Goal: Task Accomplishment & Management: Manage account settings

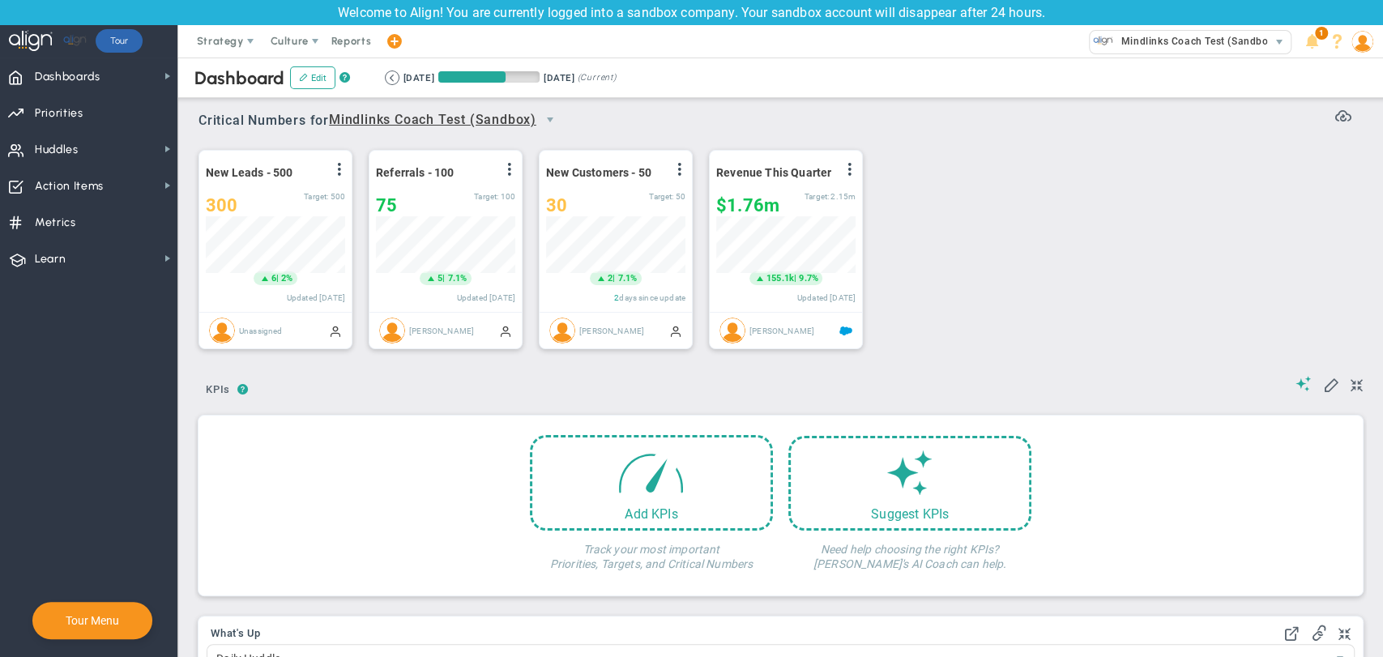
scroll to position [57, 139]
click at [139, 76] on span "Dashboards Dashboards" at bounding box center [88, 76] width 177 height 36
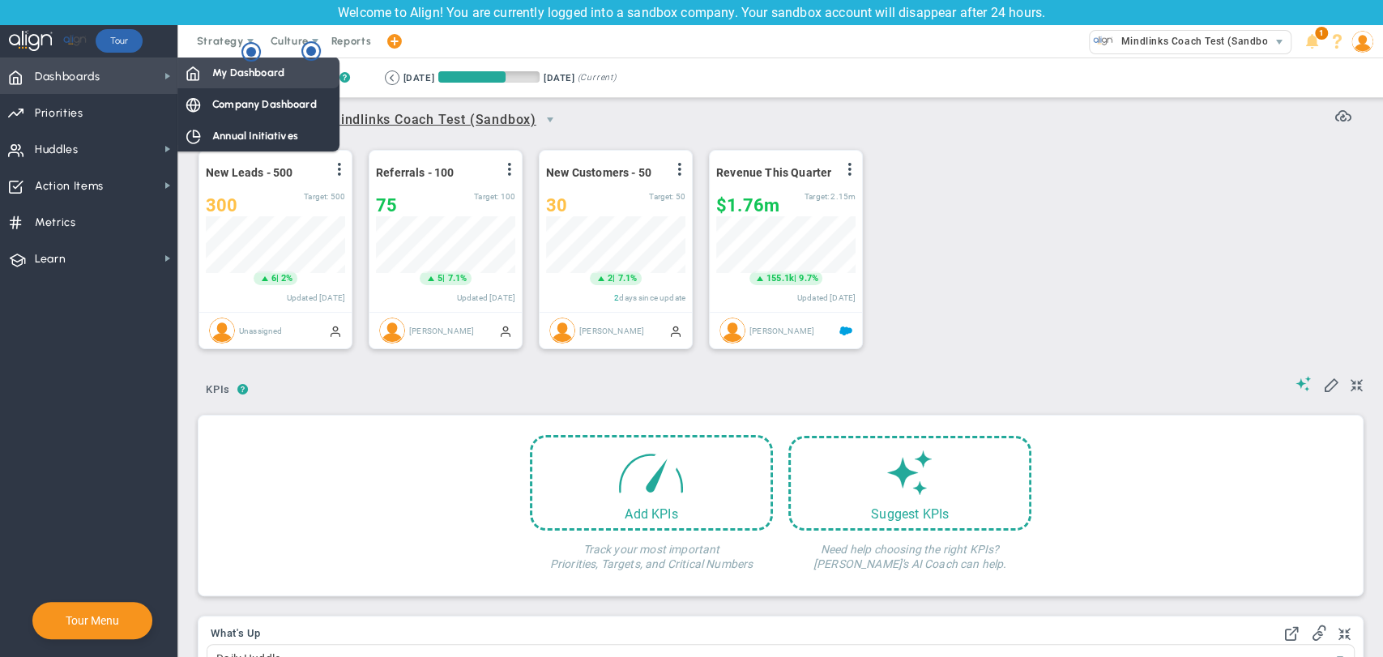
click at [227, 78] on span "My Dashboard" at bounding box center [248, 72] width 72 height 15
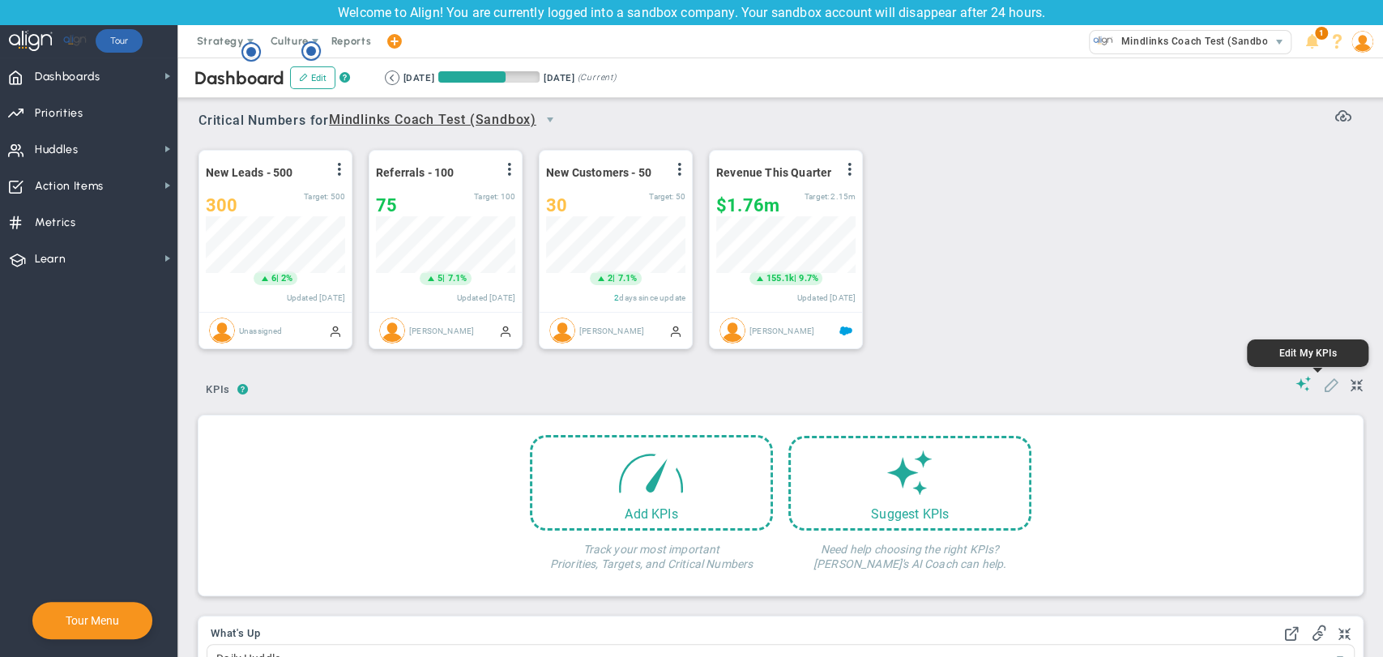
click at [1323, 389] on span at bounding box center [1331, 384] width 16 height 16
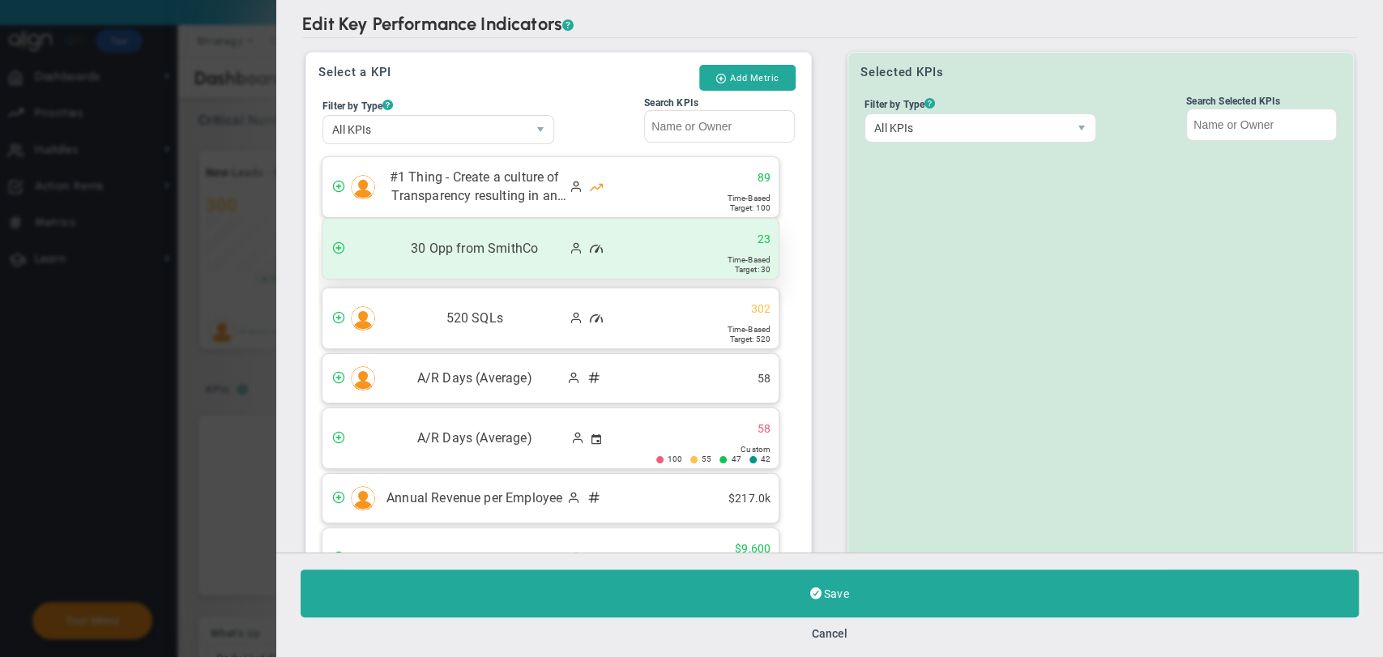
click at [337, 247] on span at bounding box center [338, 247] width 13 height 13
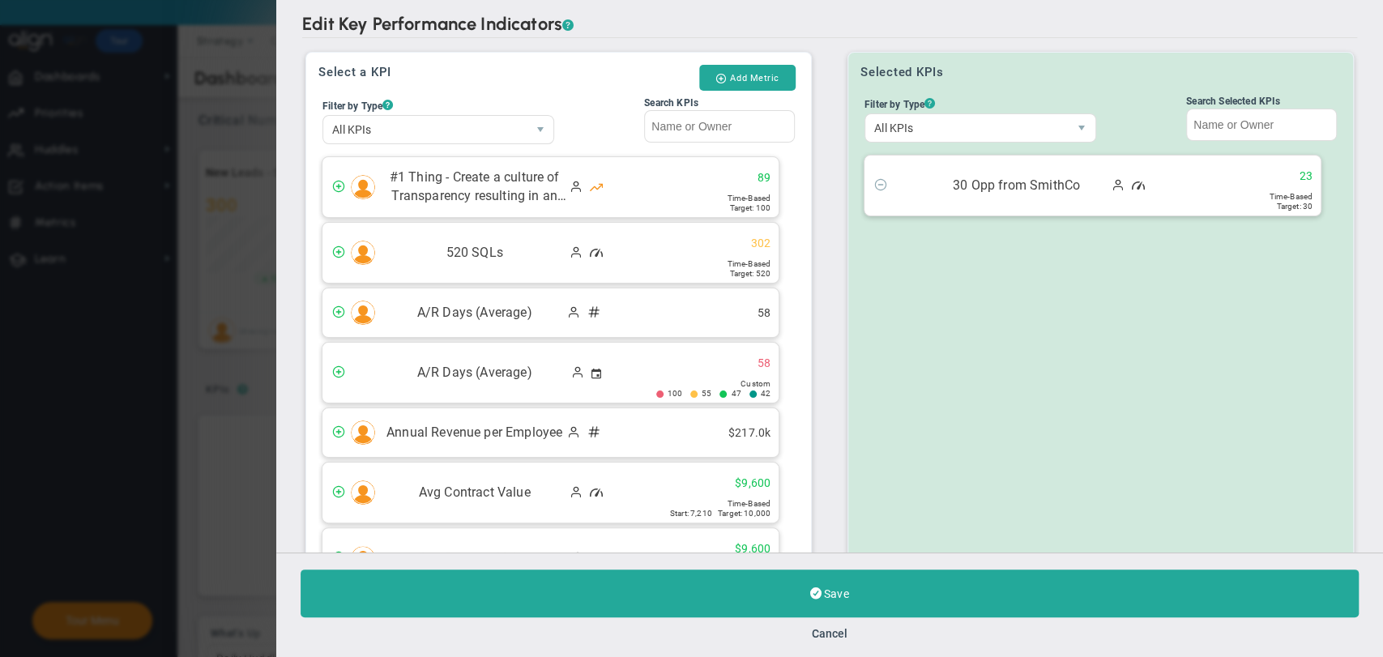
scroll to position [117, 0]
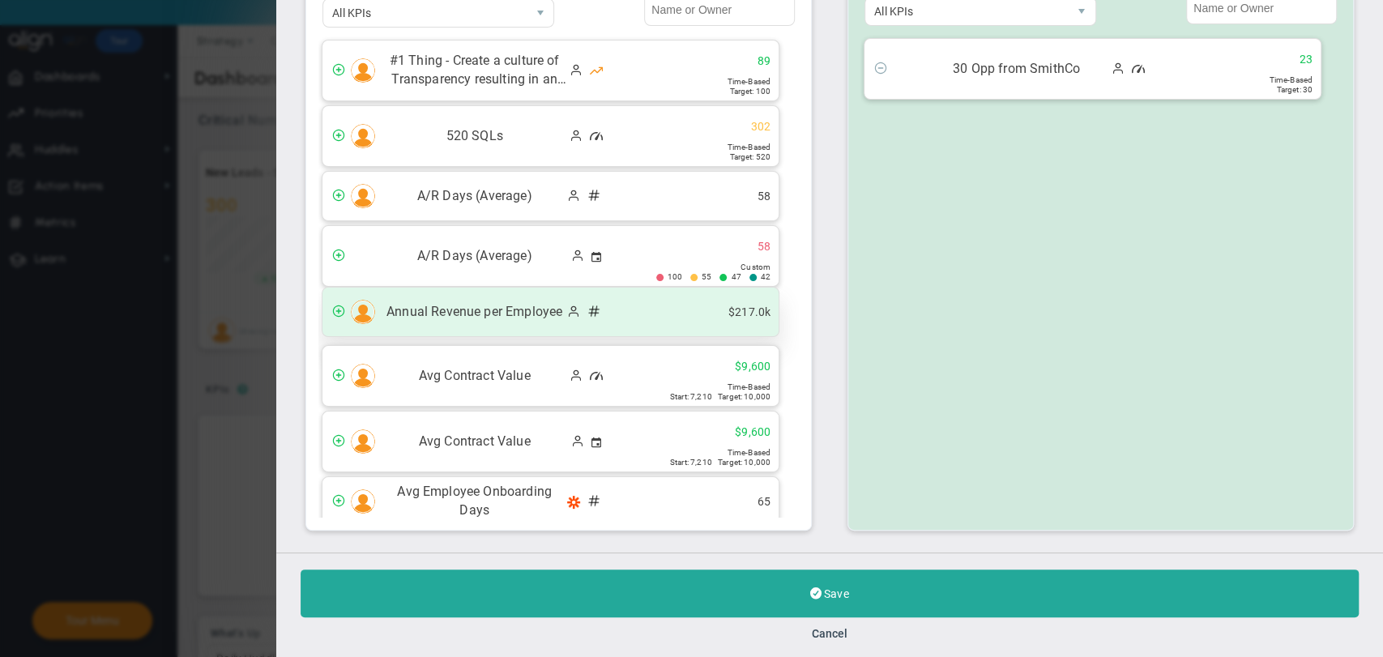
click at [347, 315] on span at bounding box center [337, 312] width 28 height 19
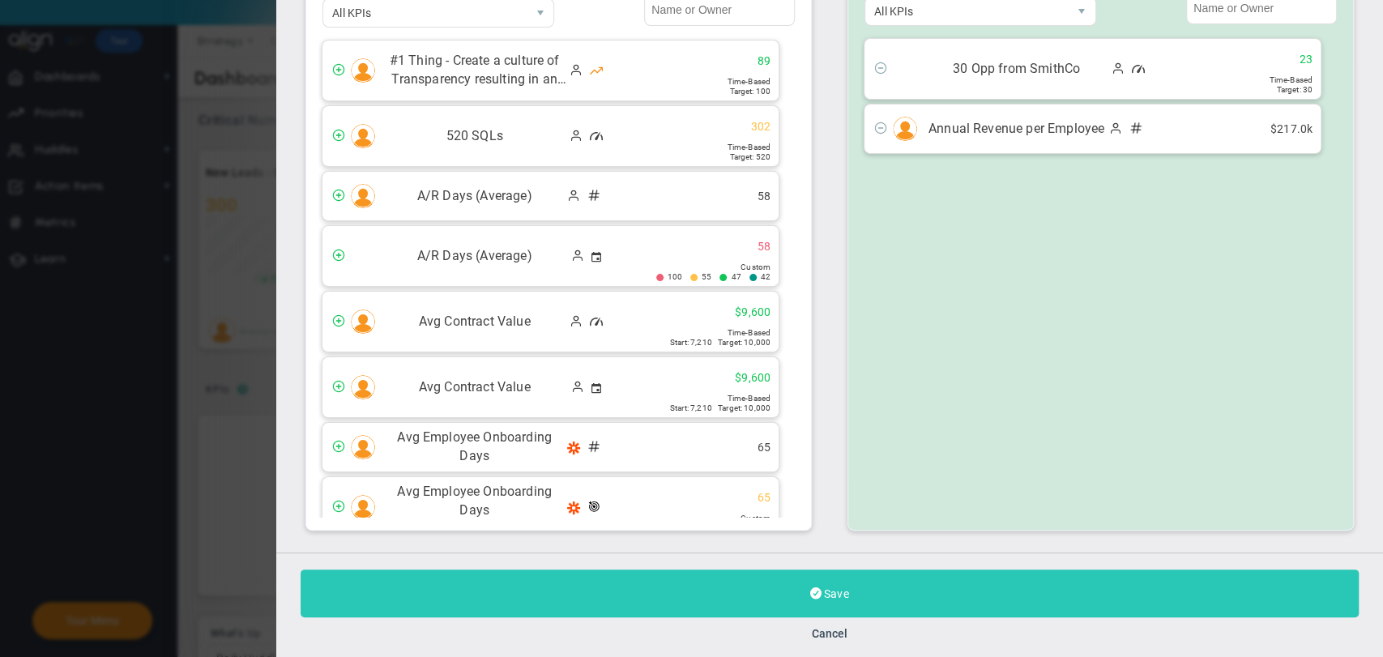
click at [765, 592] on button "Save" at bounding box center [830, 594] width 1058 height 48
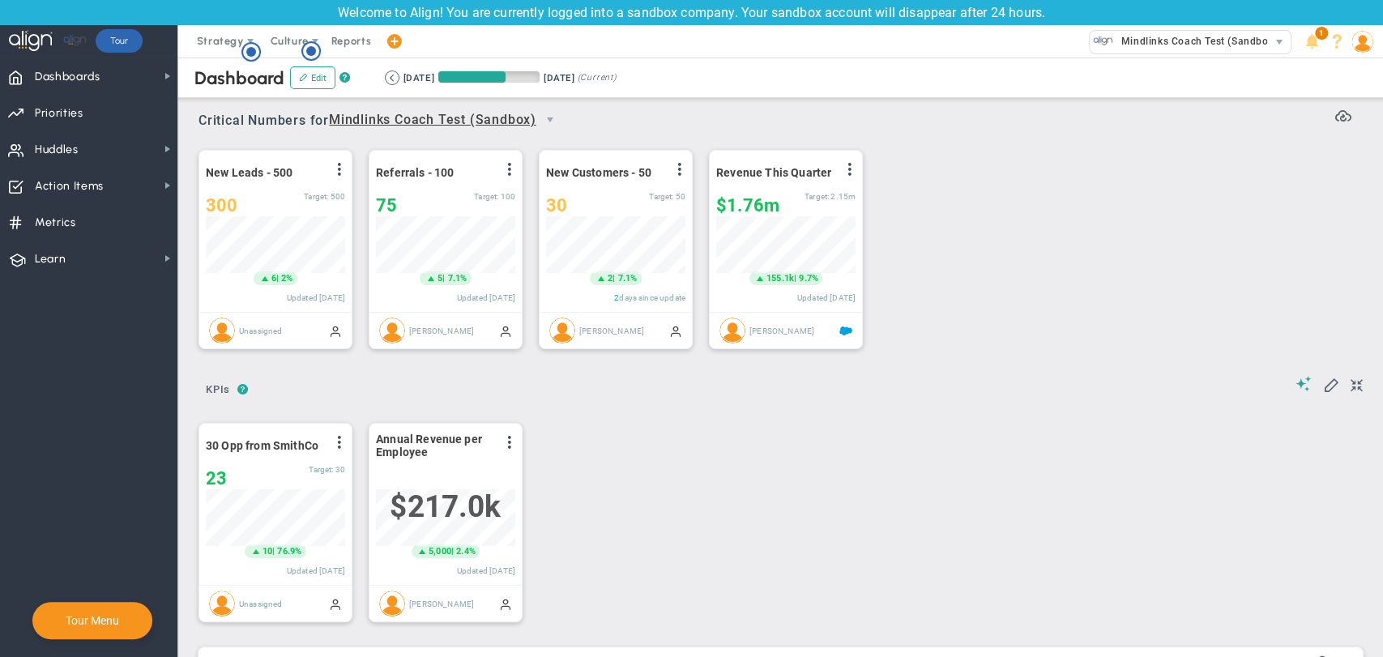
scroll to position [57, 139]
click at [1310, 397] on div "? ? KPIs KPIs KPIs" at bounding box center [781, 384] width 1165 height 41
click at [1323, 384] on span at bounding box center [1331, 384] width 16 height 16
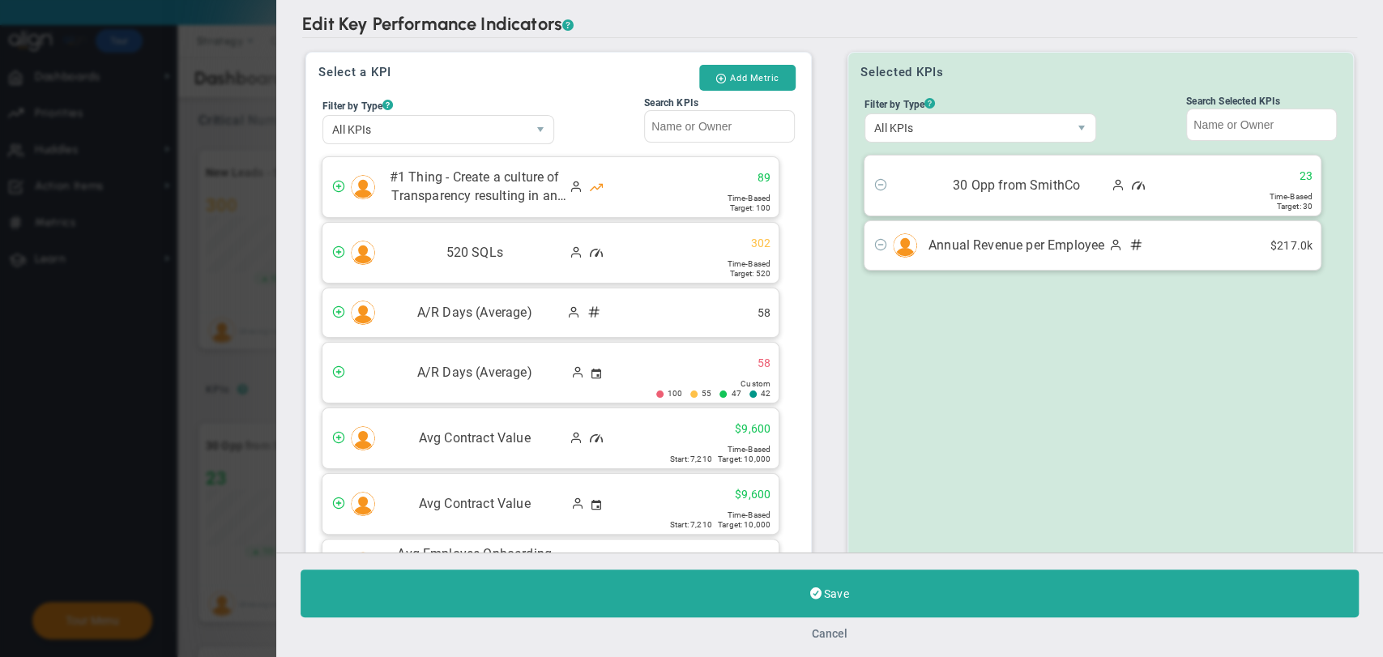
click at [842, 630] on button "Cancel" at bounding box center [830, 633] width 36 height 13
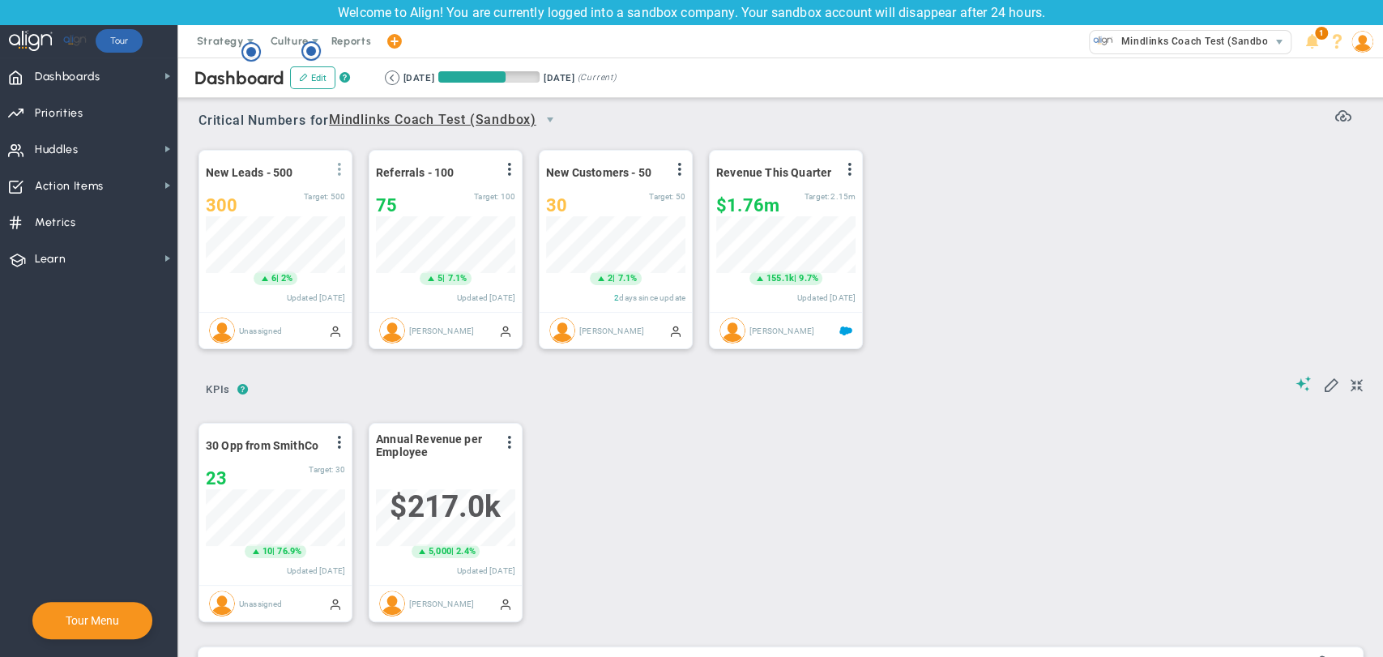
click at [336, 165] on span at bounding box center [339, 169] width 13 height 13
click at [332, 182] on span "View Historical Graph" at bounding box center [294, 181] width 104 height 11
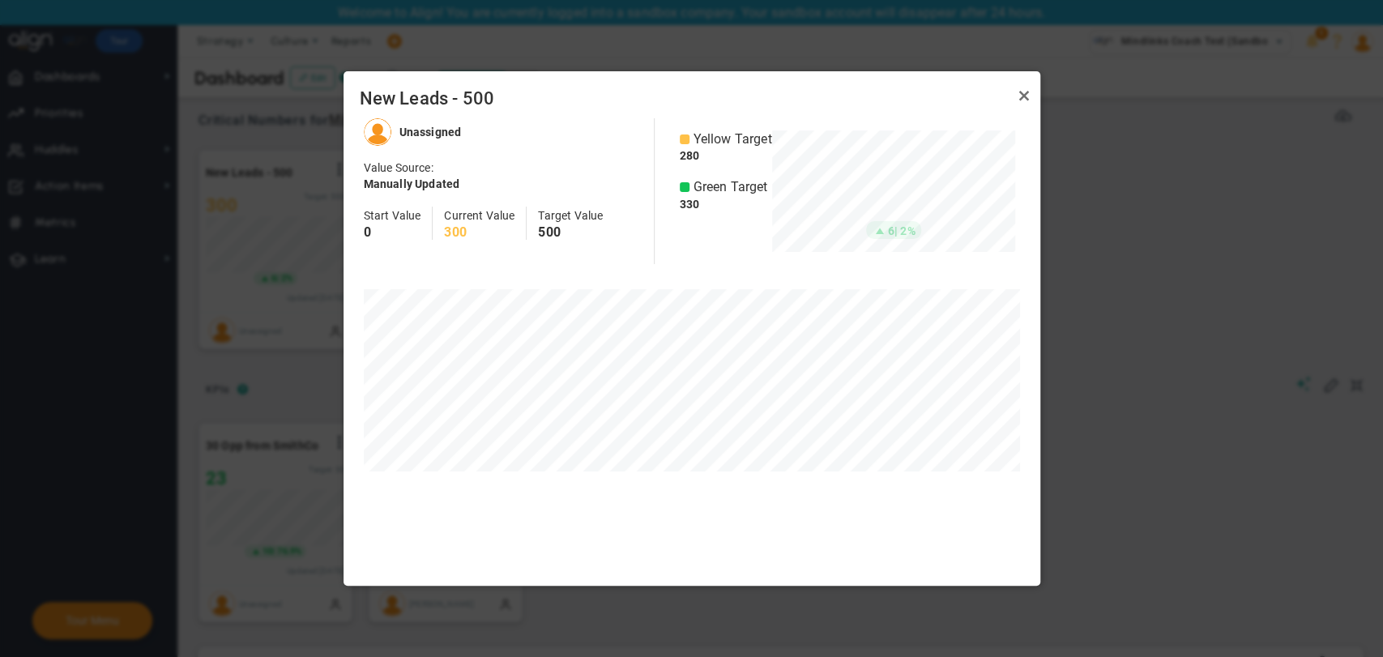
scroll to position [467, 696]
click at [1023, 93] on link "Close" at bounding box center [1024, 95] width 19 height 19
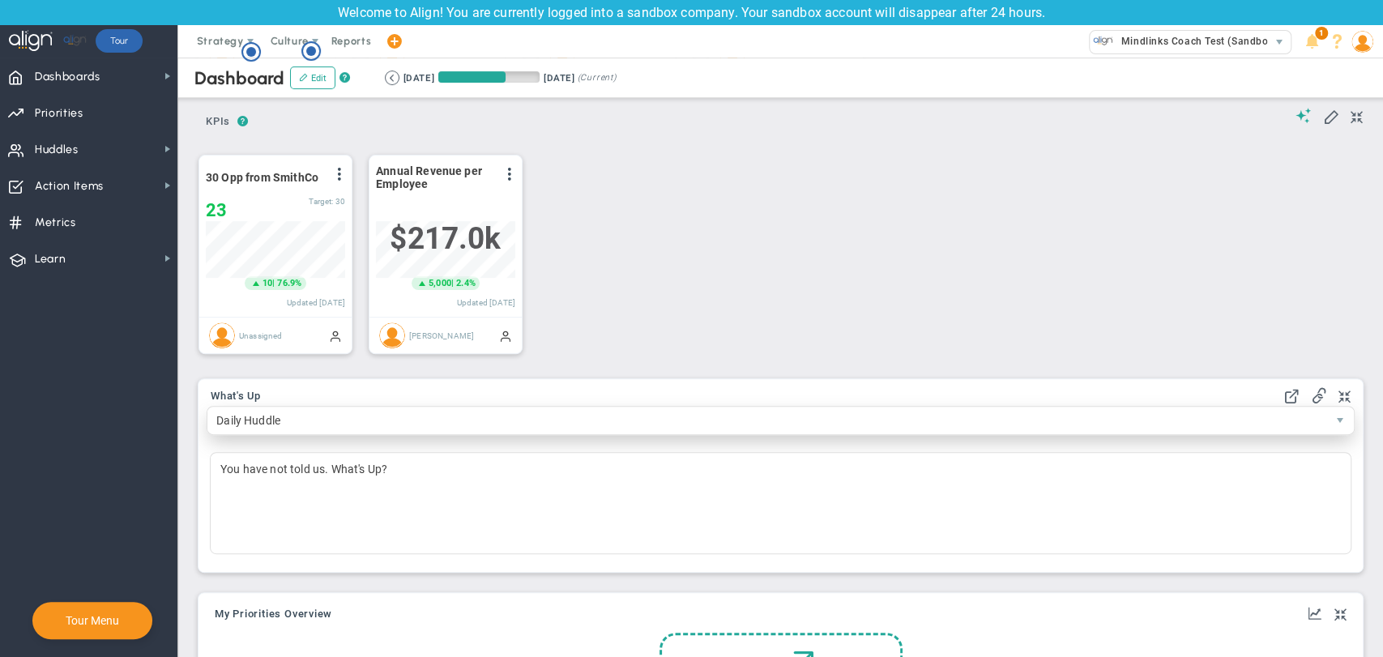
scroll to position [270, 0]
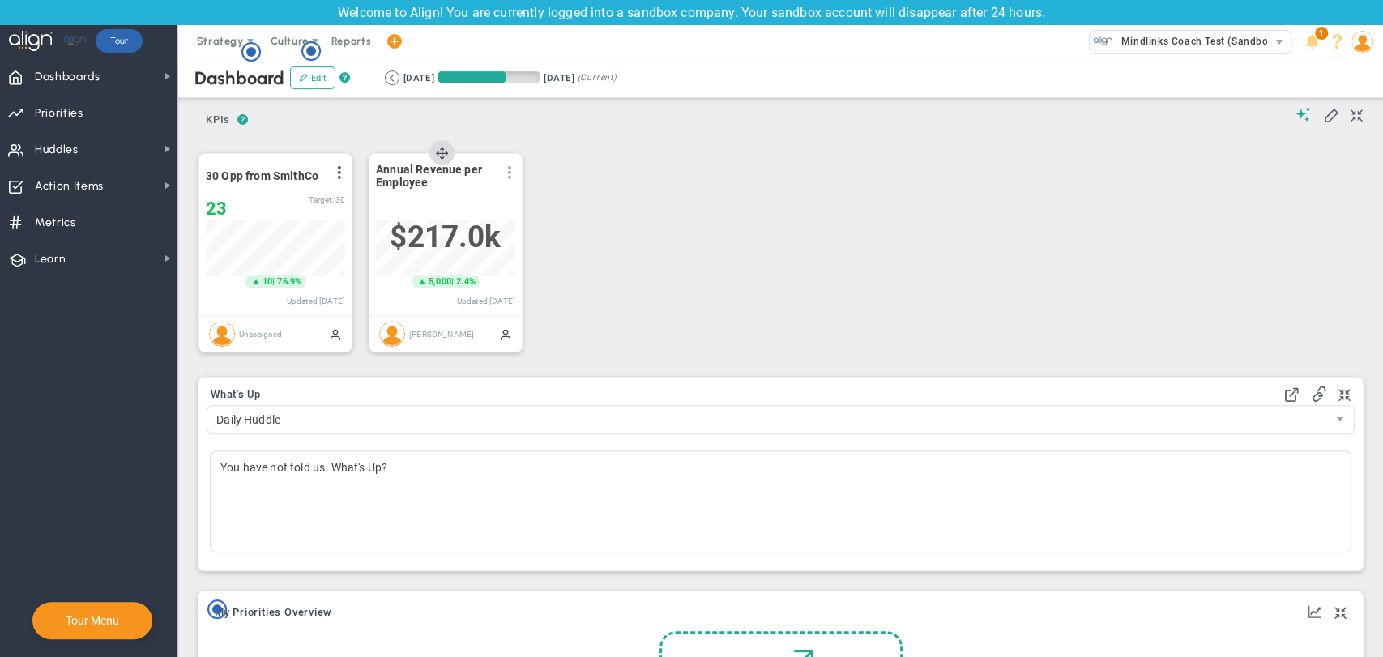
click at [512, 171] on span at bounding box center [509, 172] width 13 height 13
click at [500, 187] on span "View Historical Graph" at bounding box center [465, 184] width 104 height 11
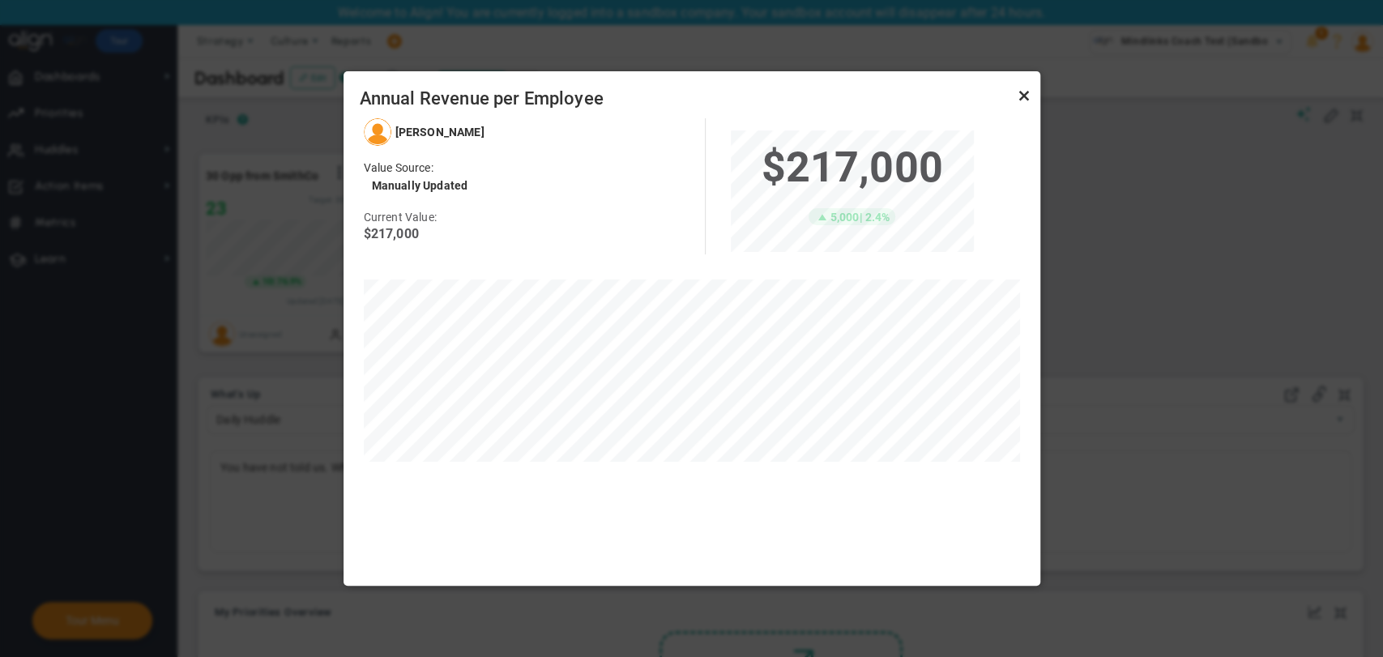
click at [1023, 93] on link "Close" at bounding box center [1024, 95] width 19 height 19
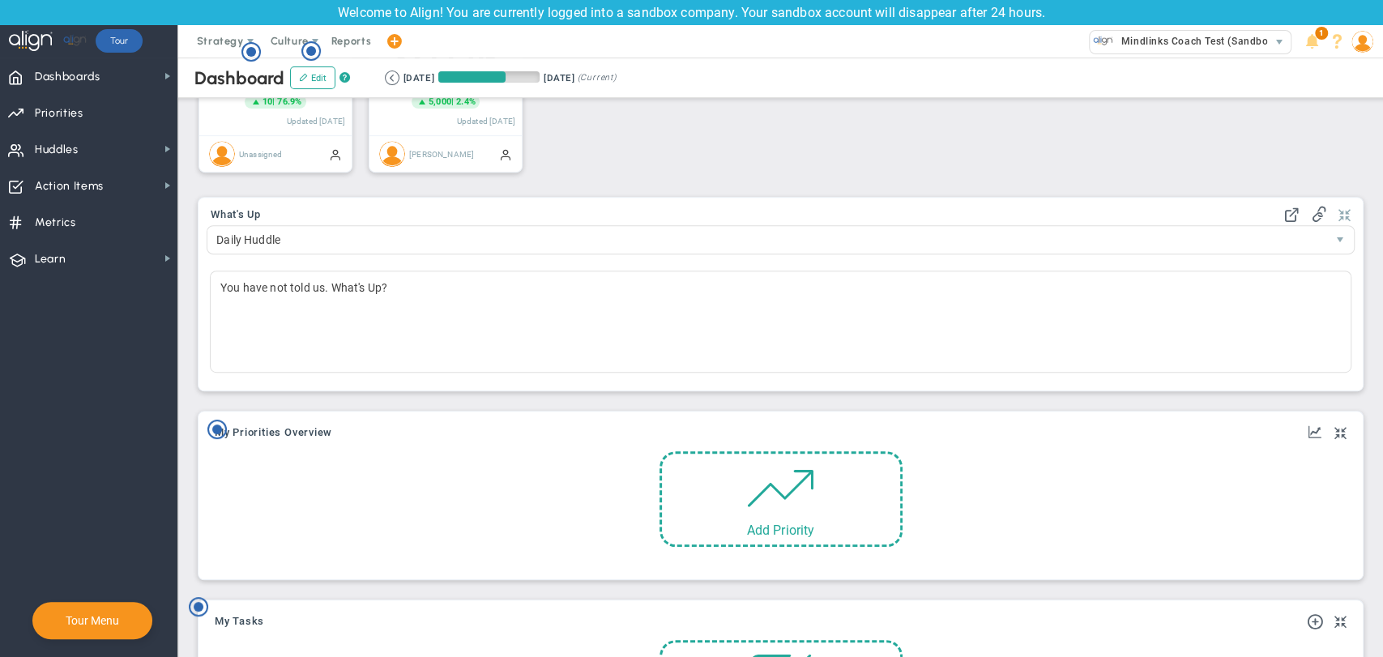
click at [1339, 224] on span at bounding box center [1345, 215] width 12 height 19
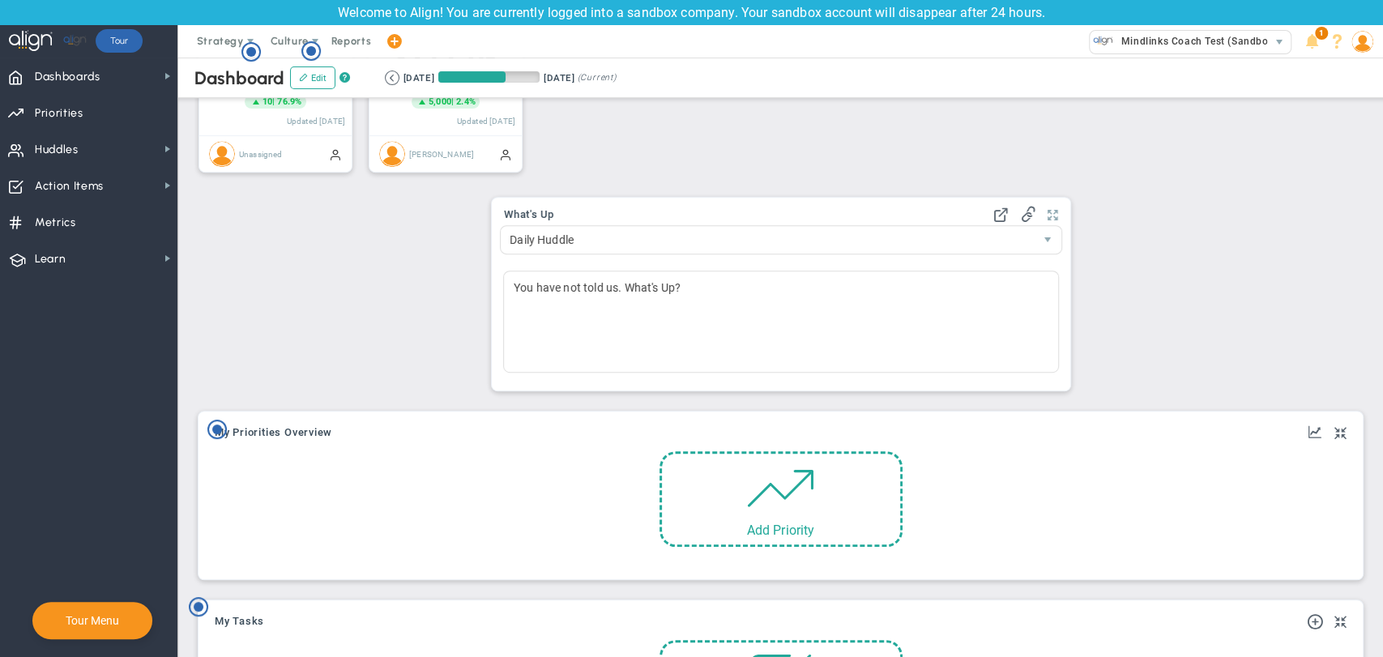
click at [1047, 223] on span at bounding box center [1052, 215] width 11 height 19
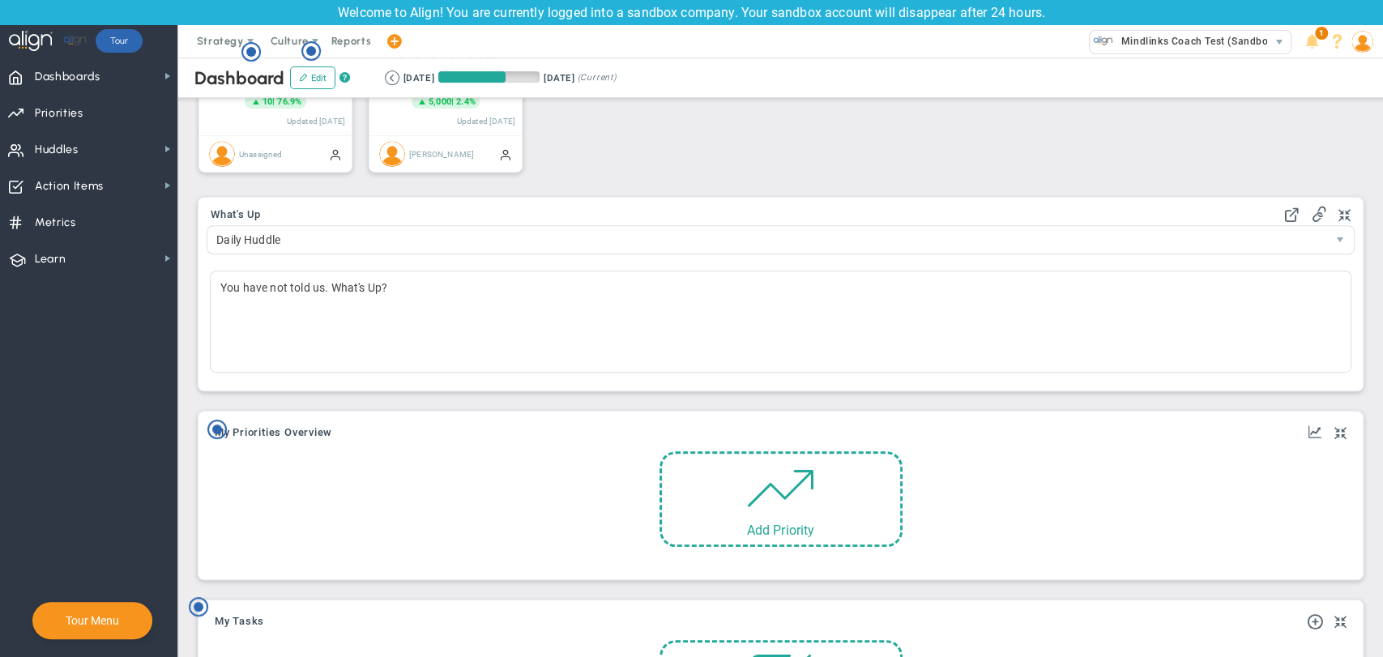
click at [1320, 434] on div at bounding box center [1327, 433] width 40 height 19
click at [1335, 434] on span at bounding box center [1341, 433] width 12 height 19
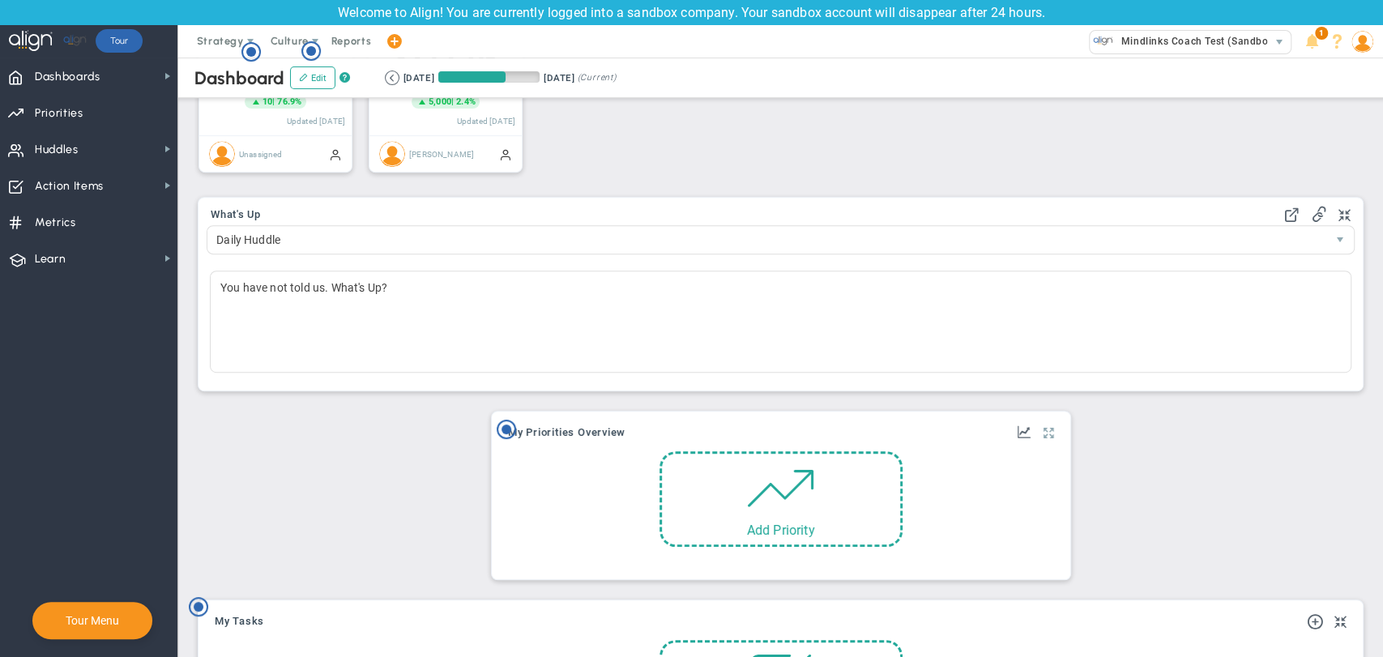
click at [1043, 429] on span at bounding box center [1048, 433] width 11 height 19
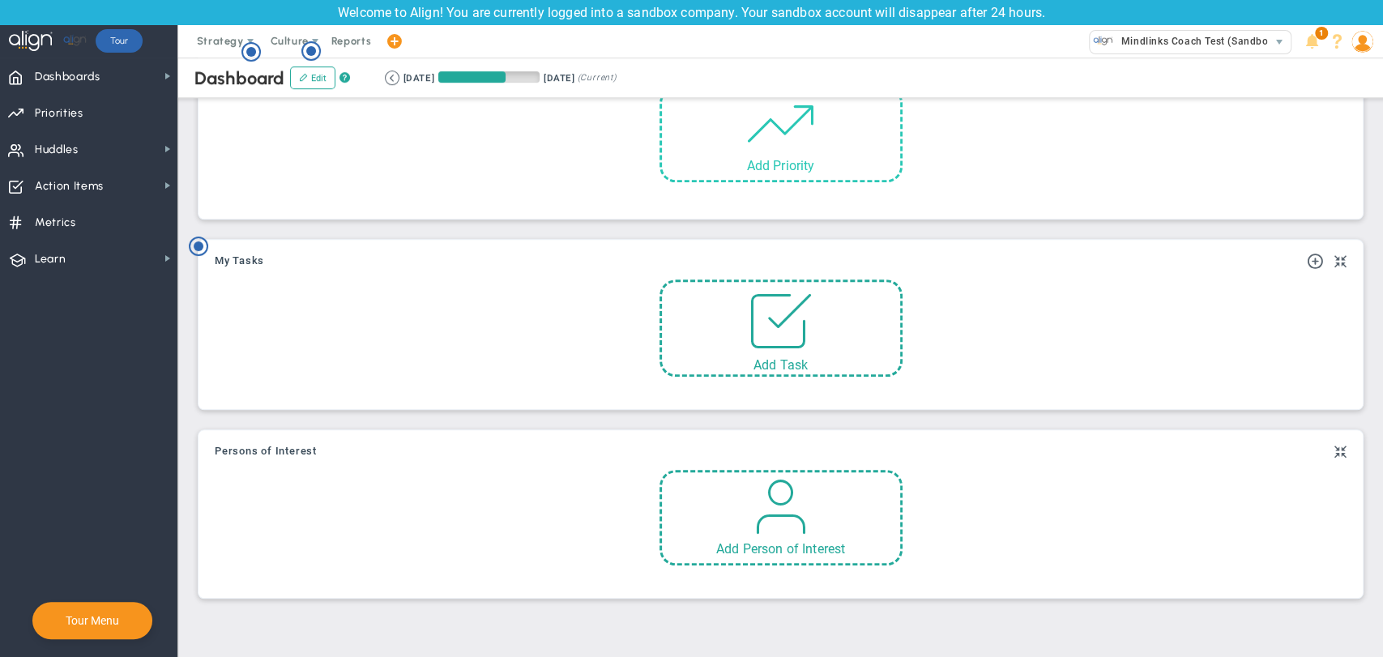
click at [759, 152] on span at bounding box center [780, 123] width 69 height 69
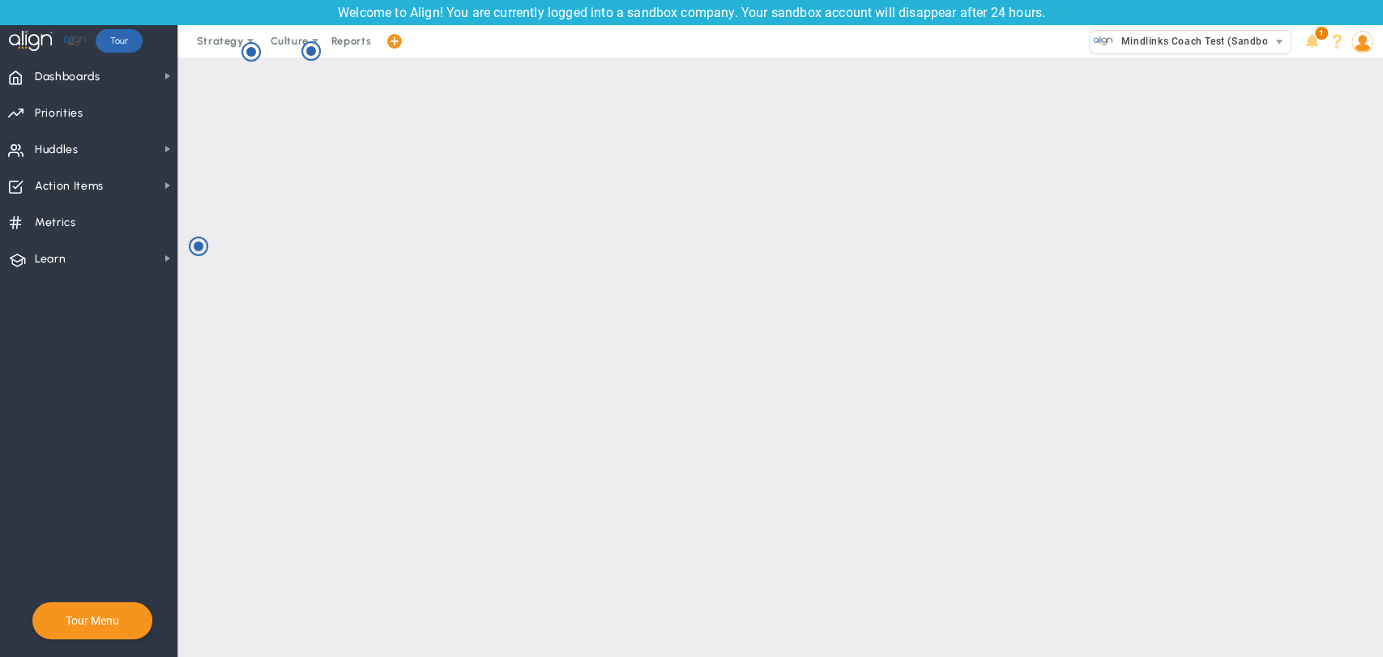
checkbox input "false"
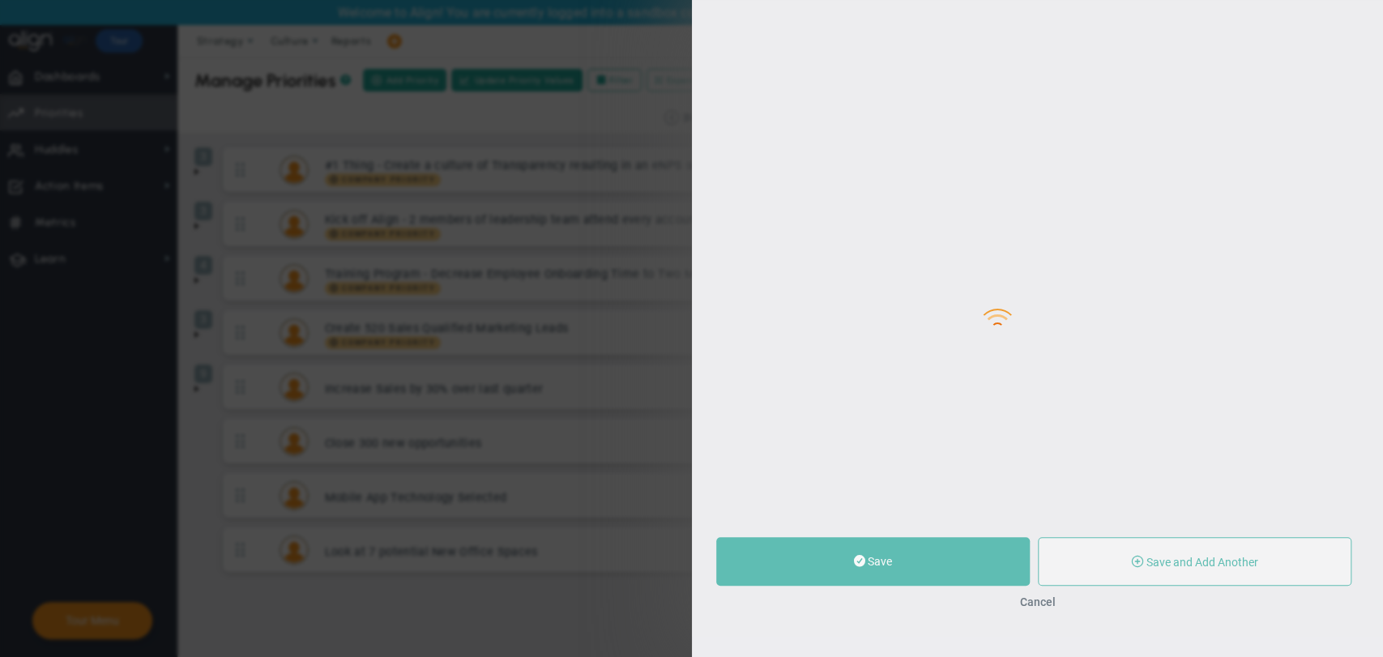
type input "0"
radio input "true"
type input "Jin J"
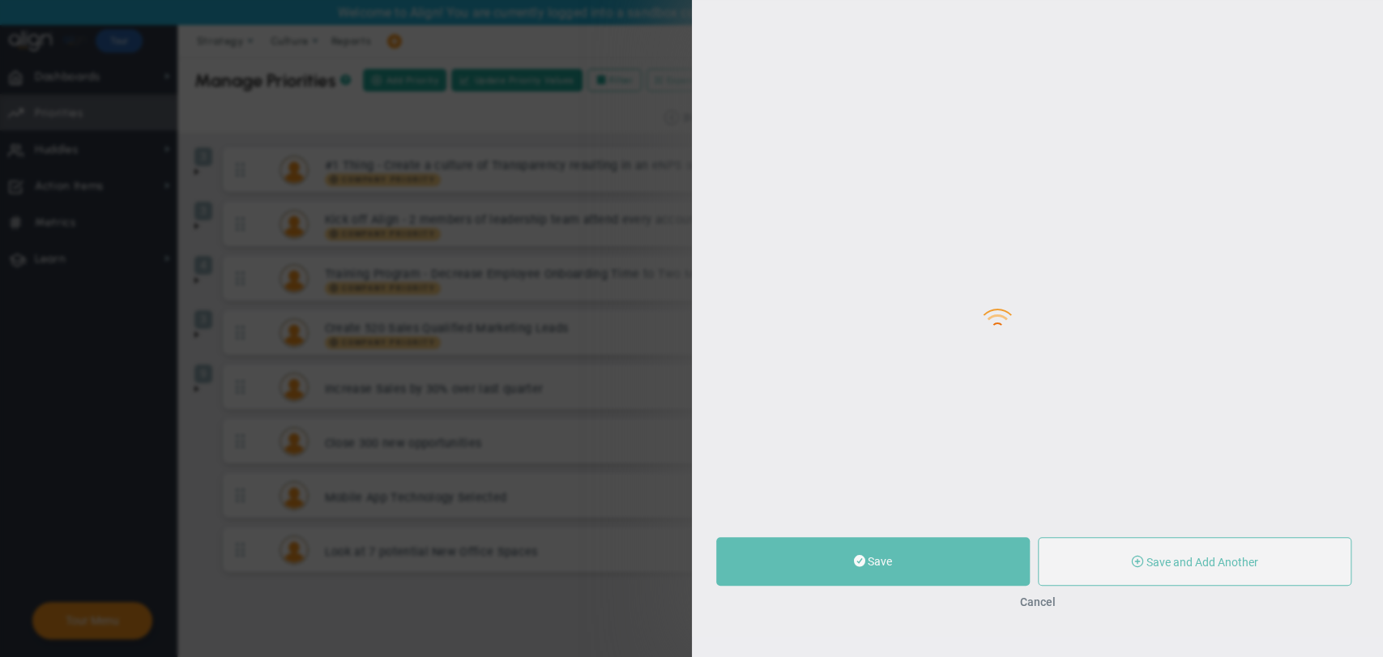
type input "0"
radio input "true"
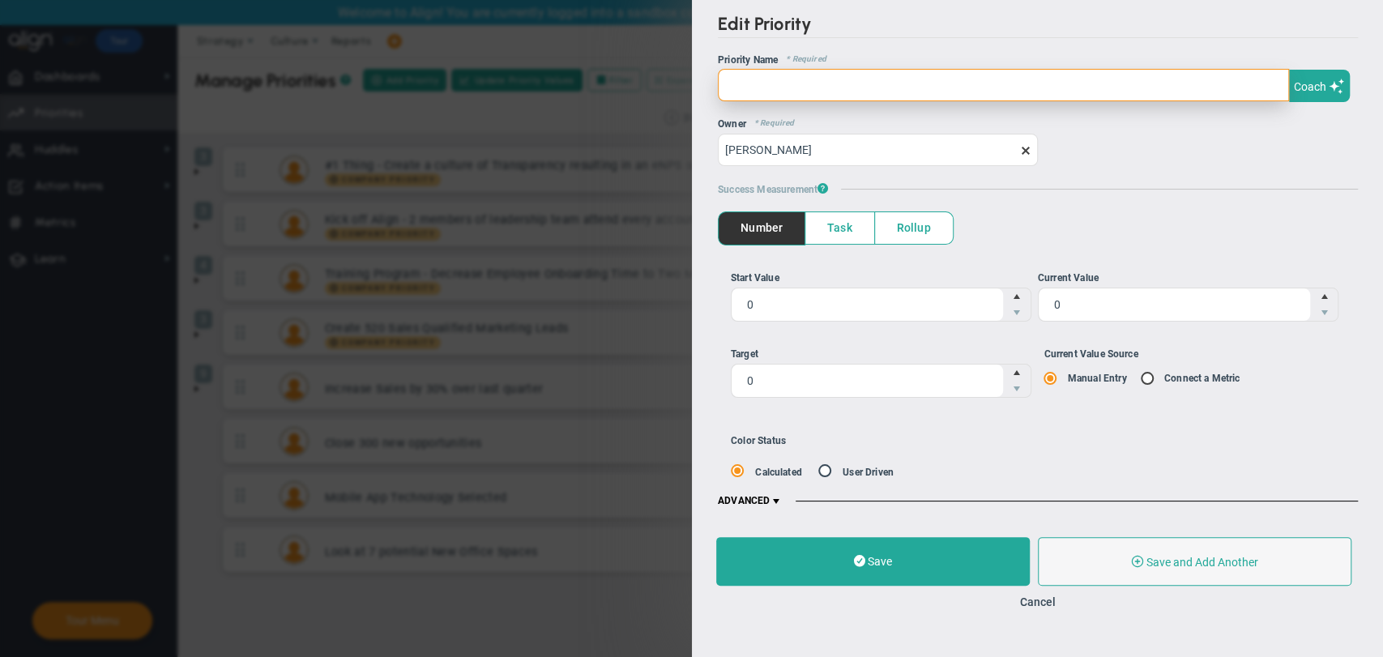
click at [817, 81] on input "text" at bounding box center [1003, 85] width 571 height 32
type input "design document"
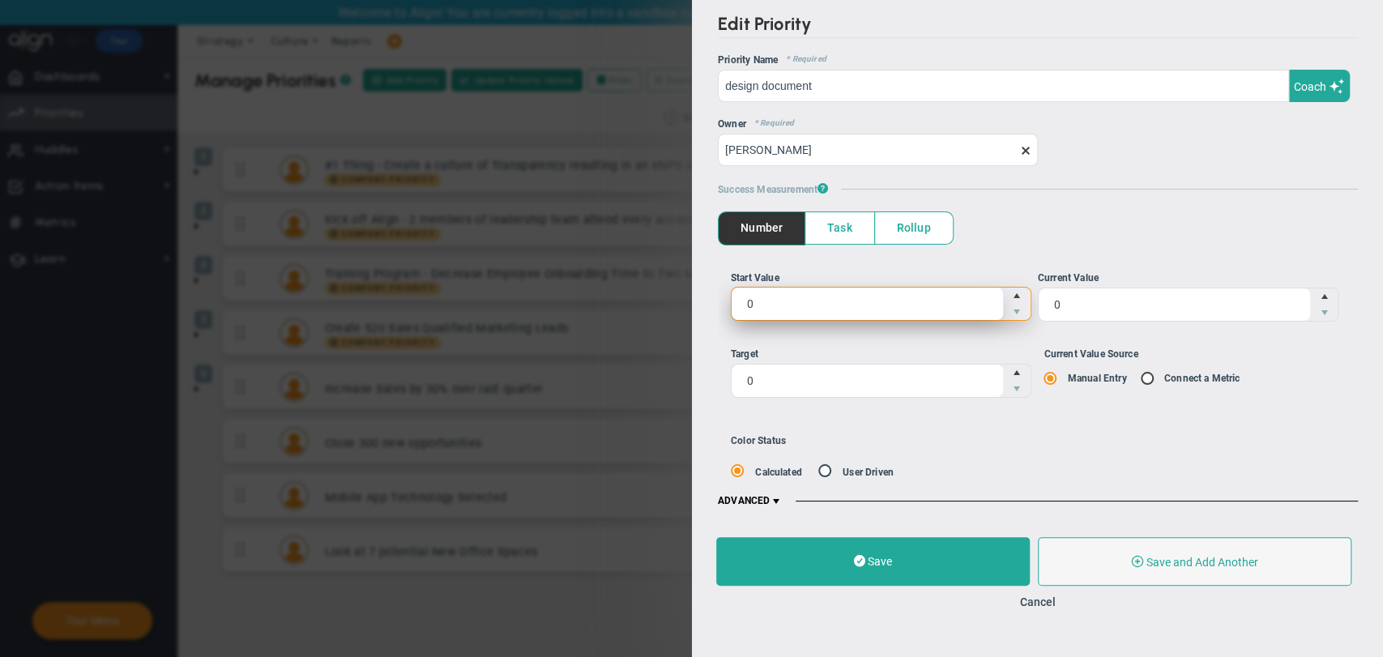
drag, startPoint x: 907, startPoint y: 314, endPoint x: 733, endPoint y: 307, distance: 173.6
click at [734, 307] on span "0 0" at bounding box center [880, 304] width 301 height 34
type input "10"
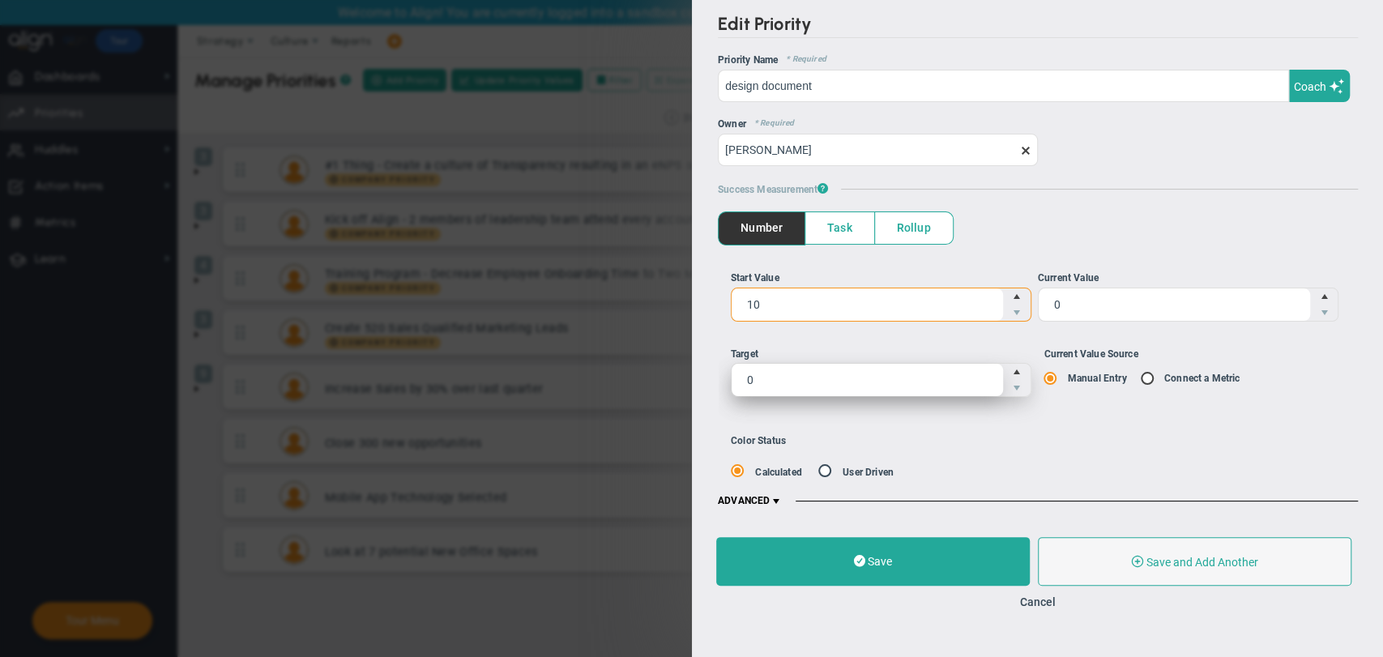
type input "10"
drag, startPoint x: 756, startPoint y: 382, endPoint x: 698, endPoint y: 373, distance: 59.0
click at [698, 373] on div "Edit Priority OKR Name Priority Name design document Coach AI Coach design docu…" at bounding box center [1038, 260] width 692 height 521
type input "100"
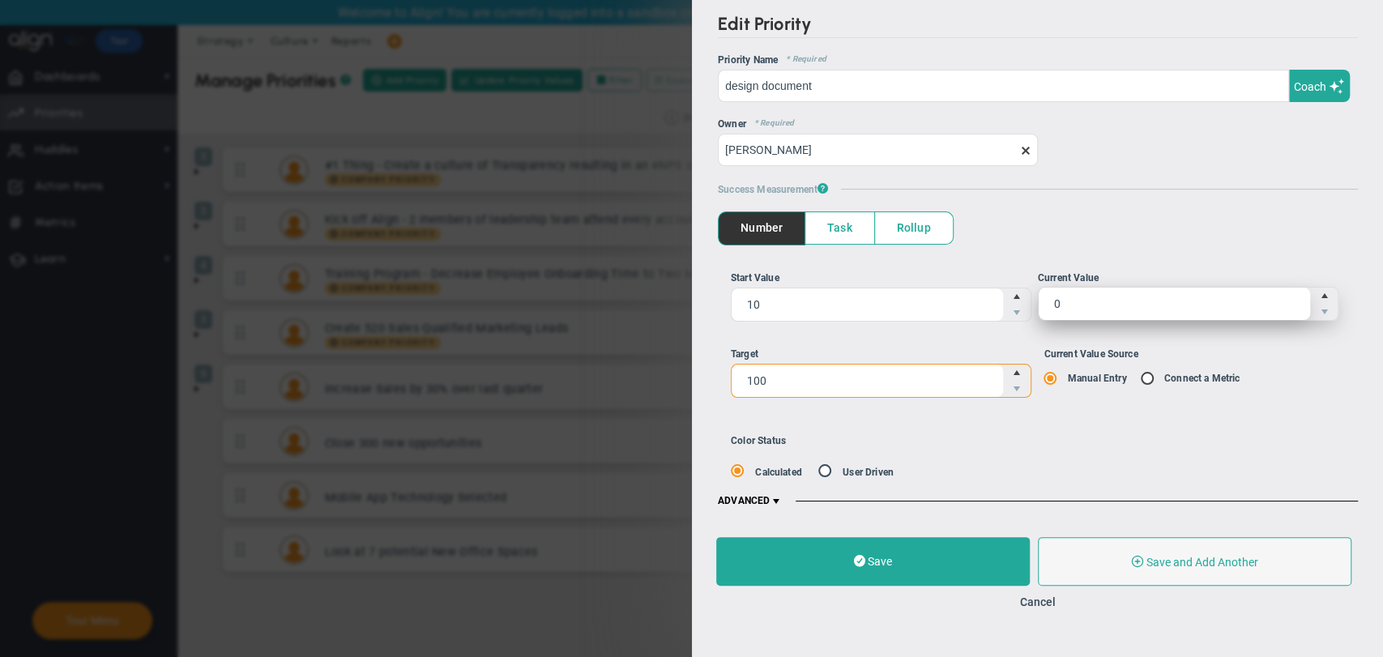
type input "100"
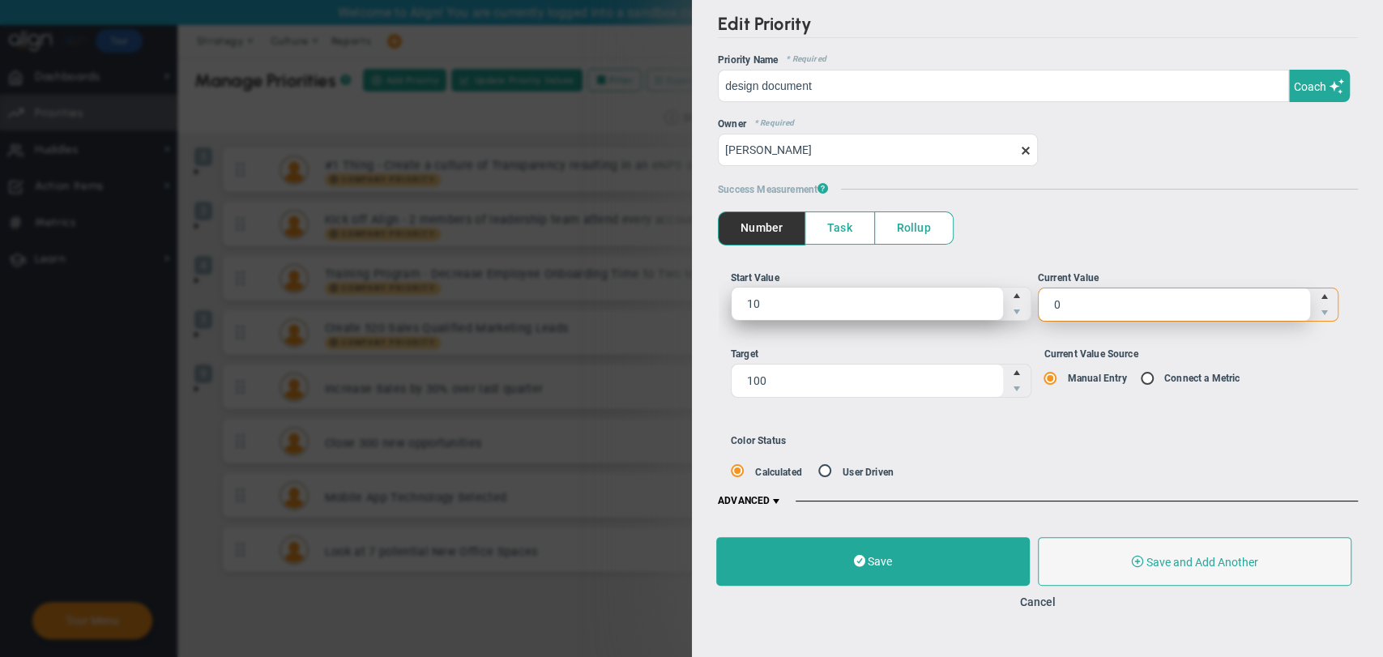
drag, startPoint x: 1122, startPoint y: 301, endPoint x: 966, endPoint y: 303, distance: 155.6
click at [966, 303] on ul "Start Value 10 10 Current Value 0 0" at bounding box center [1037, 302] width 614 height 63
type input "25"
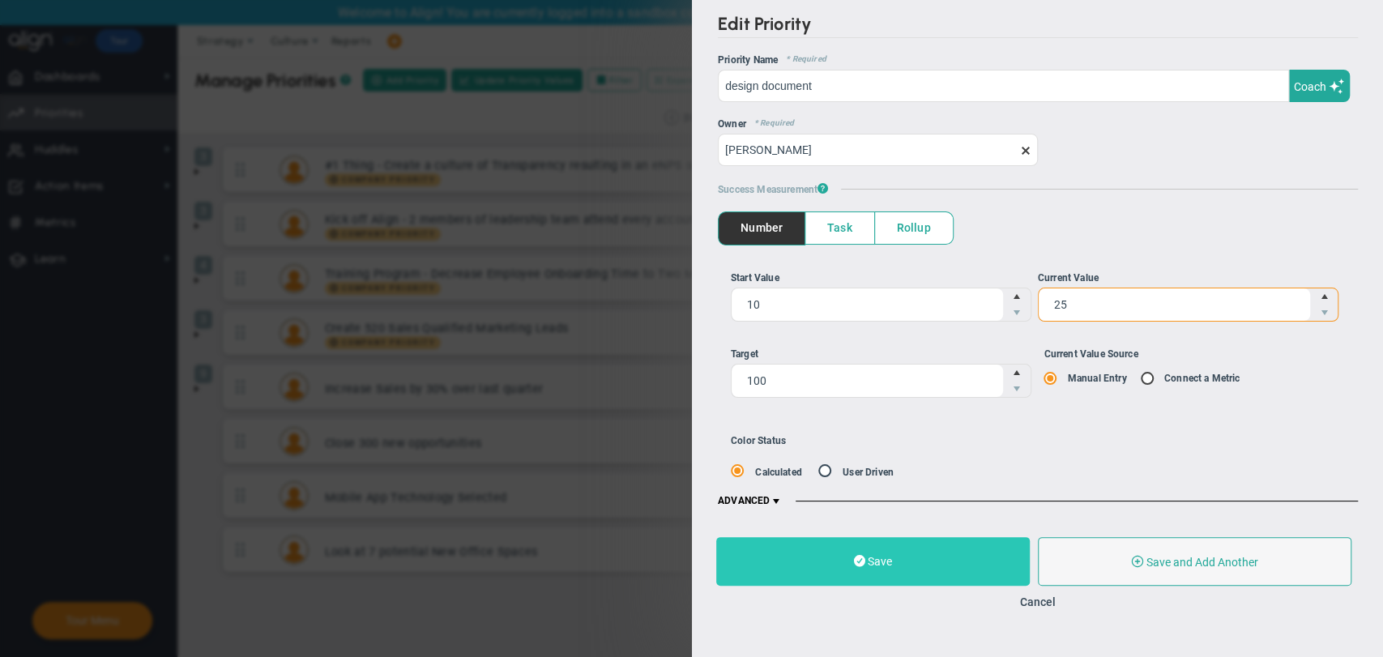
type input "25"
click at [934, 574] on button "Save" at bounding box center [873, 561] width 314 height 49
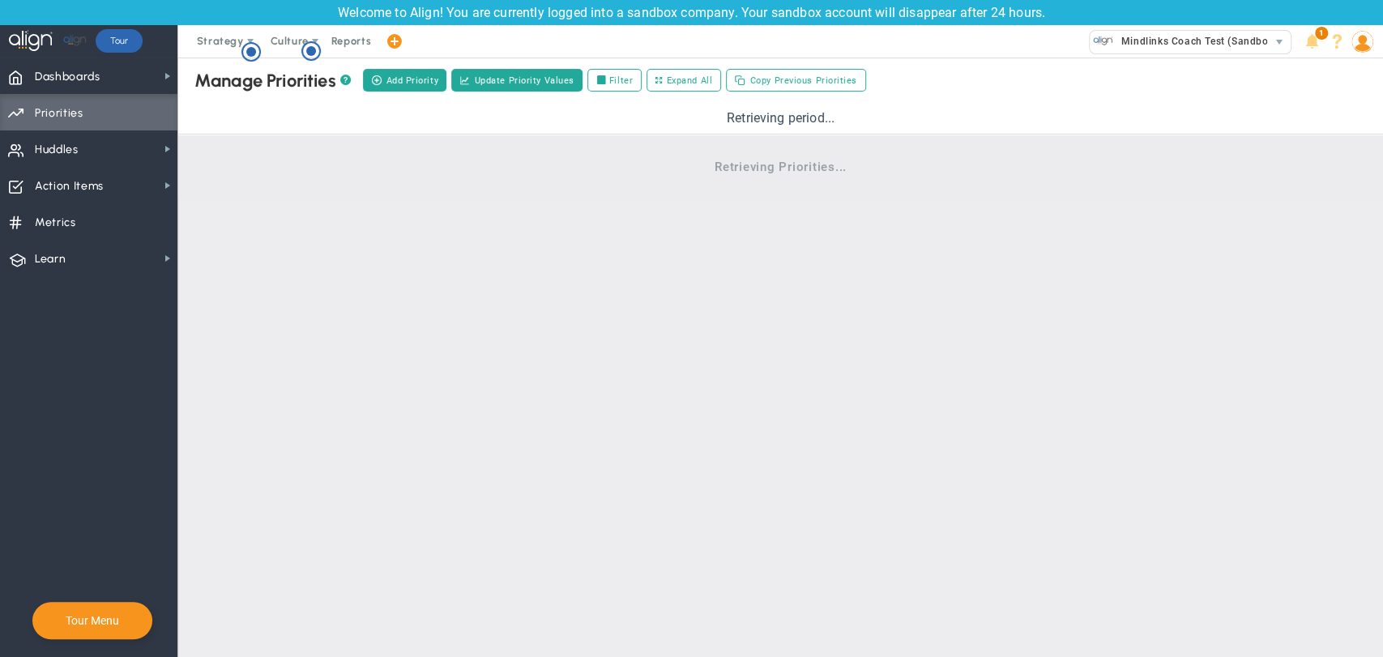
scroll to position [70, 0]
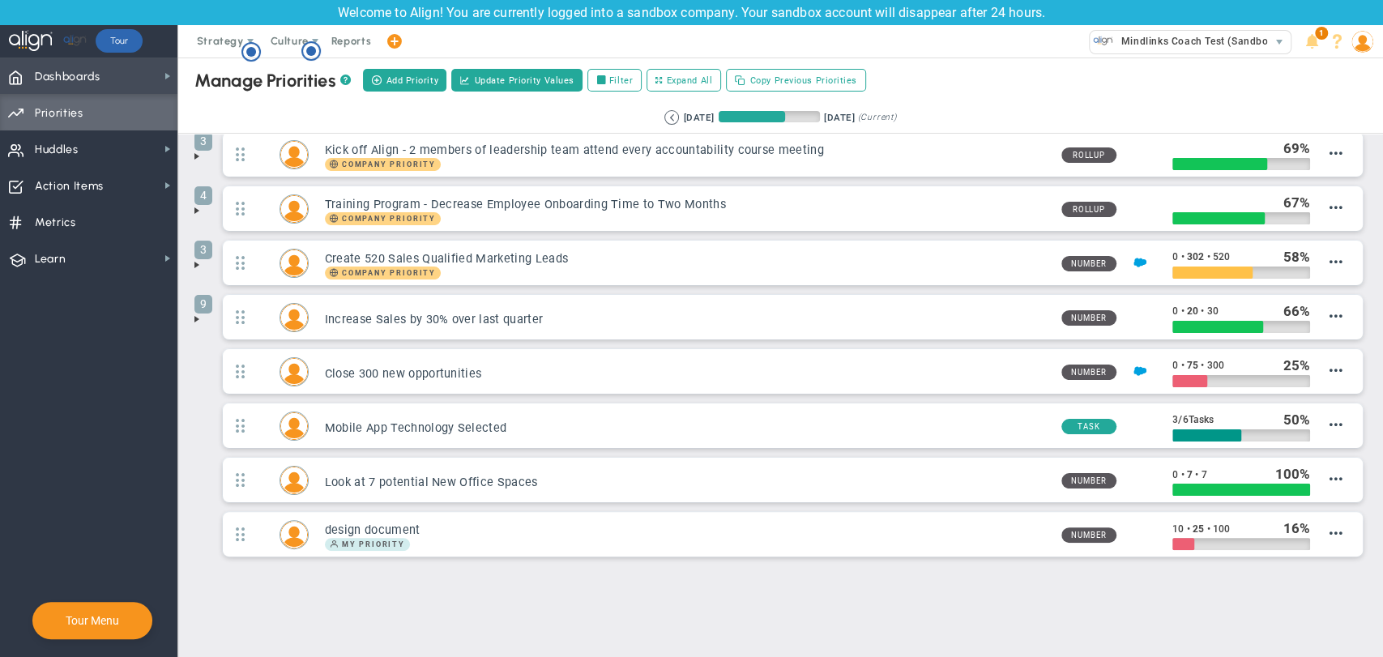
click at [105, 79] on span "Dashboards Dashboards" at bounding box center [88, 76] width 177 height 36
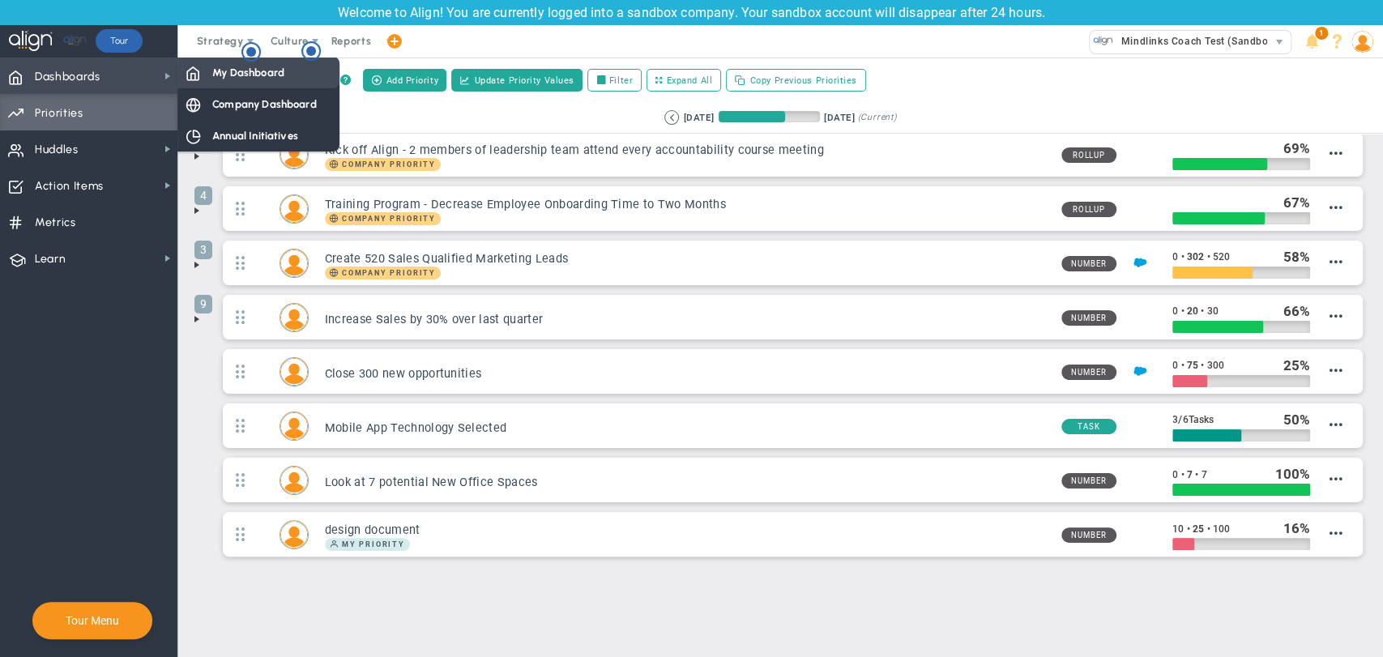
click at [242, 76] on span "My Dashboard" at bounding box center [248, 72] width 72 height 15
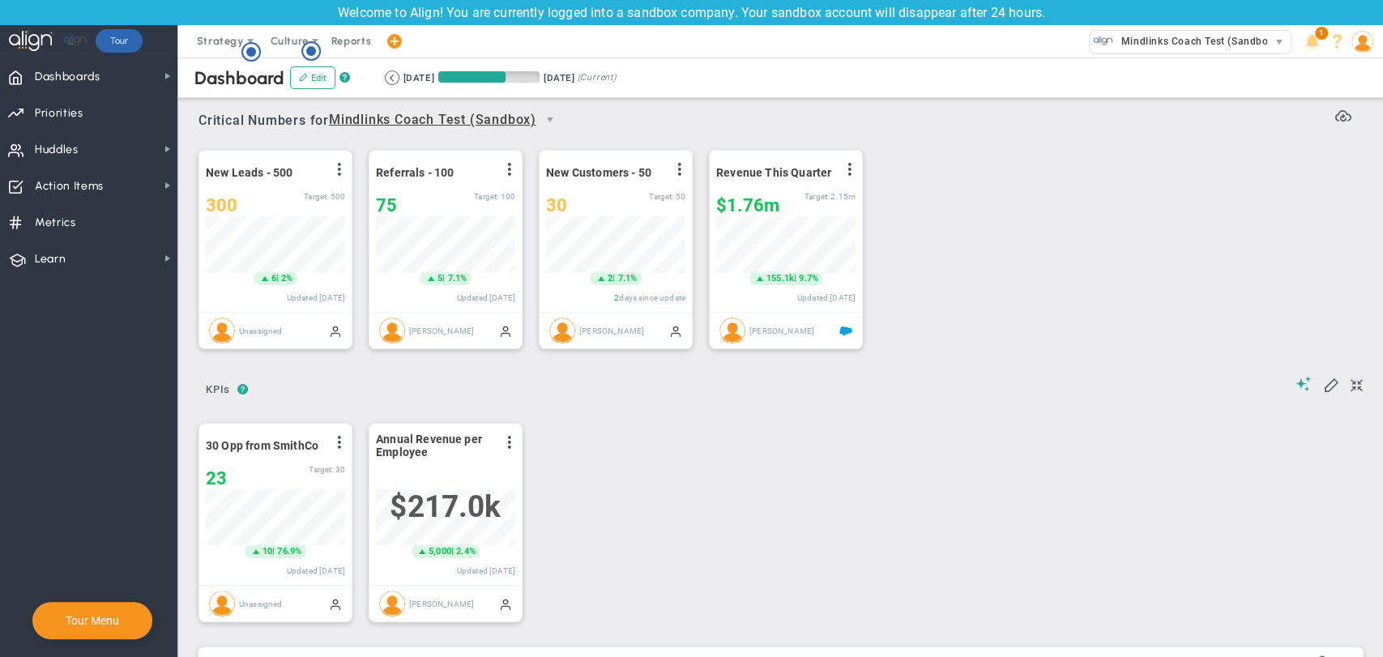
scroll to position [57, 139]
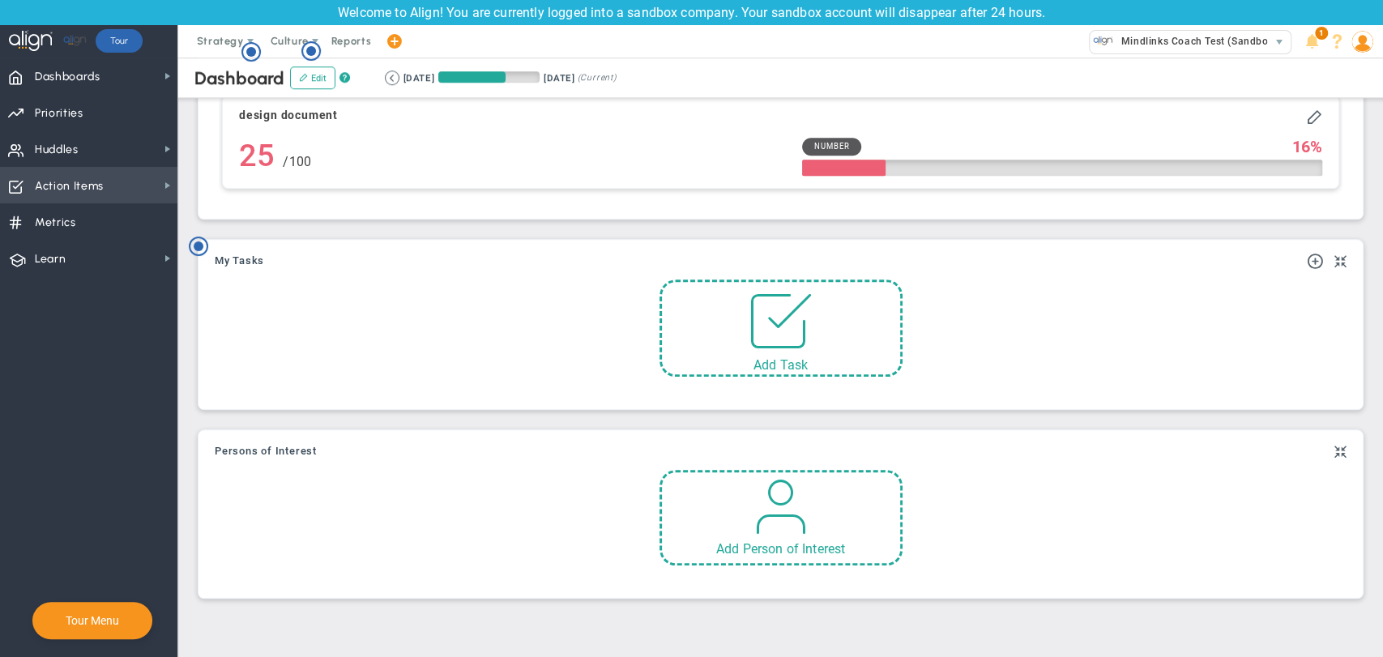
click at [93, 191] on span "Action Items" at bounding box center [69, 186] width 69 height 34
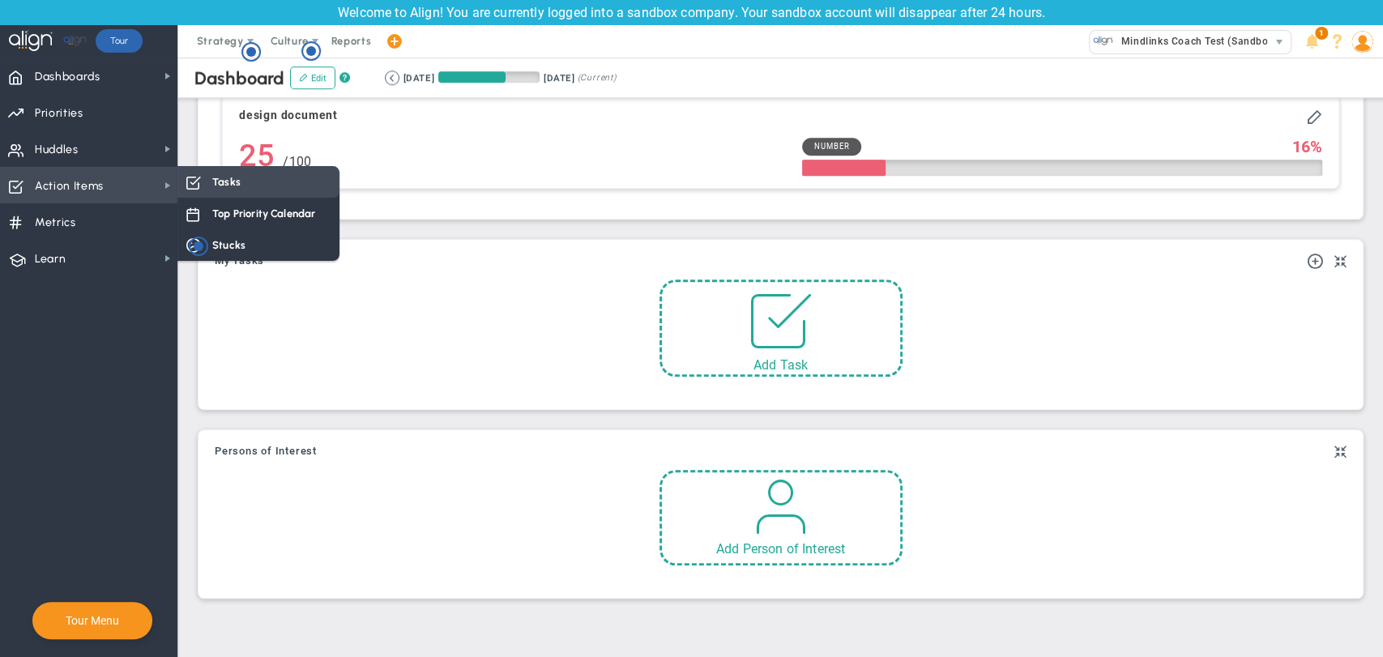
click at [256, 187] on div "Tasks" at bounding box center [258, 182] width 162 height 32
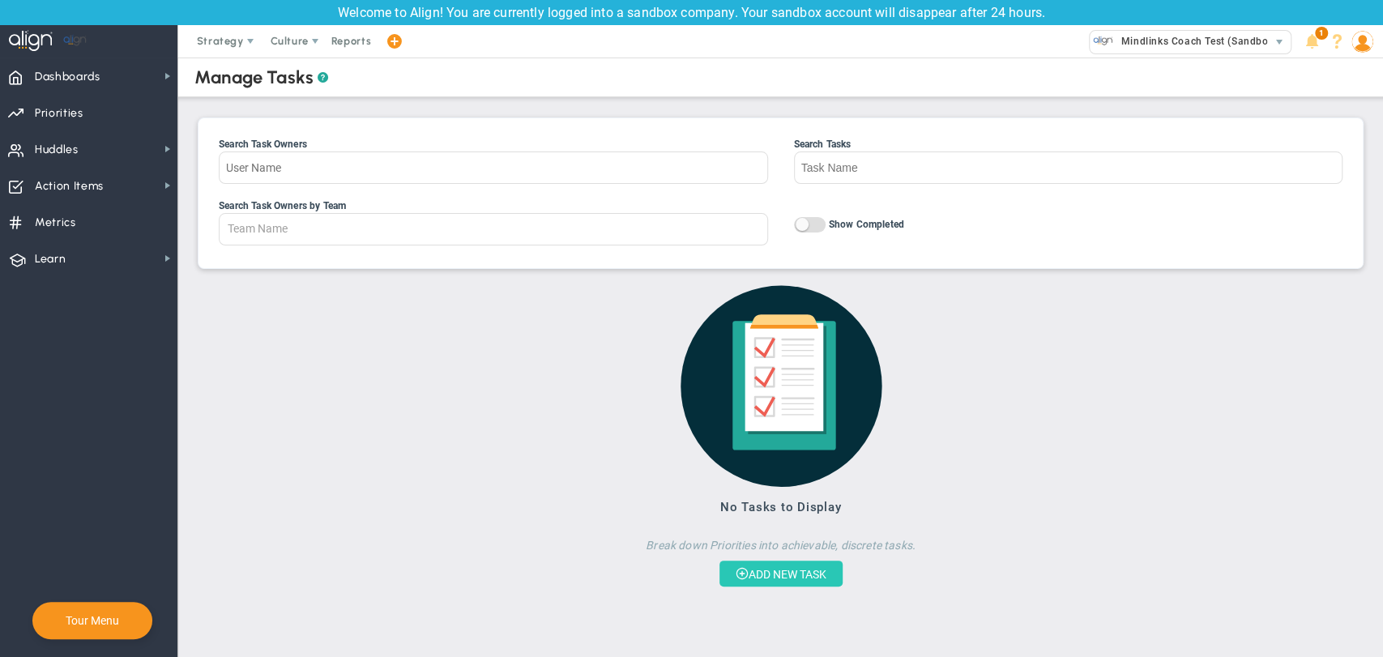
click at [778, 568] on button "ADD NEW TASK" at bounding box center [781, 574] width 123 height 26
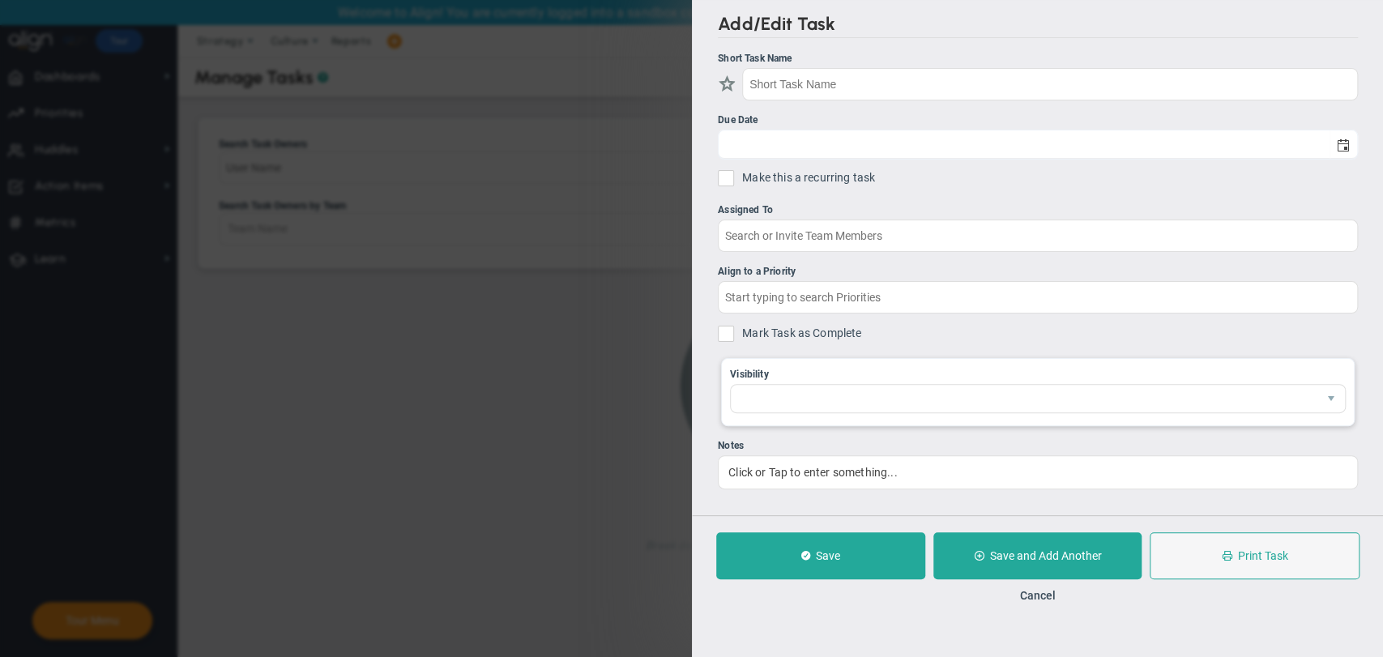
checkbox input "false"
type input "[DATE]"
checkbox input "false"
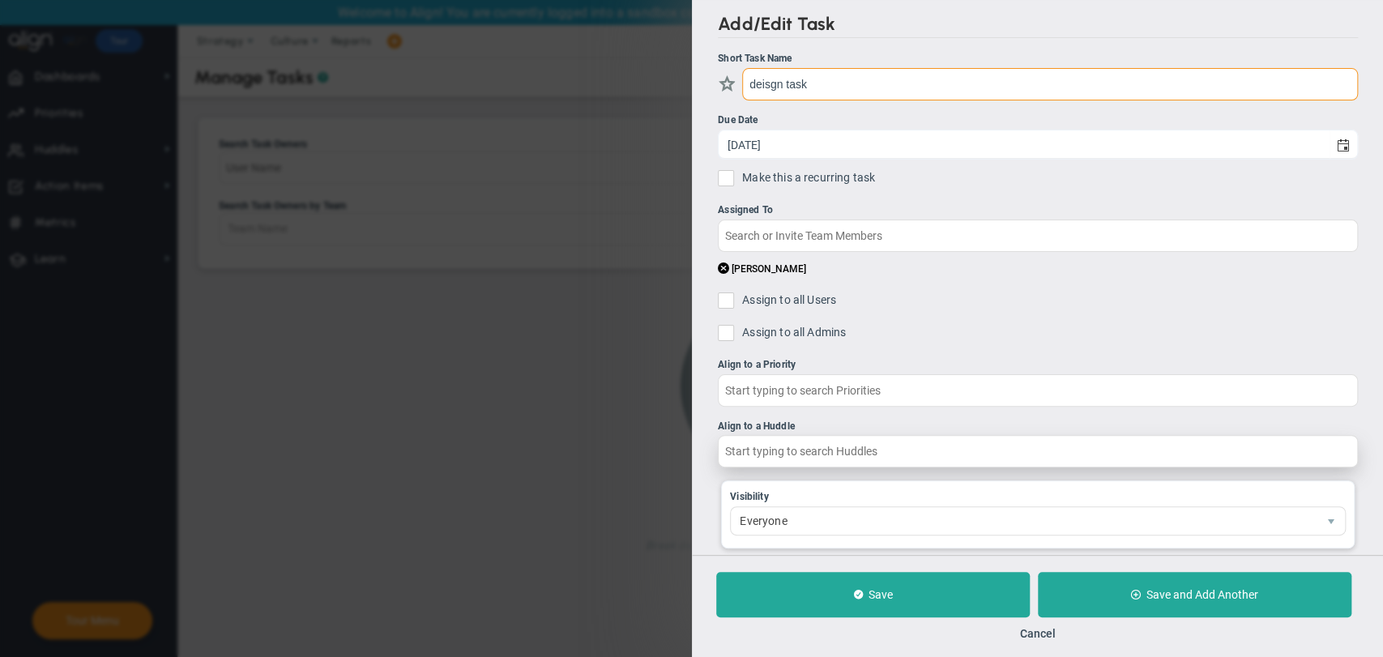
type input "deisgn task"
click at [779, 458] on input "text" at bounding box center [1038, 451] width 640 height 32
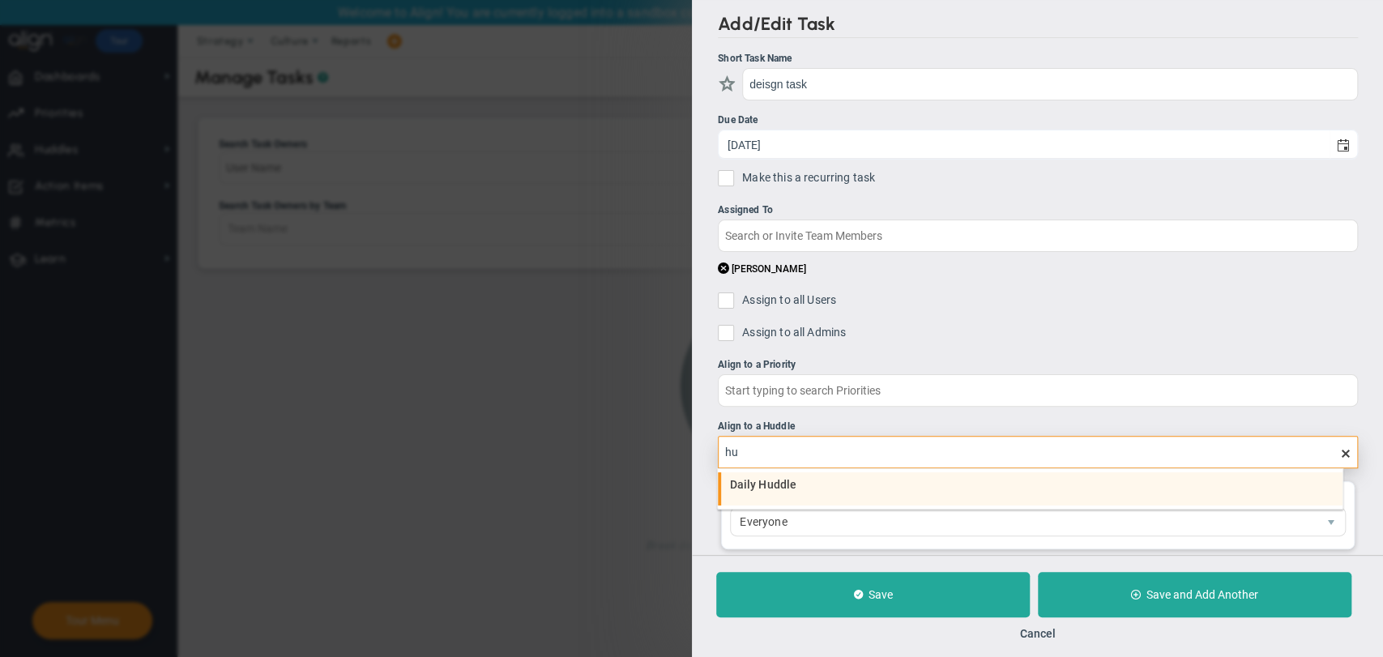
click at [776, 491] on li "Daily Huddle" at bounding box center [1030, 489] width 625 height 34
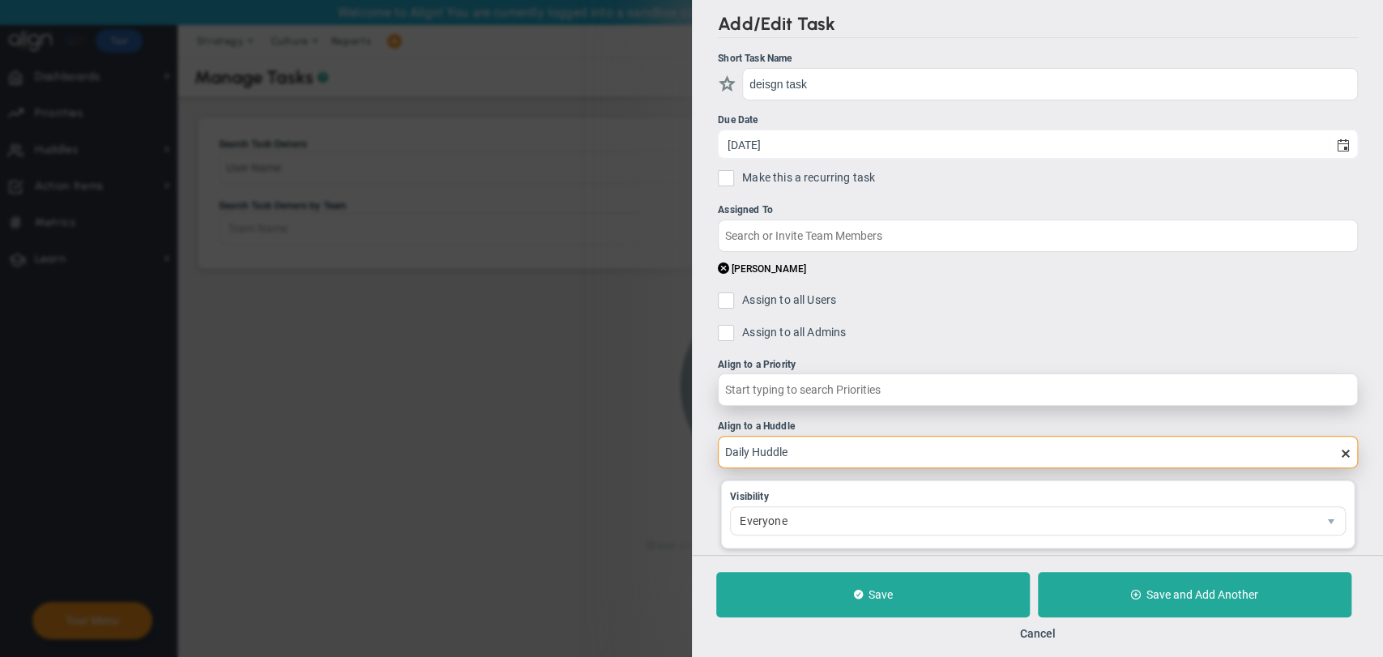
type input "Daily Huddle"
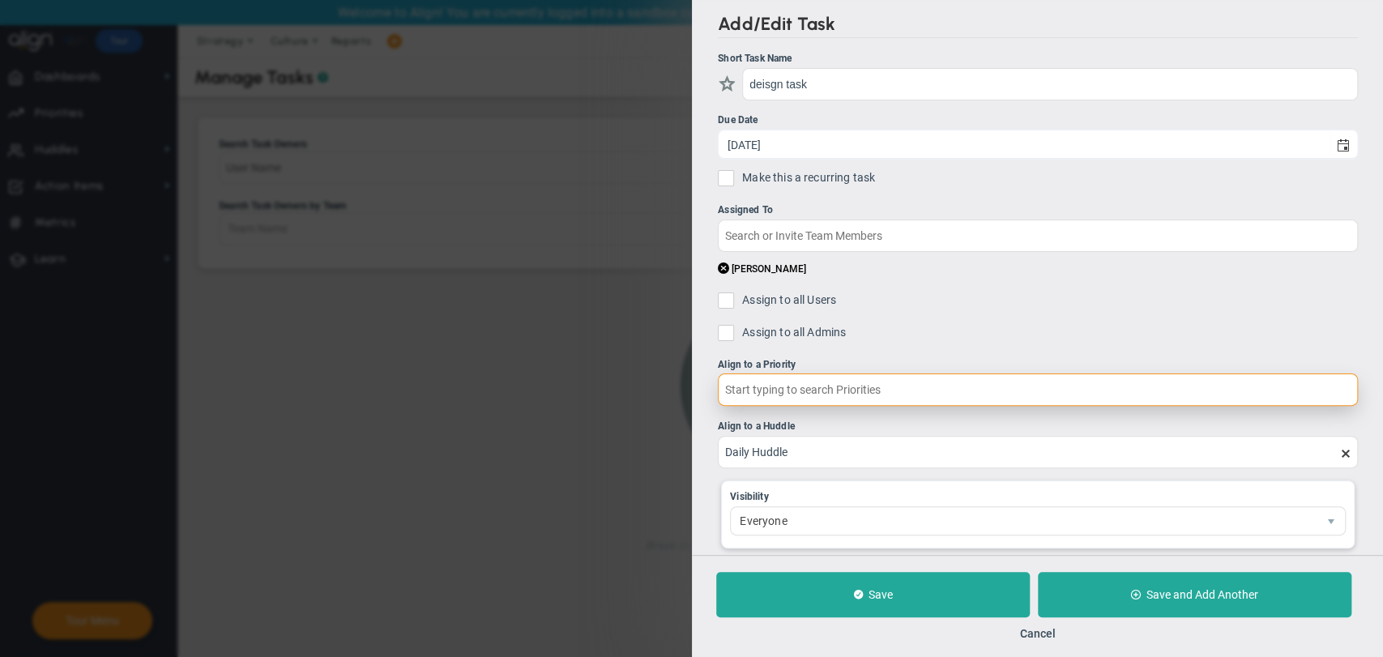
click at [810, 389] on input "text" at bounding box center [1038, 390] width 640 height 32
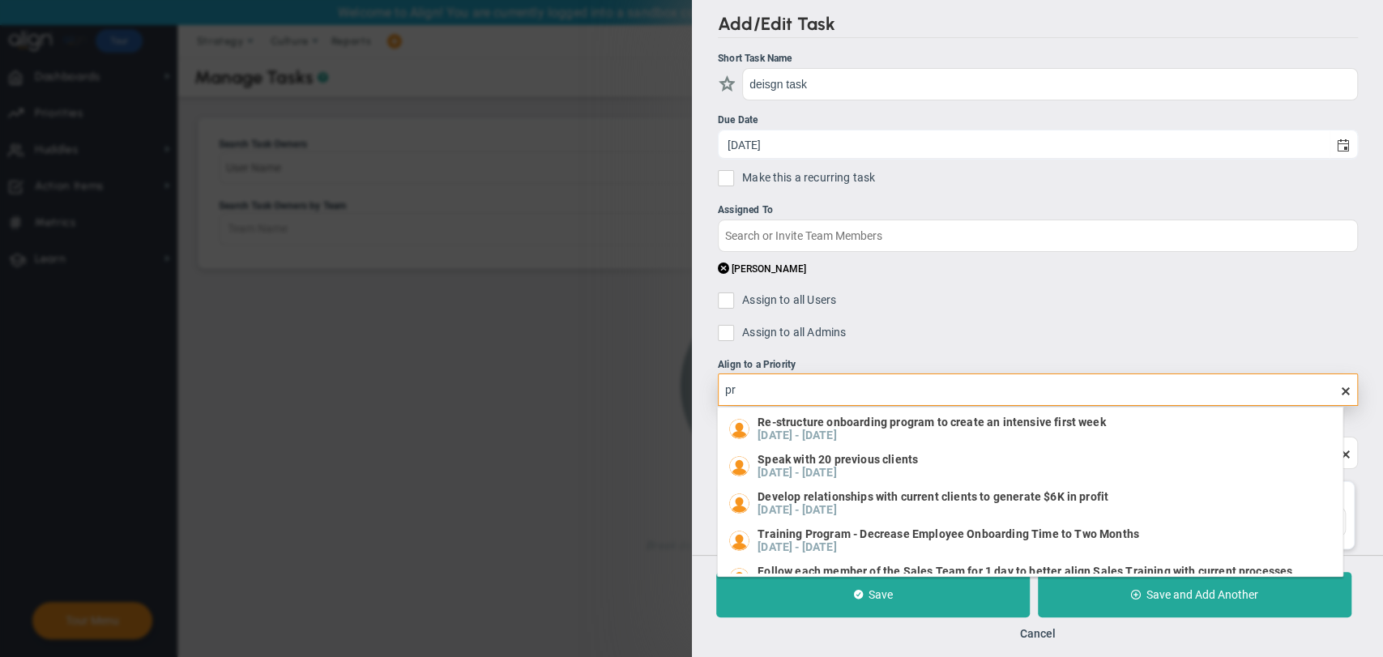
type input "p"
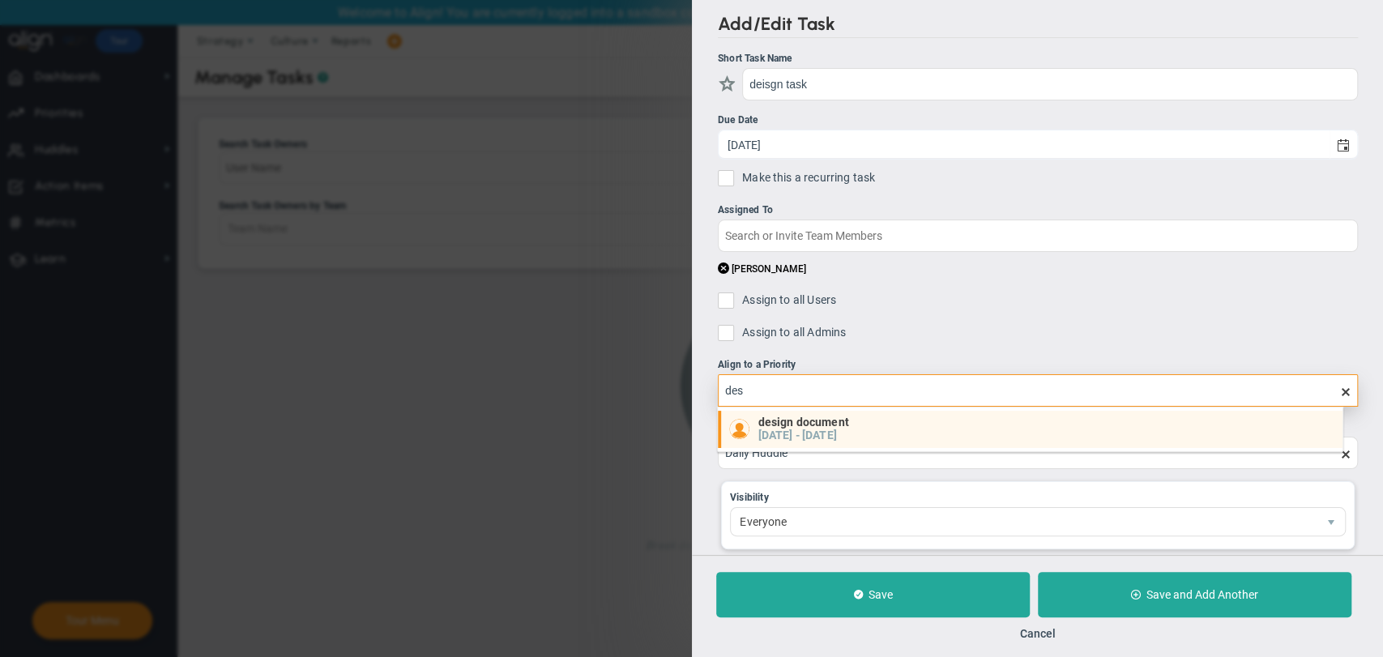
click at [793, 436] on h5 "06/30/2025" at bounding box center [775, 435] width 35 height 14
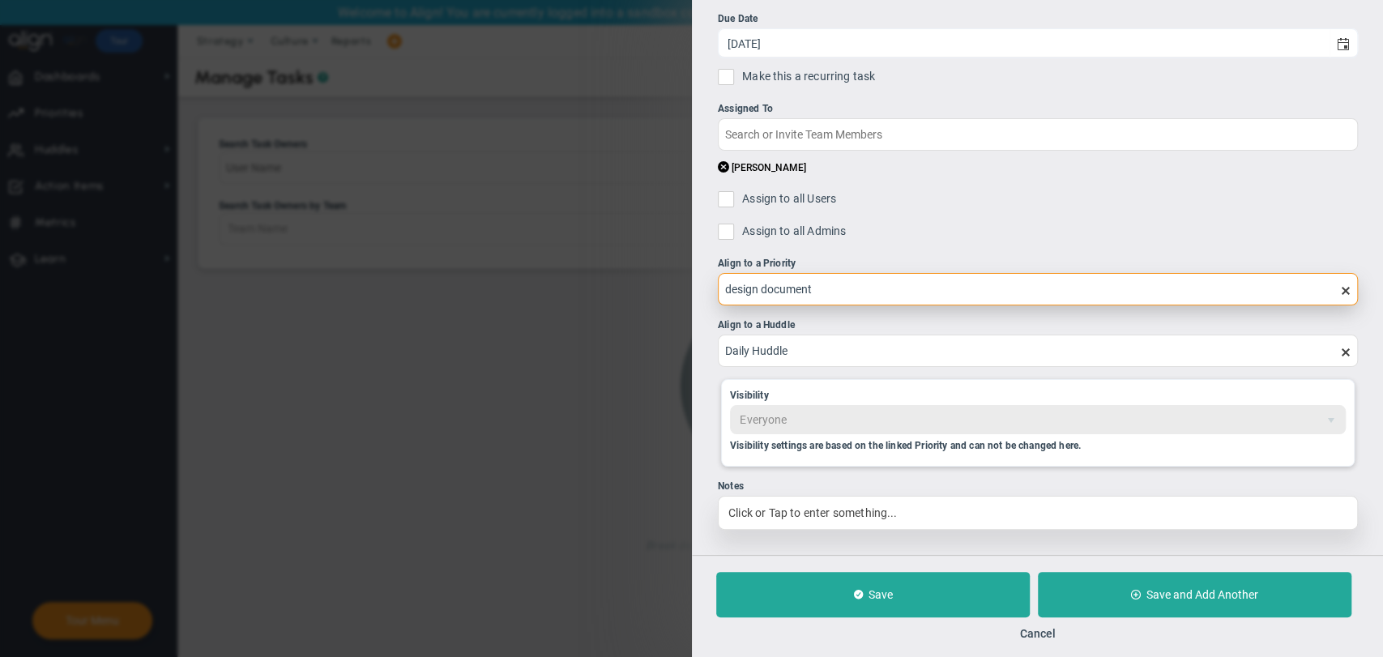
scroll to position [103, 0]
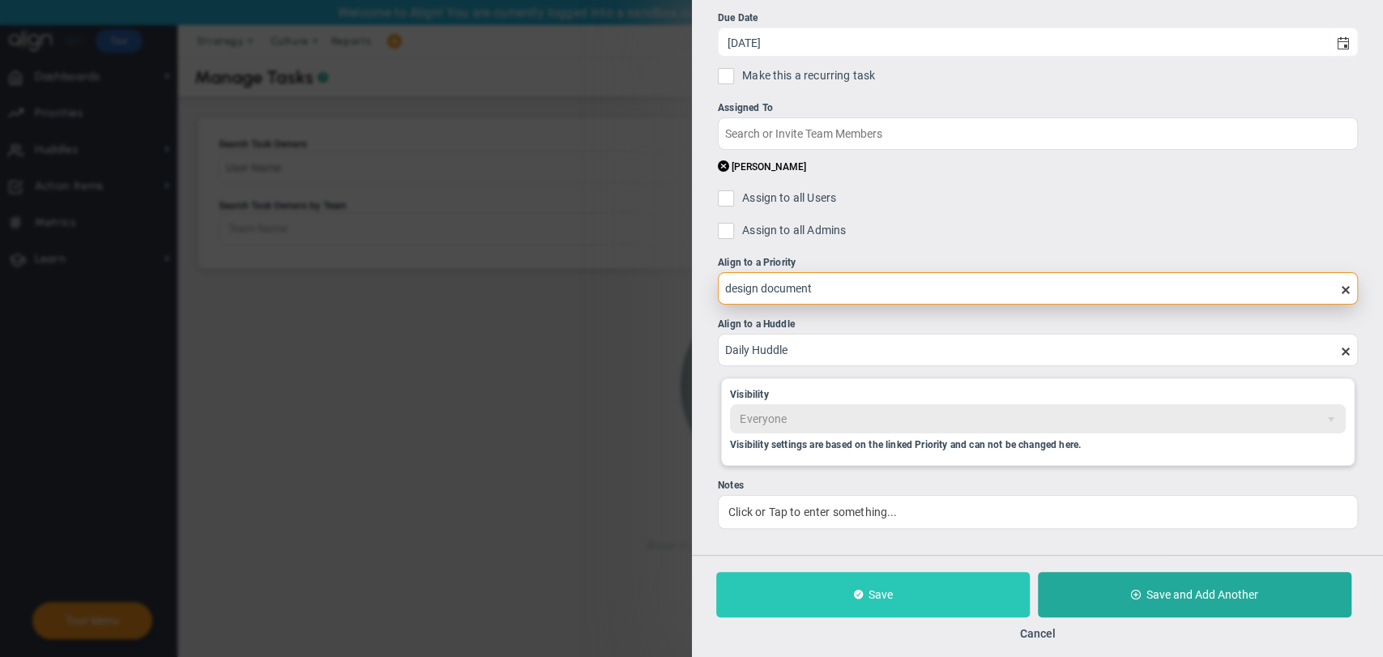
type input "design document"
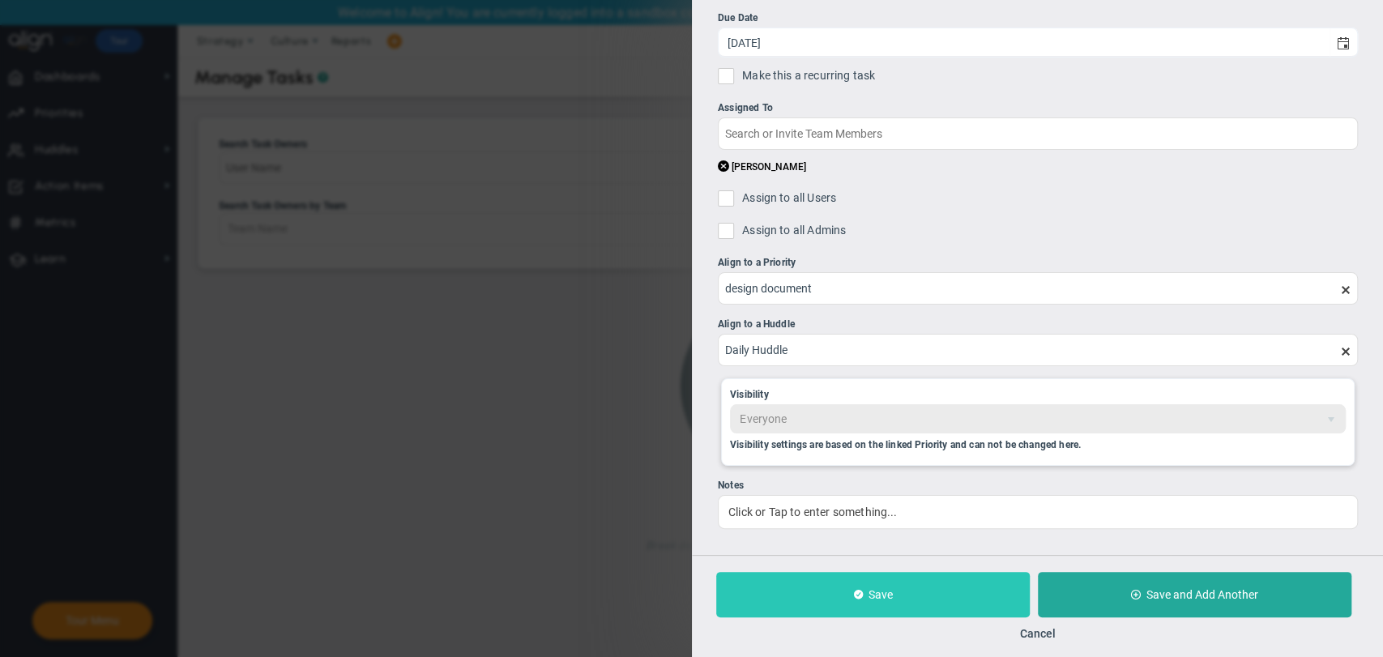
click at [896, 597] on button "Save" at bounding box center [873, 594] width 314 height 45
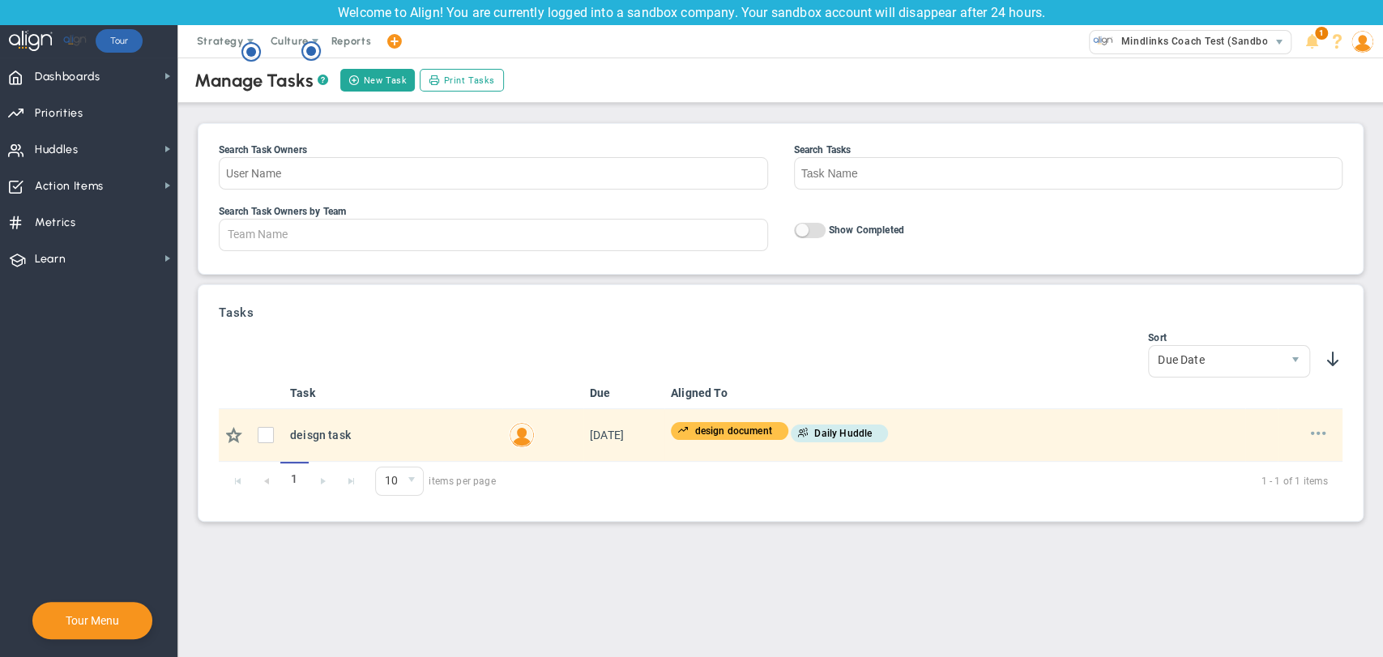
click at [1315, 430] on span at bounding box center [1318, 432] width 15 height 15
click at [1307, 455] on li "Edit" at bounding box center [1293, 461] width 65 height 20
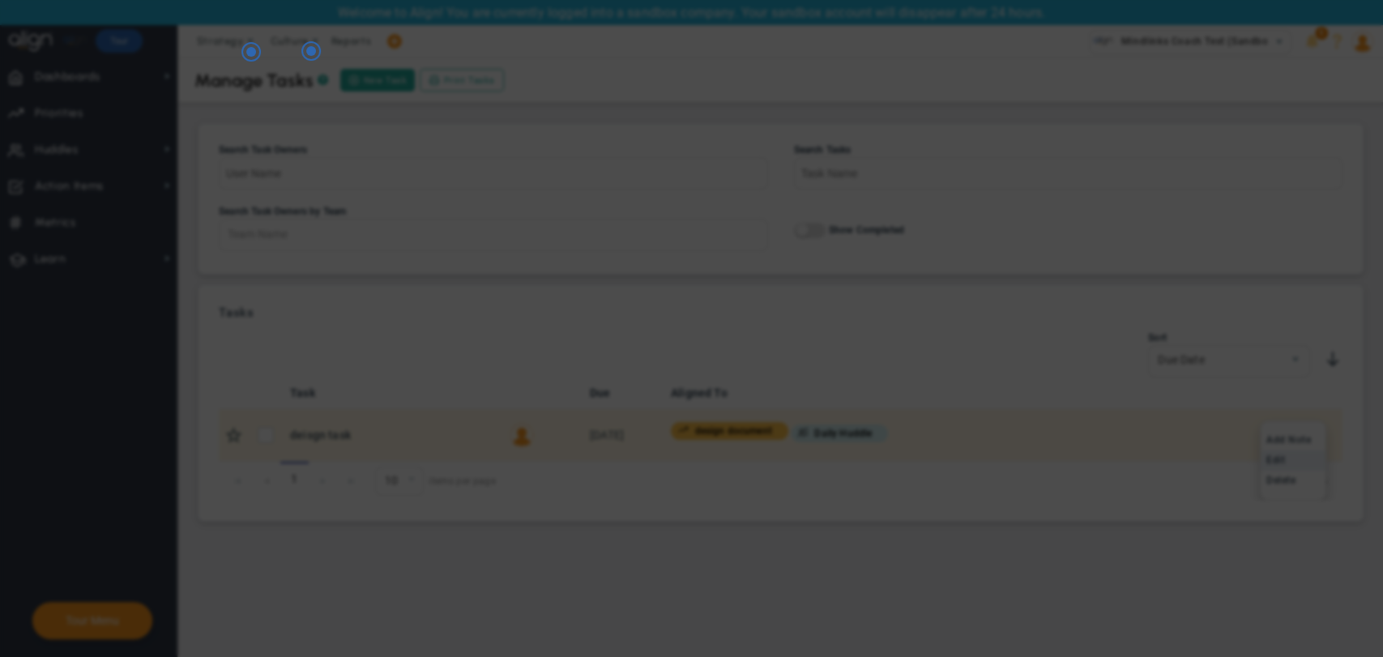
type input "deisgn task"
type input "[DATE]"
type input "[PERSON_NAME]"
type input "design document"
type input "Daily Huddle"
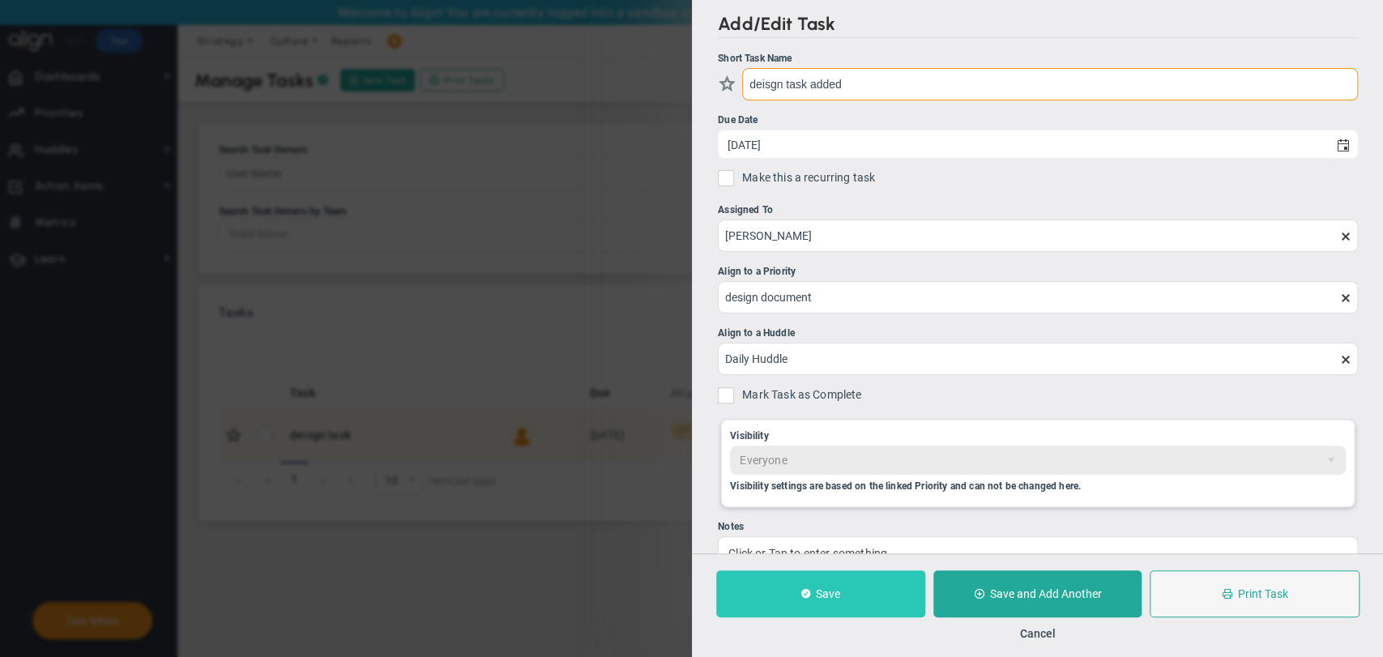
type input "deisgn task added"
click at [838, 592] on span "Save" at bounding box center [827, 594] width 24 height 13
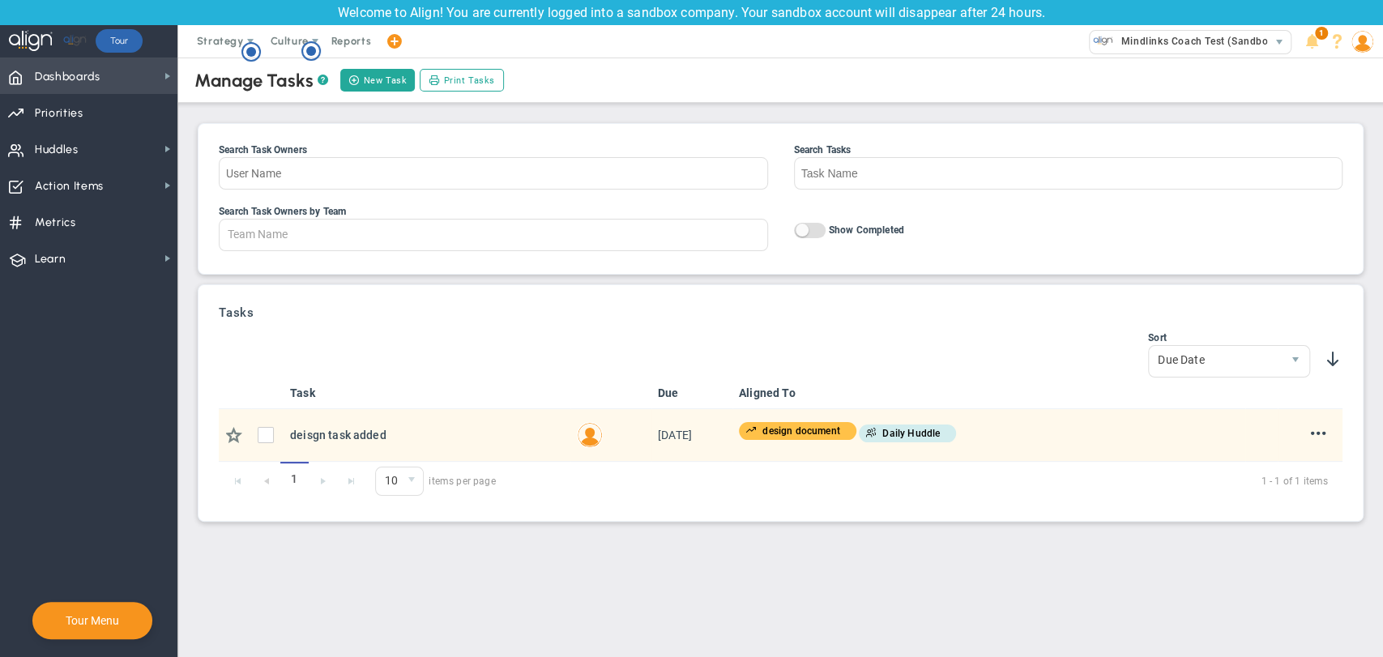
click at [105, 65] on span "Dashboards Dashboards" at bounding box center [88, 76] width 177 height 36
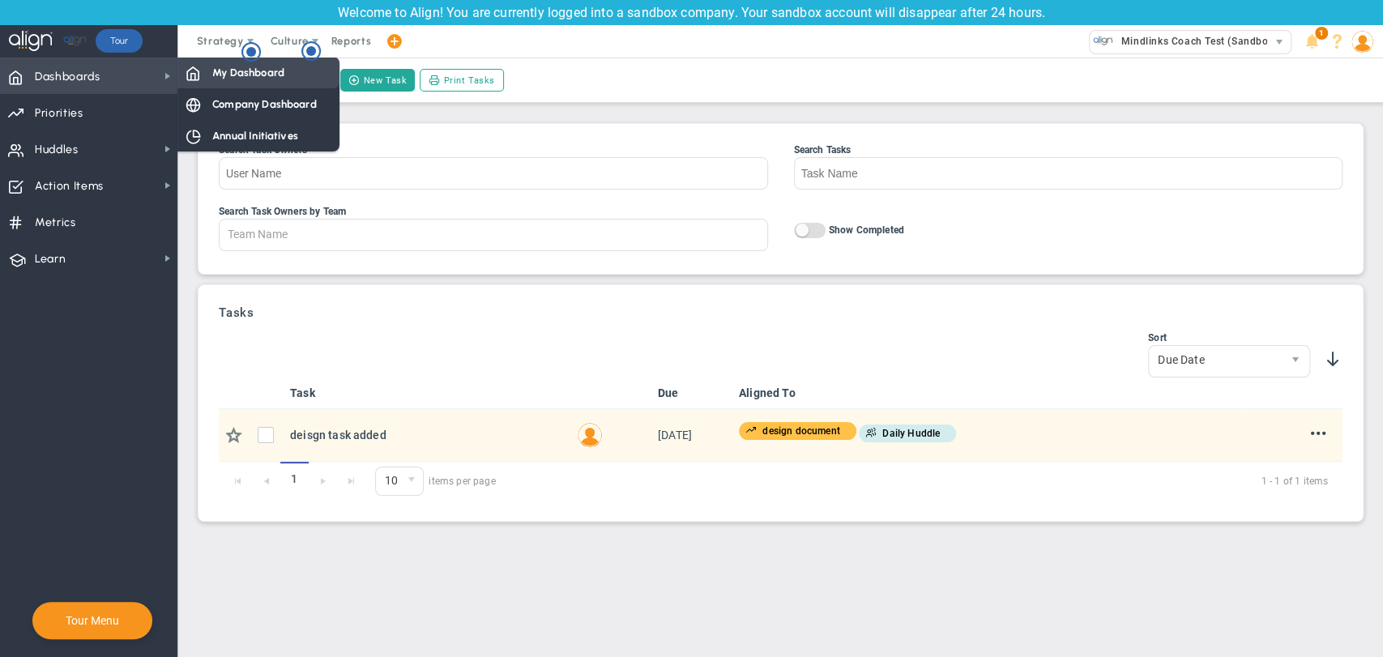
click at [241, 66] on span "My Dashboard" at bounding box center [248, 72] width 72 height 15
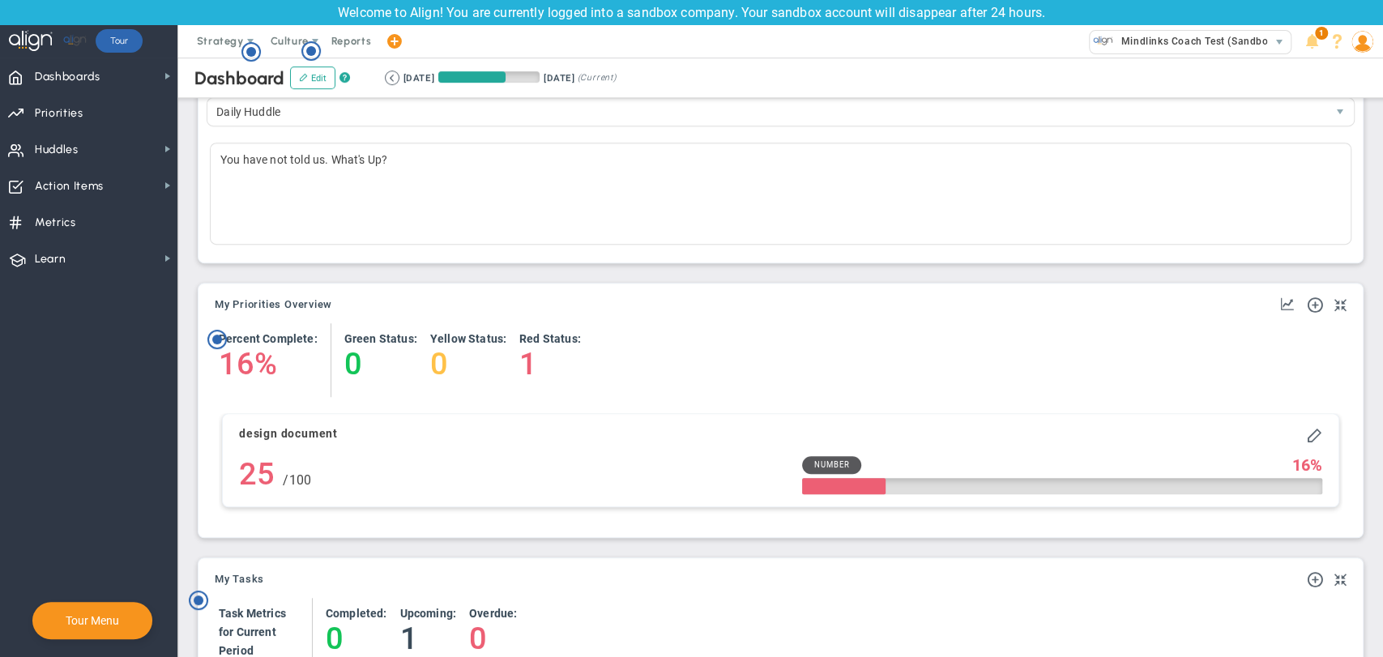
scroll to position [490, 0]
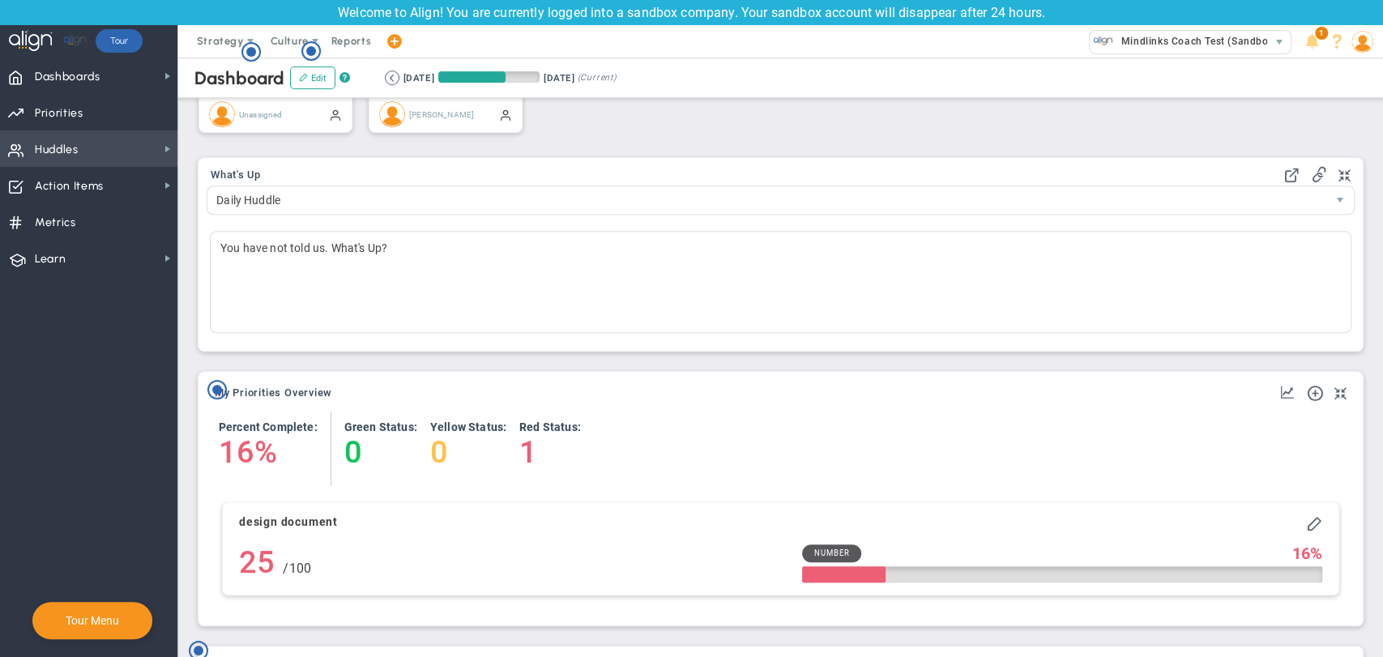
click at [83, 152] on span "Huddles Huddles" at bounding box center [88, 148] width 177 height 36
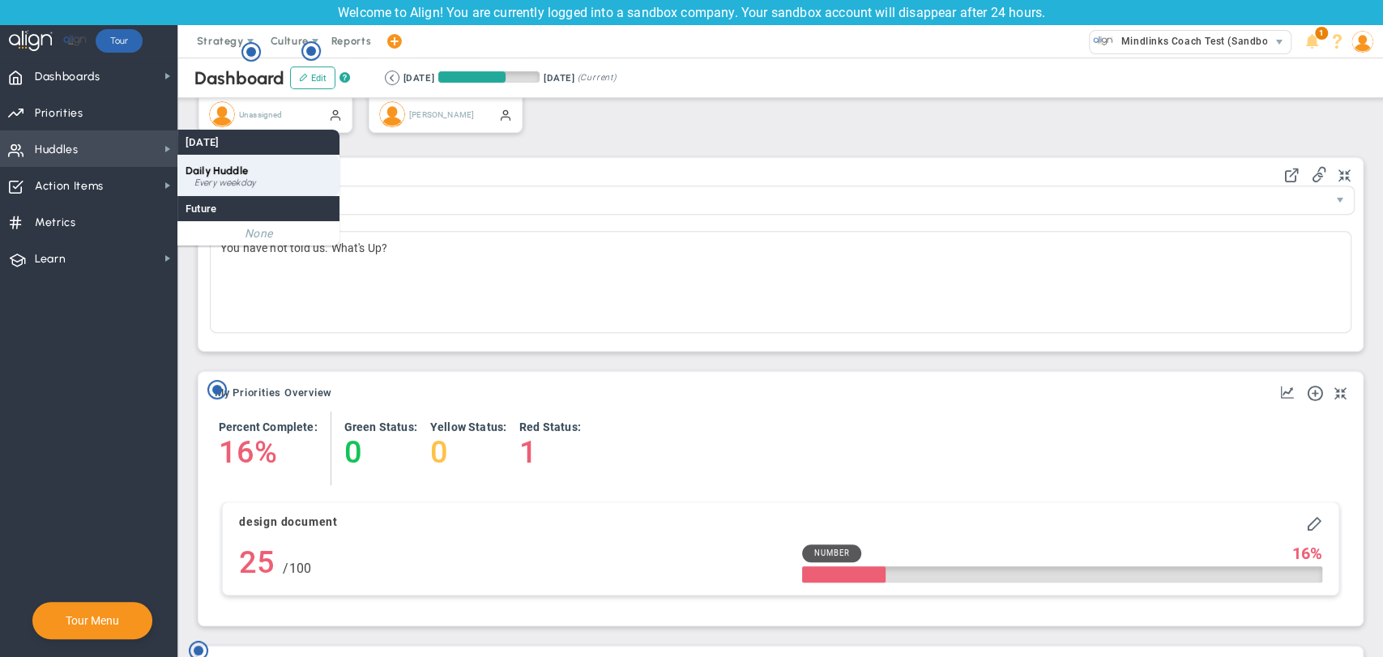
click at [240, 168] on span "Daily Huddle" at bounding box center [217, 171] width 62 height 12
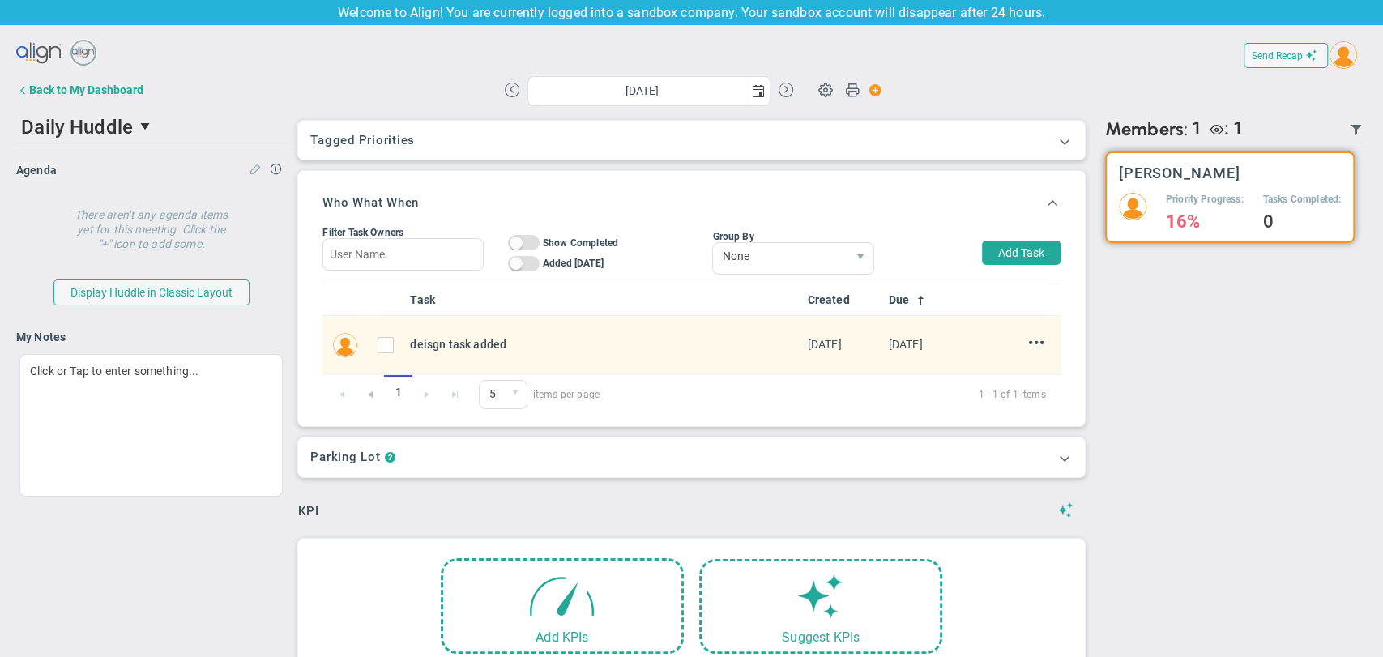
click at [258, 168] on span at bounding box center [256, 168] width 13 height 12
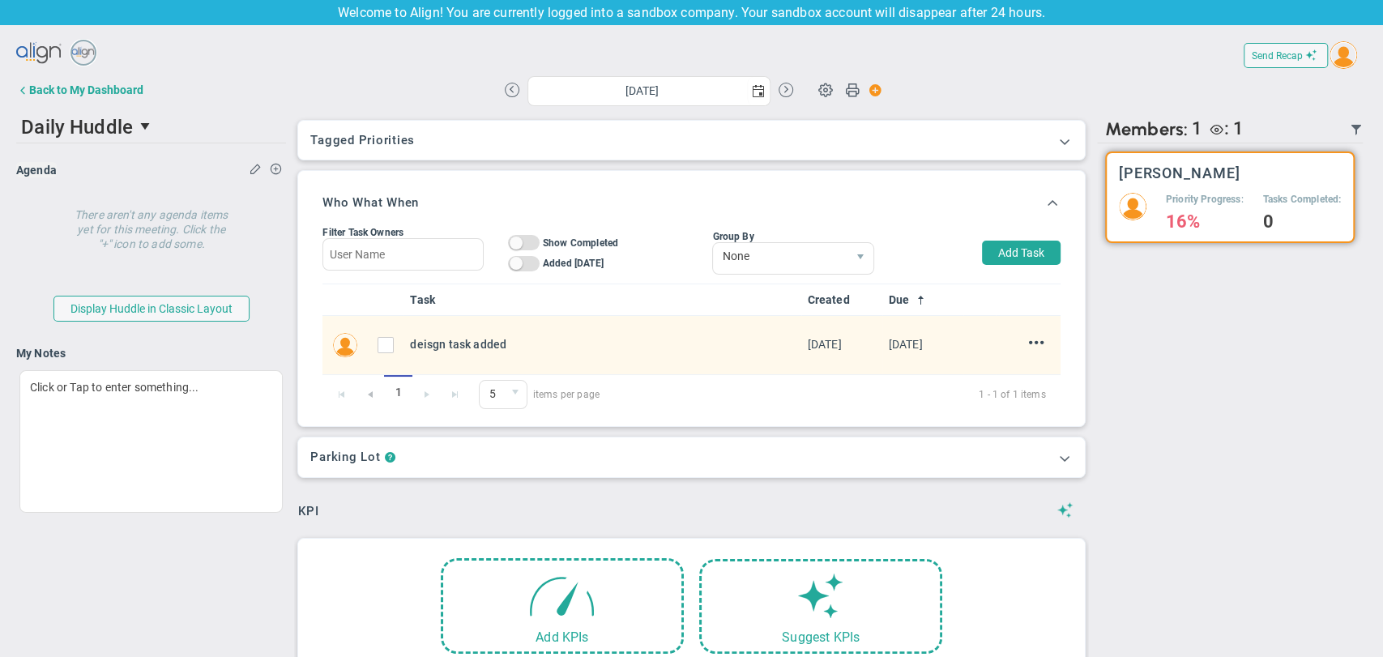
click at [188, 221] on h4 "There aren't any agenda items yet for this meeting. Click the "+" icon to add s…" at bounding box center [152, 223] width 162 height 55
click at [272, 172] on span at bounding box center [276, 168] width 13 height 12
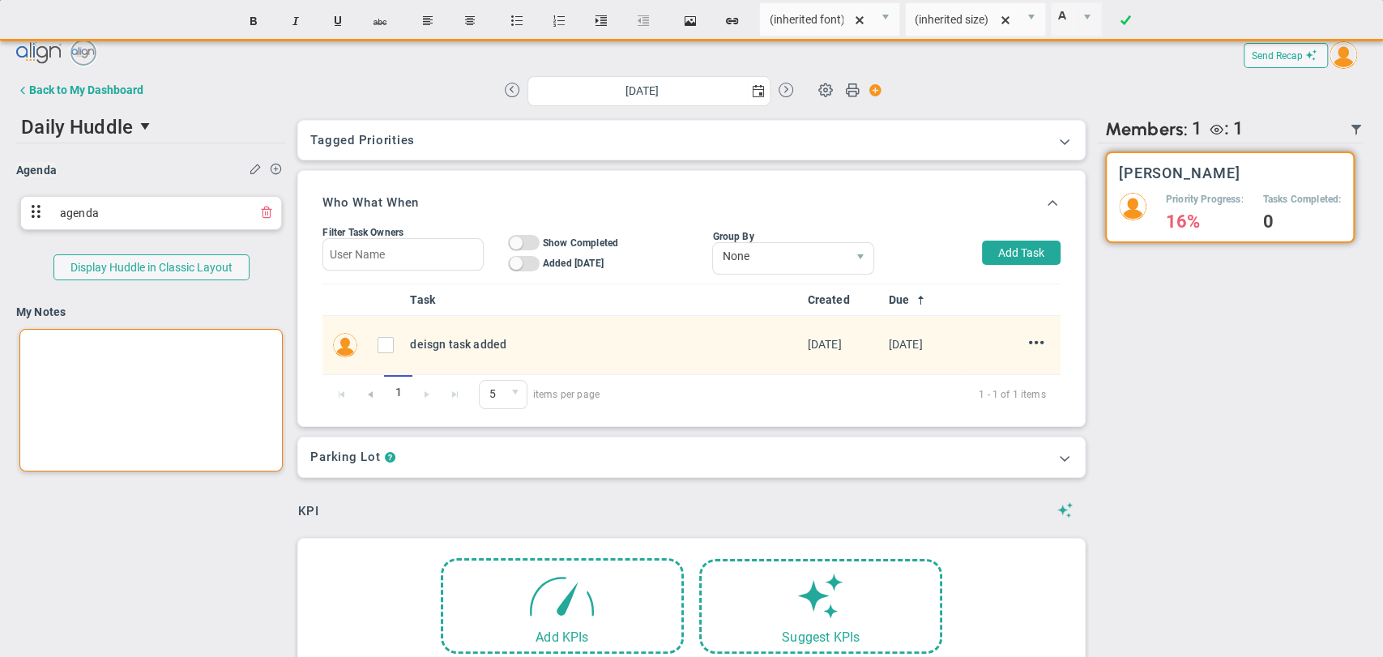
click at [217, 402] on div at bounding box center [150, 400] width 263 height 143
click at [214, 507] on div "Send Recap Profile Contact your Advisor Share! Become an Affiliate" at bounding box center [691, 352] width 1351 height 631
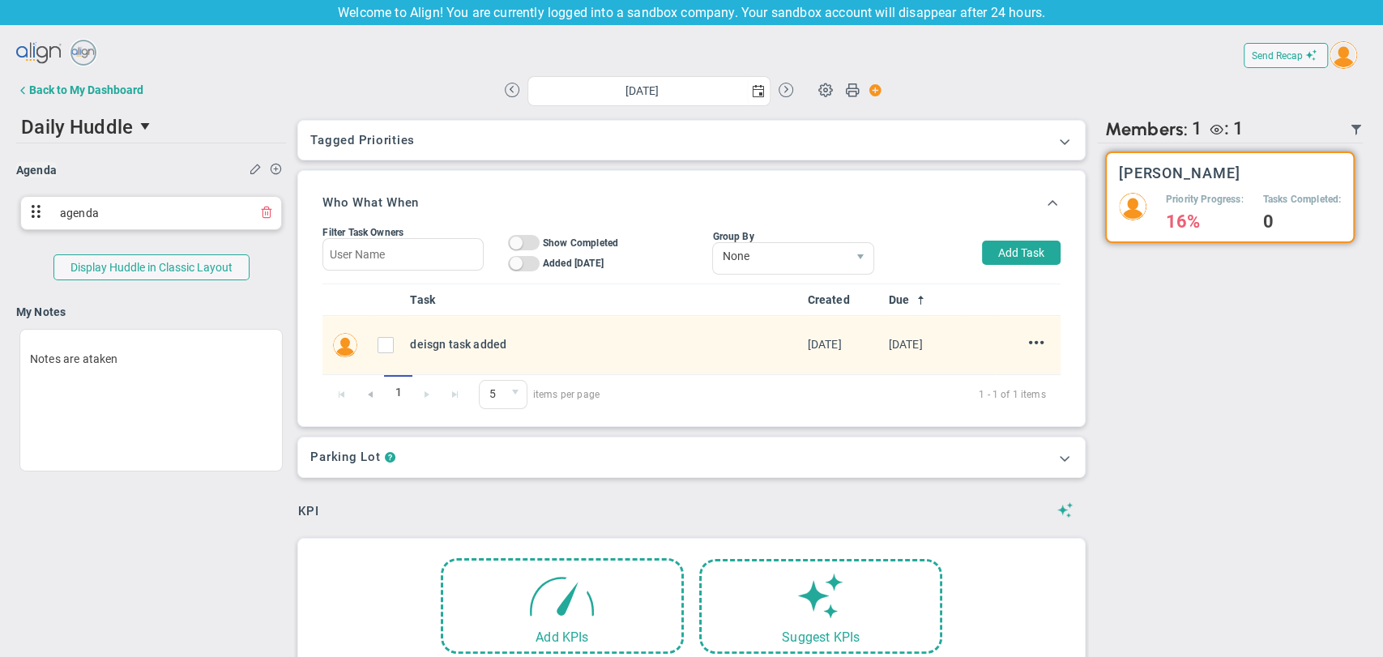
click at [247, 480] on div "My Notes Notes are ataken ﻿" at bounding box center [151, 401] width 270 height 193
click at [588, 491] on div "Tagged OKRs Tagged Priorities This Huddle doesn’t have a tag. Tagged OKRs Tagge…" at bounding box center [691, 419] width 794 height 619
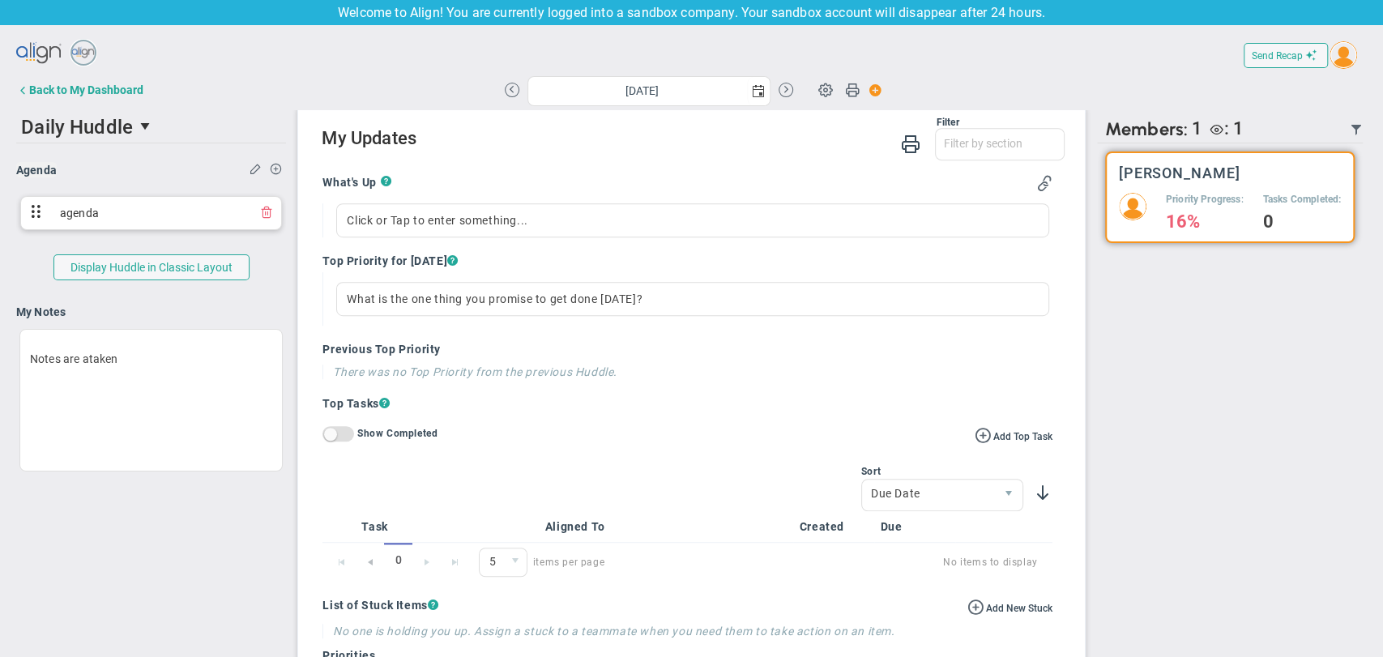
scroll to position [540, 0]
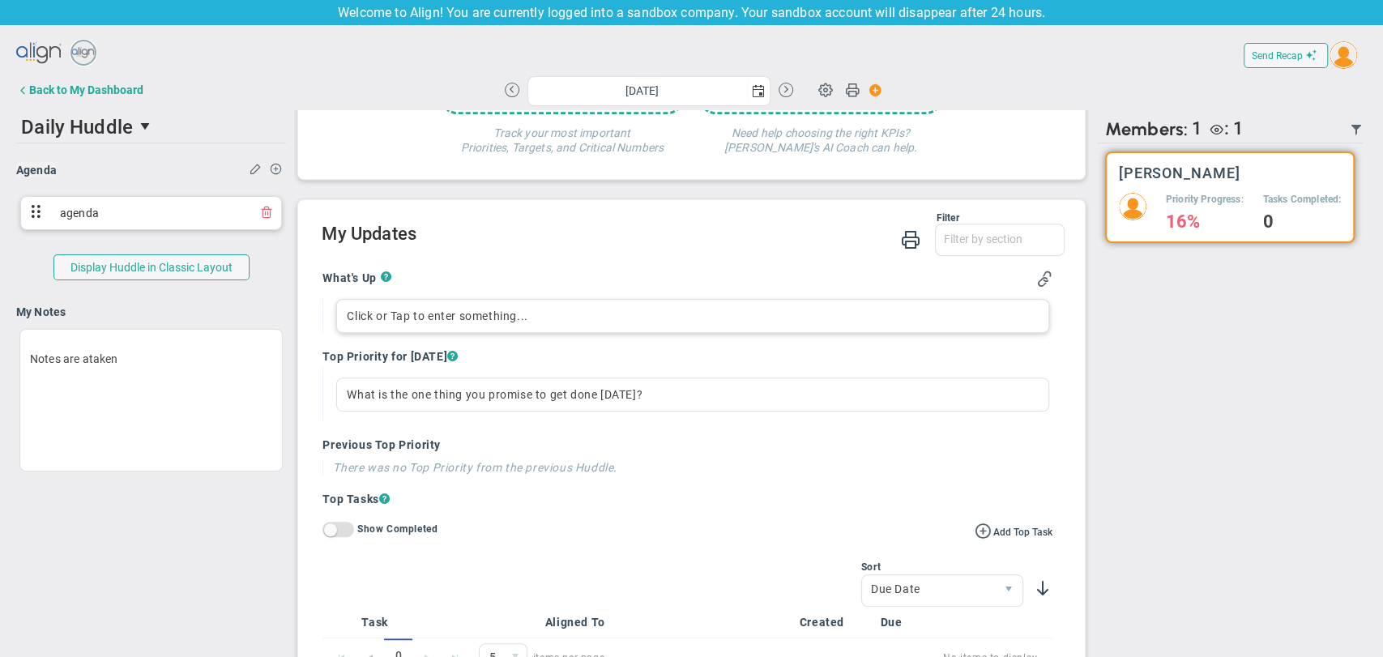
click at [535, 323] on div "Click or Tap to enter something..." at bounding box center [692, 316] width 712 height 34
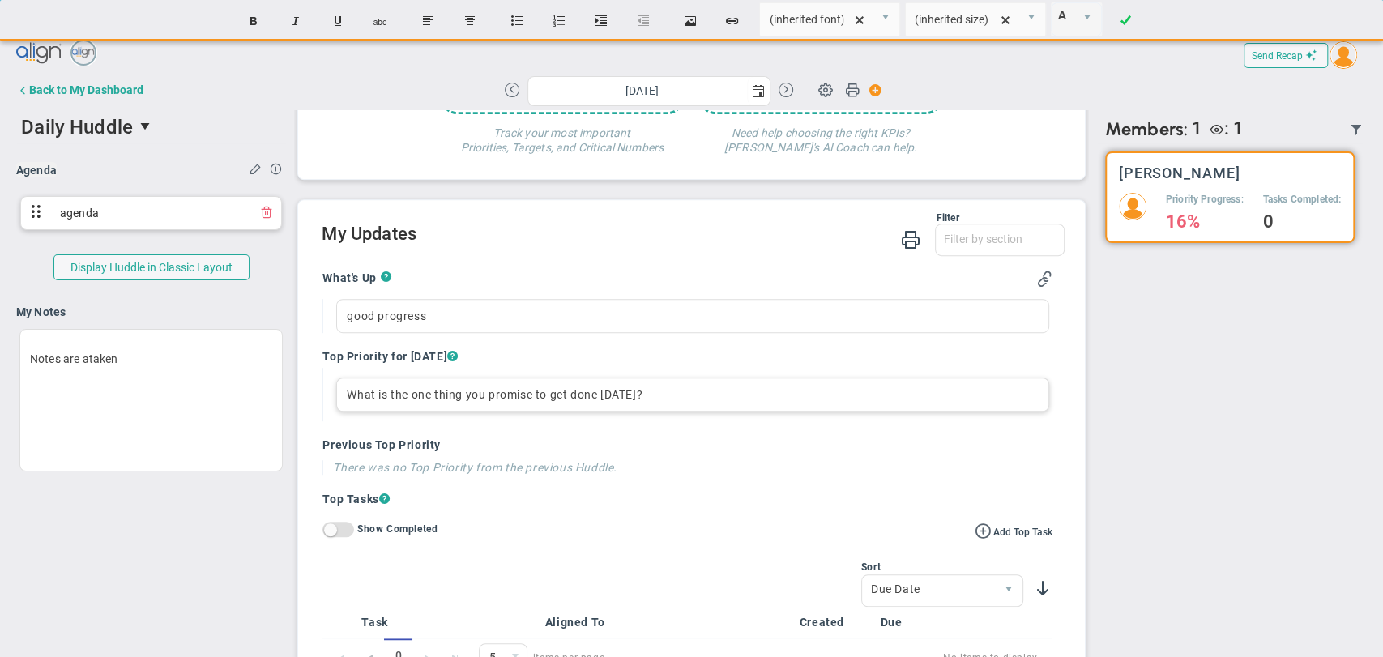
click at [526, 391] on div "What is the one thing you promise to get done today?" at bounding box center [692, 395] width 712 height 34
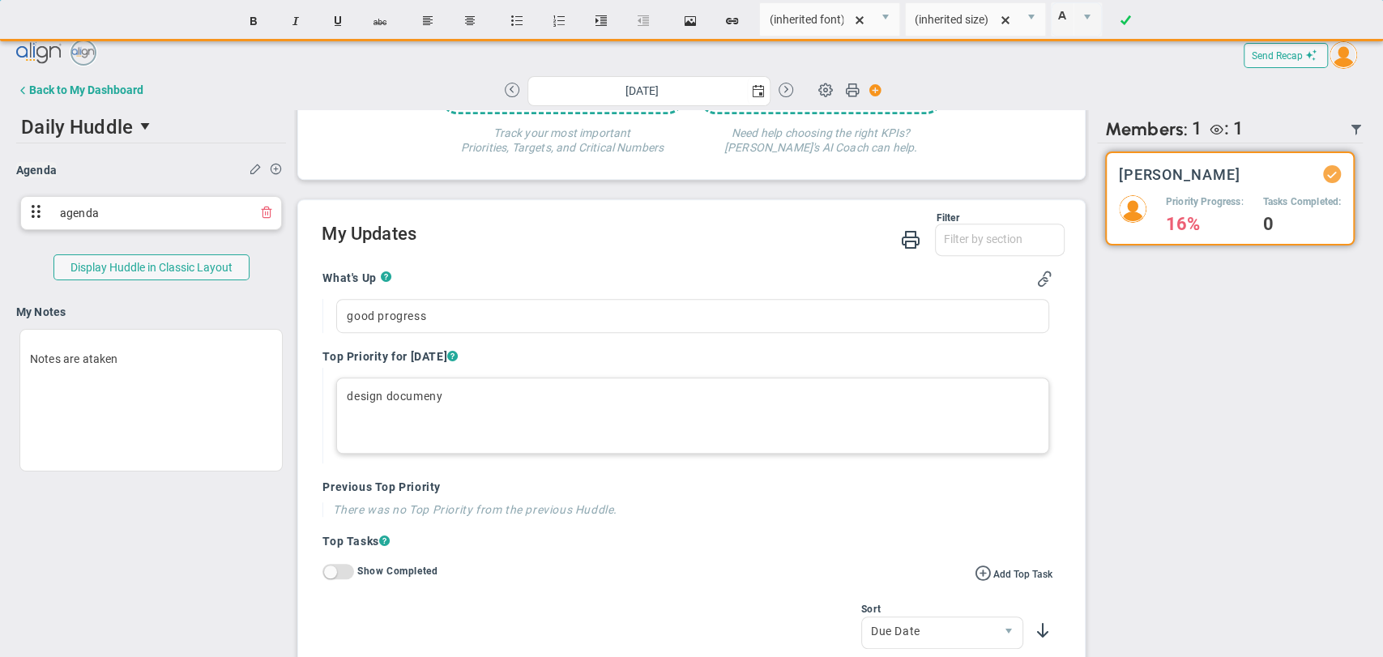
click at [650, 400] on p "design documeny" at bounding box center [692, 396] width 691 height 16
click at [750, 486] on div "Send Recap Profile Contact your Advisor Share! Become an Affiliate" at bounding box center [691, 352] width 1351 height 631
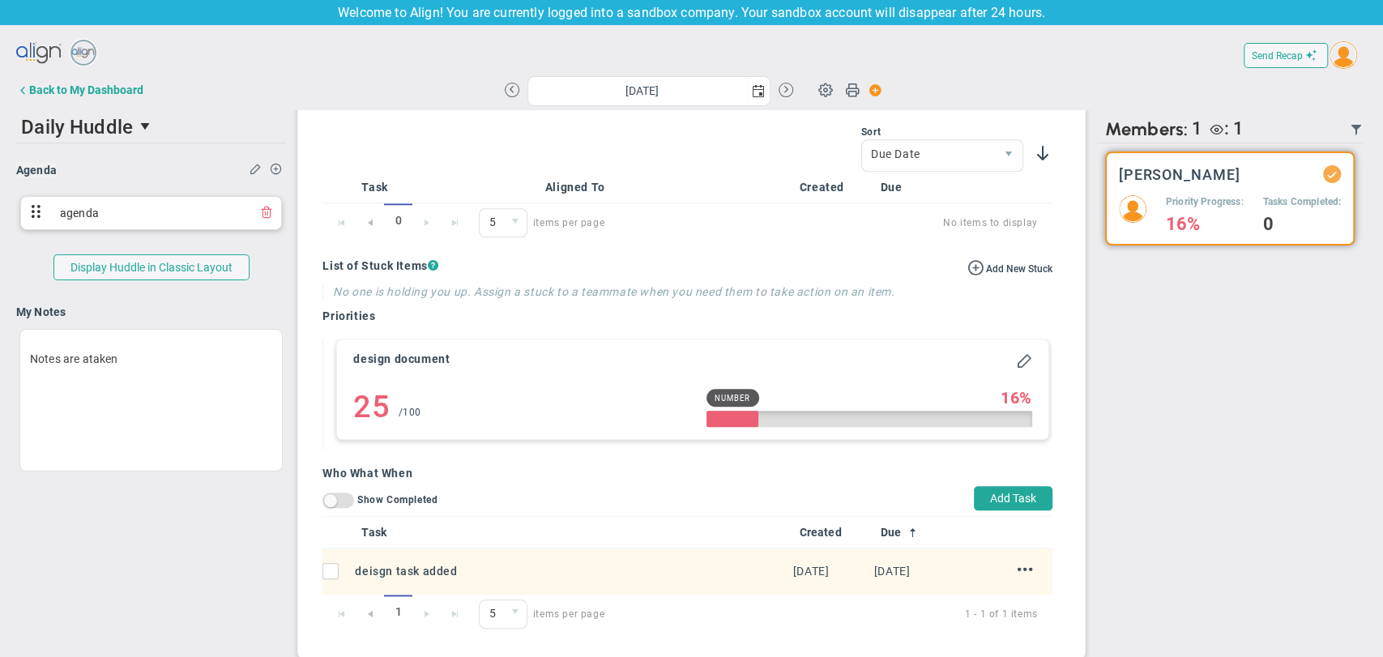
scroll to position [24, 0]
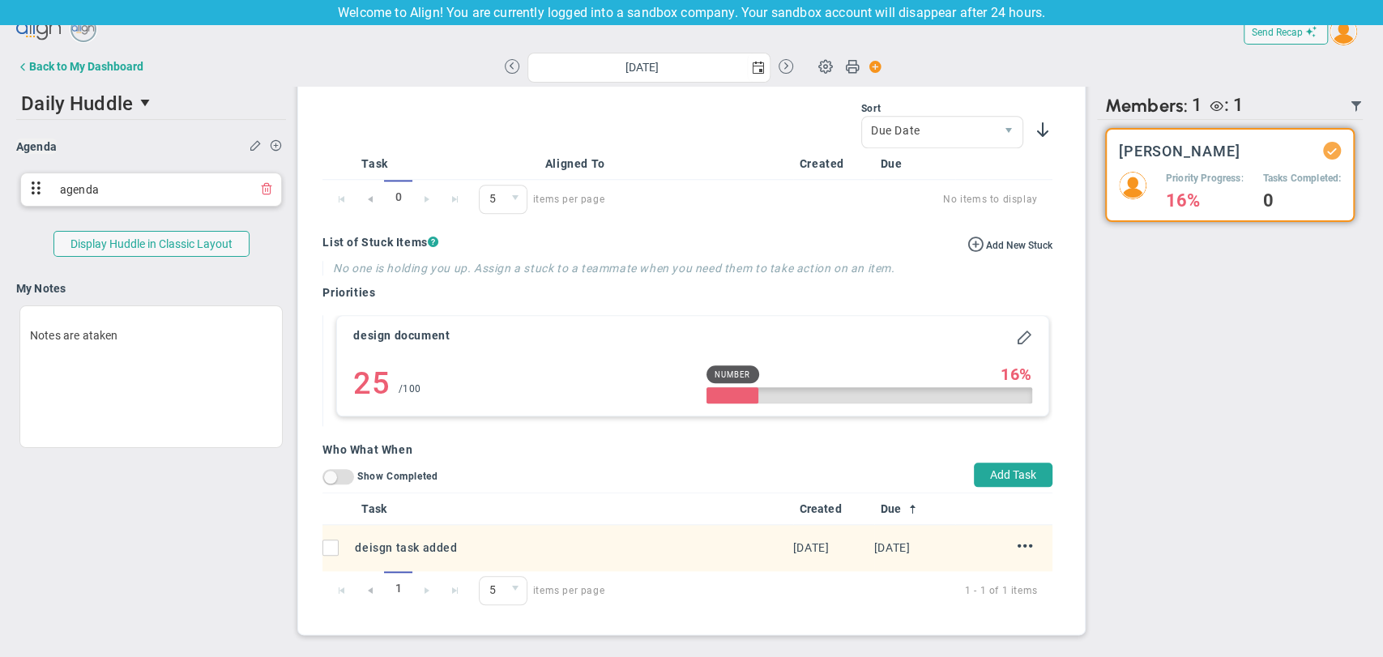
click at [354, 482] on div "On Off Show Completed" at bounding box center [380, 471] width 115 height 28
click at [341, 475] on span "On Off" at bounding box center [339, 476] width 32 height 15
click at [0, 0] on input "On Off Show Completed" at bounding box center [0, 0] width 0 height 0
drag, startPoint x: 324, startPoint y: 476, endPoint x: 361, endPoint y: 481, distance: 36.9
click at [361, 481] on label "On Off Show Completed" at bounding box center [380, 476] width 115 height 11
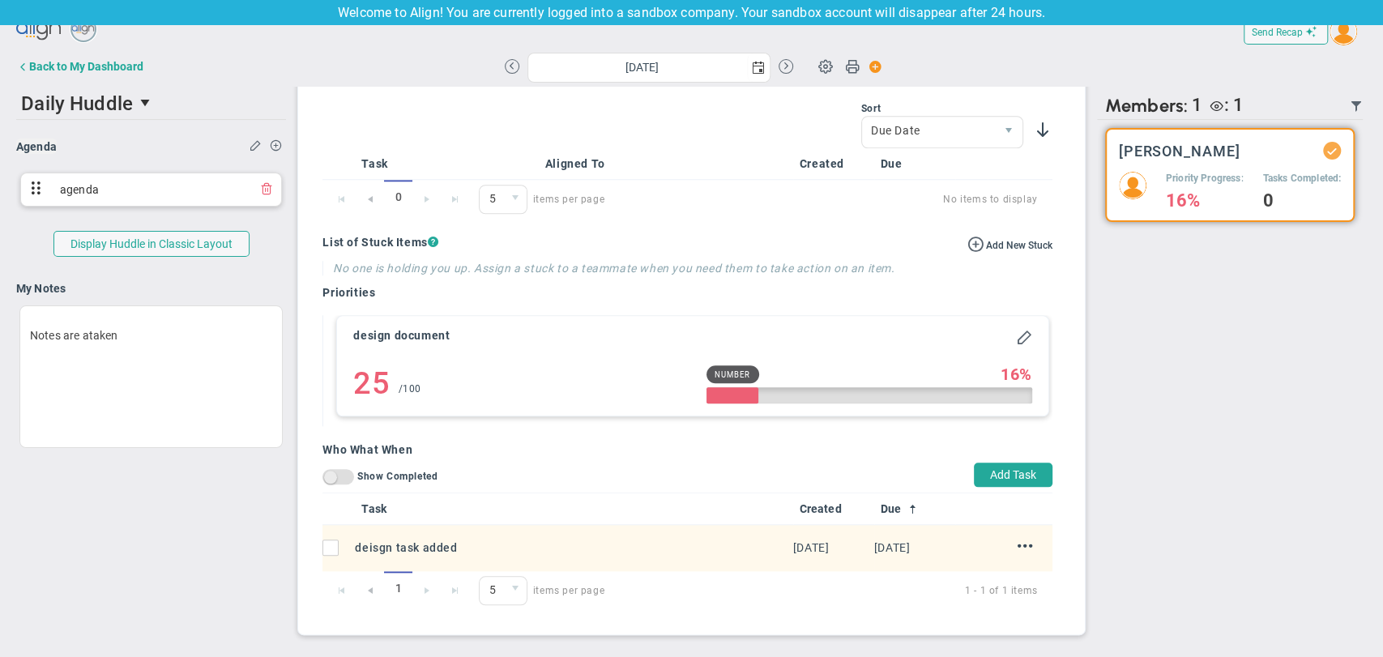
click at [0, 0] on input "On Off Show Completed" at bounding box center [0, 0] width 0 height 0
click at [324, 478] on span "On Off" at bounding box center [339, 476] width 32 height 15
click at [0, 0] on input "On Off Show Completed" at bounding box center [0, 0] width 0 height 0
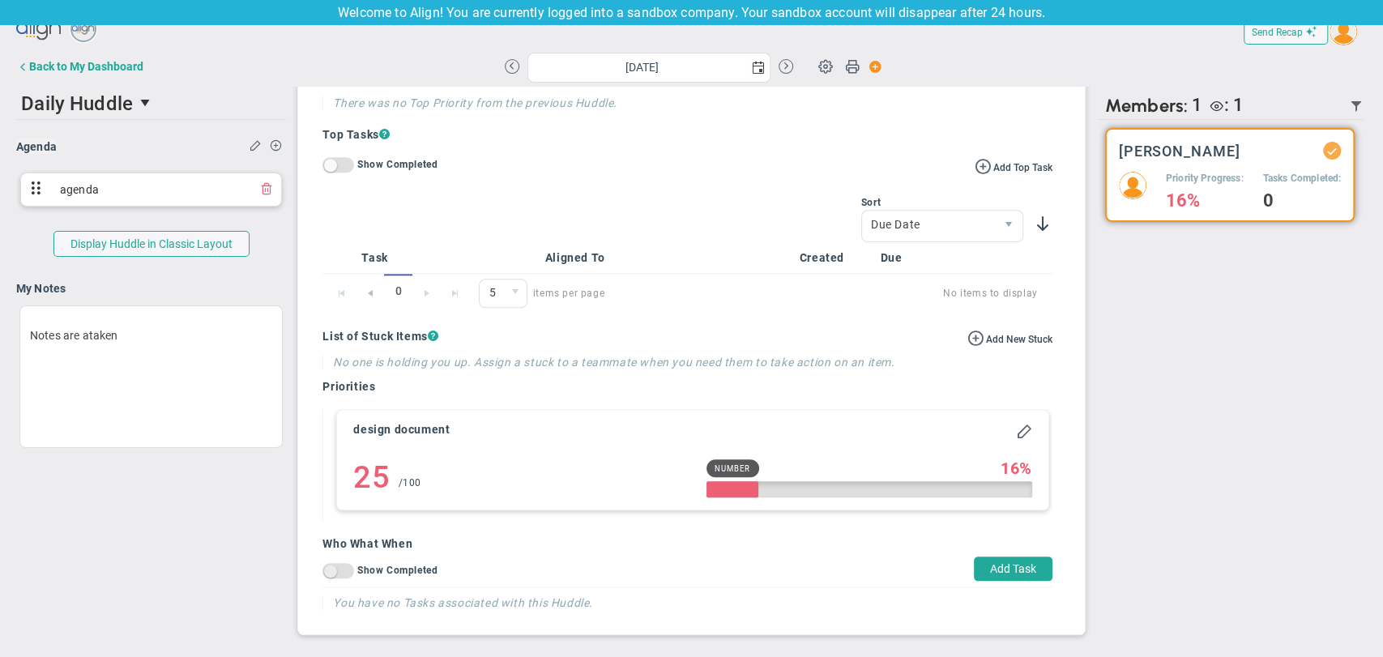
scroll to position [1017, 0]
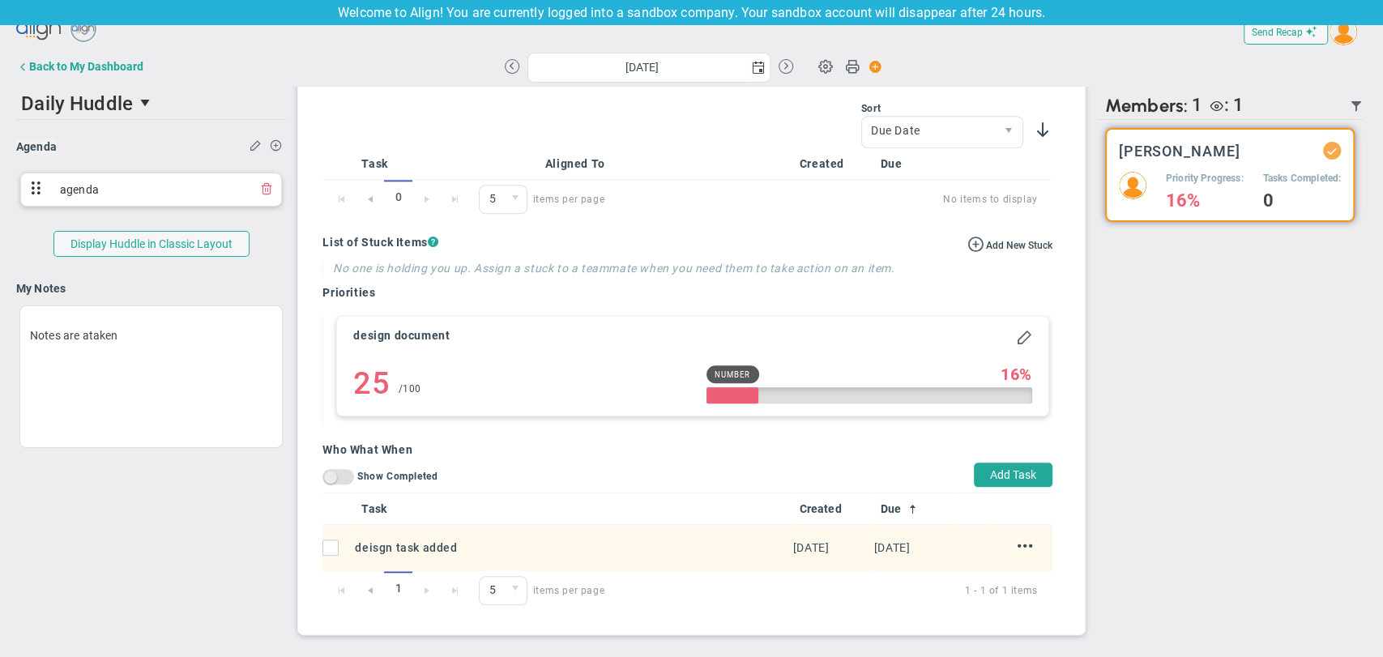
click at [324, 478] on span at bounding box center [330, 477] width 13 height 13
click at [0, 0] on input "On Off Show Completed" at bounding box center [0, 0] width 0 height 0
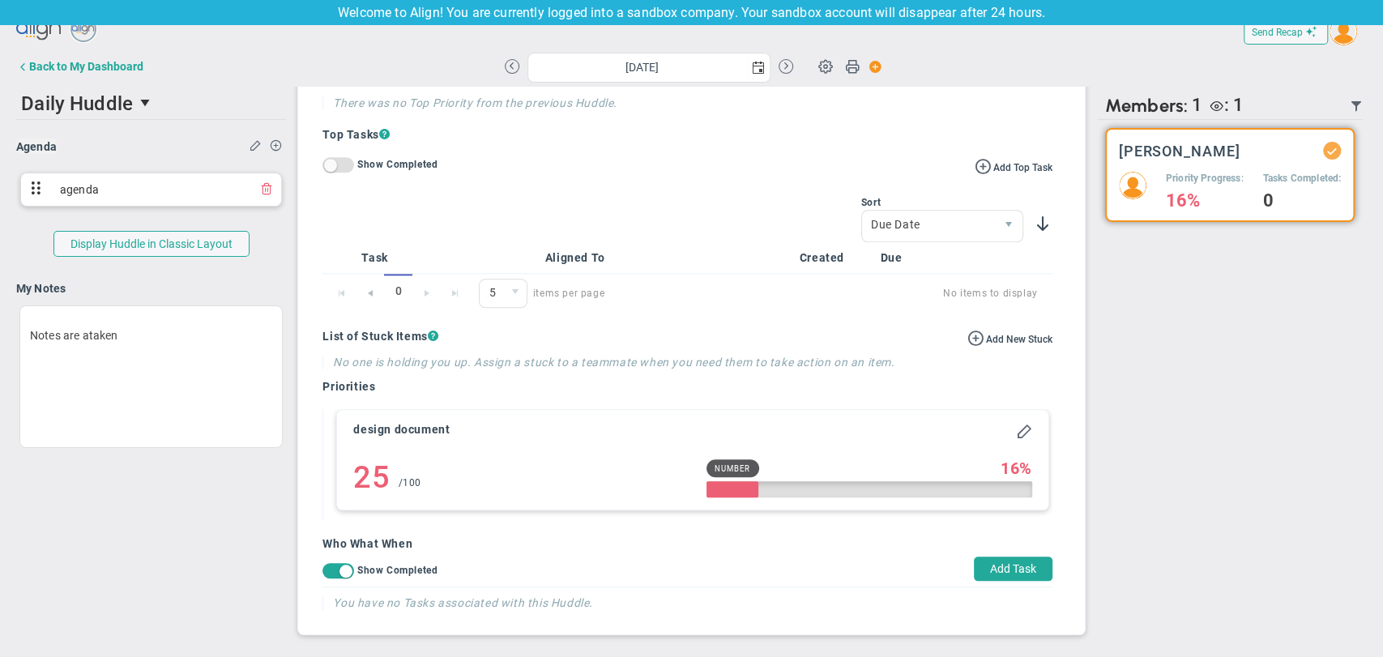
click at [327, 569] on span "On Off" at bounding box center [339, 570] width 32 height 15
click at [0, 0] on input "On Off Show Completed" at bounding box center [0, 0] width 0 height 0
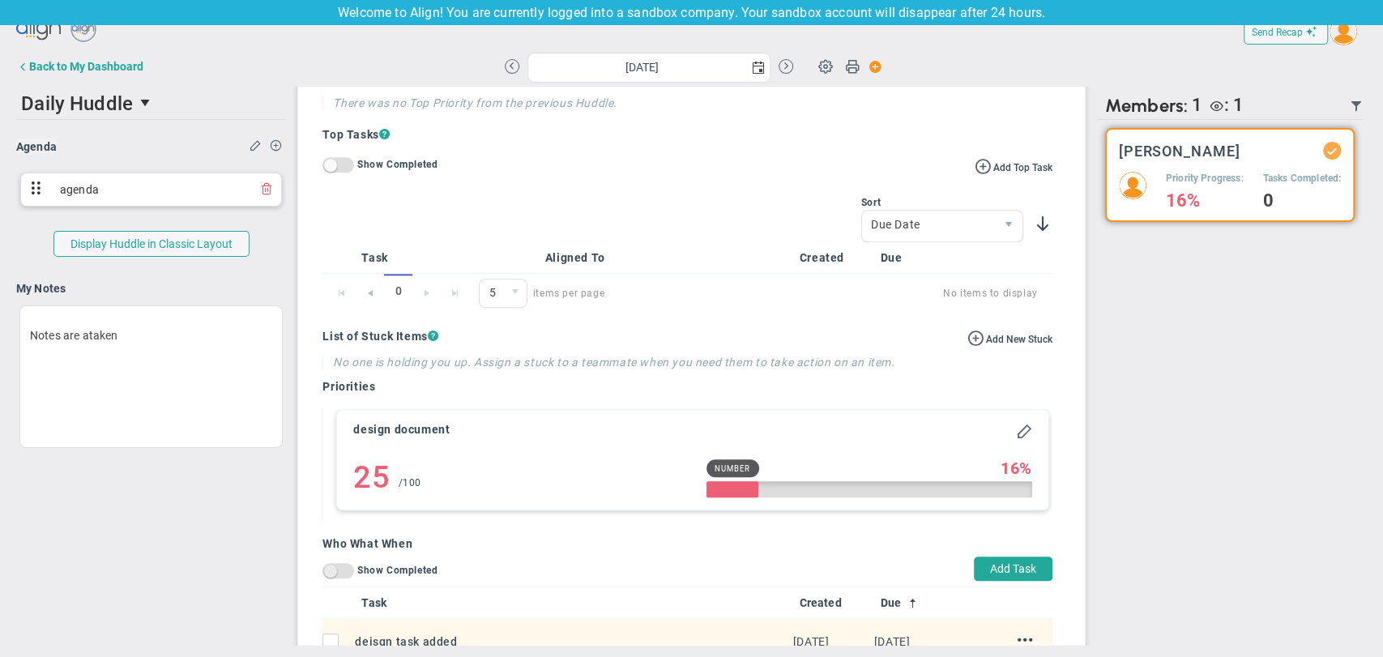
scroll to position [1017, 0]
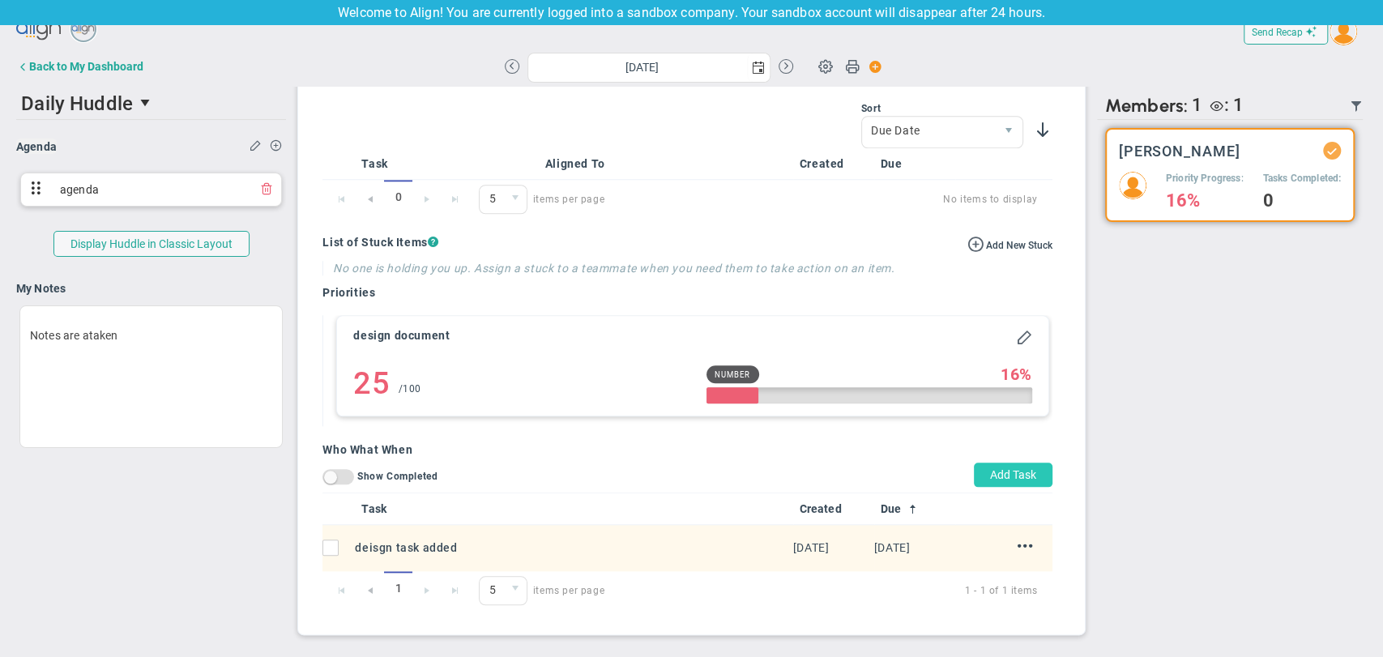
click at [1015, 487] on button "Add Task" at bounding box center [1013, 475] width 79 height 24
type input "[DATE]"
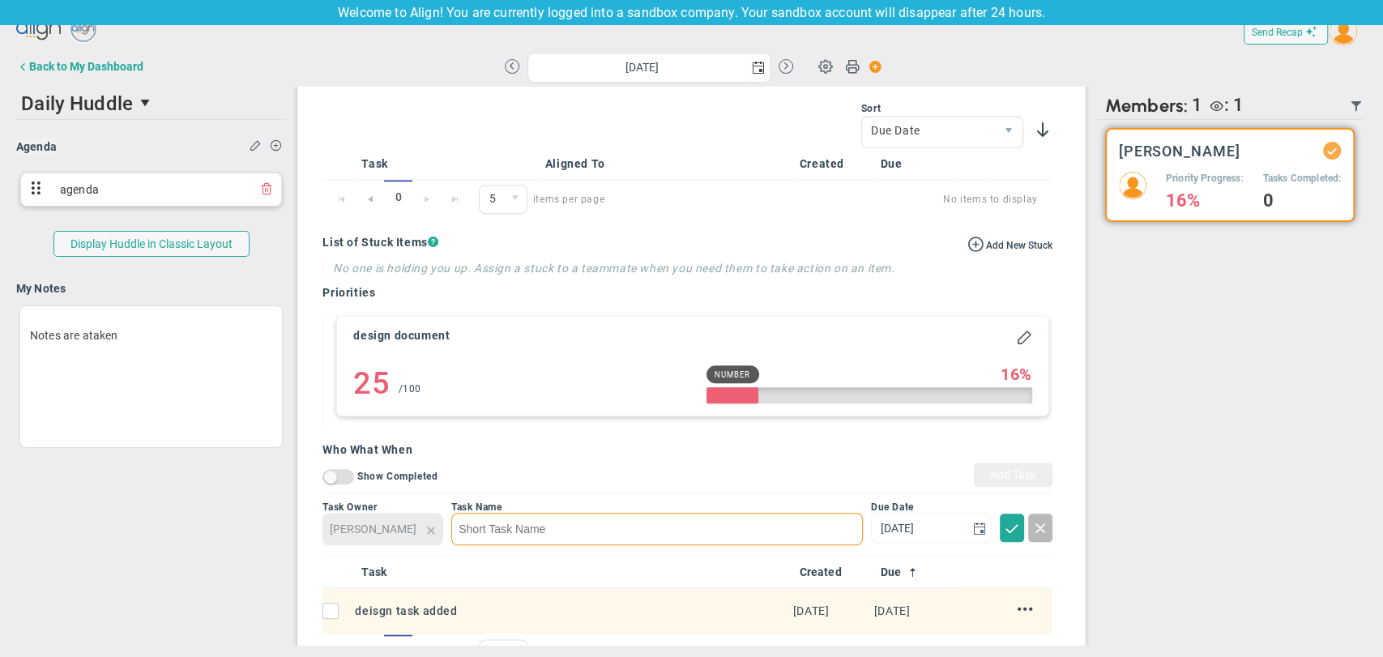
click at [638, 532] on input at bounding box center [657, 529] width 412 height 32
type input "task added thr huddle"
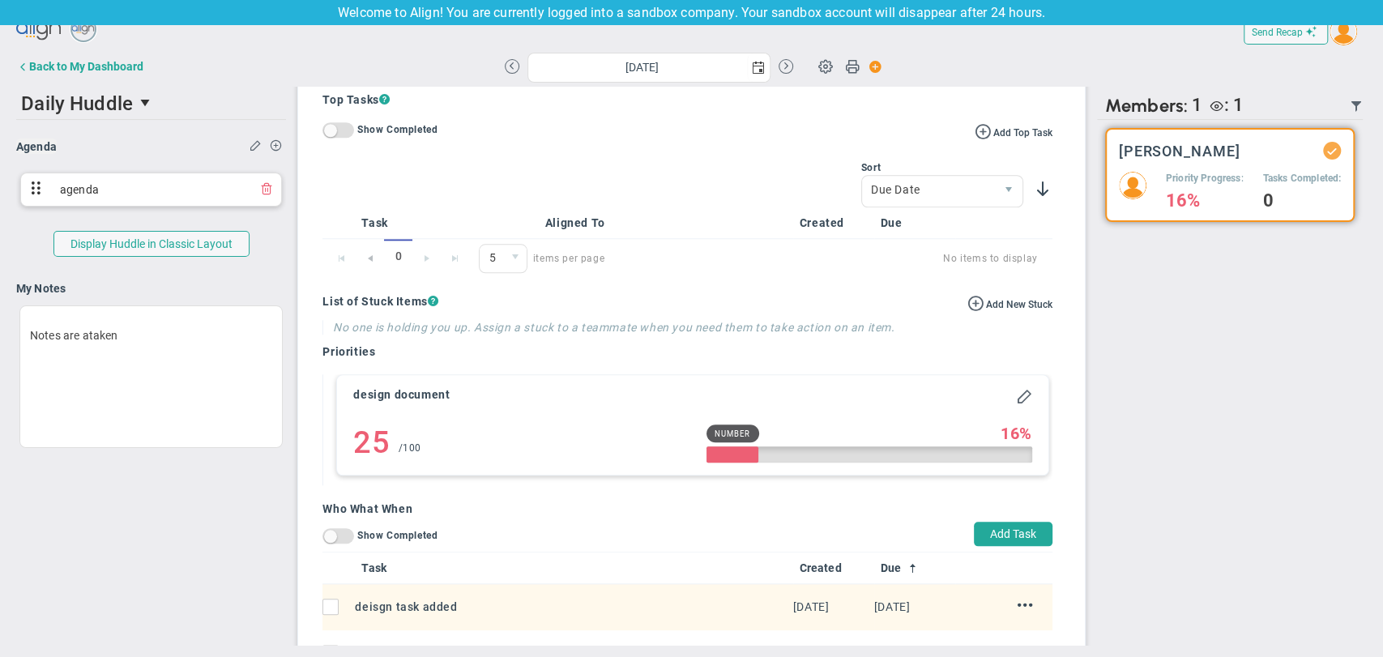
scroll to position [1076, 0]
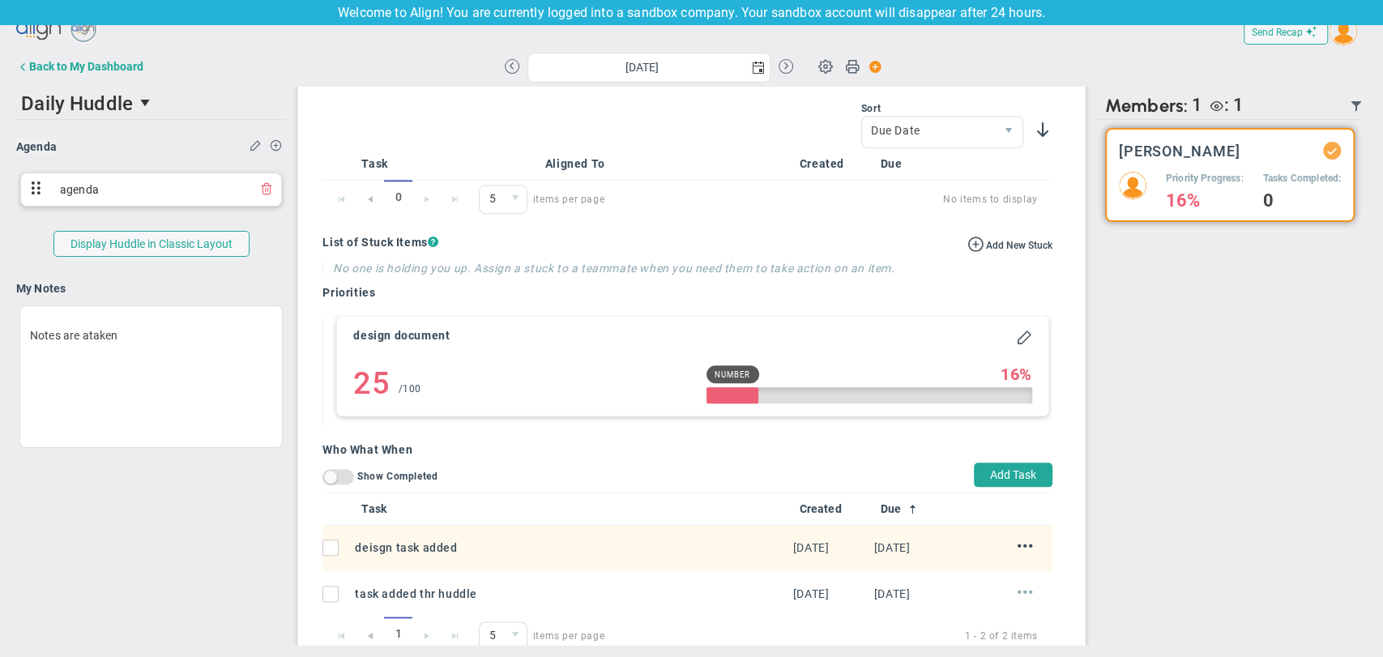
click at [1018, 593] on span at bounding box center [1025, 591] width 15 height 15
click at [323, 593] on span at bounding box center [331, 594] width 16 height 16
click at [327, 598] on input "checkbox" at bounding box center [335, 597] width 16 height 16
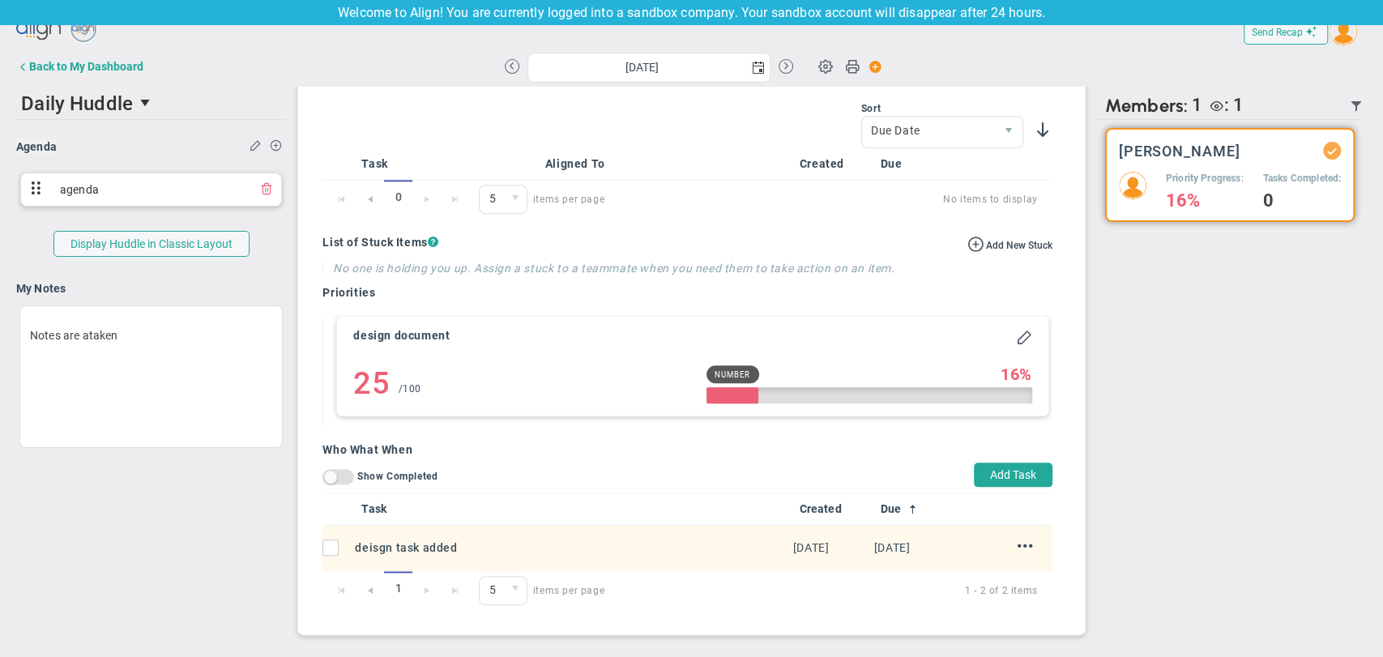
scroll to position [1017, 0]
click at [340, 480] on span "On Off" at bounding box center [339, 476] width 32 height 15
click at [0, 0] on input "On Off Show Completed" at bounding box center [0, 0] width 0 height 0
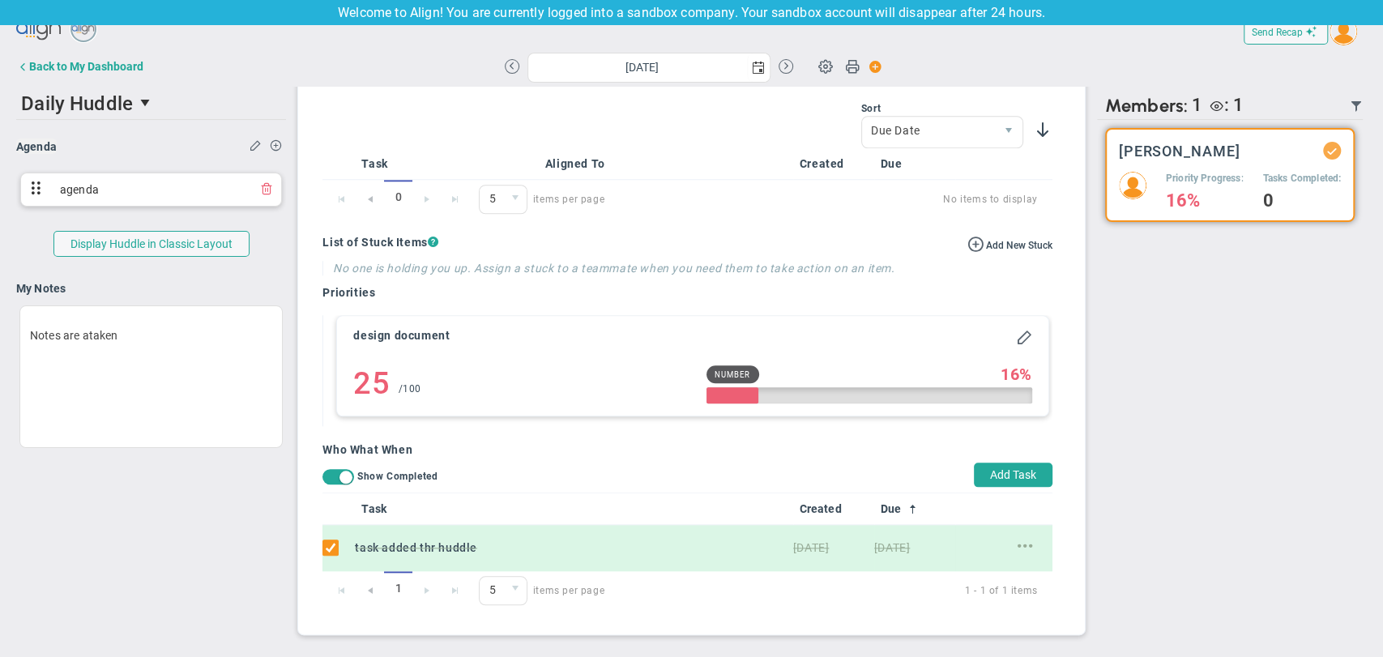
click at [340, 480] on span at bounding box center [346, 477] width 13 height 13
click at [0, 0] on input "On Off Show Completed" at bounding box center [0, 0] width 0 height 0
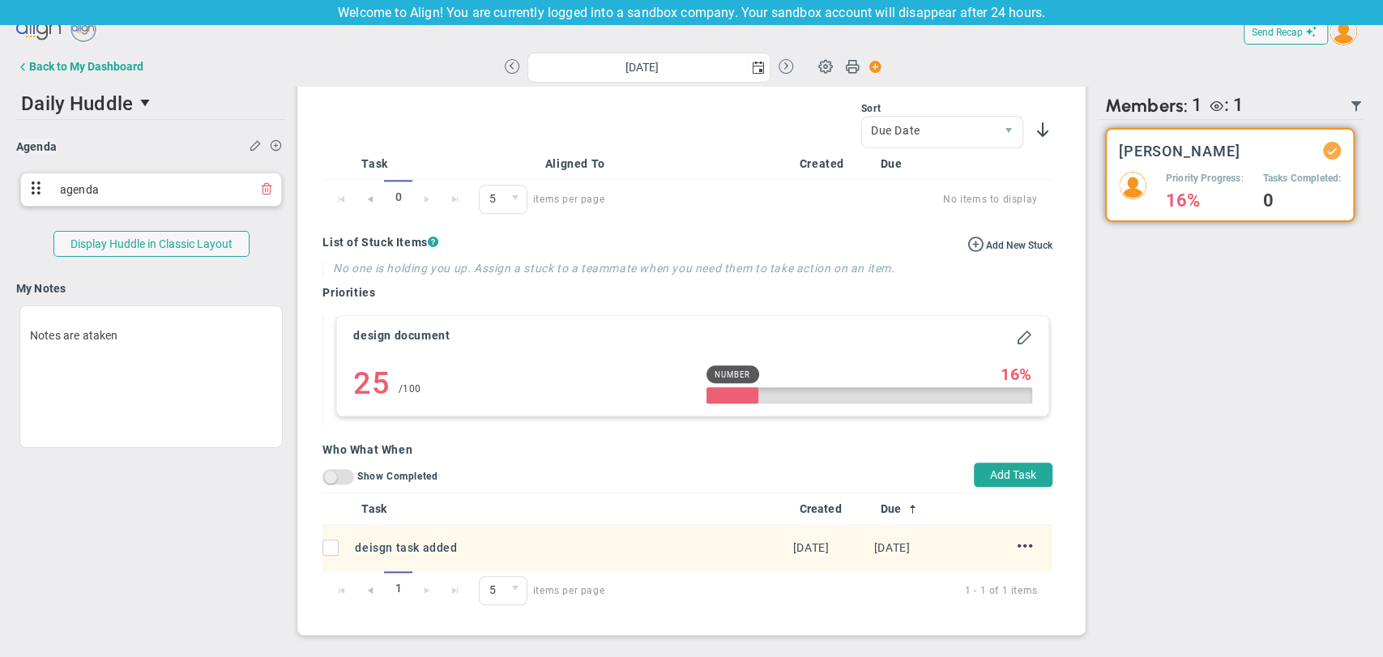
click at [340, 480] on span "On Off" at bounding box center [339, 476] width 32 height 15
click at [0, 0] on input "On Off Show Completed" at bounding box center [0, 0] width 0 height 0
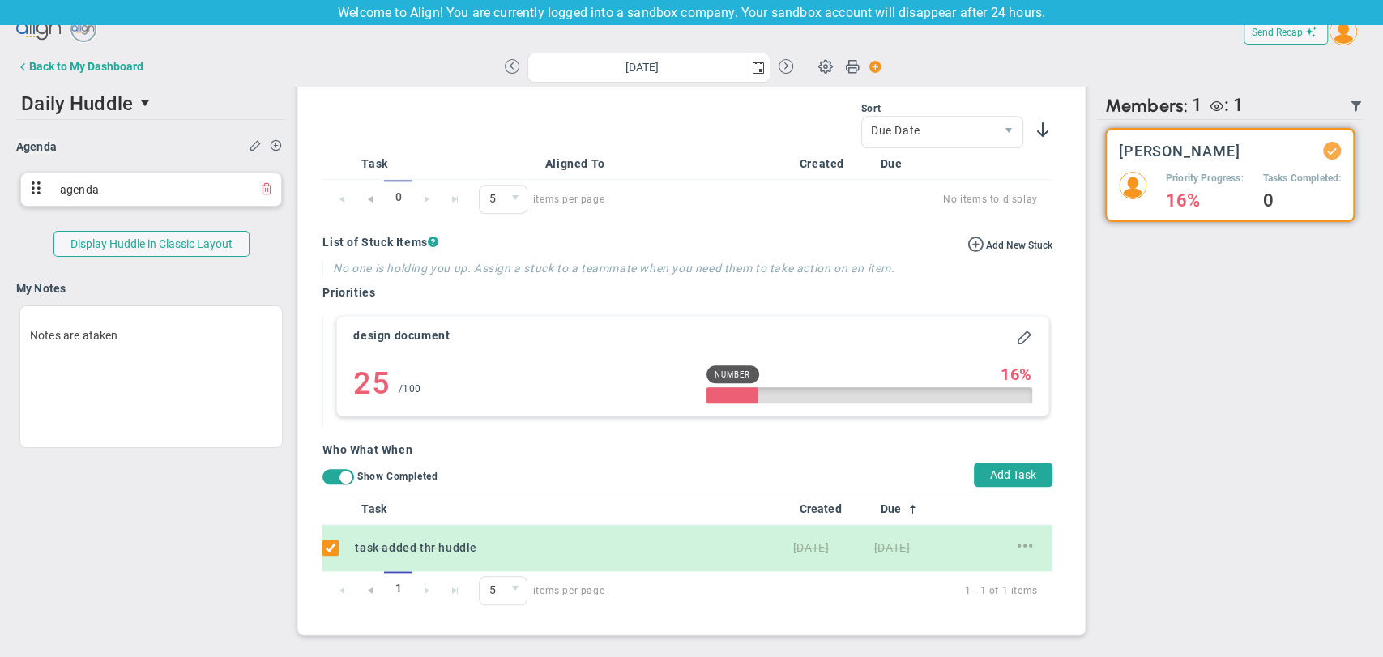
click at [327, 555] on input "checkbox" at bounding box center [335, 551] width 16 height 16
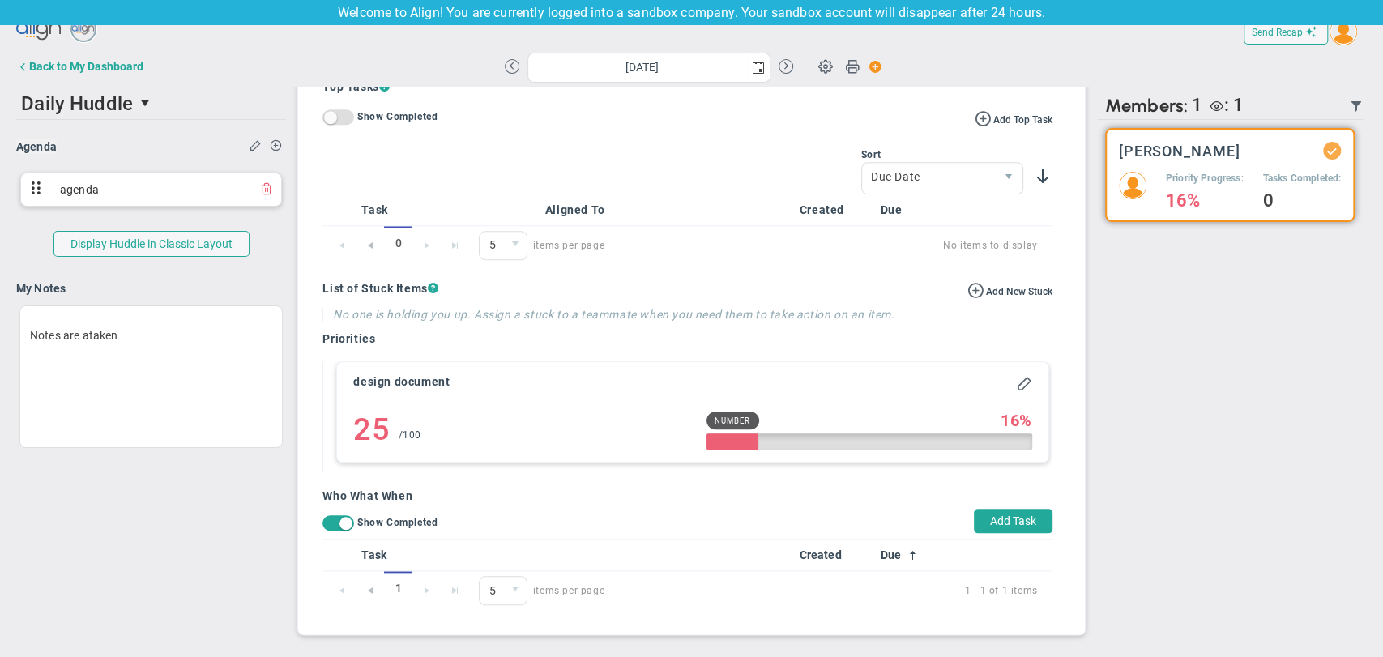
click at [323, 524] on span "On Off" at bounding box center [339, 522] width 32 height 15
click at [0, 0] on input "On Off Show Completed" at bounding box center [0, 0] width 0 height 0
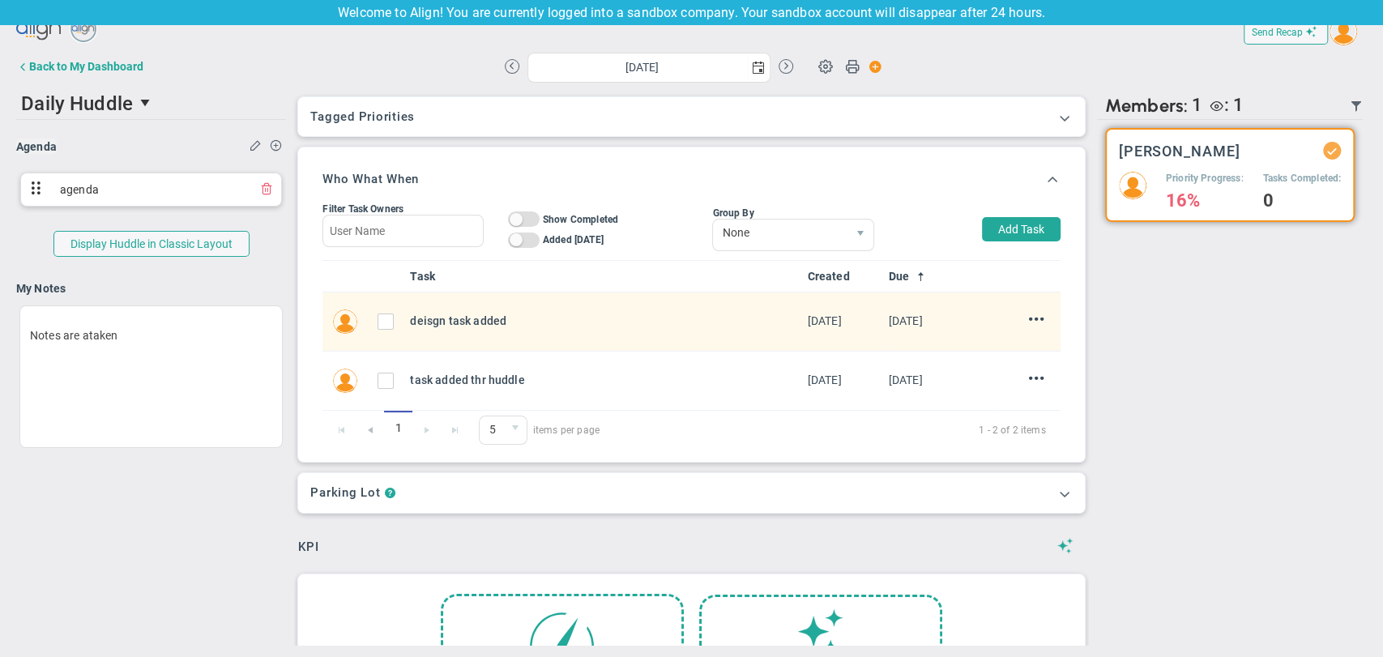
scroll to position [0, 0]
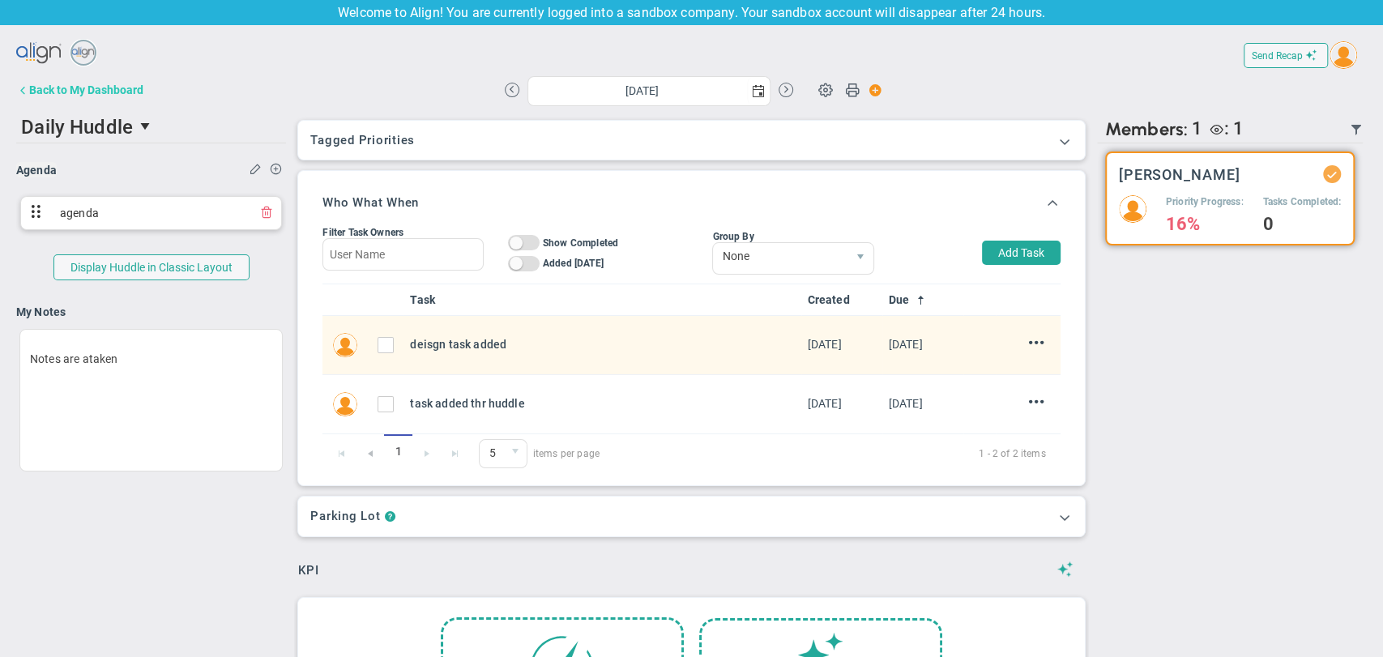
click at [117, 96] on div "Back to My Dashboard" at bounding box center [86, 89] width 114 height 13
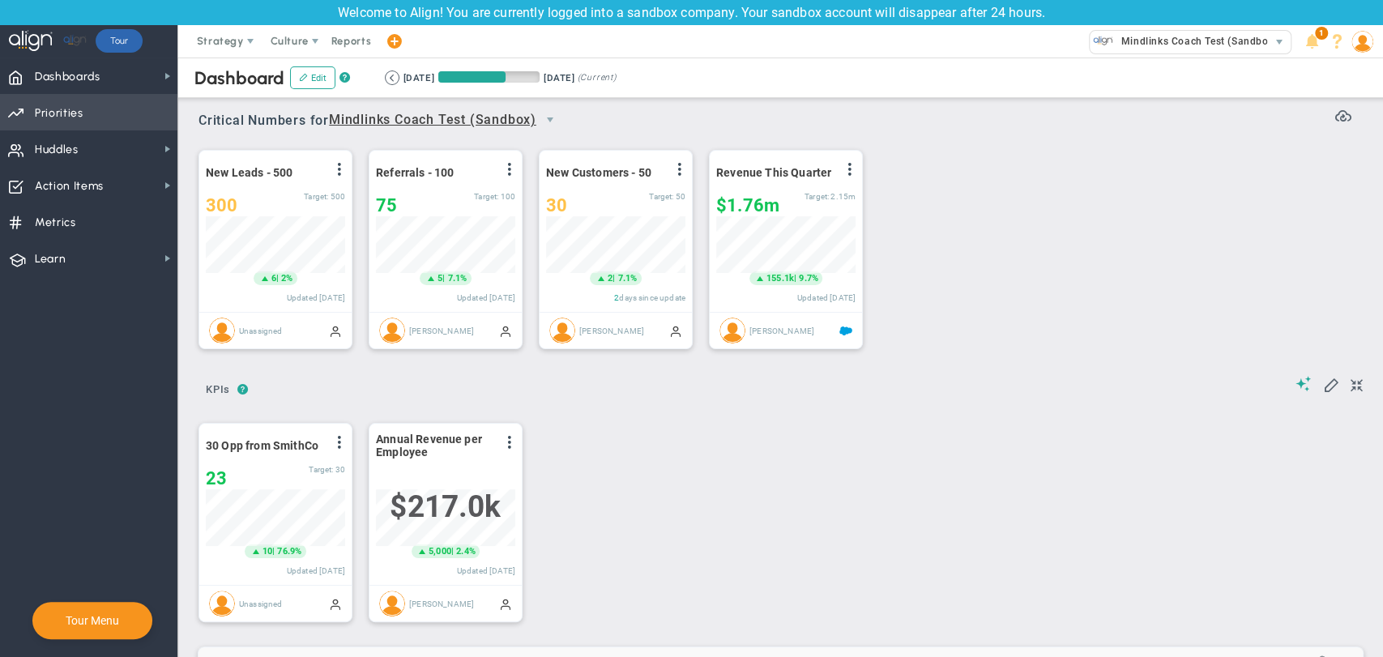
click at [123, 105] on span "Priorities OKR Tree Priorities OKRs" at bounding box center [88, 112] width 177 height 36
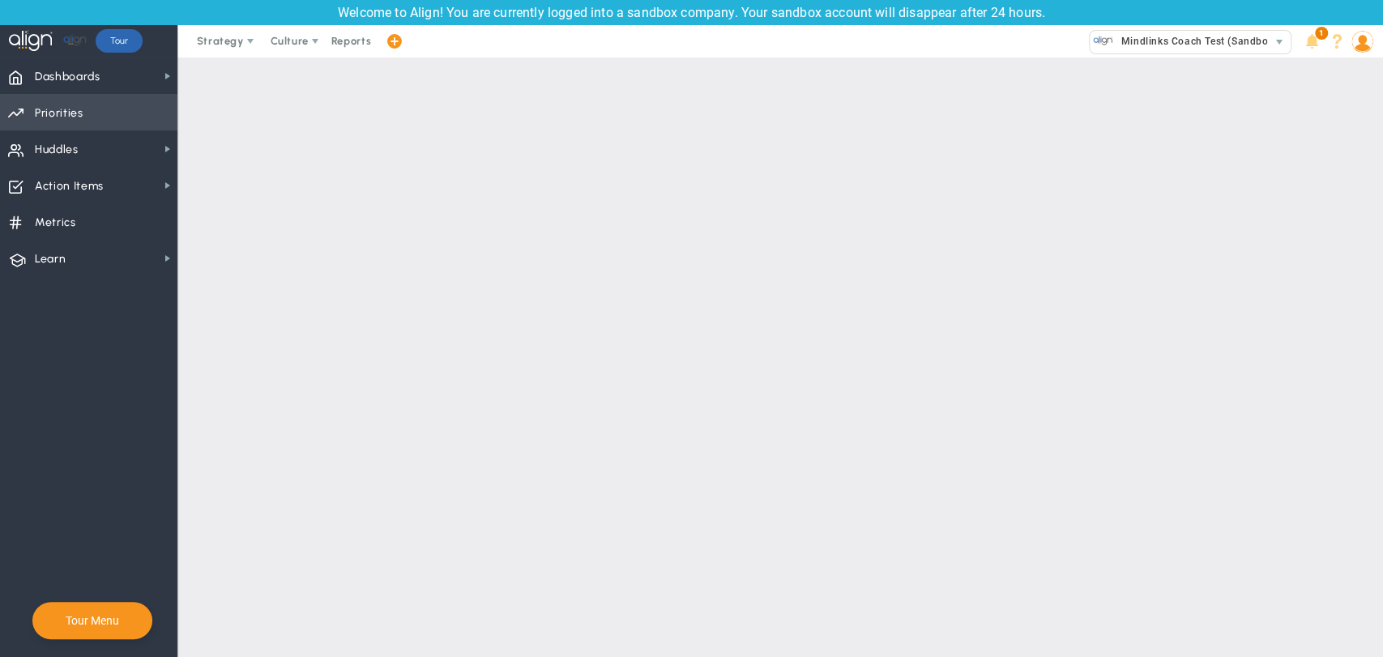
checkbox input "false"
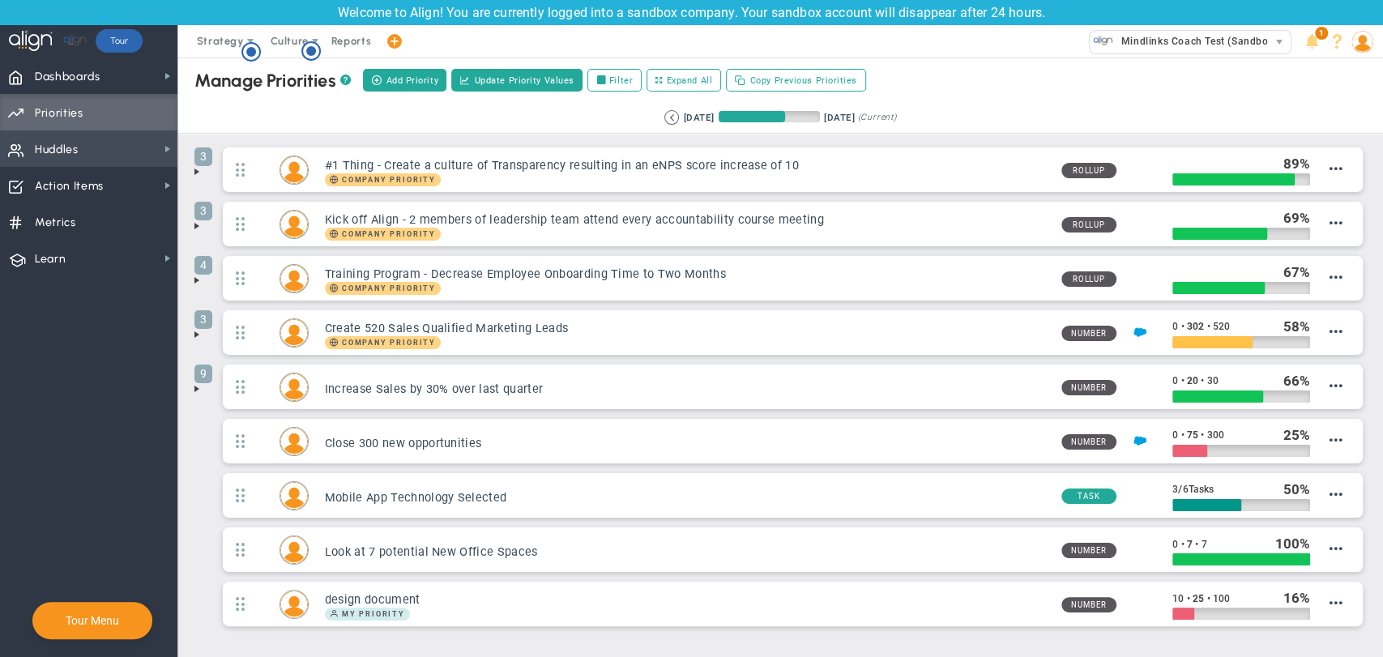
click at [83, 152] on span "Huddles Huddles" at bounding box center [88, 148] width 177 height 36
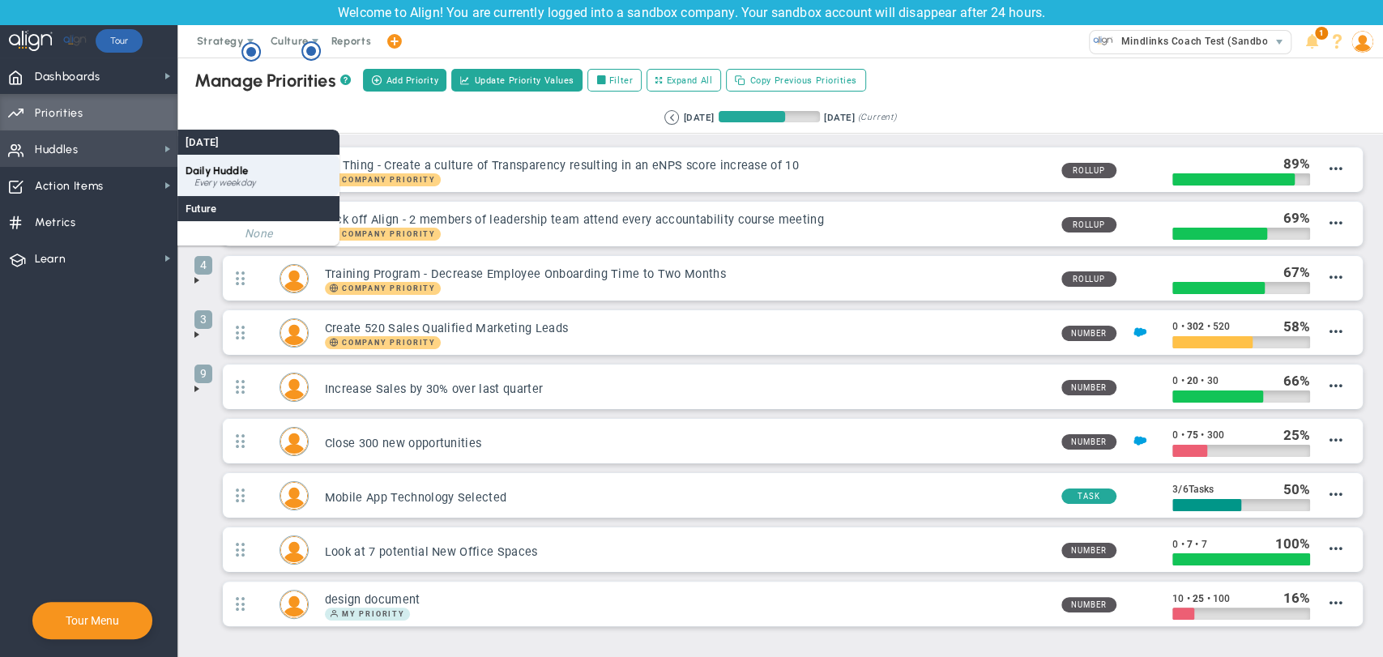
click at [195, 165] on span "Daily Huddle" at bounding box center [217, 171] width 62 height 12
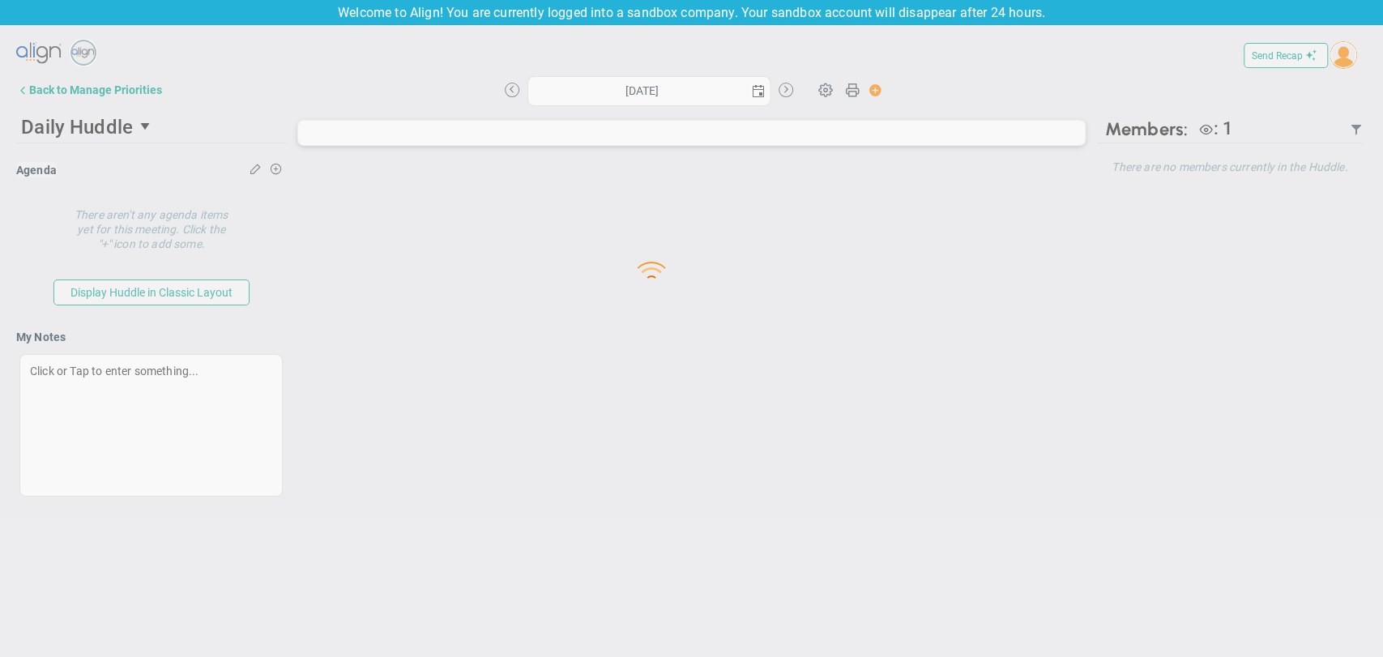
type input "Friday, August 29, 2025"
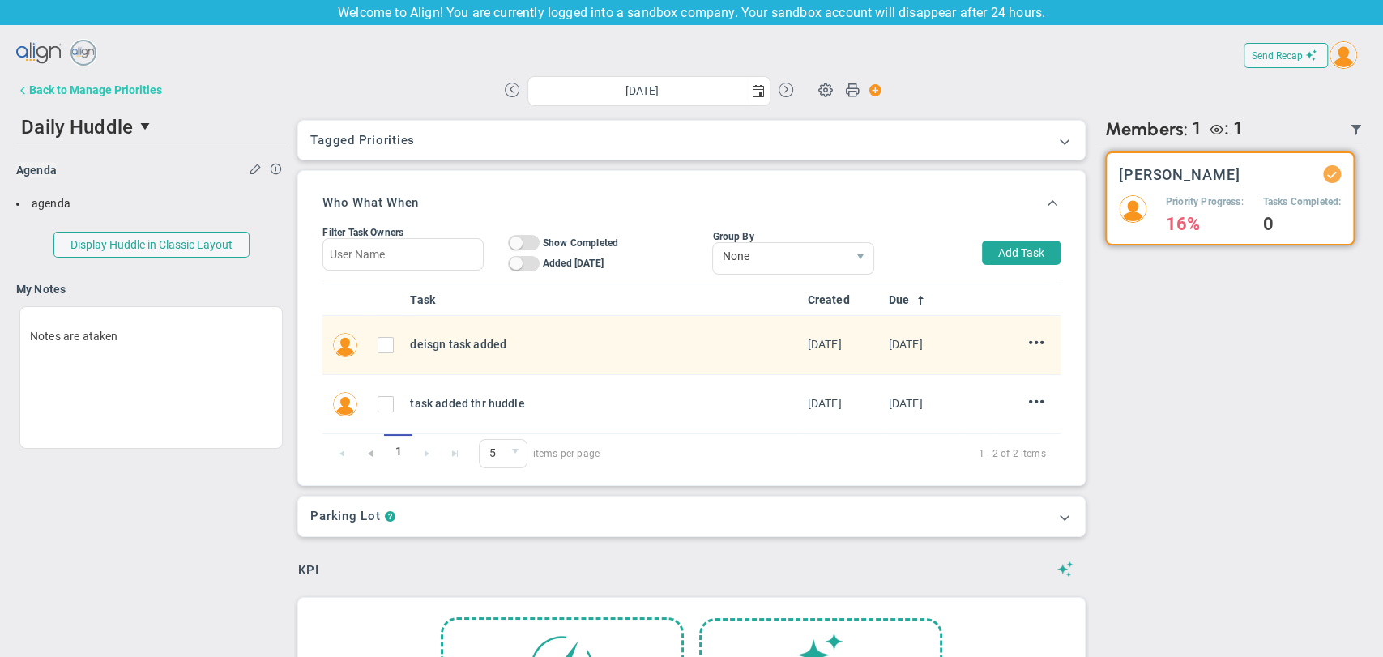
click at [113, 87] on div "Back to Manage Priorities" at bounding box center [95, 89] width 133 height 13
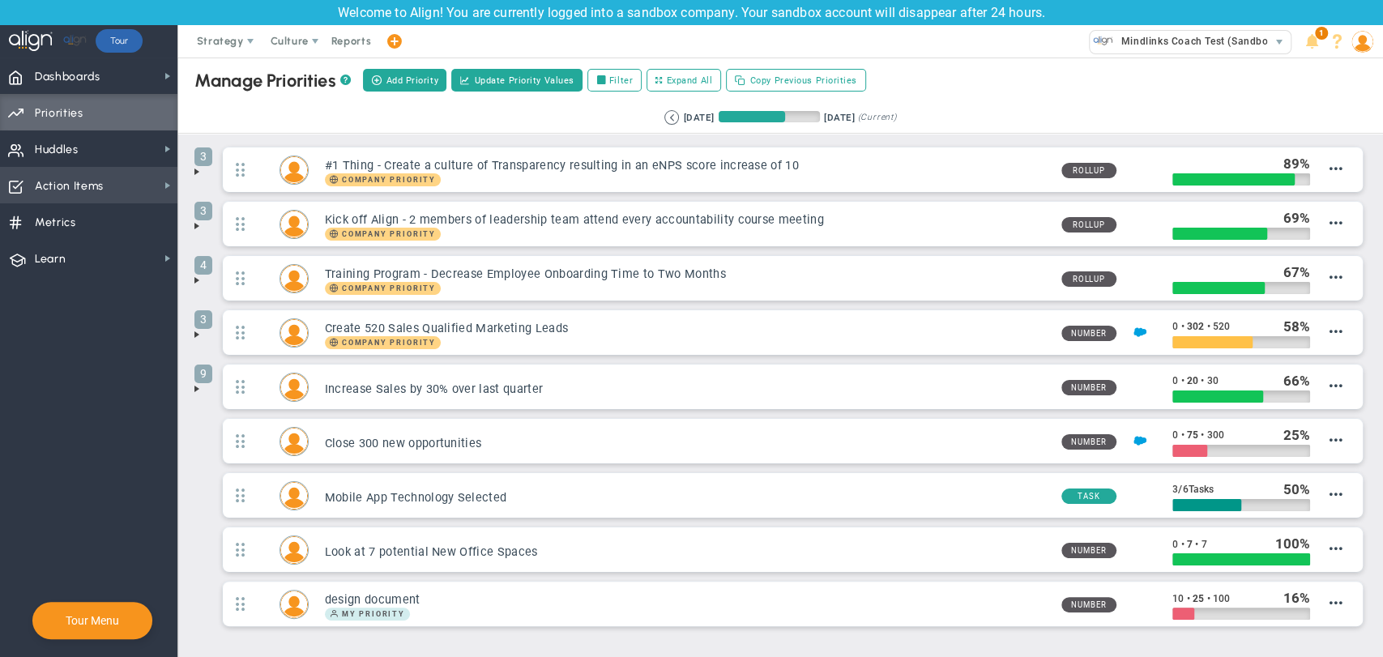
click at [93, 190] on span "Action Items" at bounding box center [69, 186] width 69 height 34
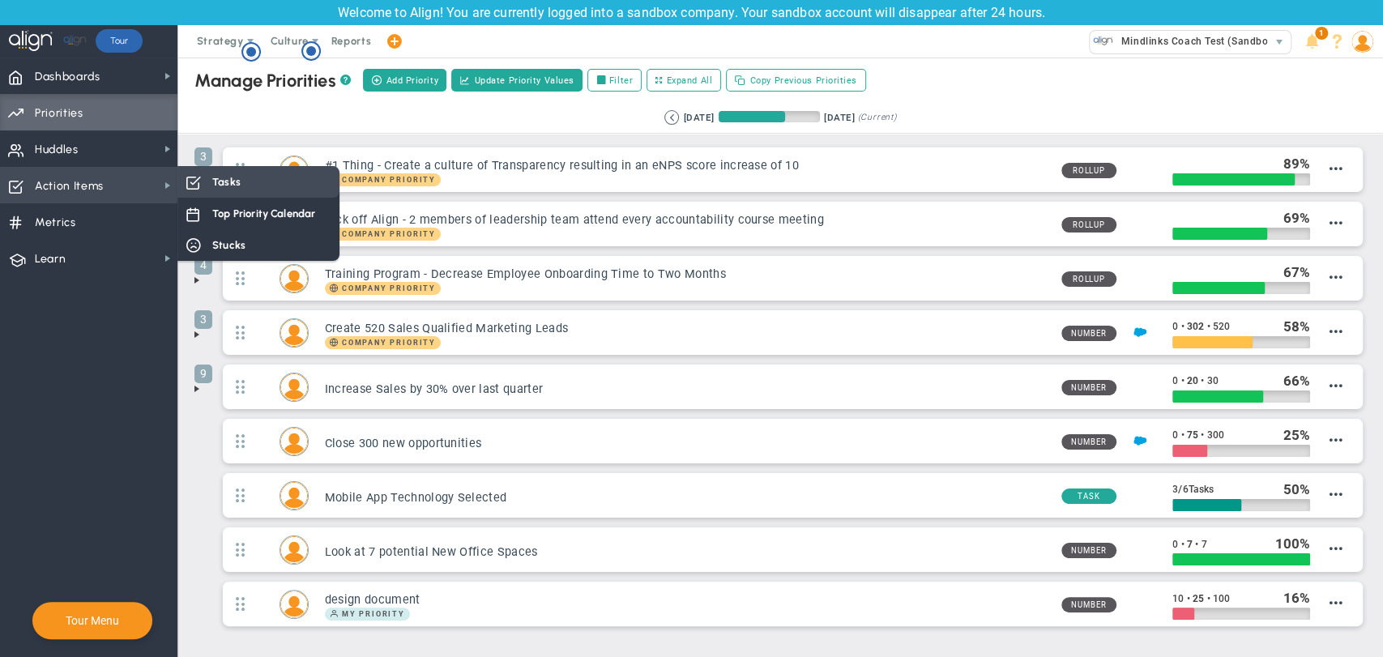
click at [203, 182] on div "Tasks" at bounding box center [258, 182] width 162 height 32
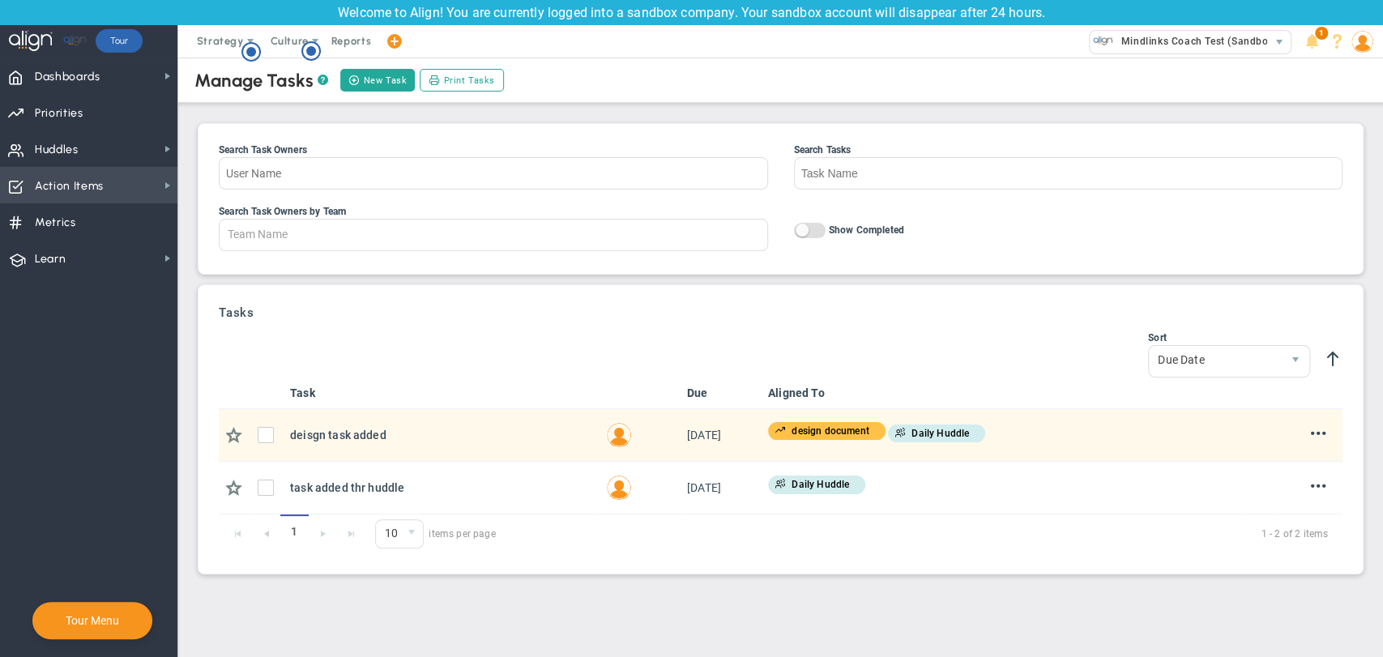
click at [135, 174] on span "Action Items Action Items" at bounding box center [88, 185] width 177 height 36
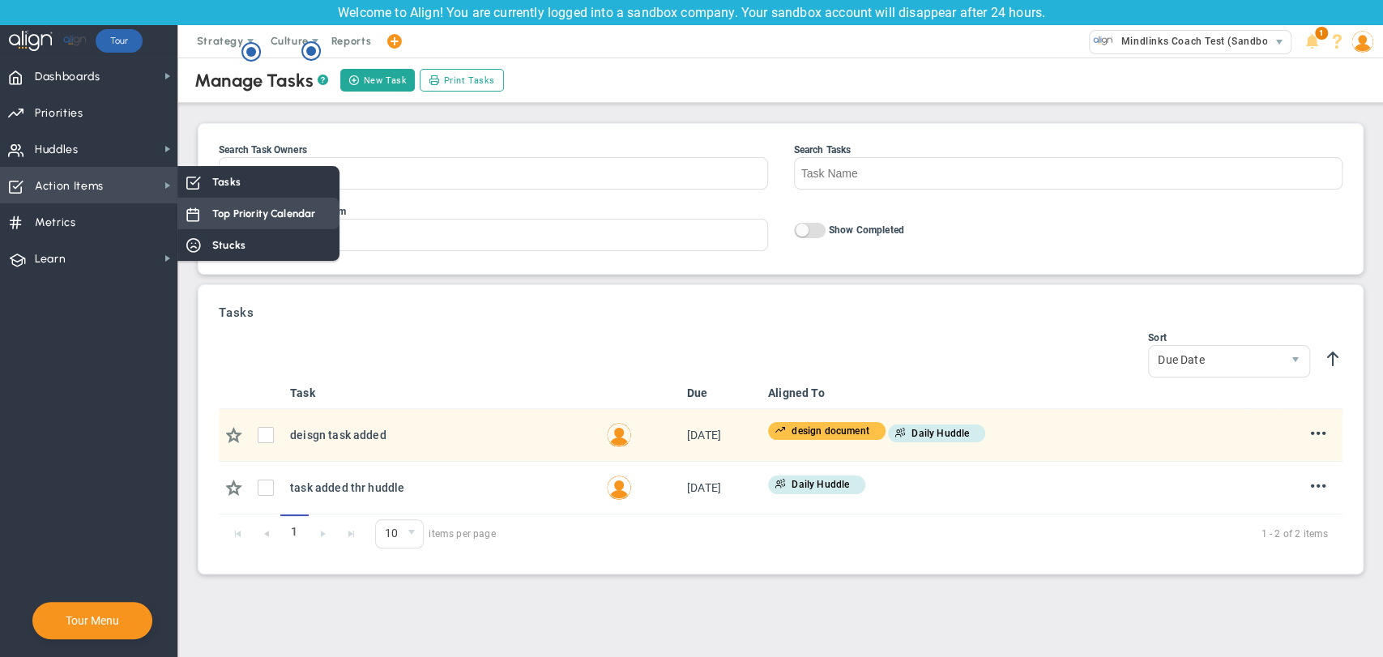
click at [240, 221] on span "Top Priority Calendar" at bounding box center [263, 213] width 103 height 15
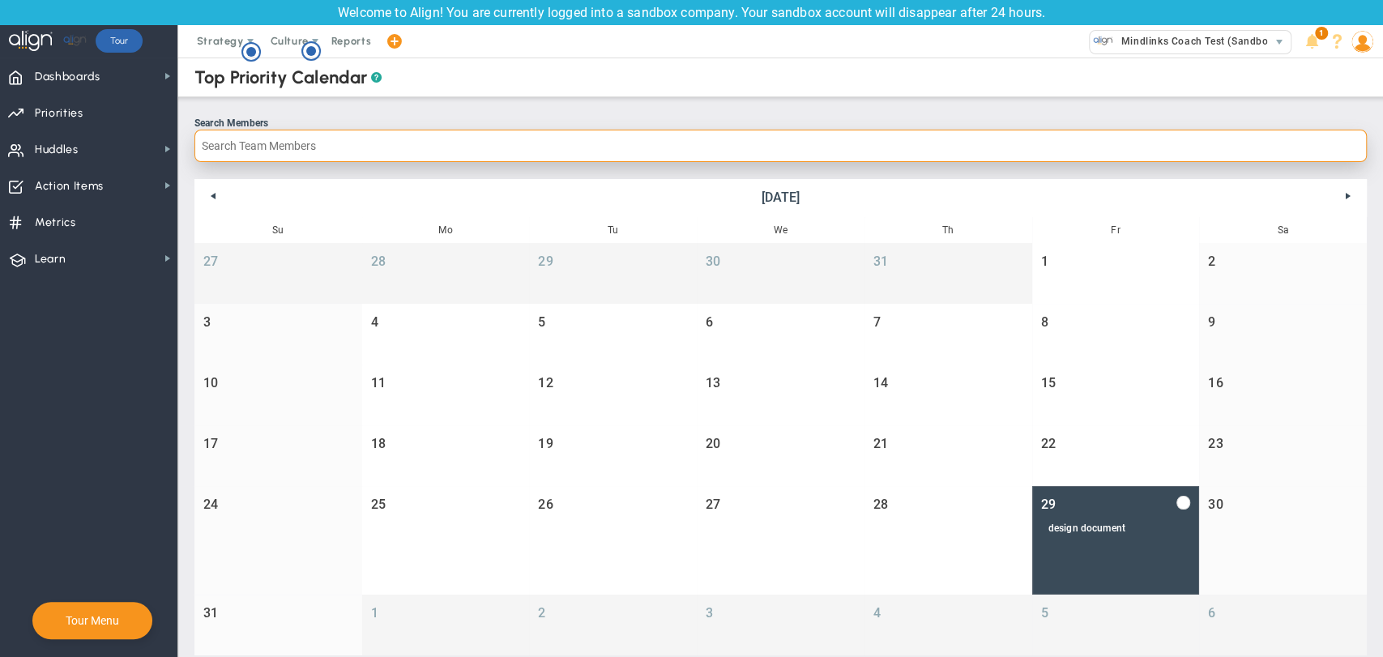
click at [263, 135] on input "Search Members" at bounding box center [781, 146] width 1173 height 32
type input "m"
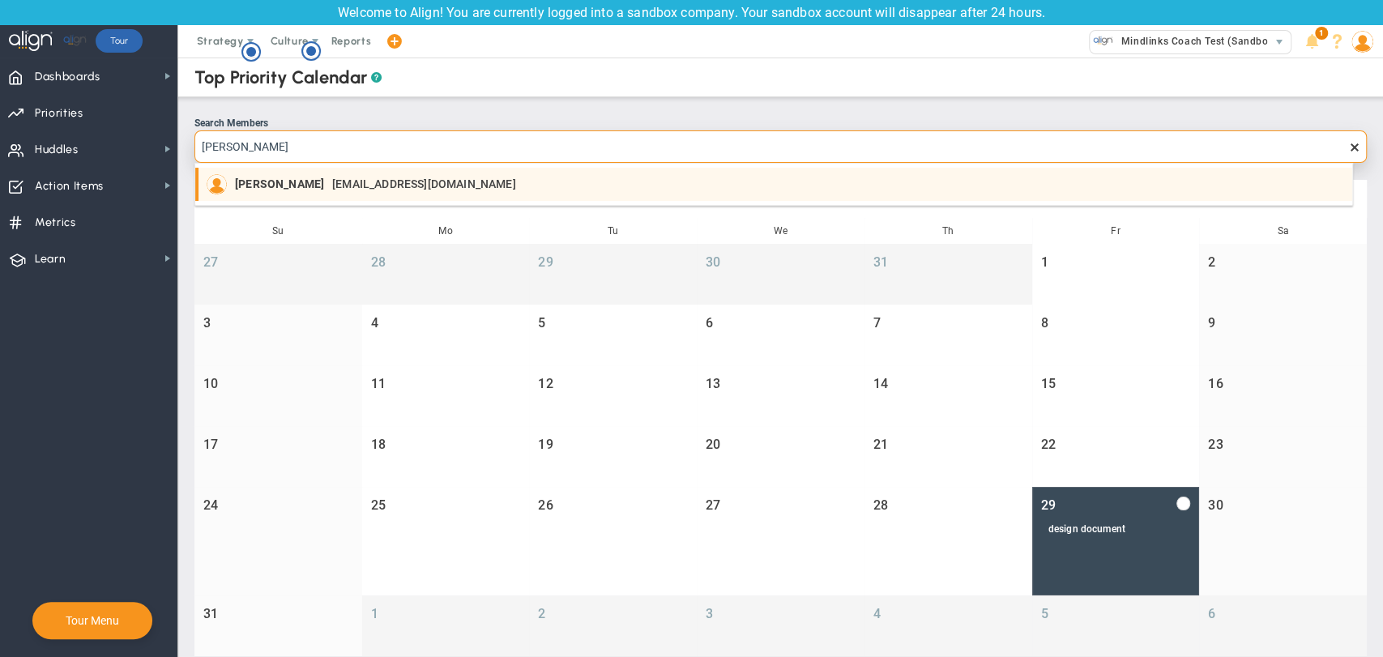
click at [332, 190] on span "[EMAIL_ADDRESS][DOMAIN_NAME]" at bounding box center [423, 183] width 183 height 11
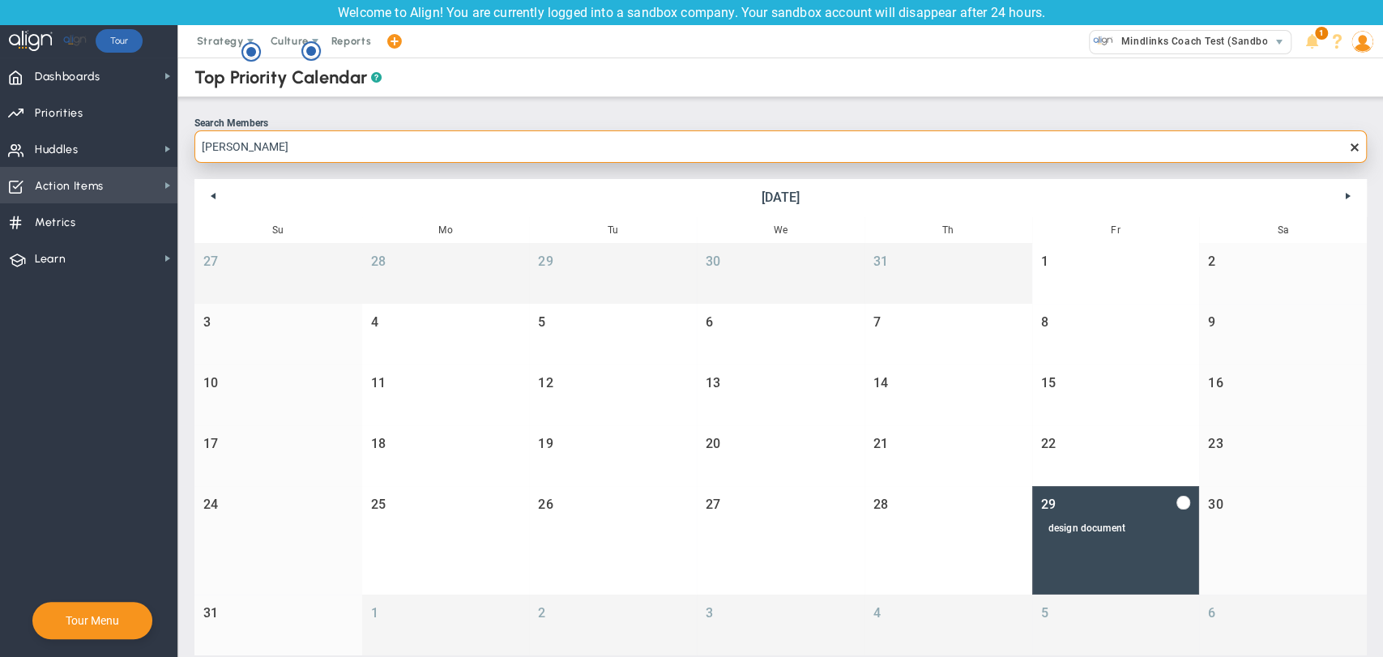
type input "[PERSON_NAME]"
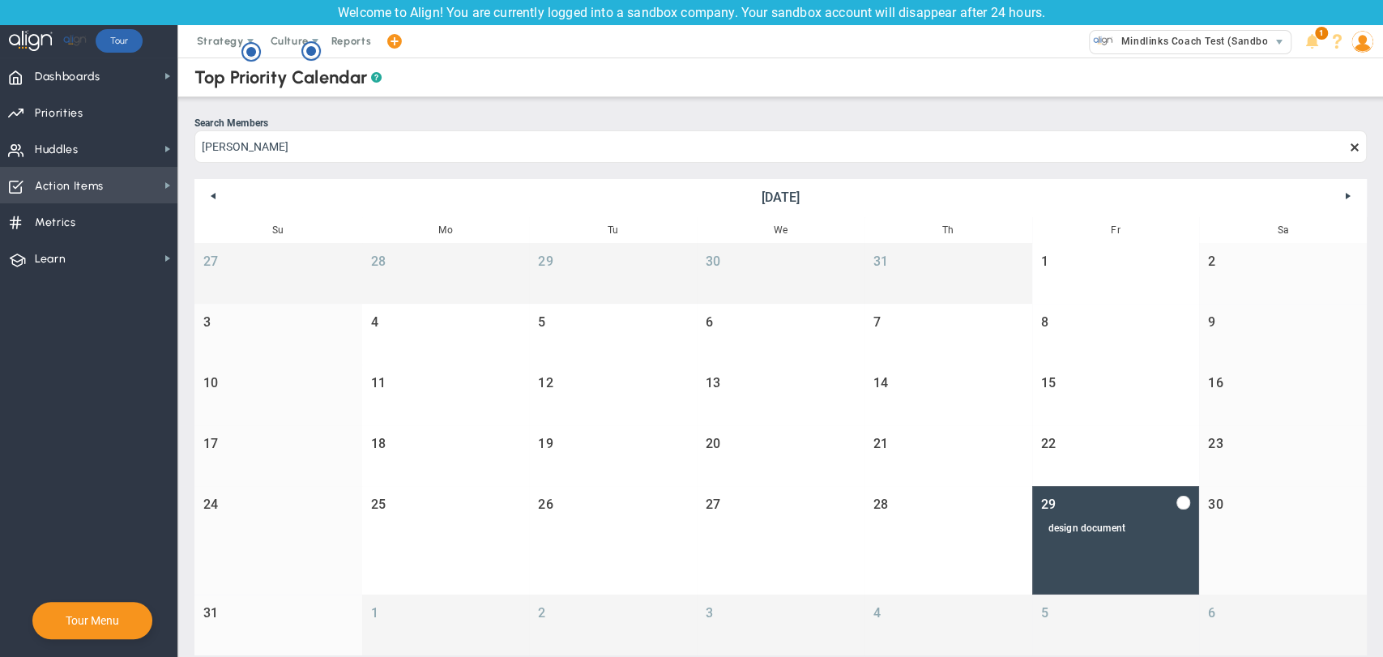
click at [136, 195] on span "Action Items Action Items" at bounding box center [88, 185] width 177 height 36
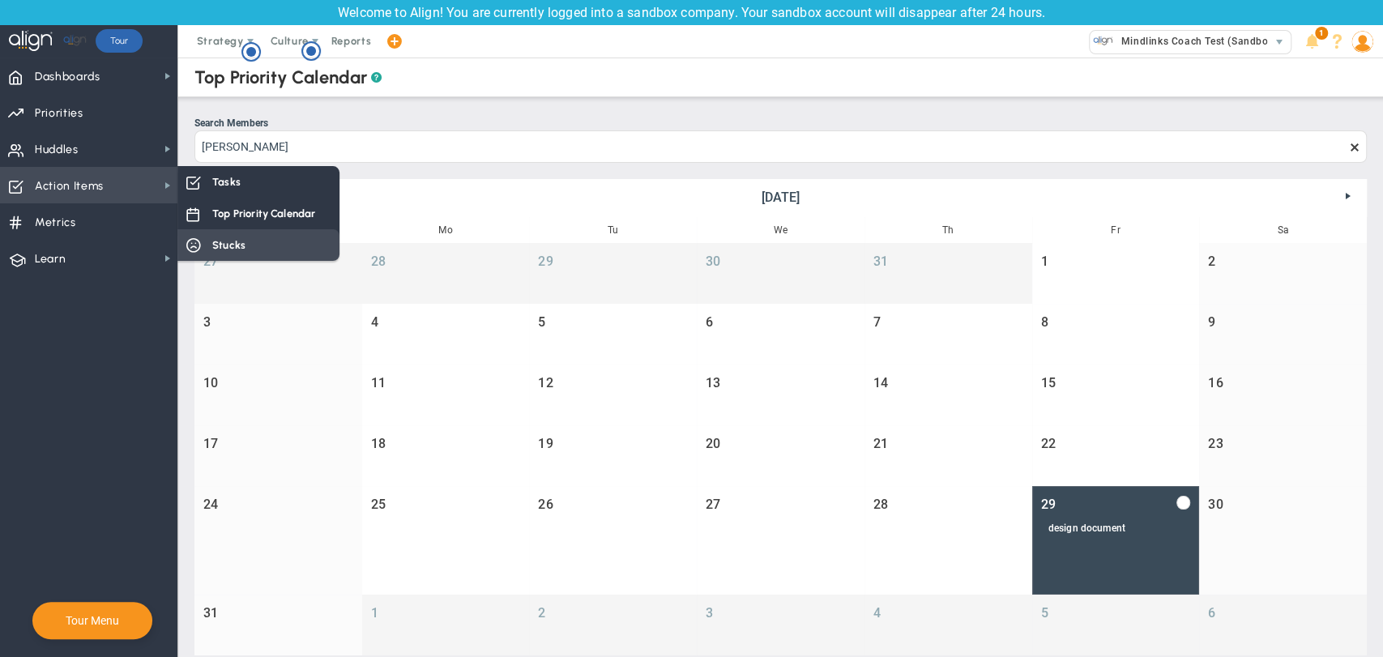
click at [236, 243] on span "Stucks" at bounding box center [228, 244] width 33 height 15
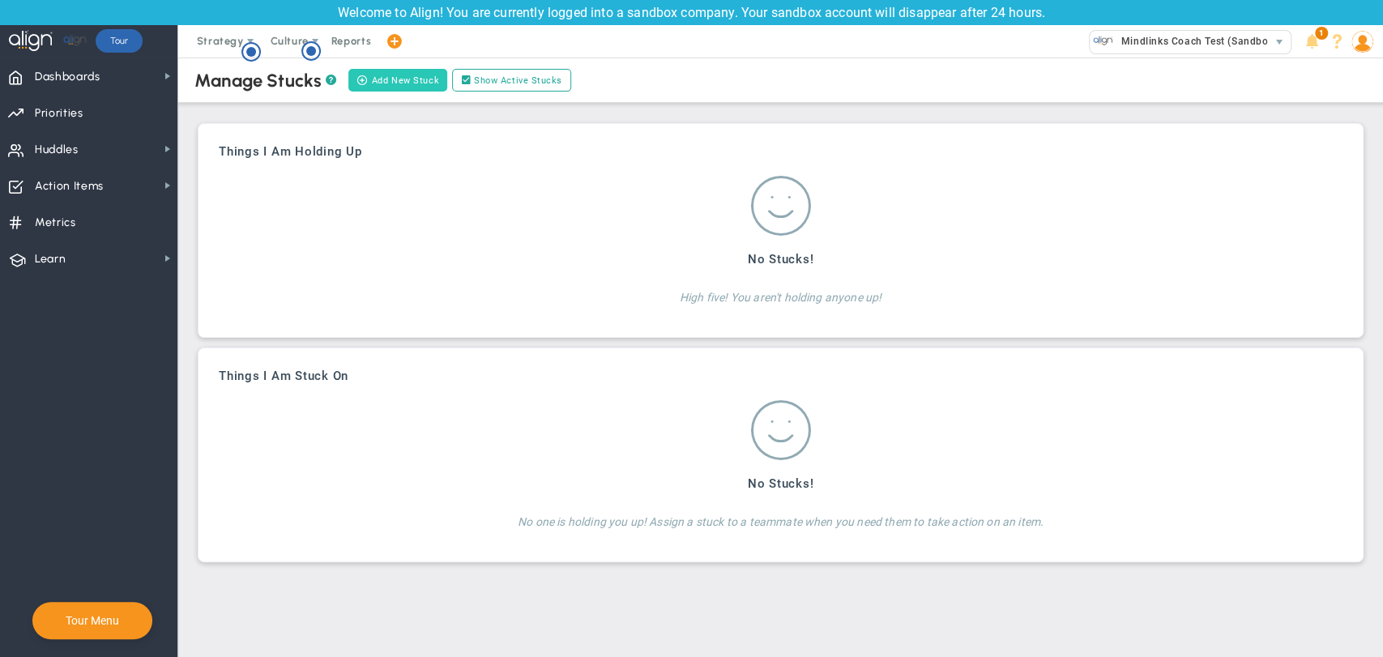
click at [399, 79] on button "Add New Stuck" at bounding box center [397, 80] width 99 height 23
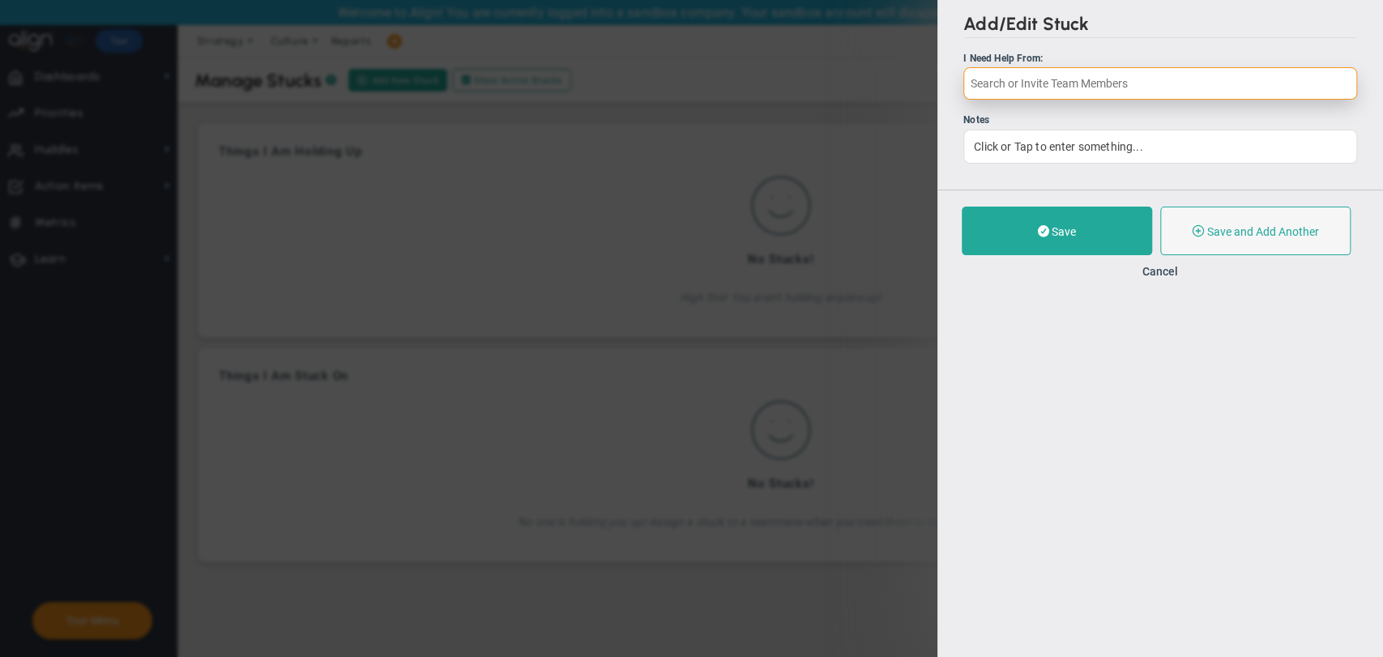
click at [1219, 75] on input "text" at bounding box center [1161, 83] width 394 height 32
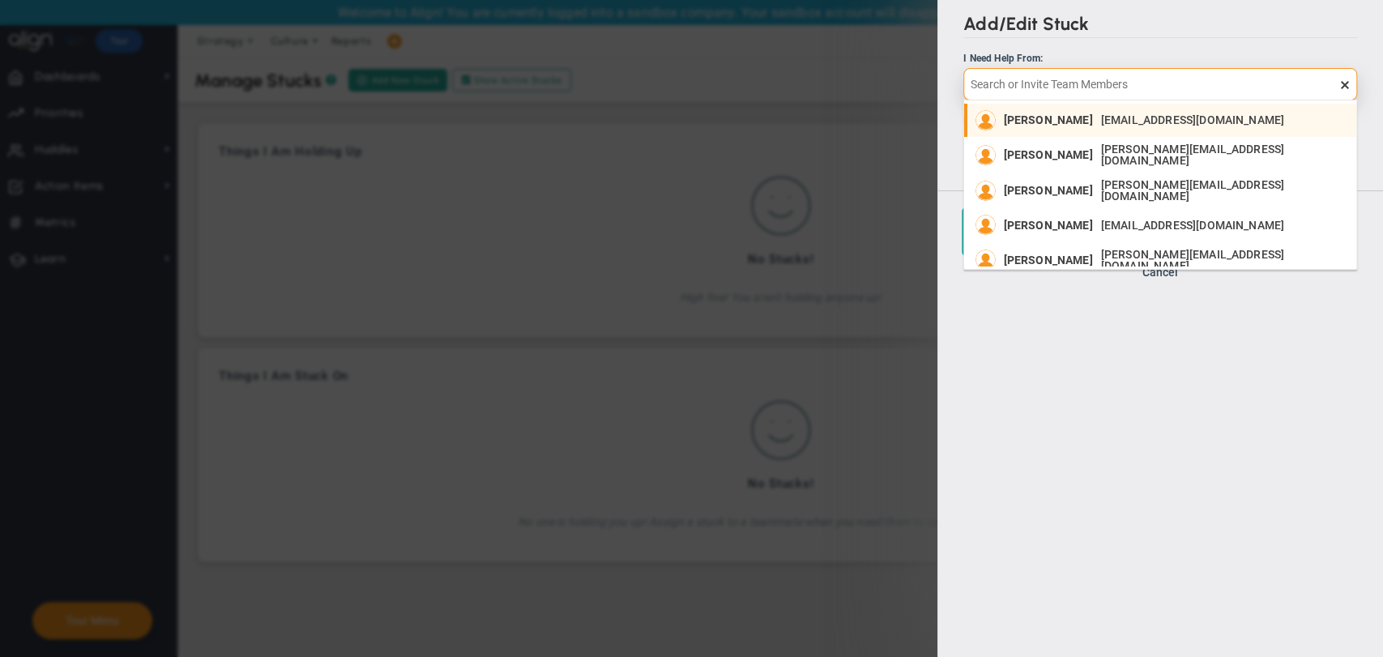
click at [1119, 118] on div "Jin J Jin@gmail.com" at bounding box center [1148, 120] width 289 height 20
type input "[PERSON_NAME]"
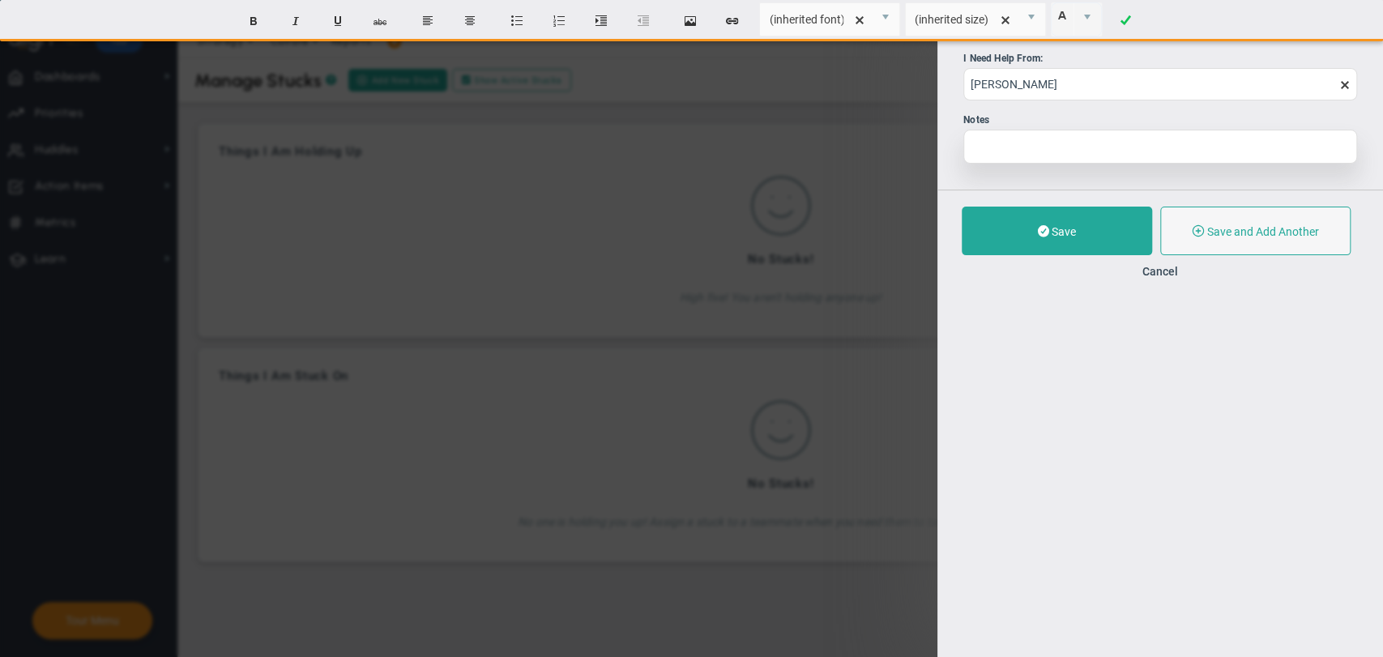
click at [1108, 151] on div at bounding box center [1161, 147] width 394 height 34
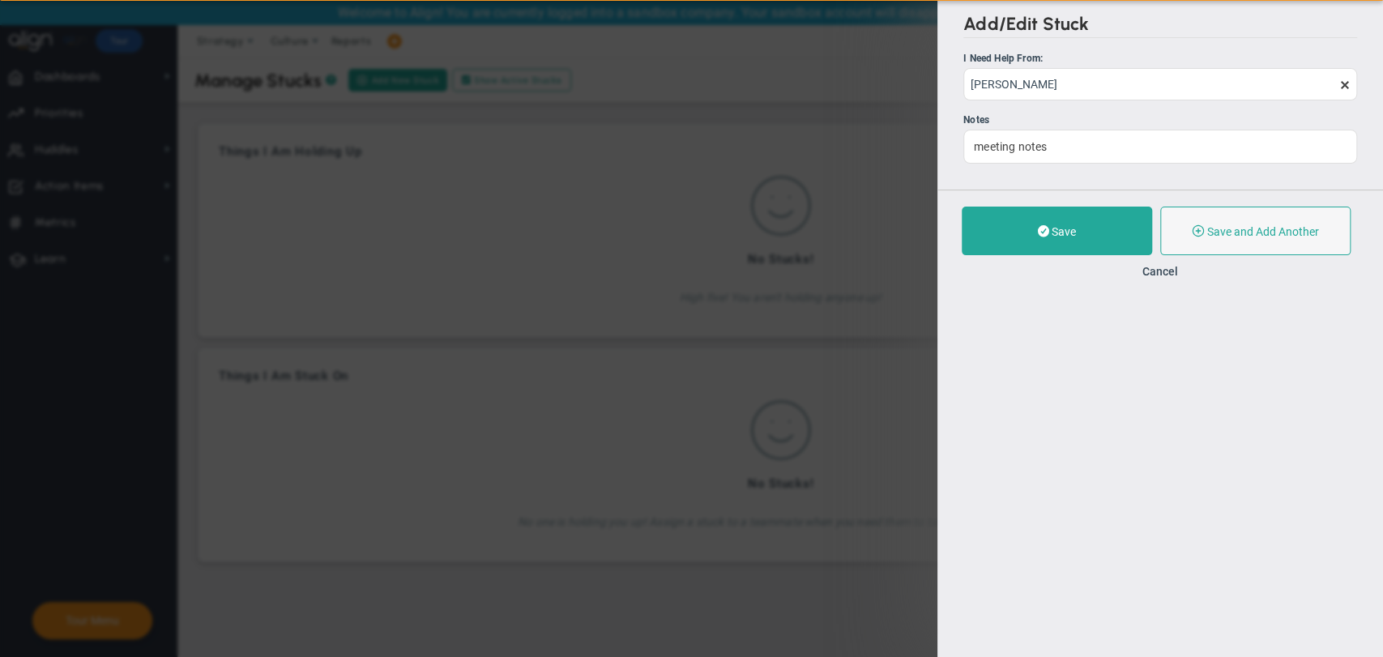
click at [1076, 258] on div "Save Save and Add Another No Longer Stuck Cancel" at bounding box center [1161, 242] width 446 height 105
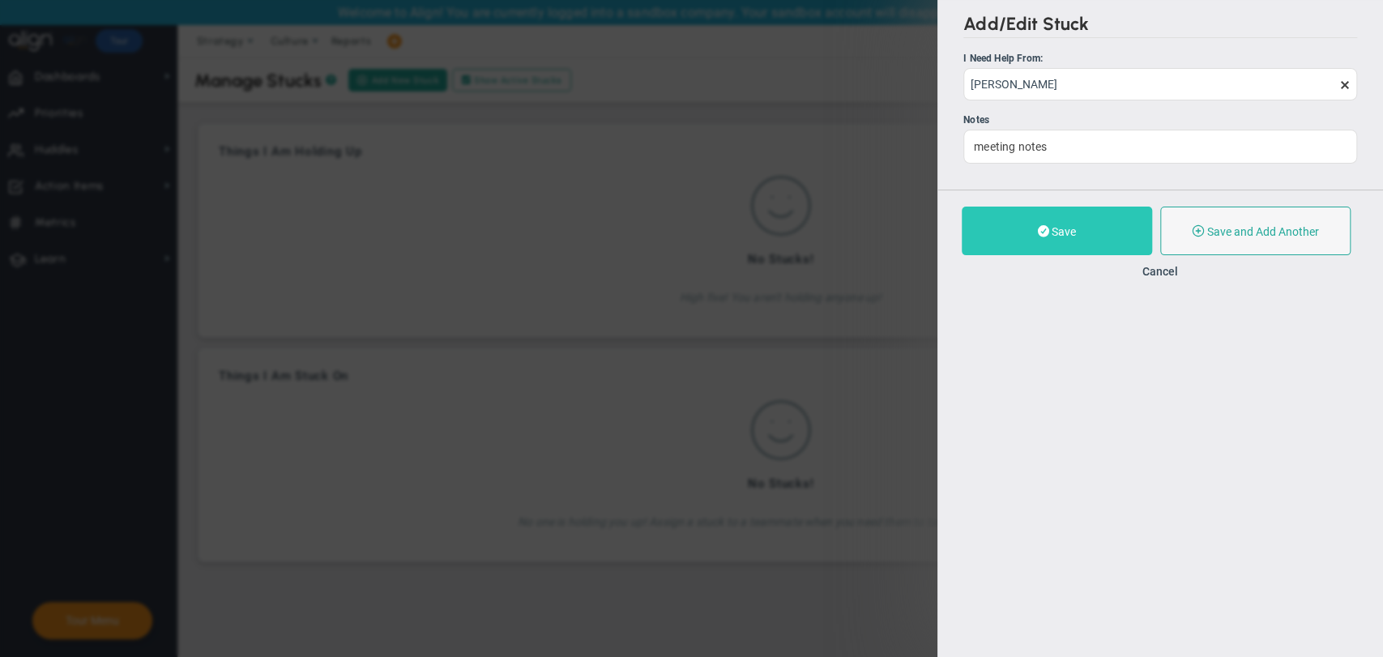
click at [1084, 230] on button "Save" at bounding box center [1057, 231] width 190 height 49
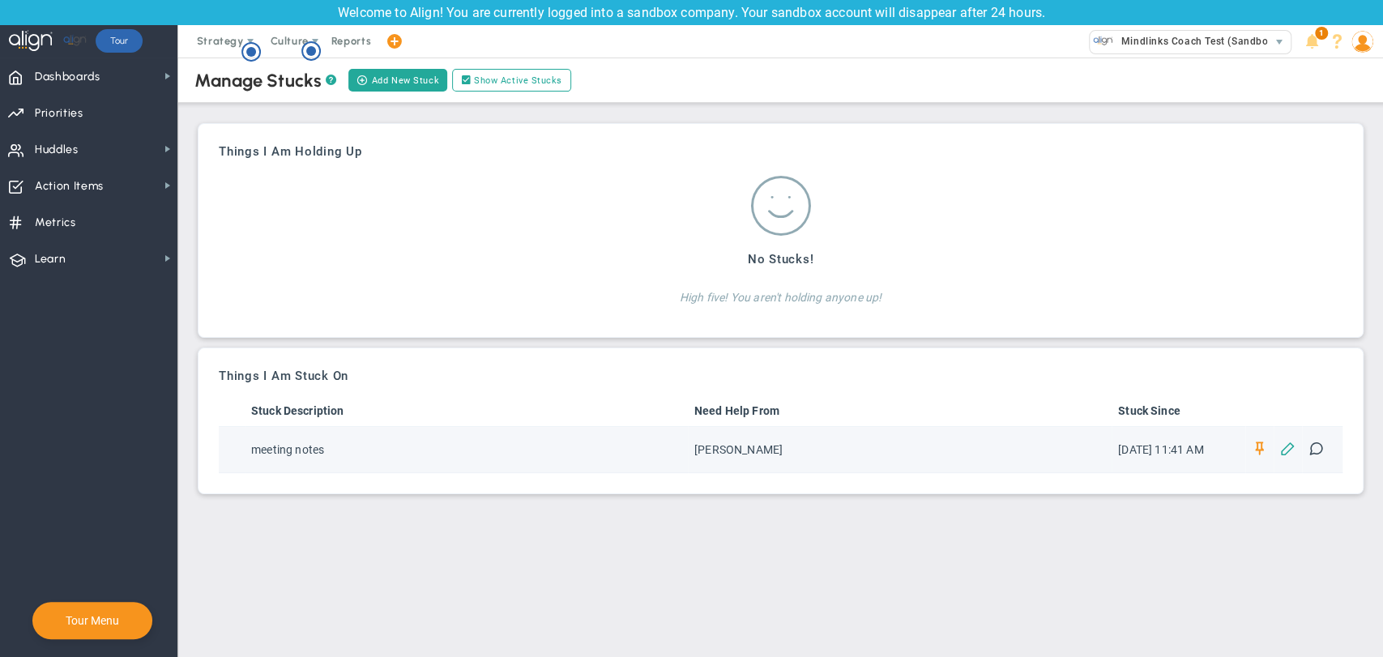
click at [1284, 447] on span at bounding box center [1288, 447] width 15 height 15
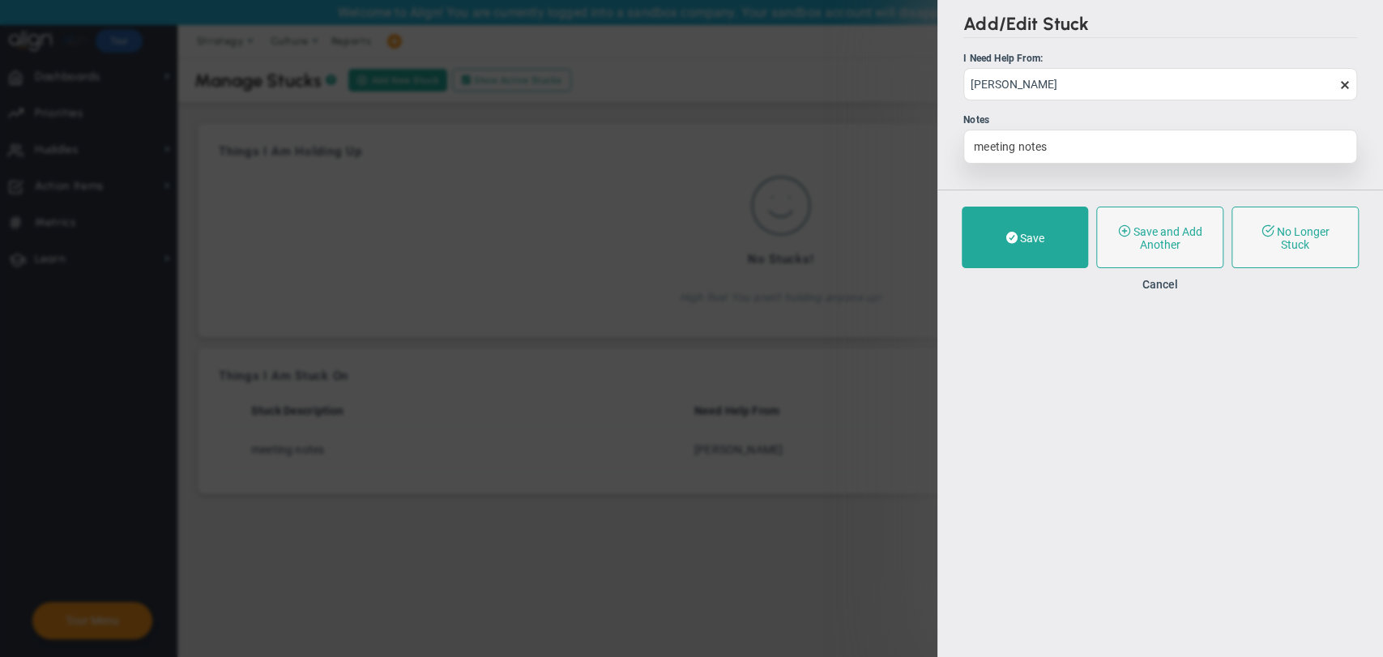
click at [1082, 147] on div "meeting notes" at bounding box center [1161, 147] width 394 height 34
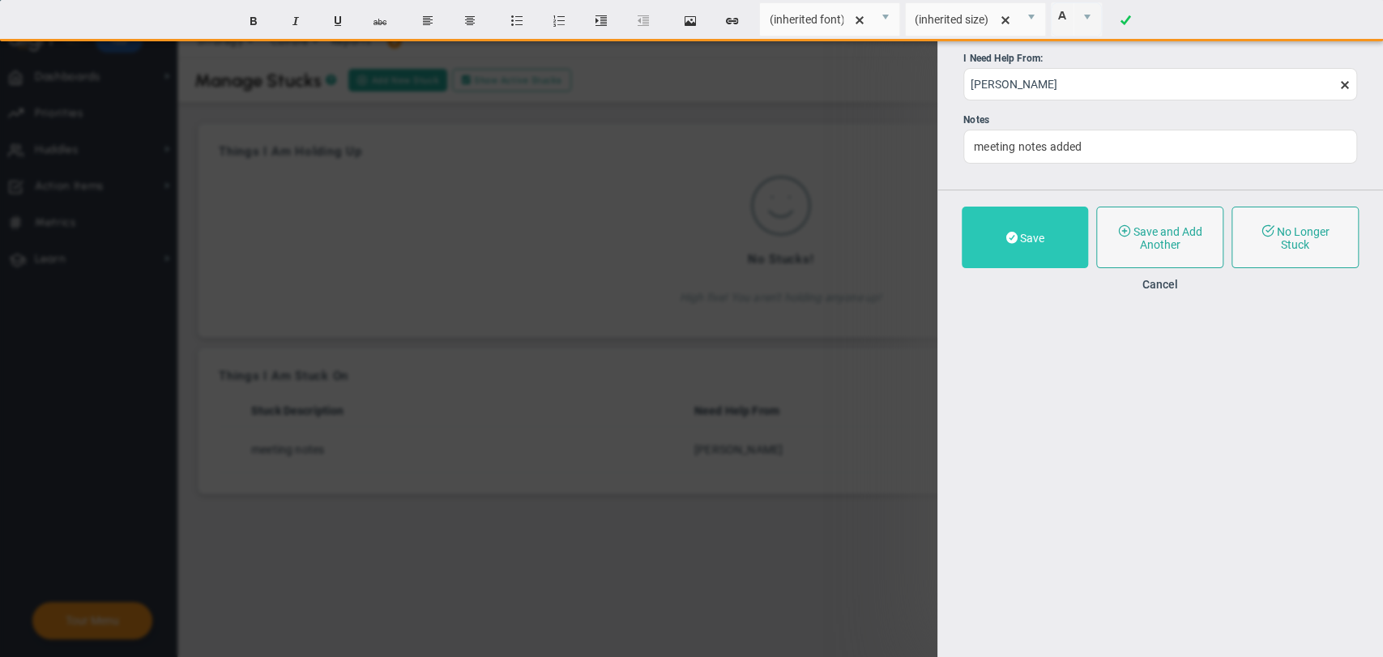
click at [1045, 237] on button "Save" at bounding box center [1025, 238] width 126 height 62
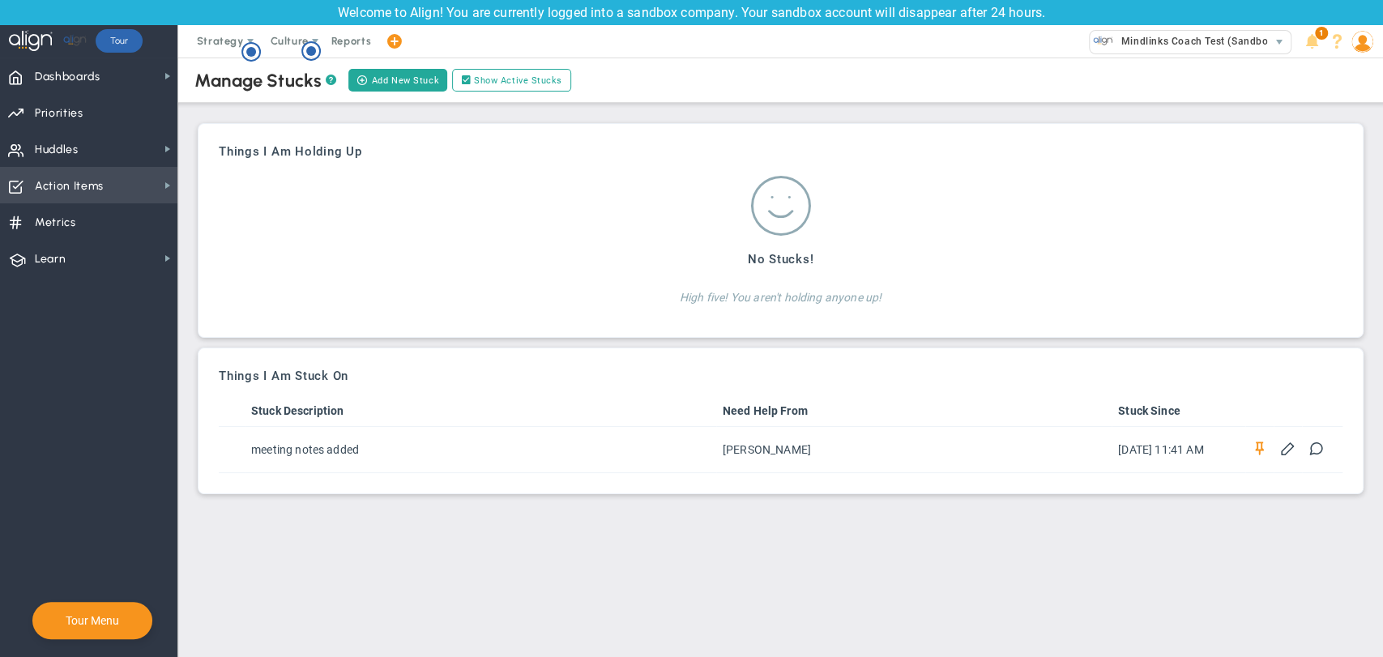
click at [69, 192] on span "Action Items" at bounding box center [69, 186] width 69 height 34
click at [128, 226] on span "Metrics Metrics" at bounding box center [88, 221] width 177 height 36
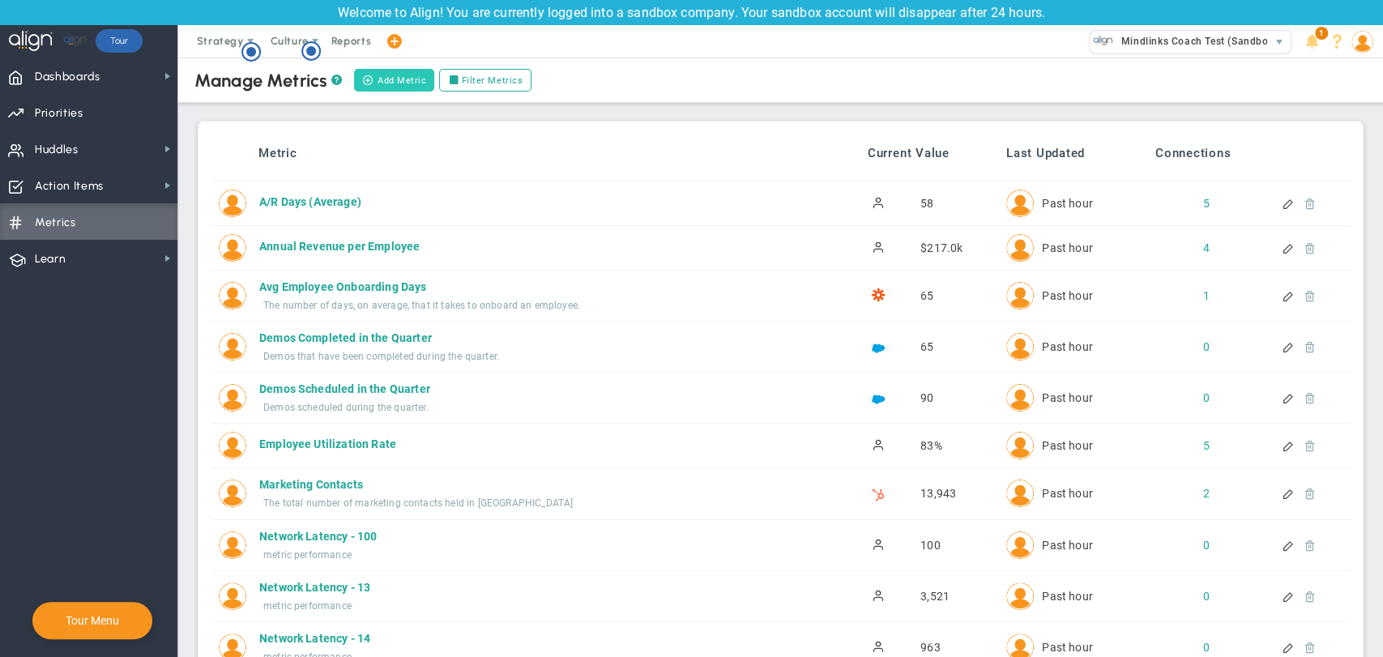
click at [415, 89] on button "Add Metric" at bounding box center [394, 80] width 80 height 23
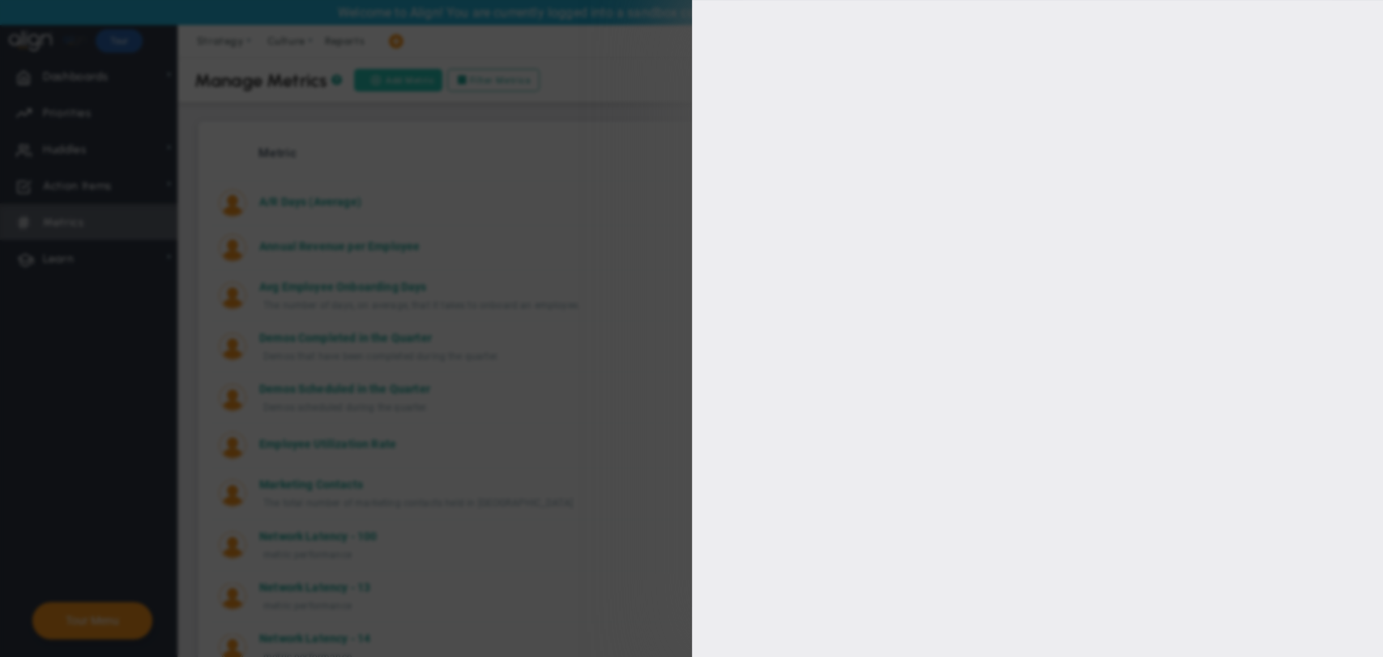
type input "[PERSON_NAME]"
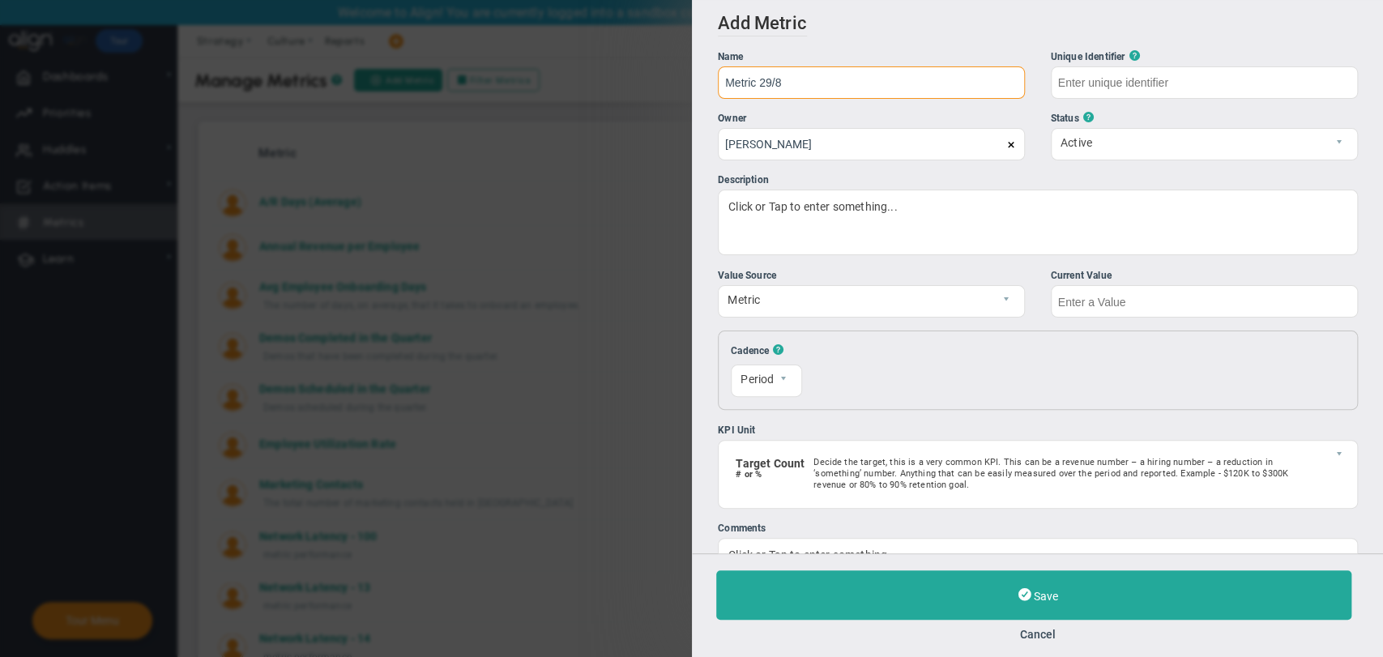
type input "Metric 29/8"
click at [1204, 63] on div "Unique Identifier ?" at bounding box center [1203, 56] width 307 height 15
type input "Metric-29/8"
click at [1200, 79] on input "Metric-29/8" at bounding box center [1203, 82] width 307 height 32
click at [1096, 300] on input "text" at bounding box center [1203, 301] width 307 height 32
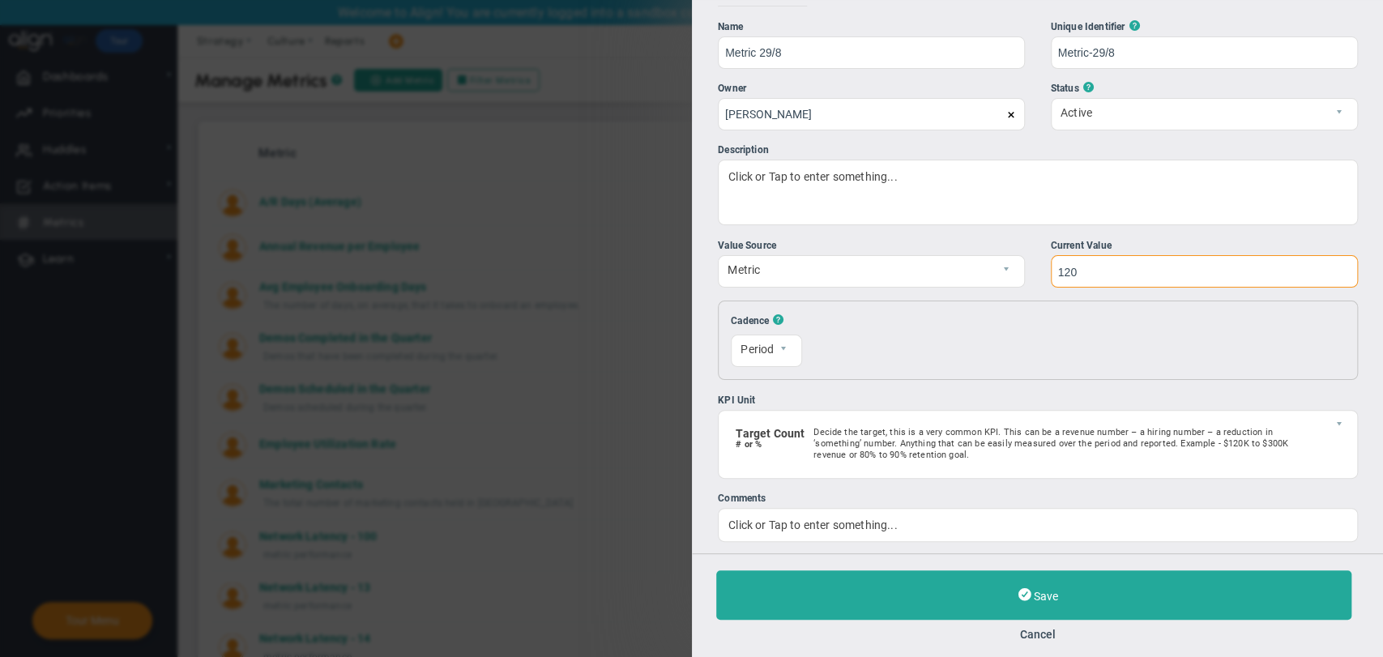
scroll to position [45, 0]
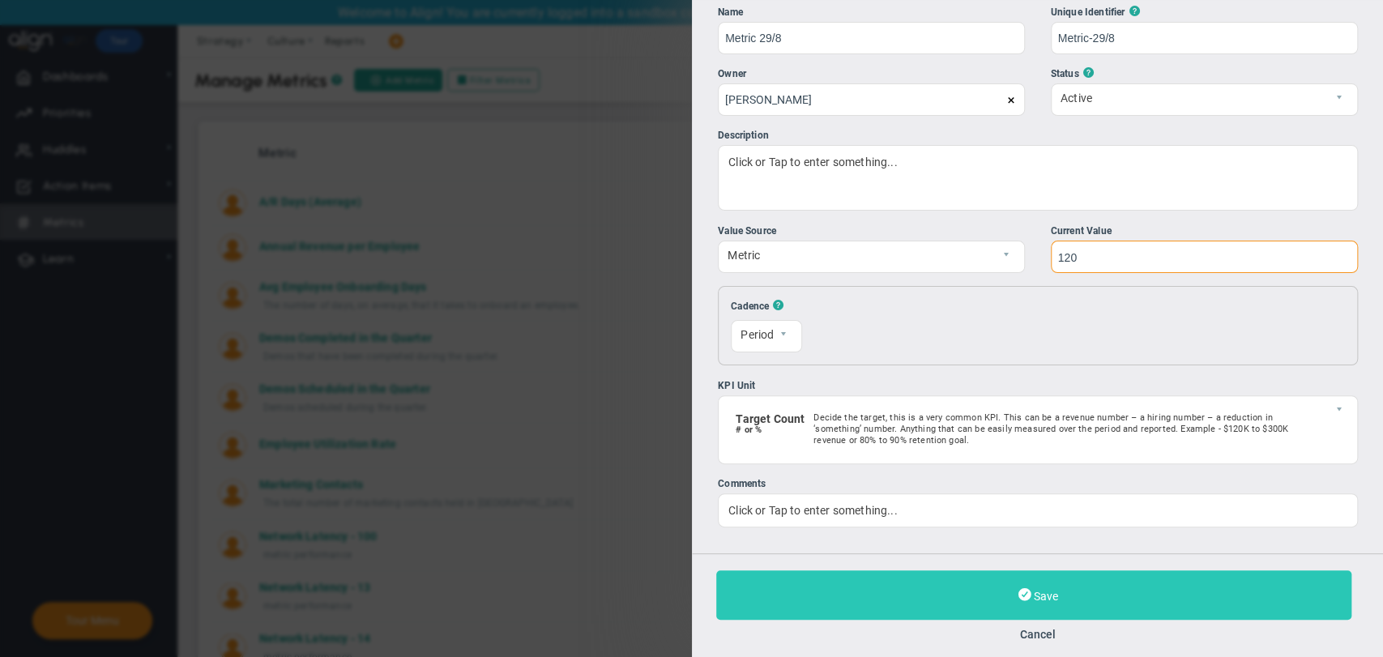
type input "120"
click at [960, 592] on button "Save" at bounding box center [1033, 595] width 635 height 49
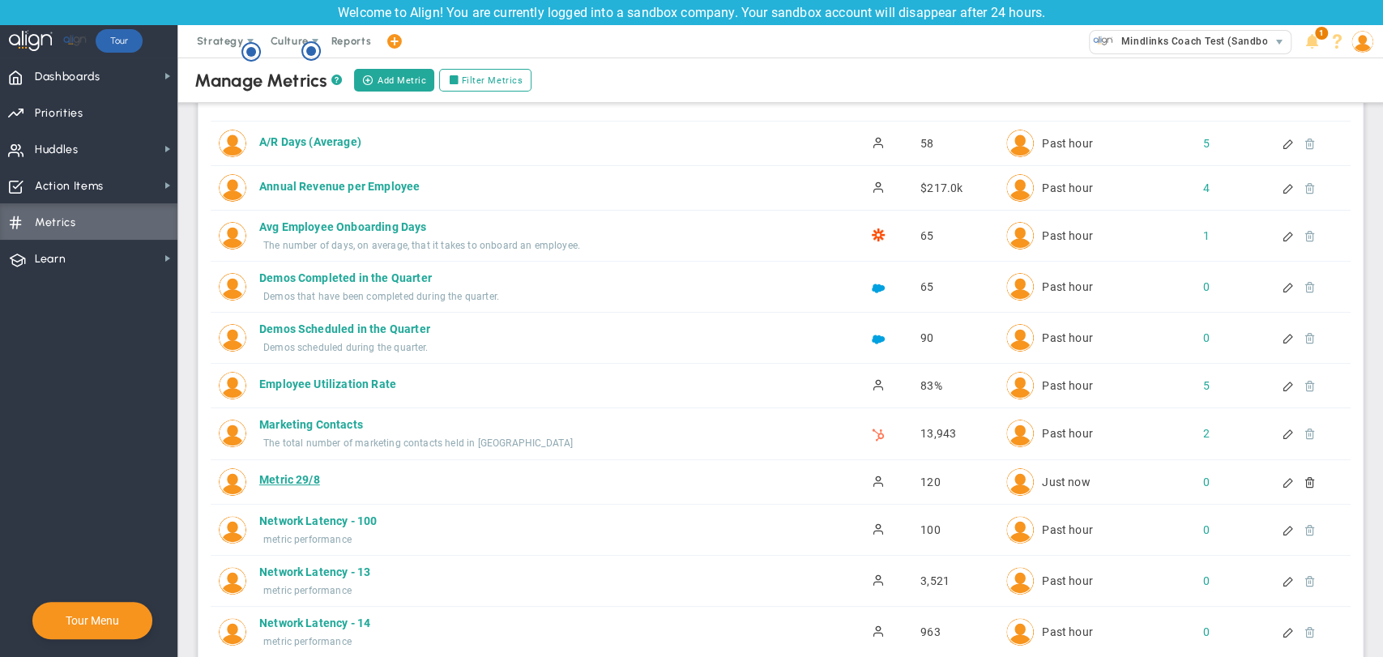
scroll to position [90, 0]
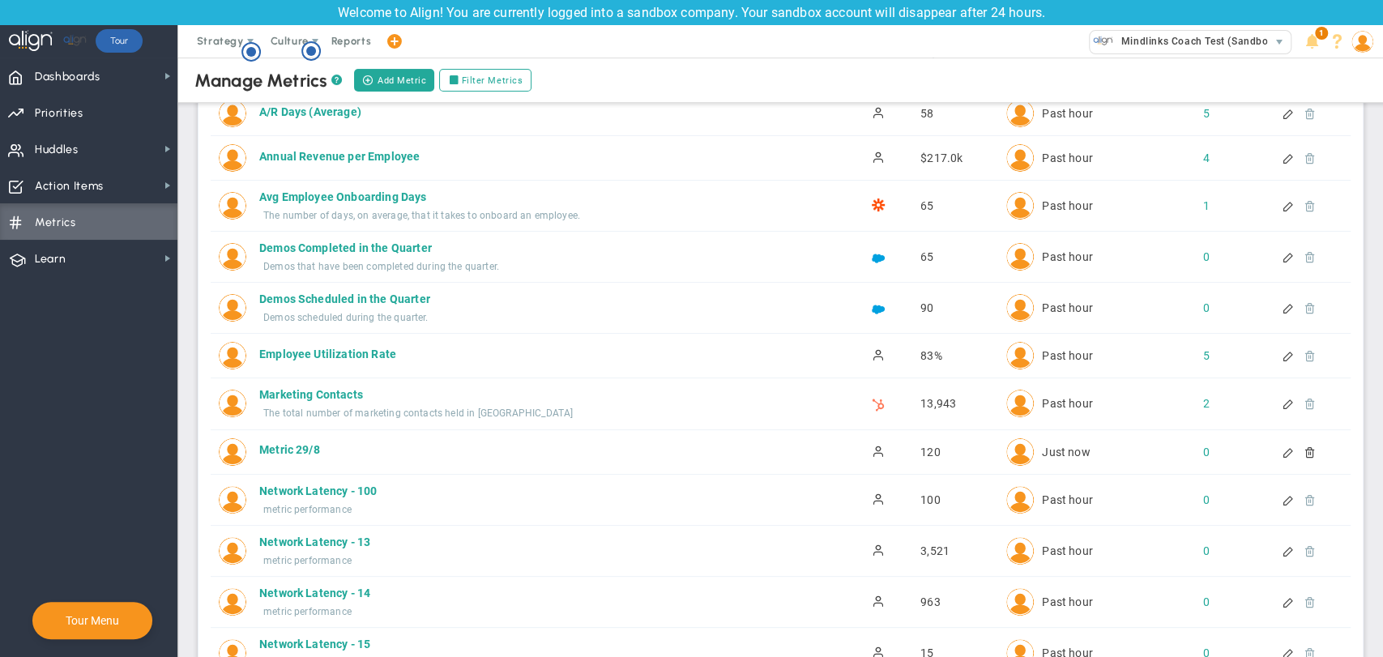
click at [1283, 456] on div at bounding box center [1290, 452] width 14 height 11
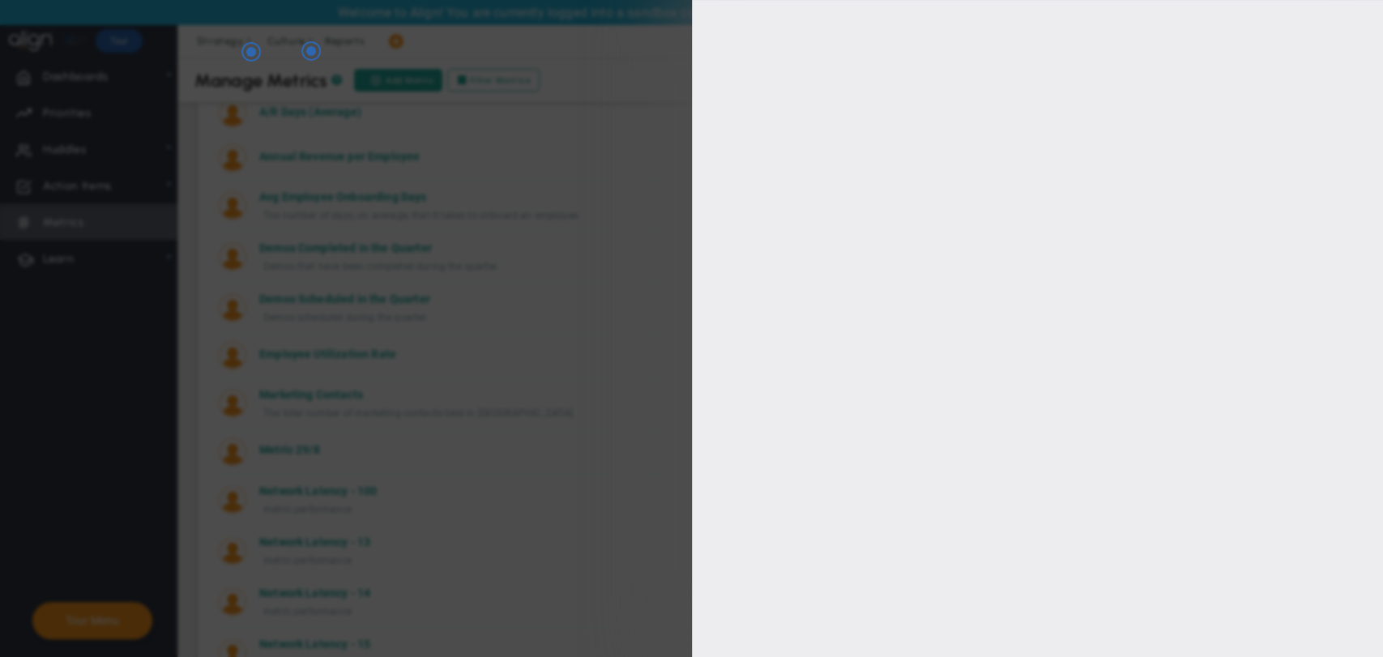
type input "Metric 29/8"
type input "Metric-29/8"
type input "[PERSON_NAME]"
type input "120"
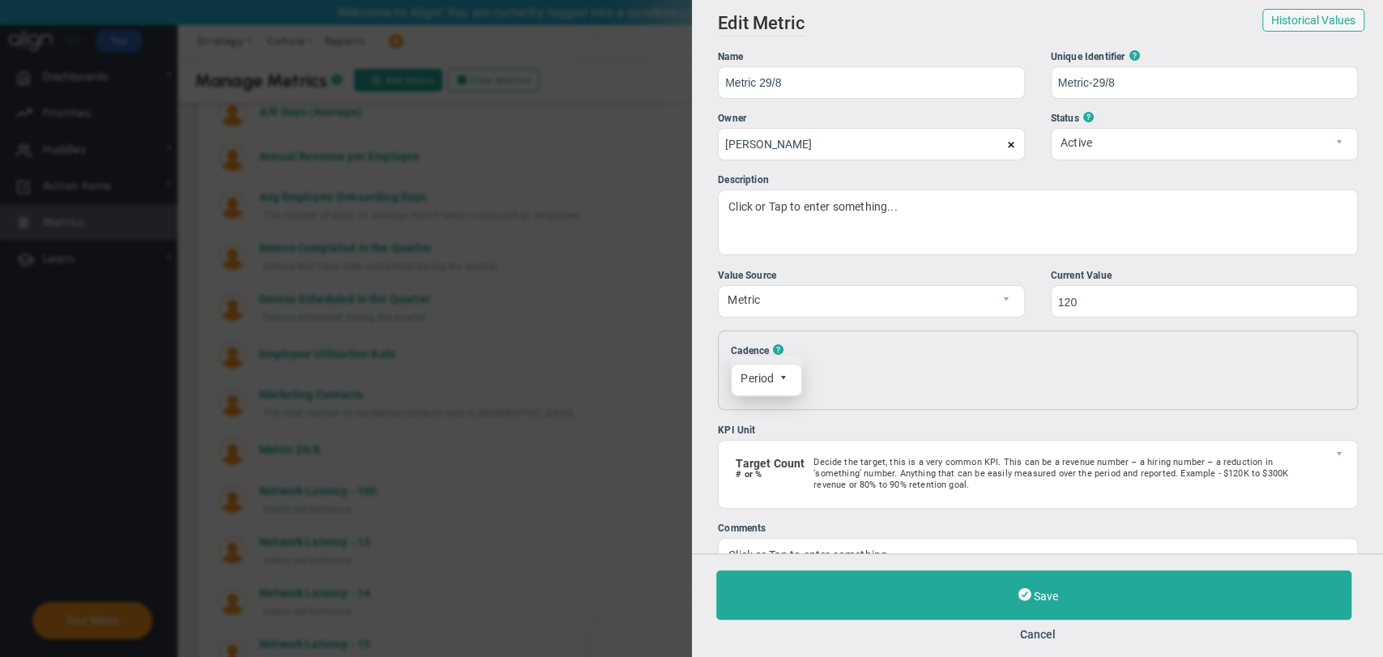
click at [785, 395] on span "select" at bounding box center [788, 380] width 28 height 31
click at [787, 382] on span "select" at bounding box center [784, 379] width 10 height 10
click at [768, 421] on li "Weekly" at bounding box center [766, 417] width 70 height 34
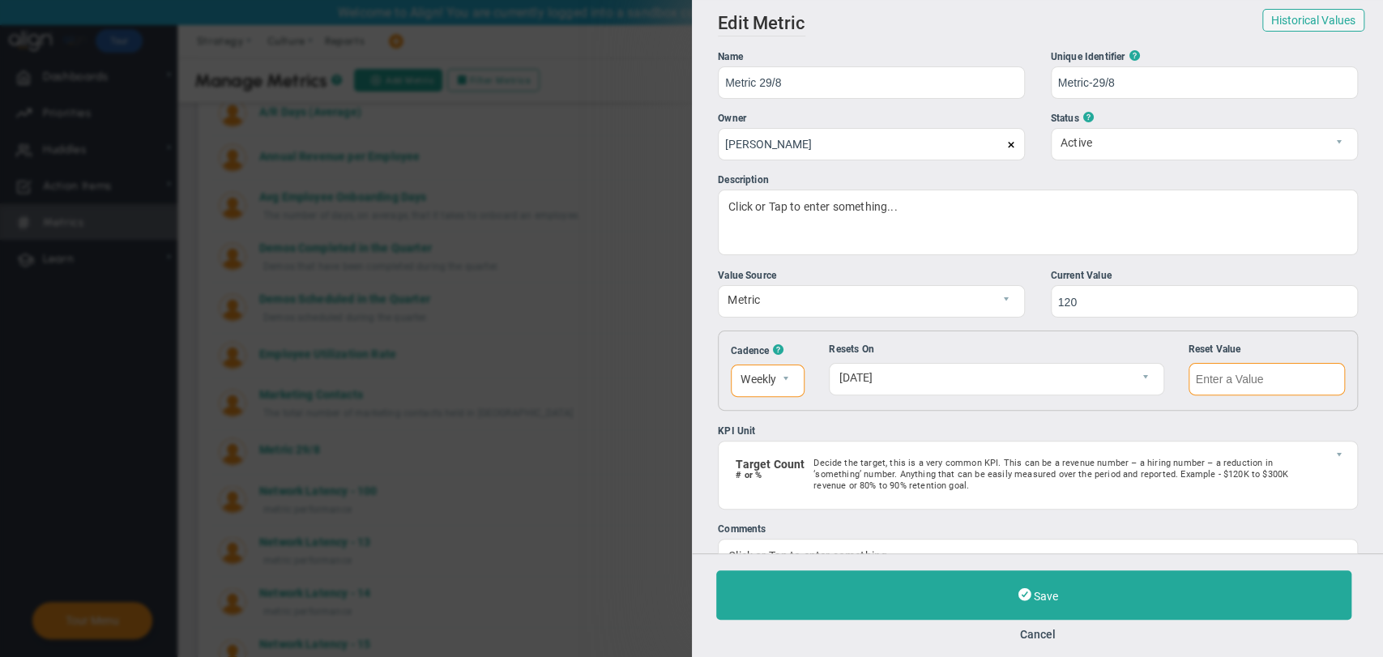
click at [1220, 378] on input "text" at bounding box center [1266, 379] width 156 height 32
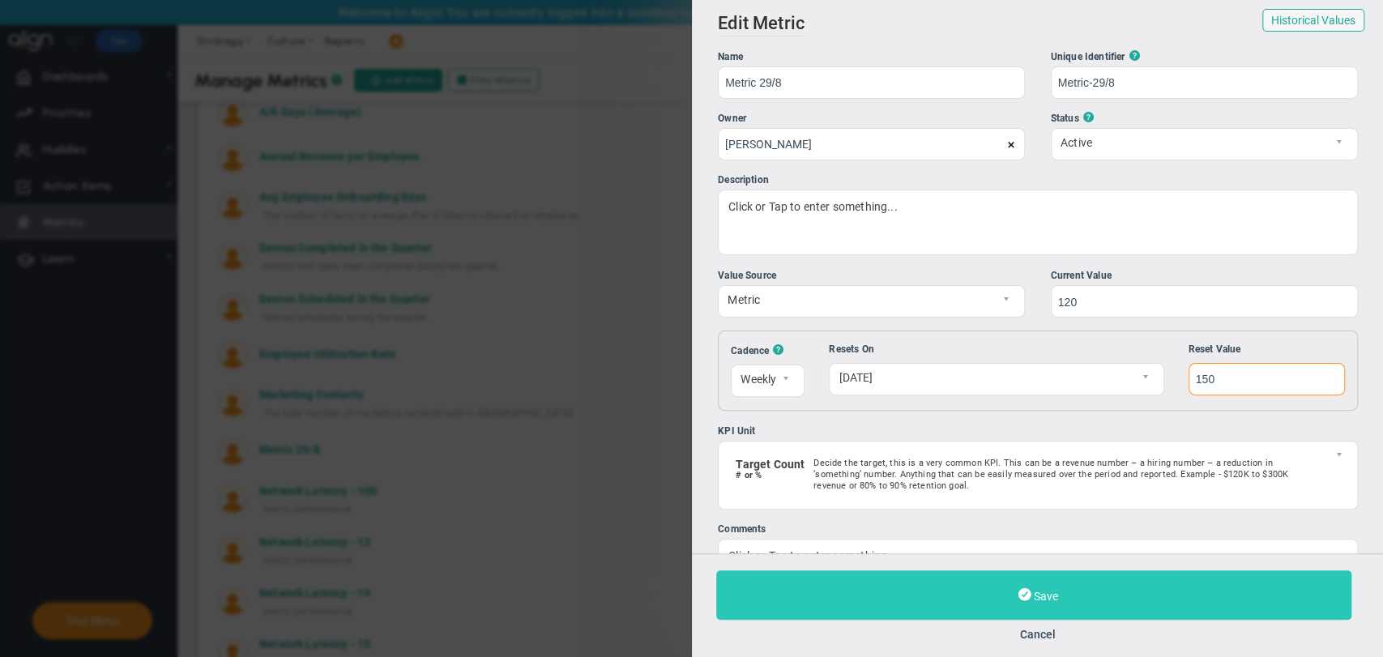
type input "150"
click at [1074, 604] on button "Save" at bounding box center [1033, 595] width 635 height 49
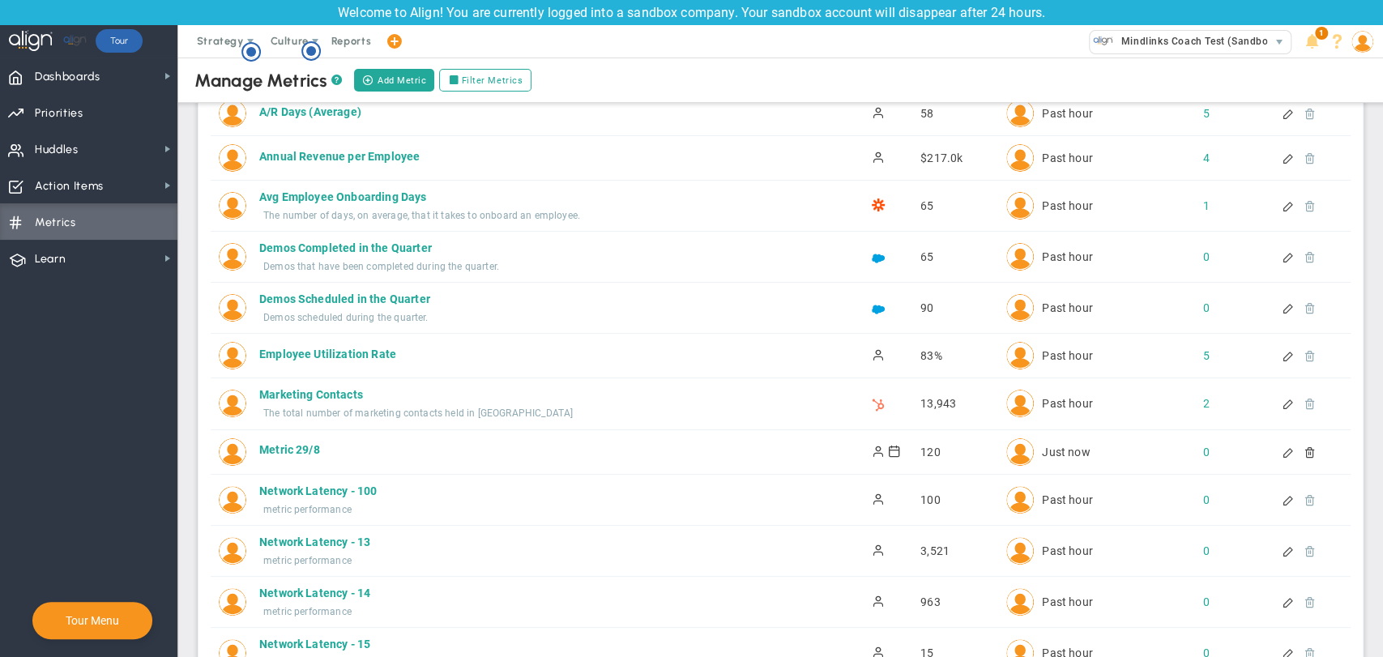
click at [1283, 451] on div at bounding box center [1290, 452] width 14 height 11
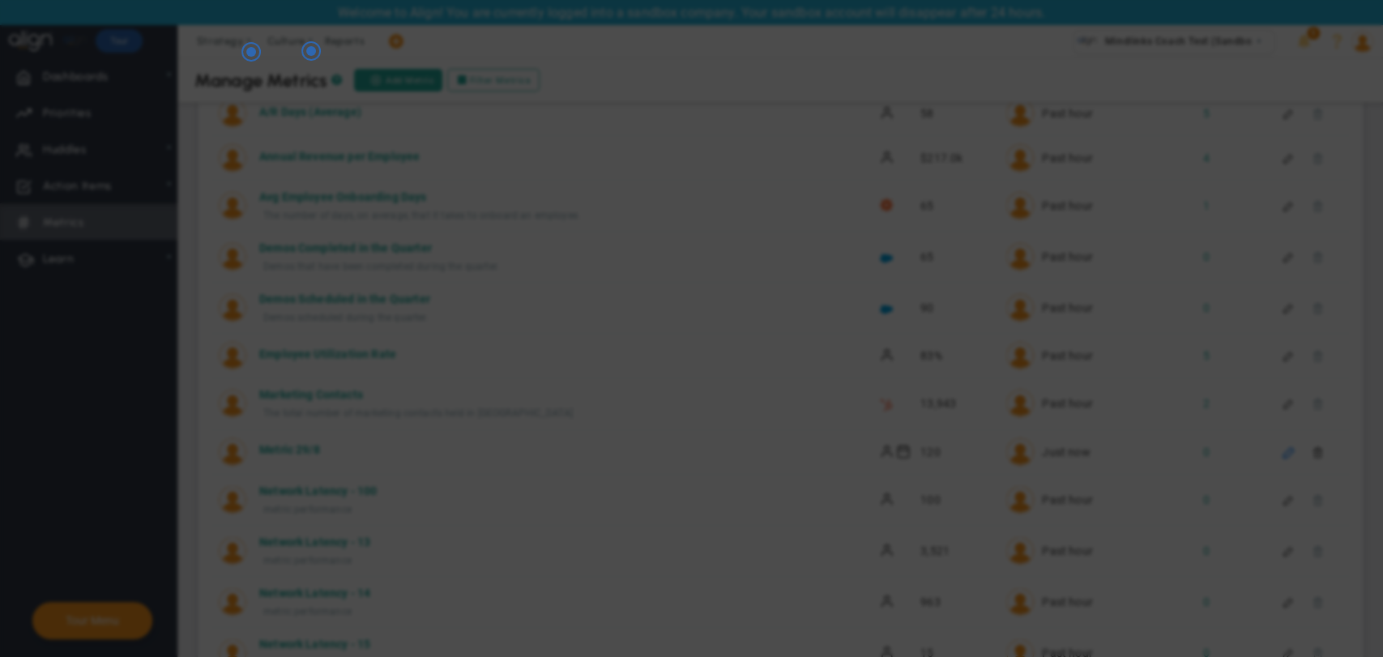
radio input "true"
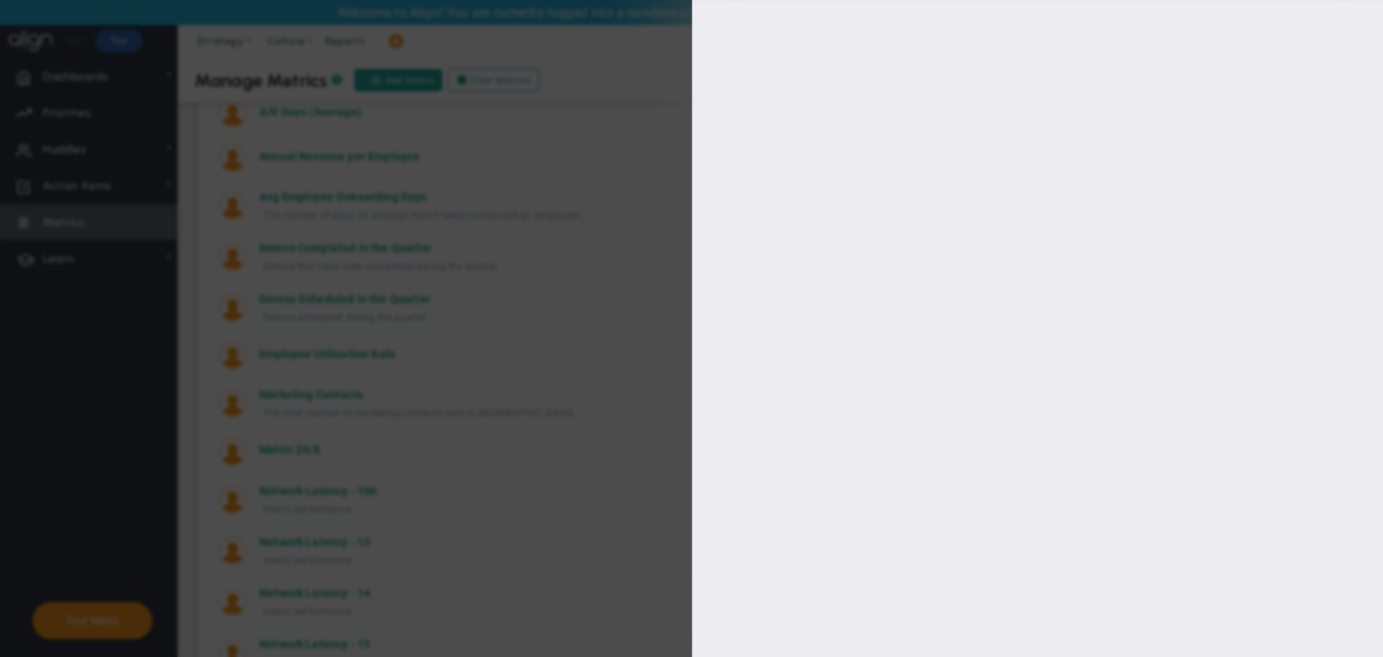
type input "Metric 29/8"
type input "Metric-29/8"
type input "120"
type input "150"
type input "[PERSON_NAME]"
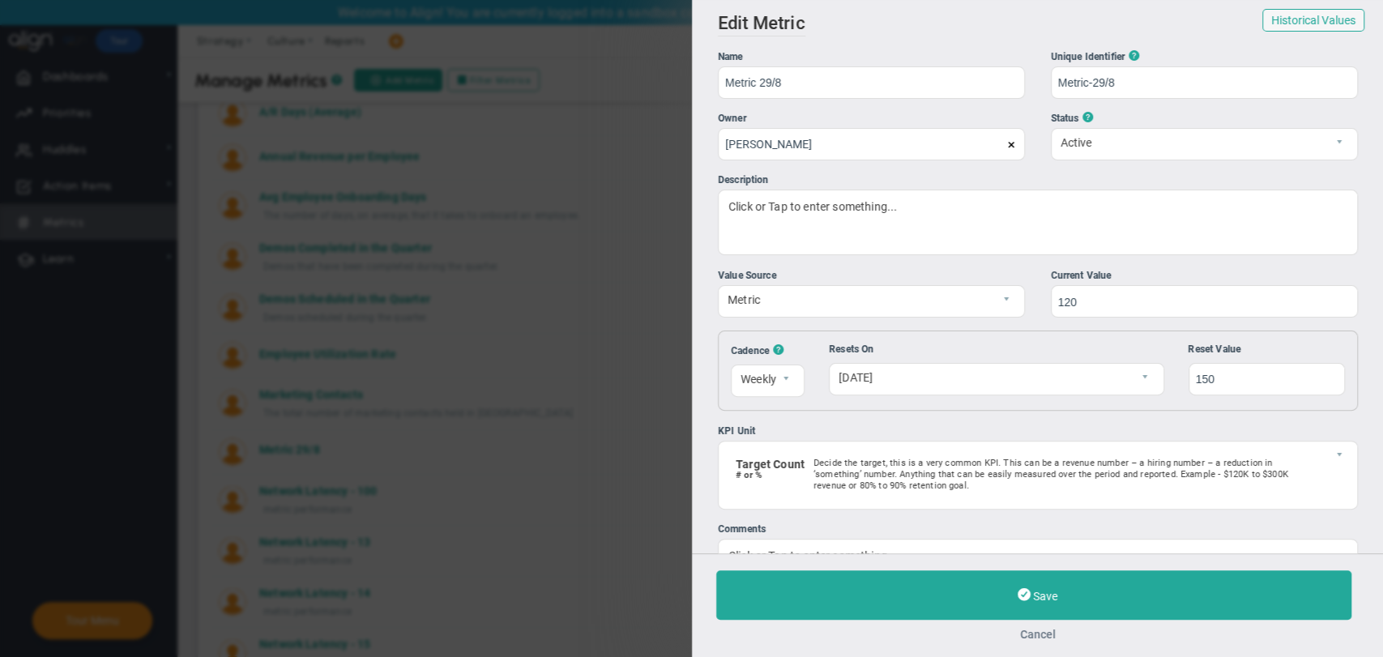
click at [1039, 639] on button "Cancel" at bounding box center [1038, 634] width 644 height 13
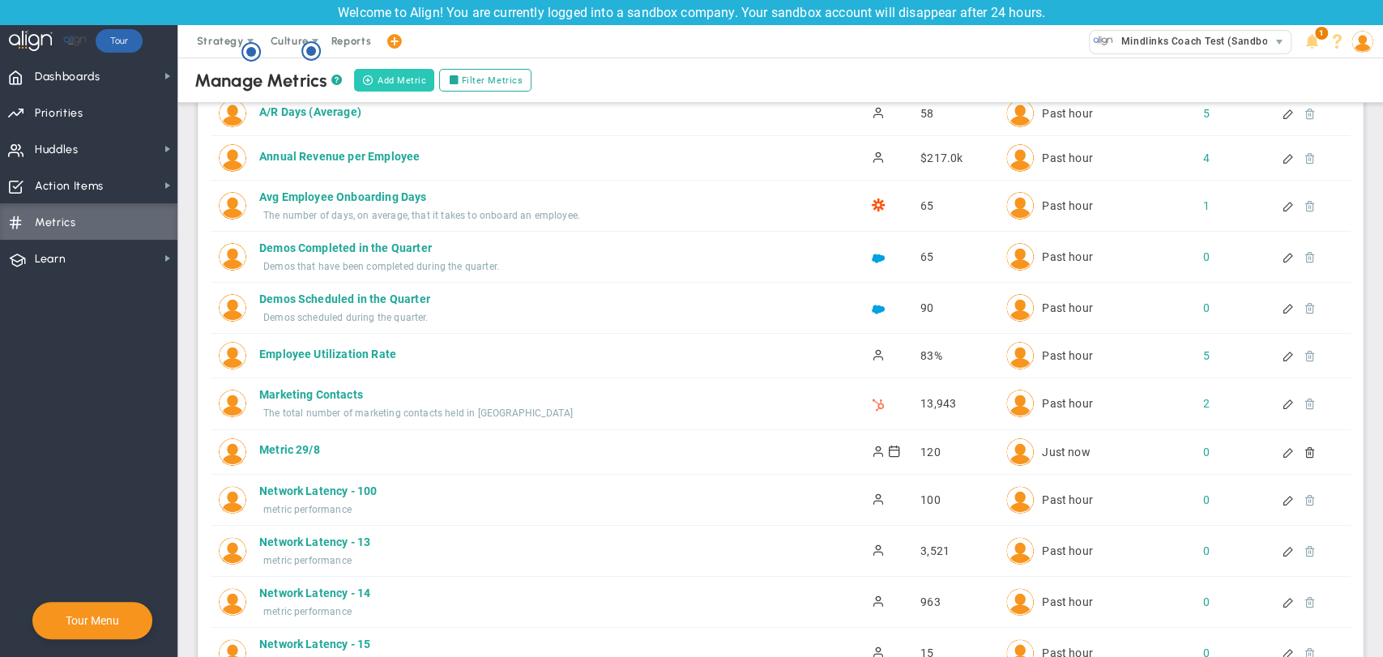
click at [408, 77] on button "Add Metric" at bounding box center [394, 80] width 80 height 23
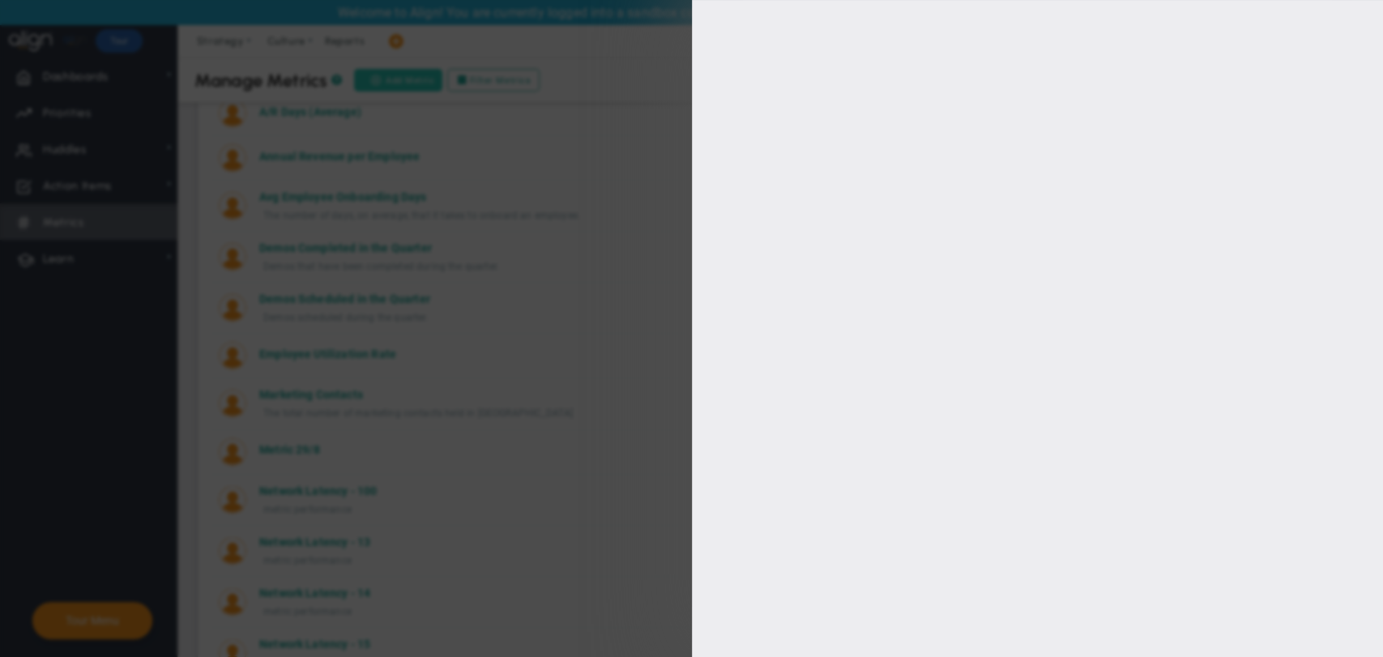
type input "[PERSON_NAME]"
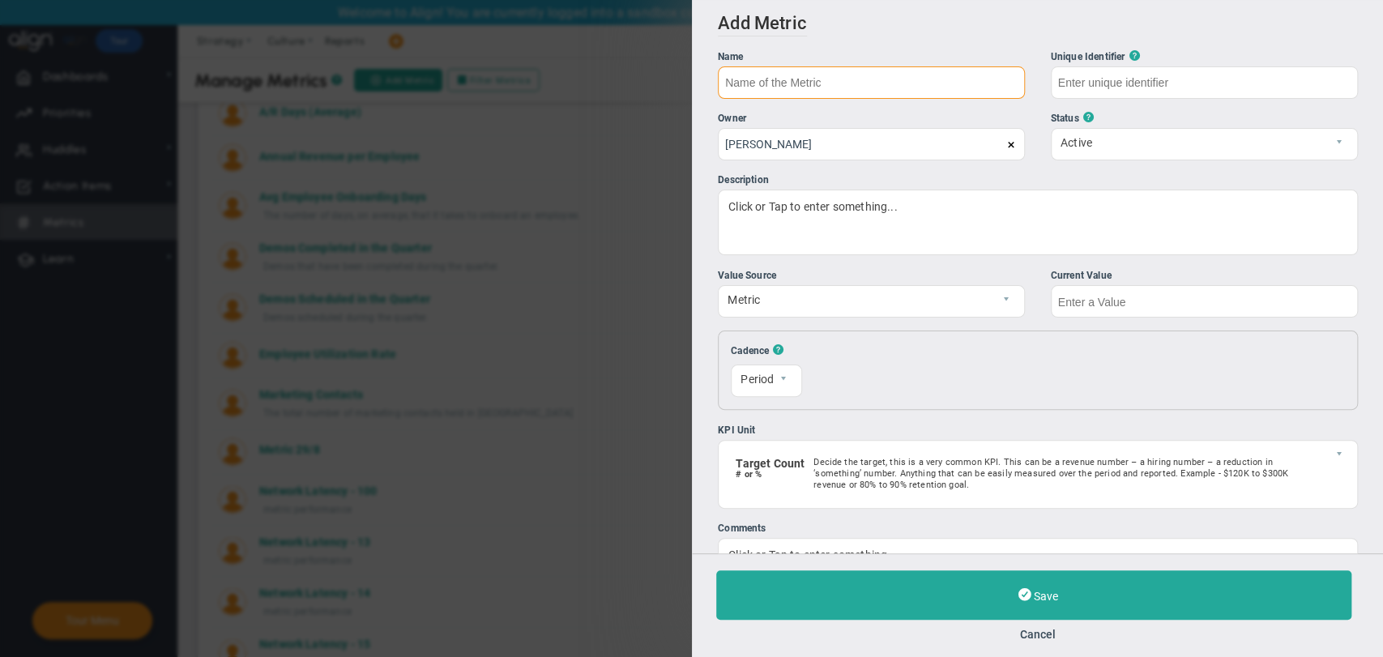
click at [868, 77] on input "text" at bounding box center [871, 82] width 307 height 32
type input "Metric [DATE]"
click at [772, 378] on span "Period" at bounding box center [753, 379] width 42 height 28
type input "Metric-29/8/25"
click at [767, 459] on li "Monthly" at bounding box center [766, 451] width 70 height 34
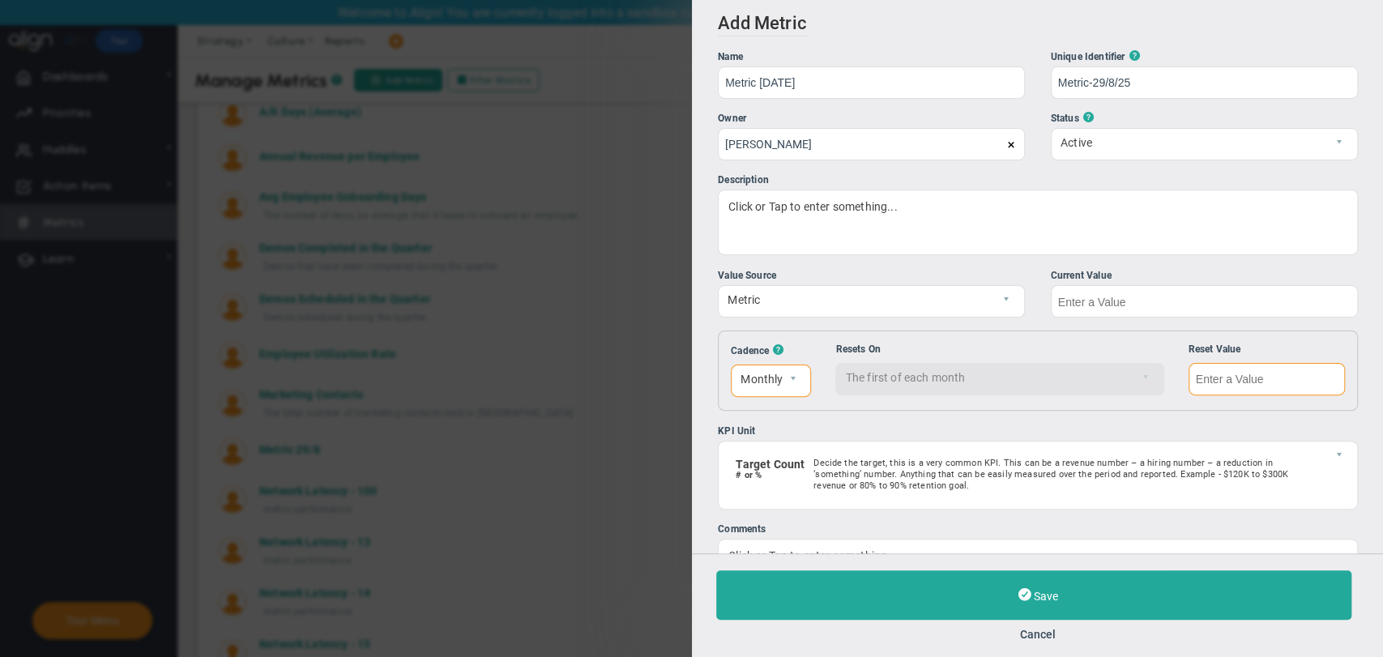
click at [1197, 381] on input "text" at bounding box center [1266, 379] width 156 height 32
type input "200"
click at [1142, 304] on input "text" at bounding box center [1203, 301] width 307 height 32
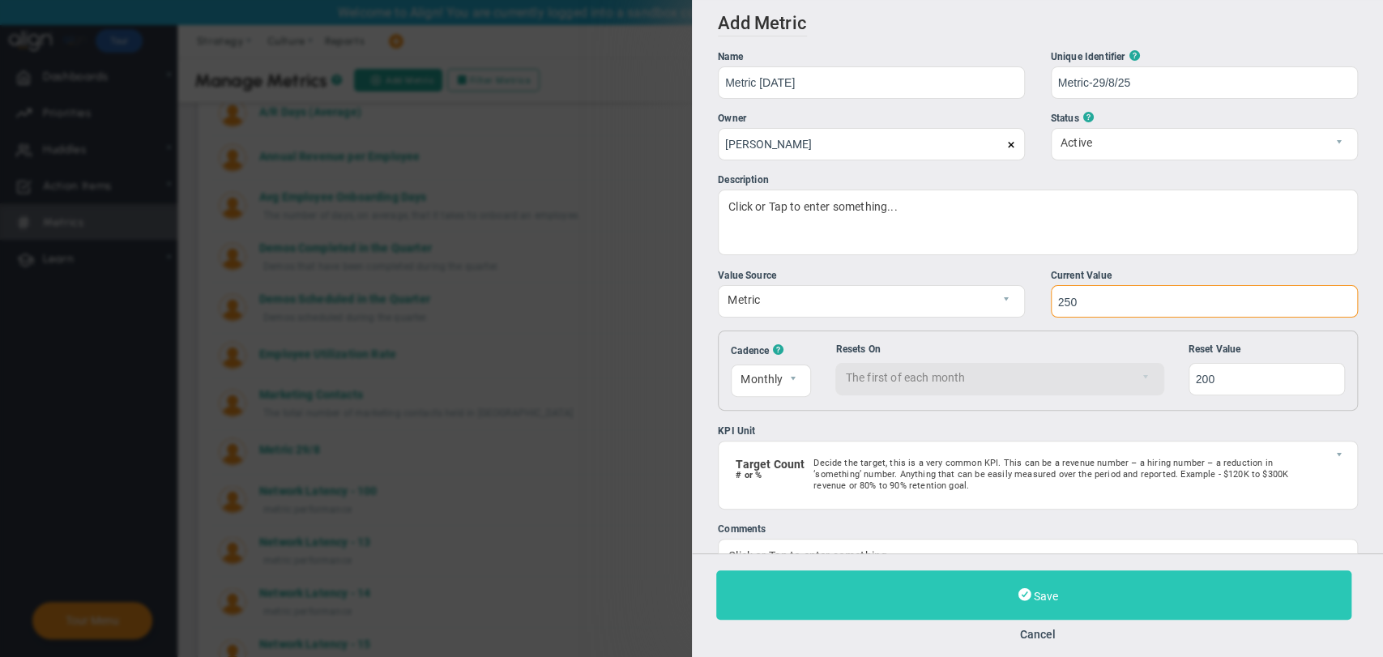
type input "250"
click at [1045, 585] on button "Save" at bounding box center [1033, 595] width 635 height 49
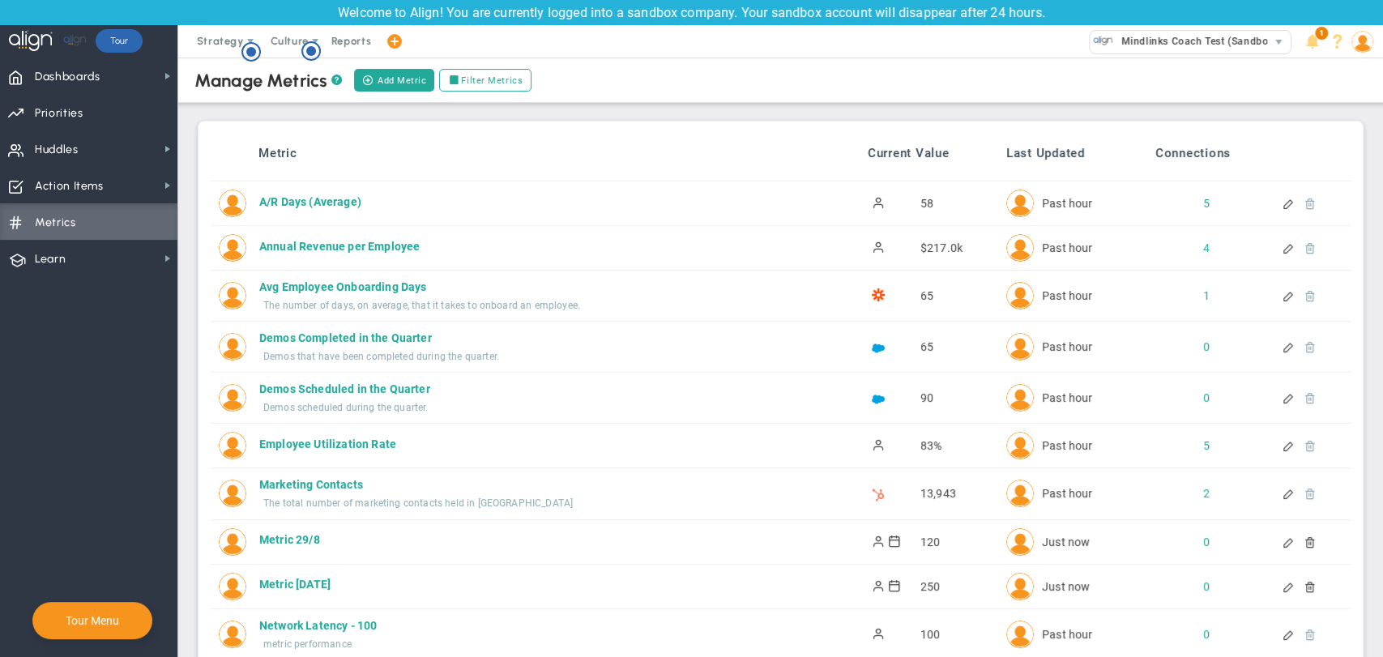
scroll to position [90, 0]
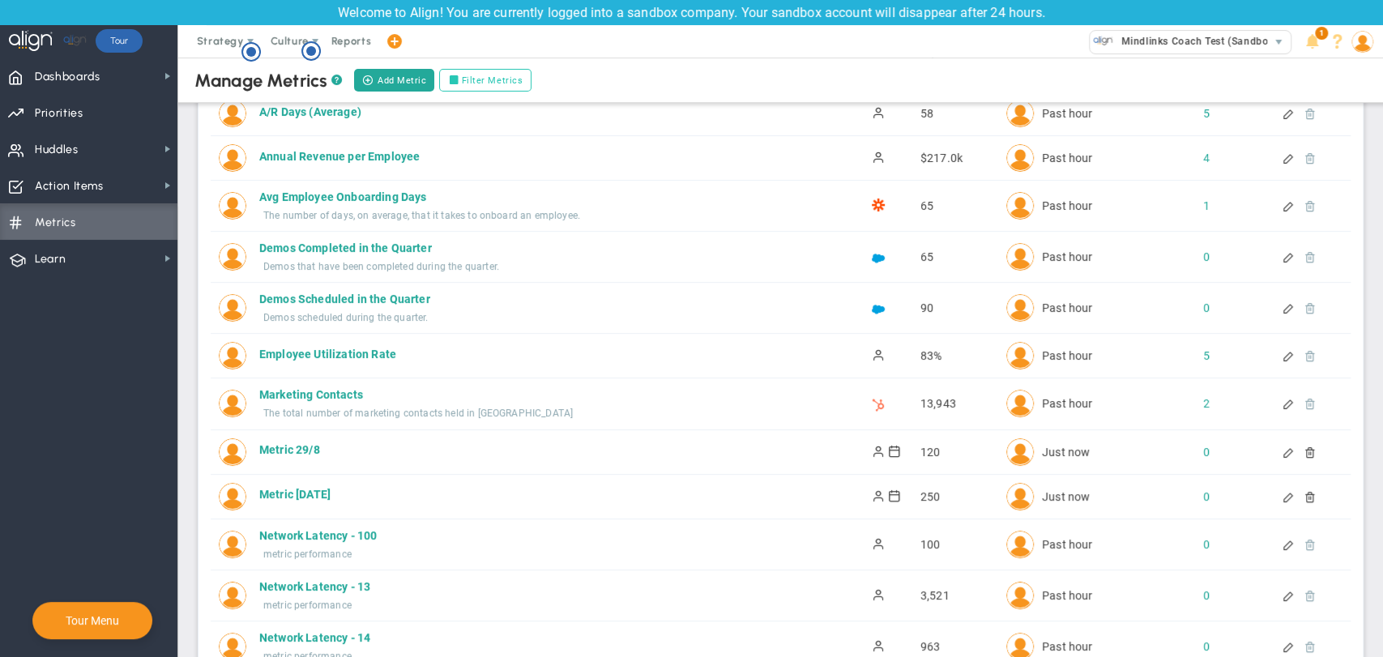
click at [473, 86] on label "Filter Metrics" at bounding box center [485, 80] width 92 height 23
click at [463, 86] on input "Filter Metrics" at bounding box center [456, 80] width 11 height 11
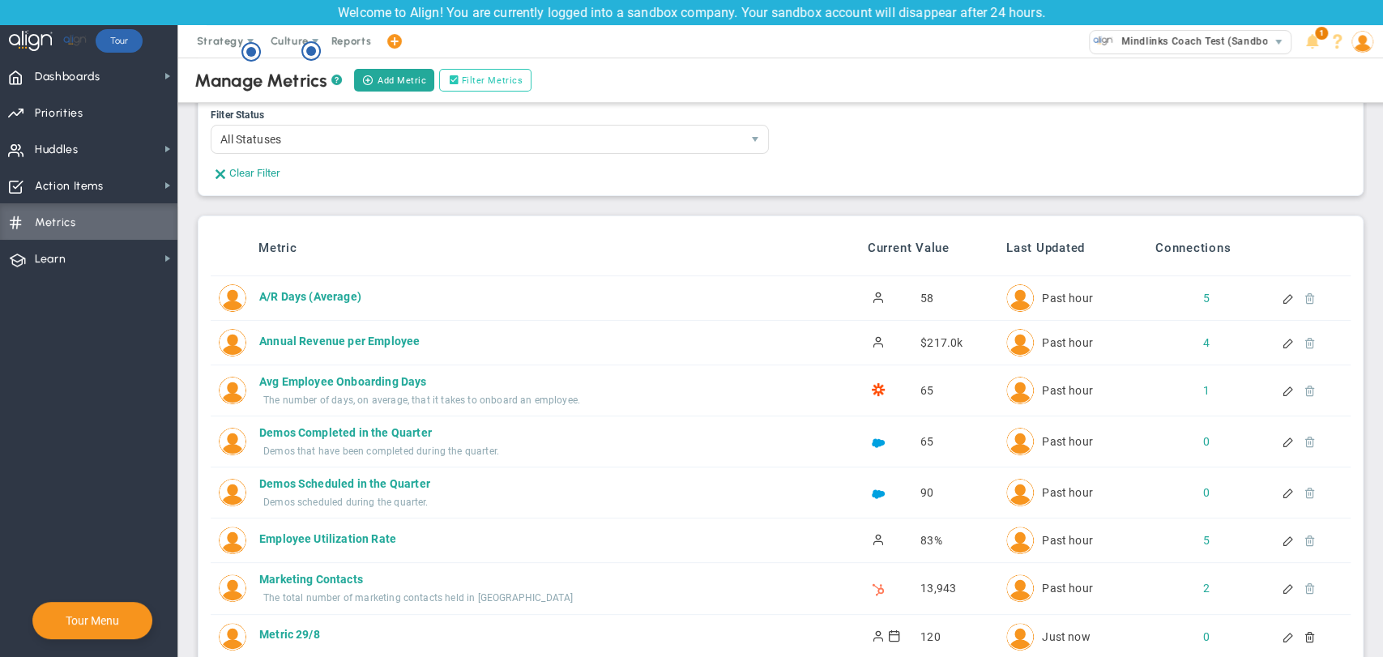
scroll to position [275, 0]
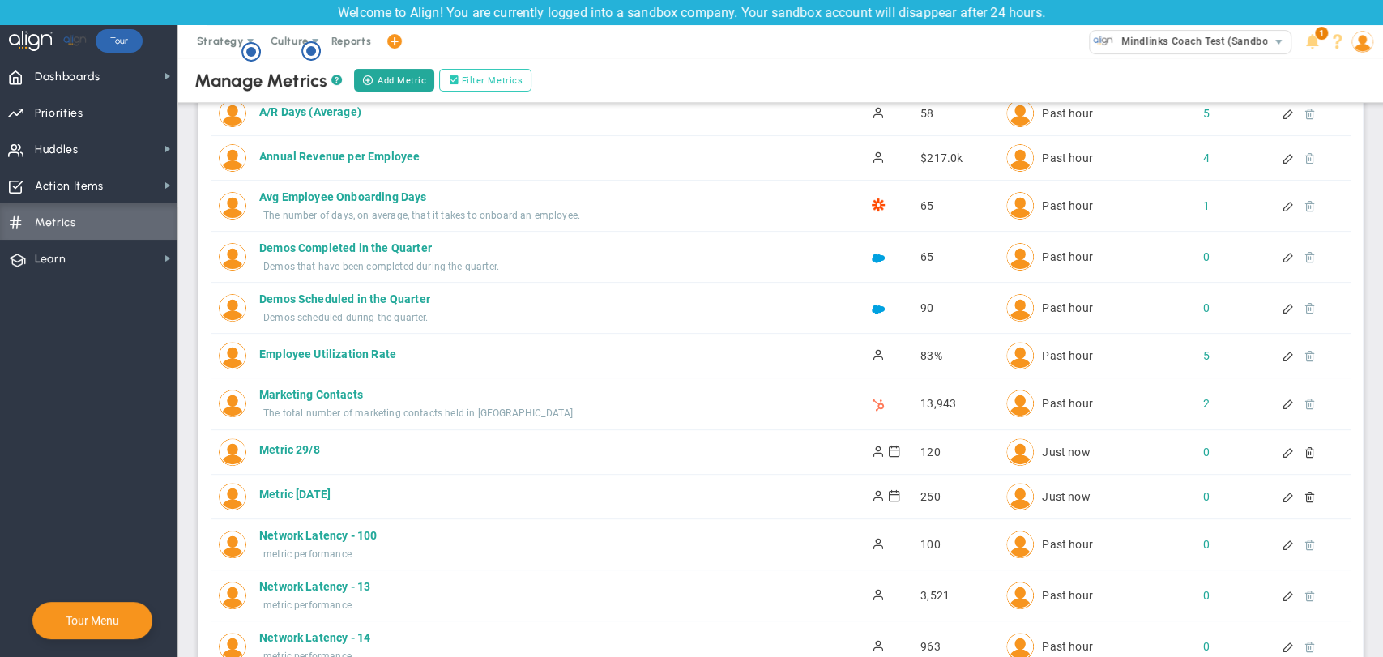
click at [473, 86] on label "Filter Metrics" at bounding box center [485, 80] width 92 height 23
click at [463, 86] on input "Filter Metrics" at bounding box center [456, 80] width 11 height 11
checkbox input "false"
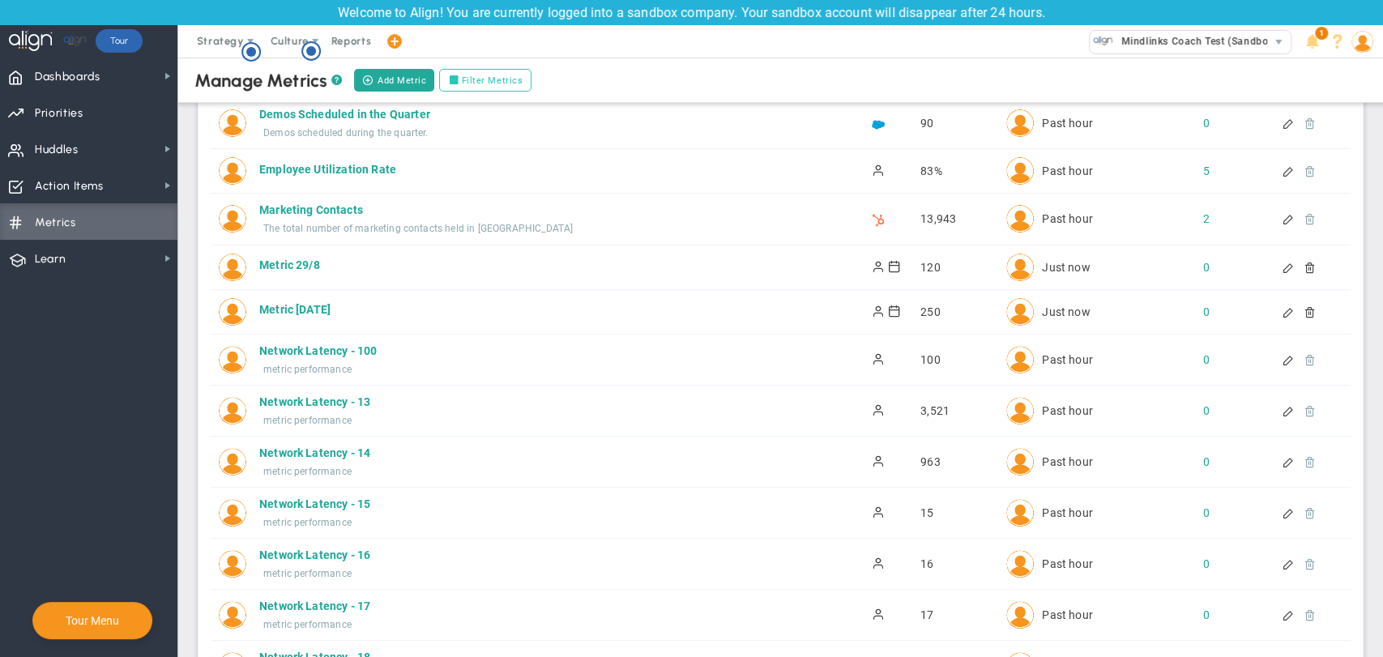
scroll to position [90, 0]
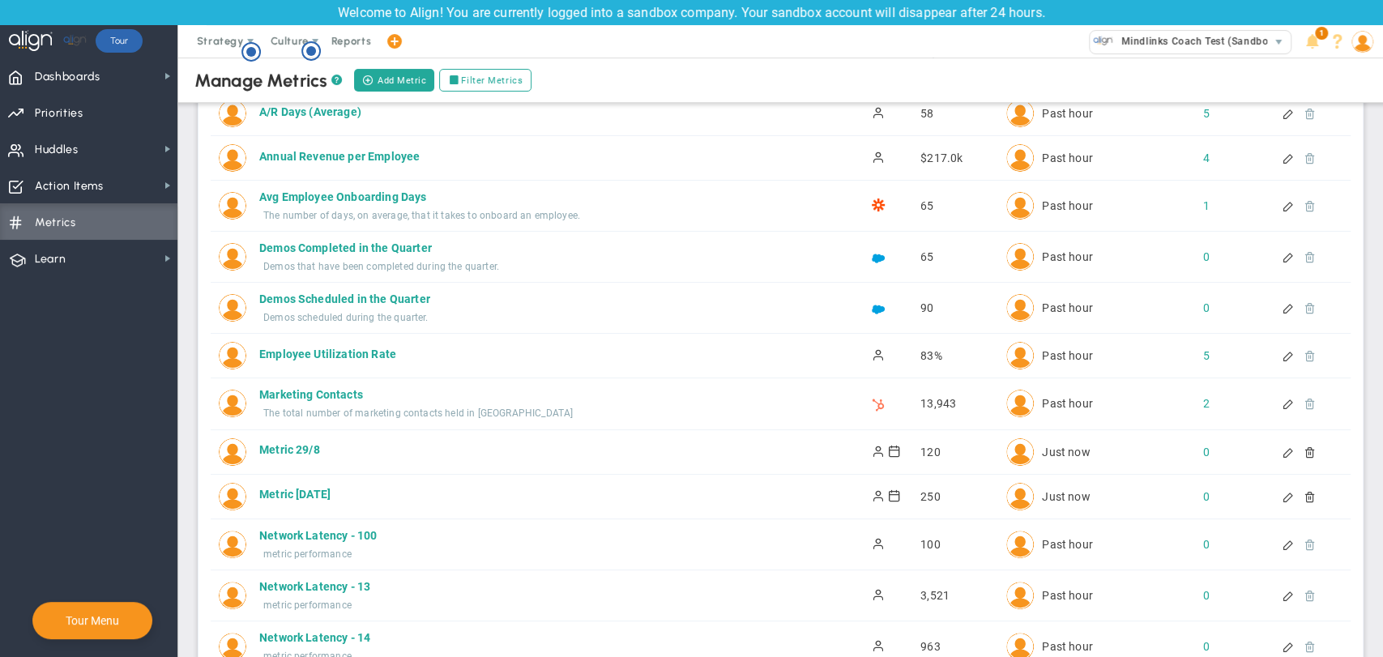
click at [1297, 455] on div at bounding box center [1304, 452] width 14 height 11
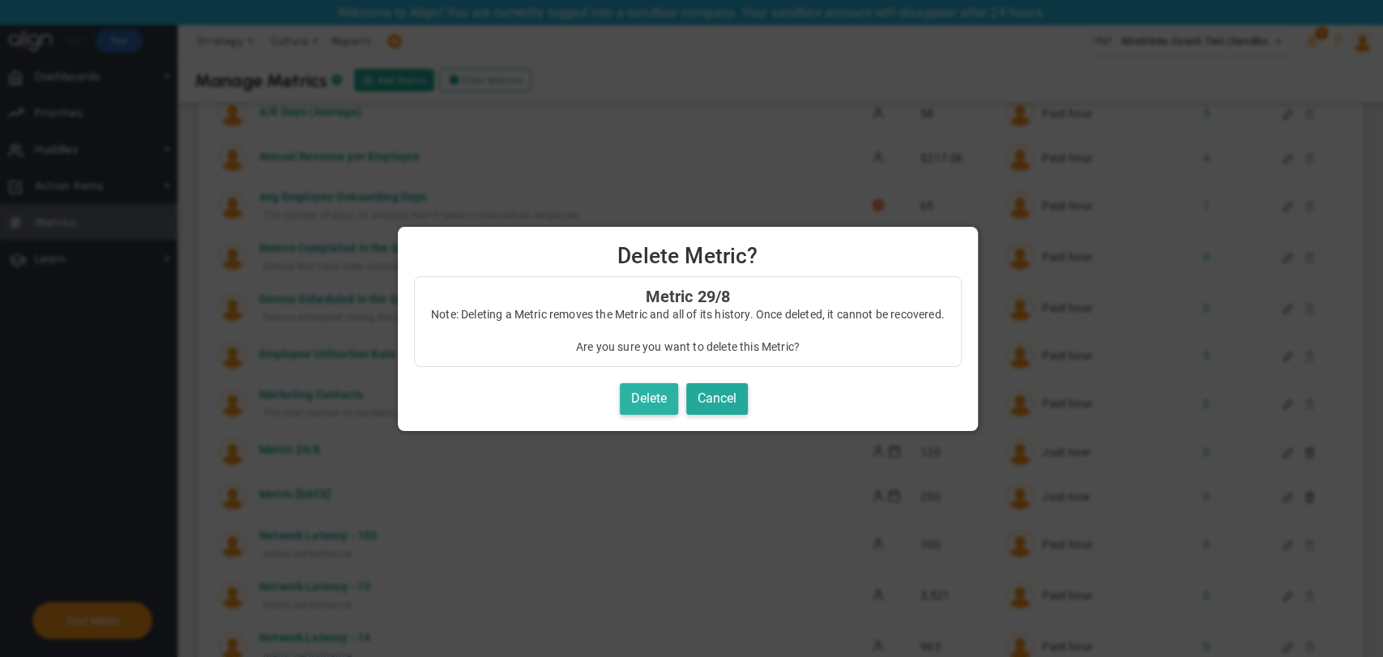
click at [650, 391] on button "Delete" at bounding box center [649, 399] width 58 height 32
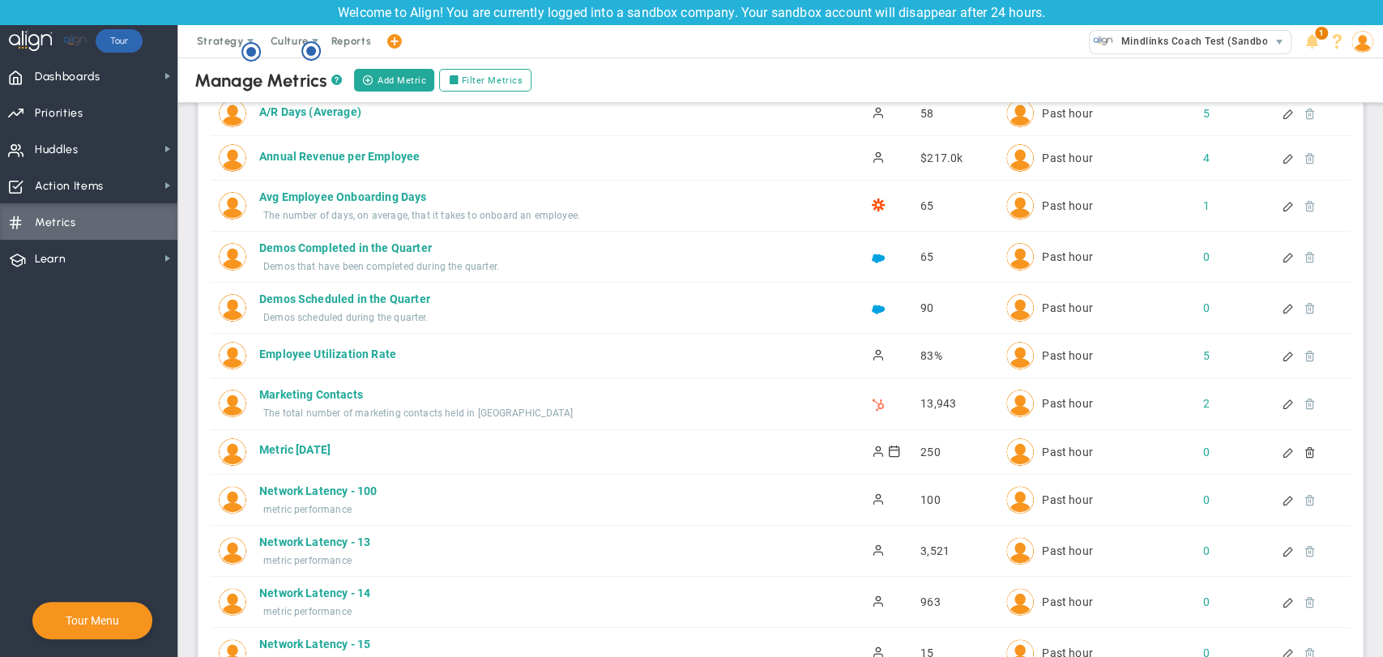
click at [1283, 210] on div at bounding box center [1290, 205] width 14 height 11
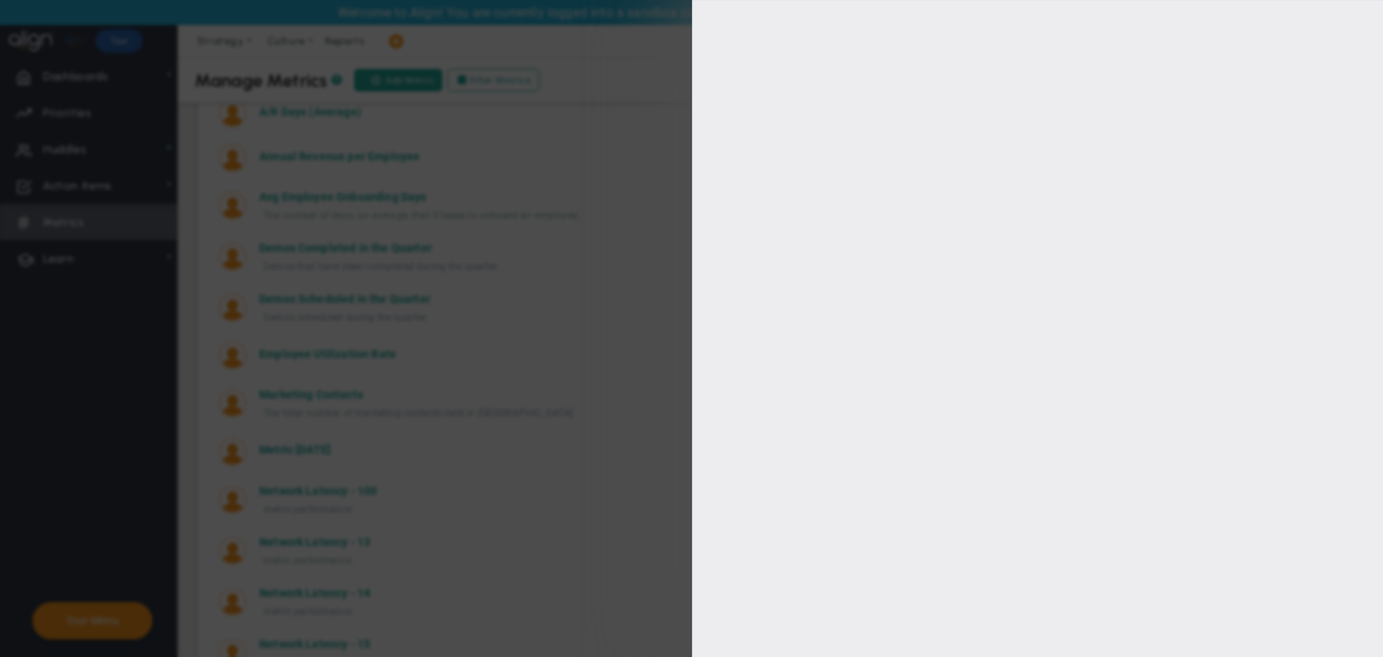
type input "Avg Employee Onboarding Days"
type input "Avg-Employee-Onboarding-Days"
type input "[PERSON_NAME]"
type input "65"
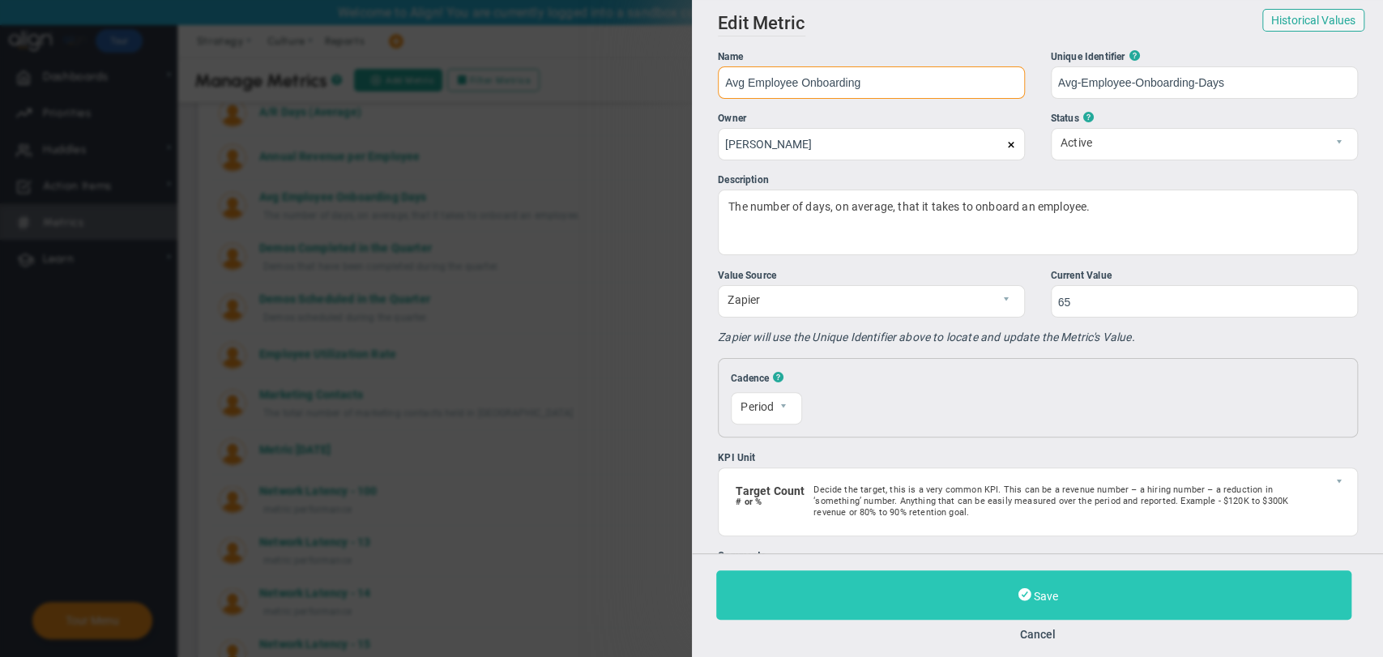
type input "Avg Employee Onboarding"
click at [1031, 606] on button "Save" at bounding box center [1033, 595] width 635 height 49
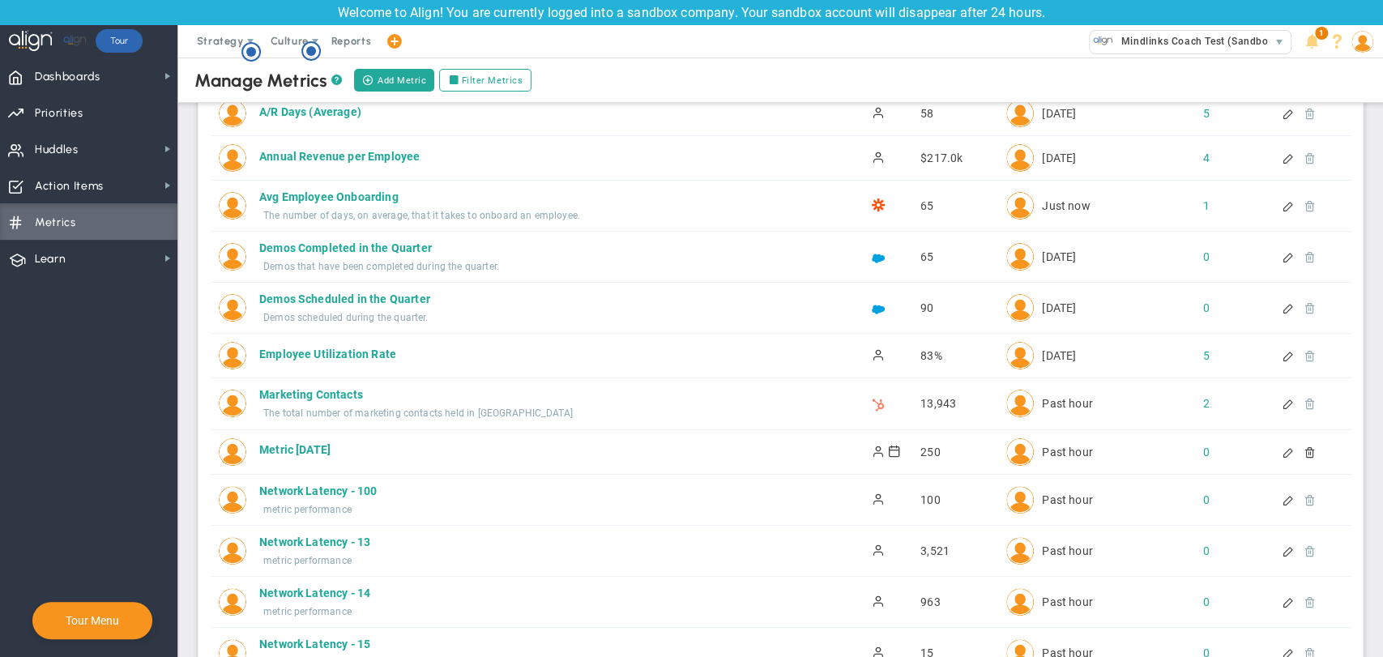
click at [1297, 254] on div at bounding box center [1304, 256] width 14 height 11
click at [1297, 262] on div at bounding box center [1304, 256] width 14 height 11
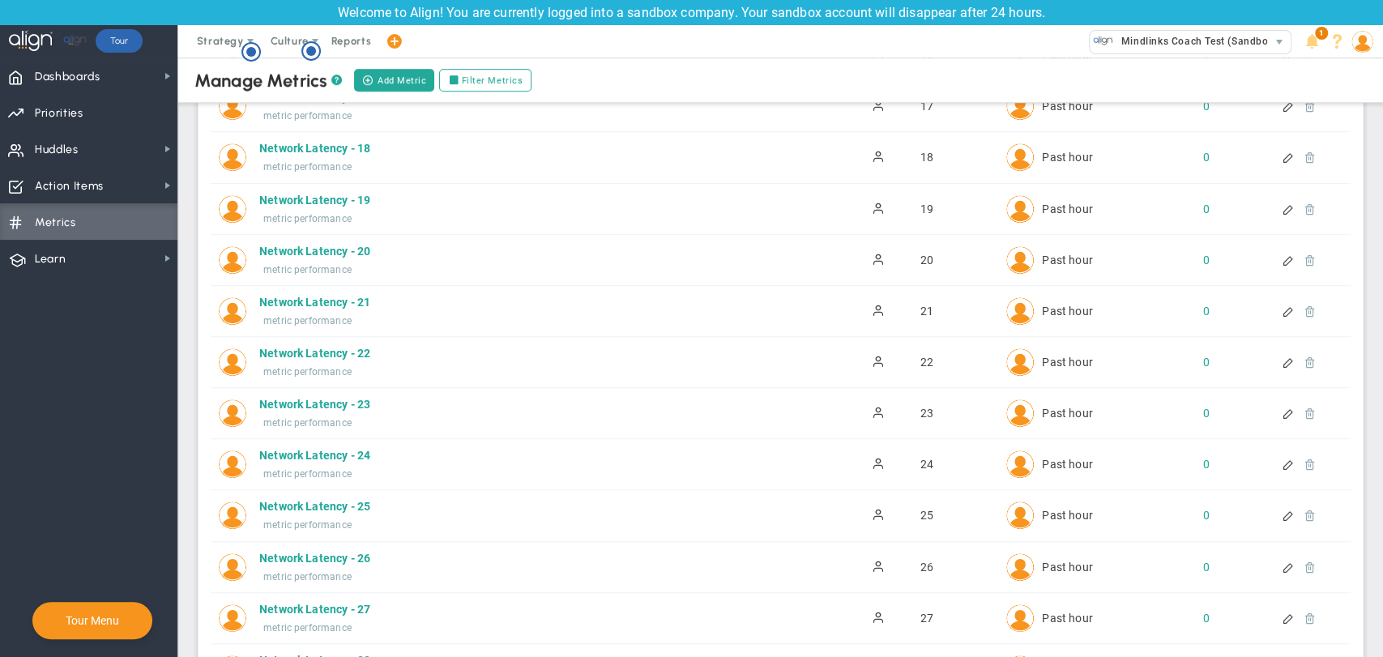
scroll to position [1080, 0]
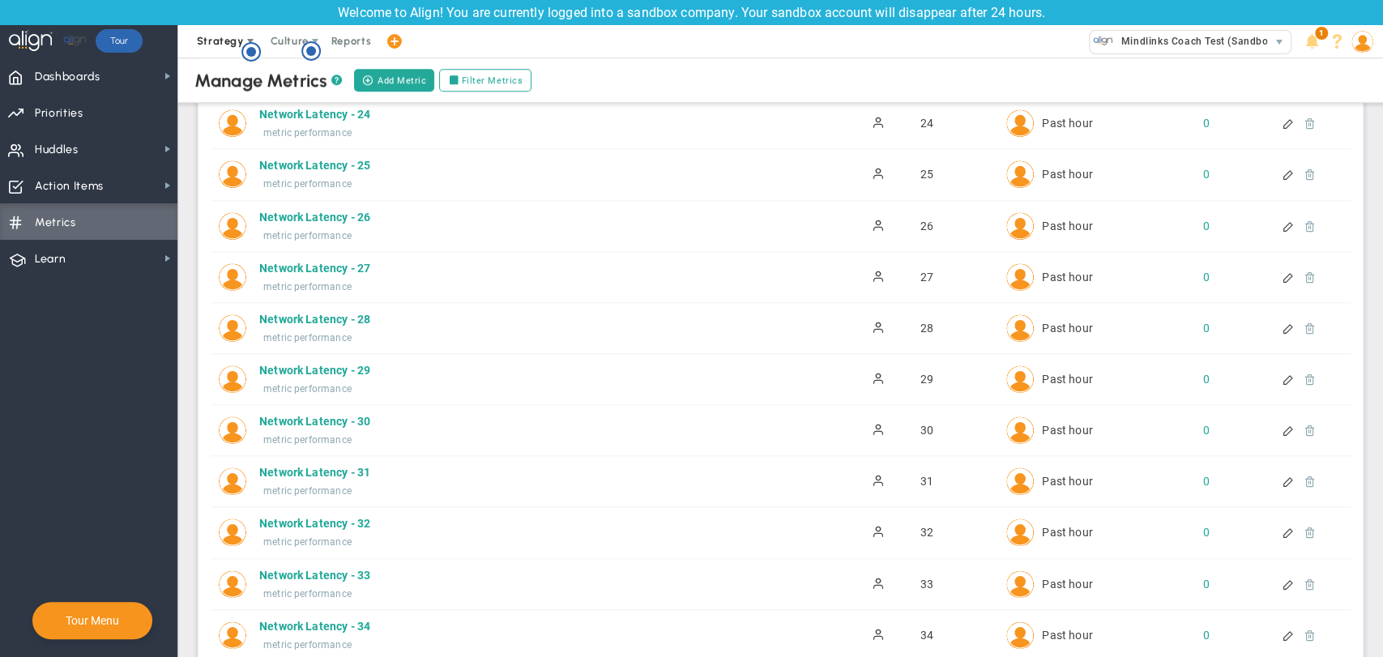
click at [236, 45] on span "Strategy" at bounding box center [220, 41] width 47 height 12
click at [231, 73] on div "One Page Strategic Plan Alignment Checklist 4D Vision Summary Functional Accoun…" at bounding box center [260, 106] width 151 height 99
click at [217, 39] on span "Strategy" at bounding box center [220, 41] width 47 height 12
click at [227, 80] on span "One Page Strategic Plan" at bounding box center [260, 74] width 149 height 32
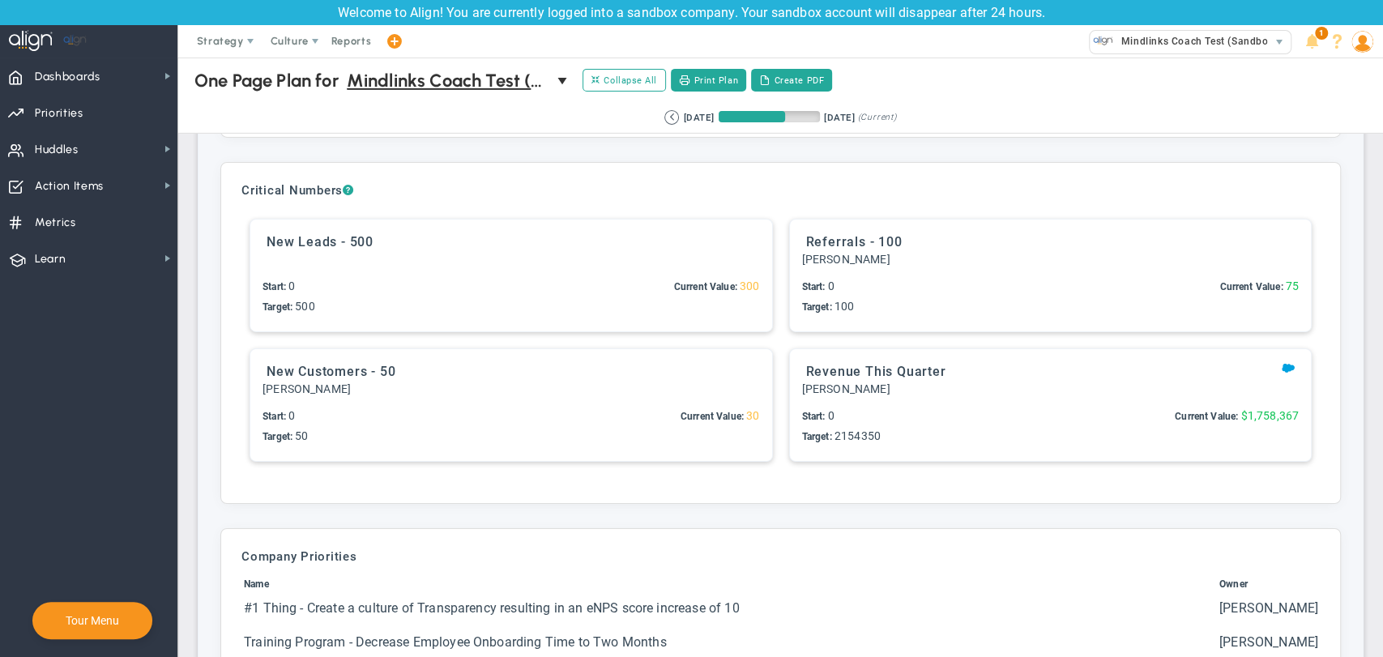
scroll to position [3692, 0]
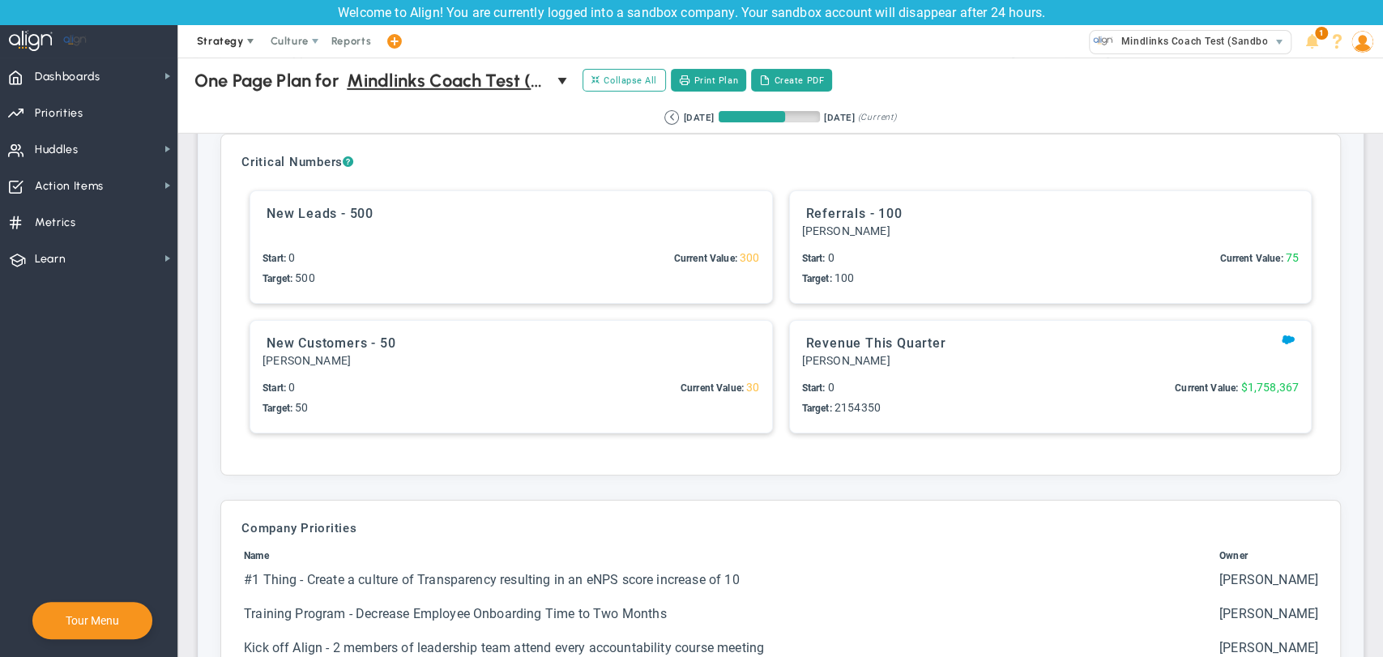
click at [221, 39] on span "Strategy" at bounding box center [220, 41] width 47 height 12
click at [221, 112] on span "Alignment Checklist" at bounding box center [260, 106] width 149 height 32
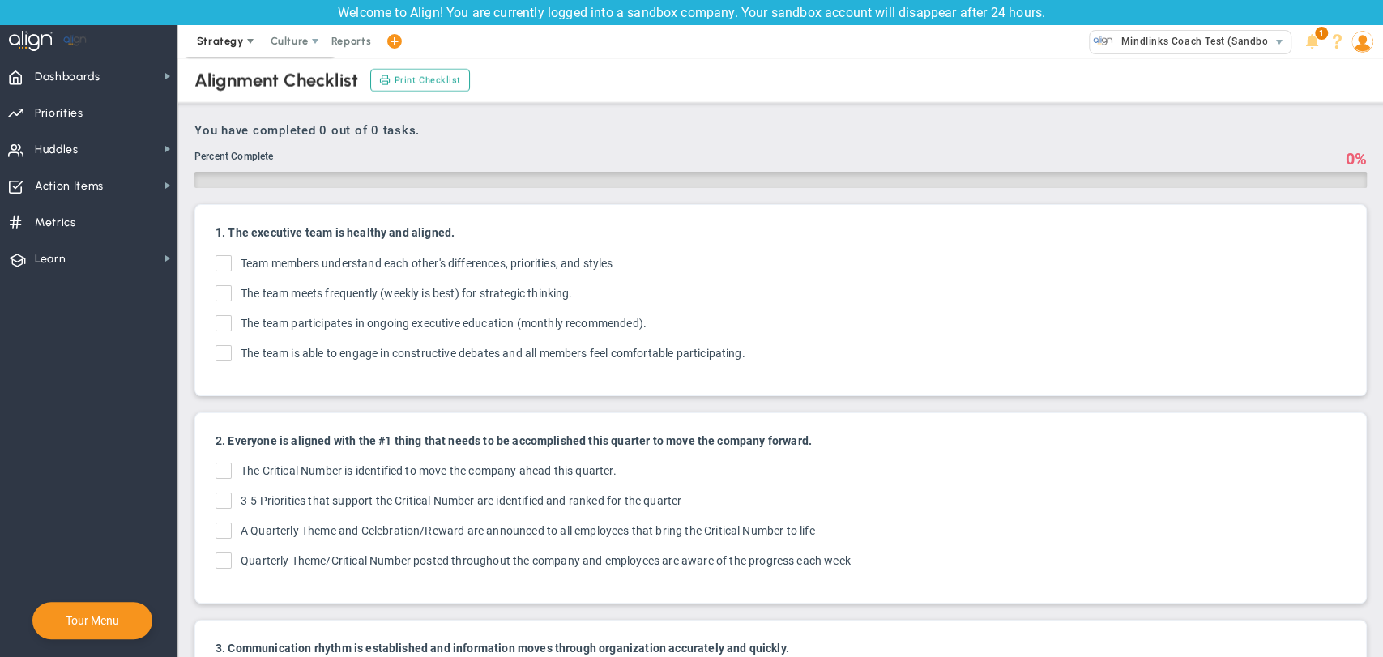
checkbox input "true"
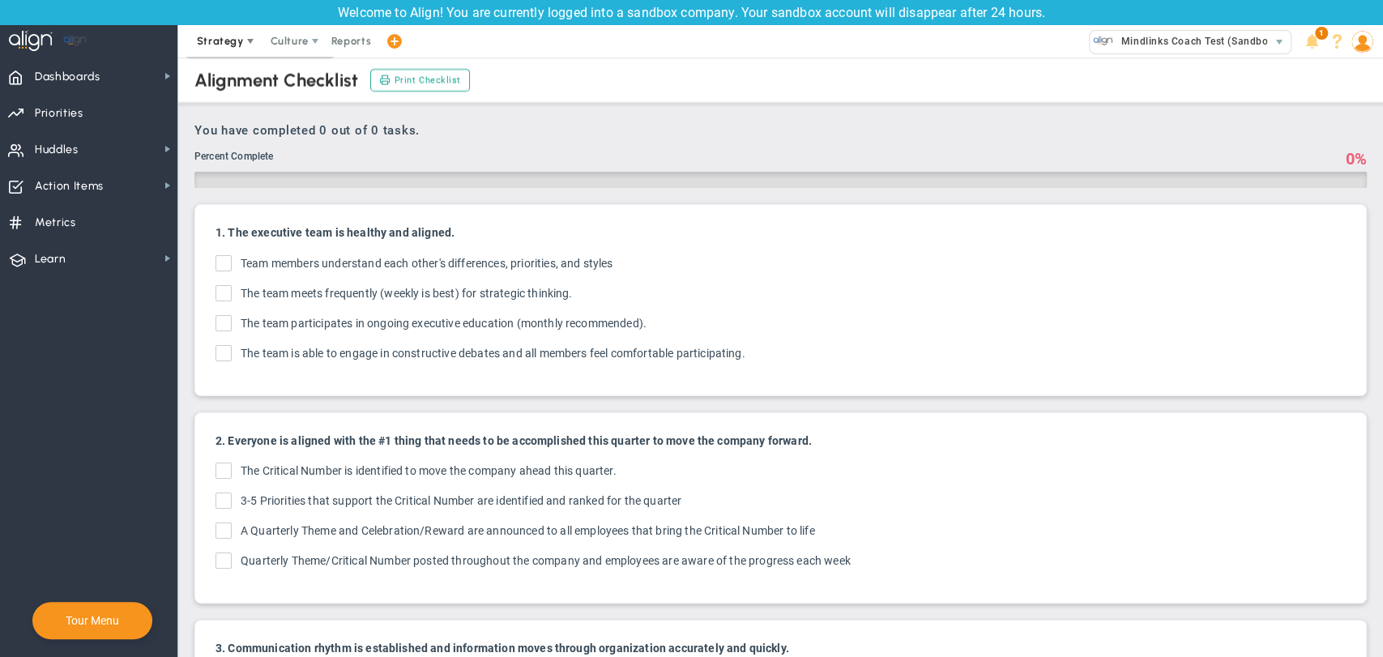
checkbox input "true"
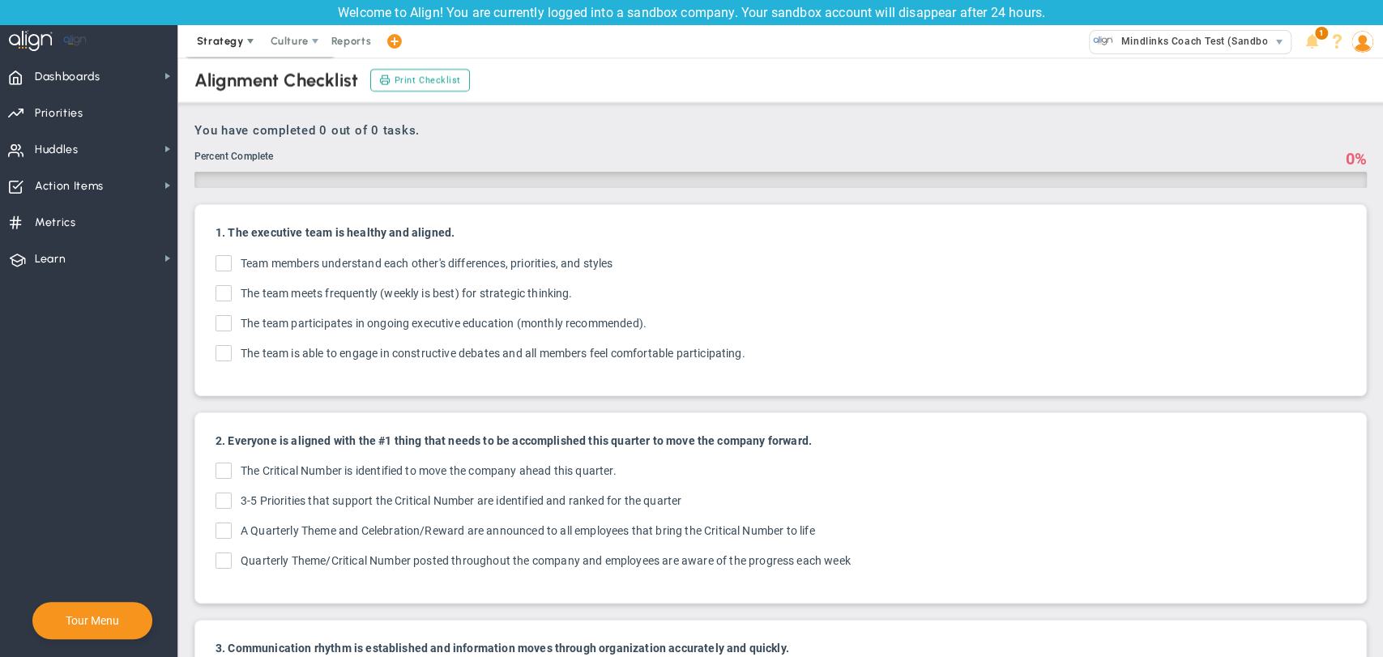
checkbox input "true"
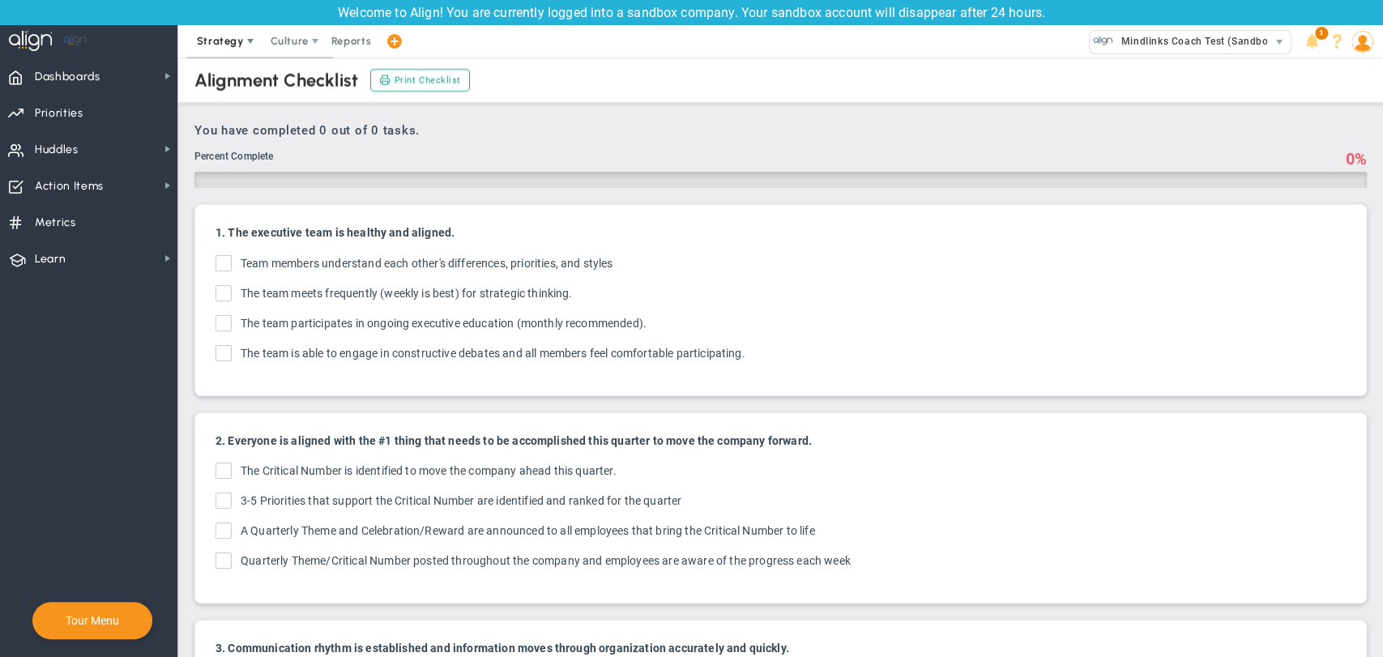
checkbox input "true"
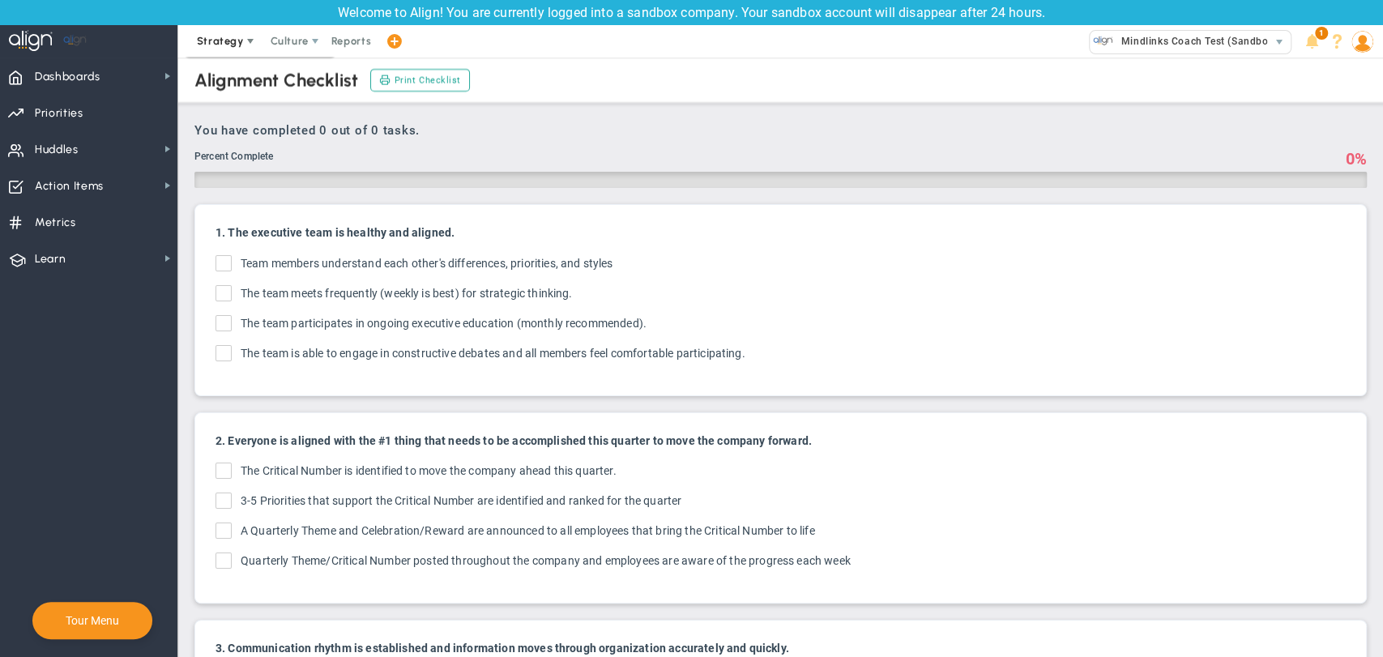
checkbox input "true"
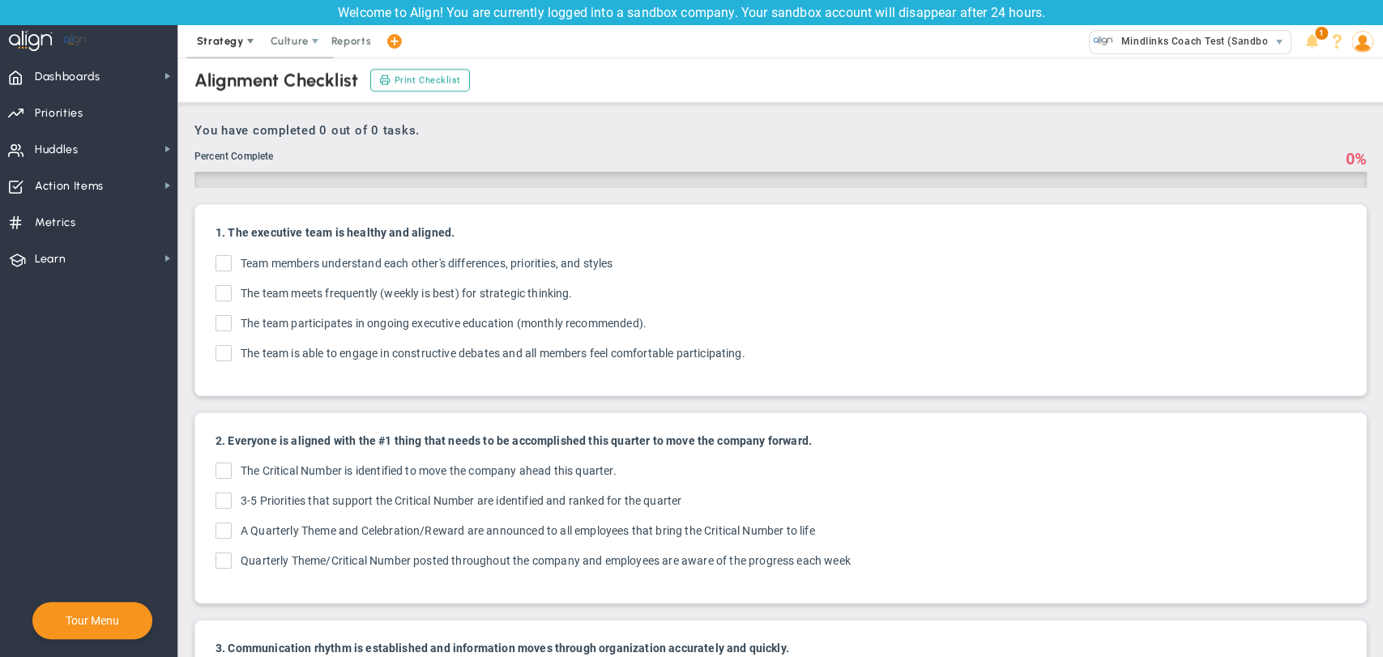
checkbox input "true"
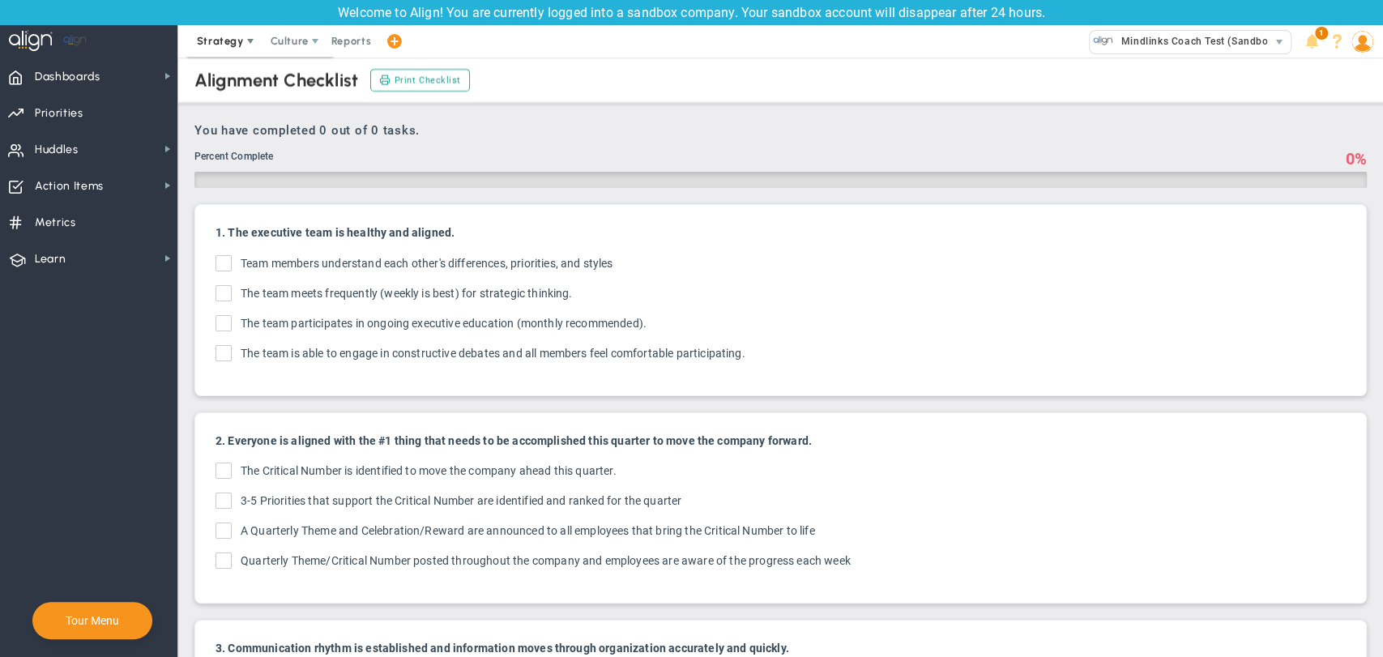
checkbox input "true"
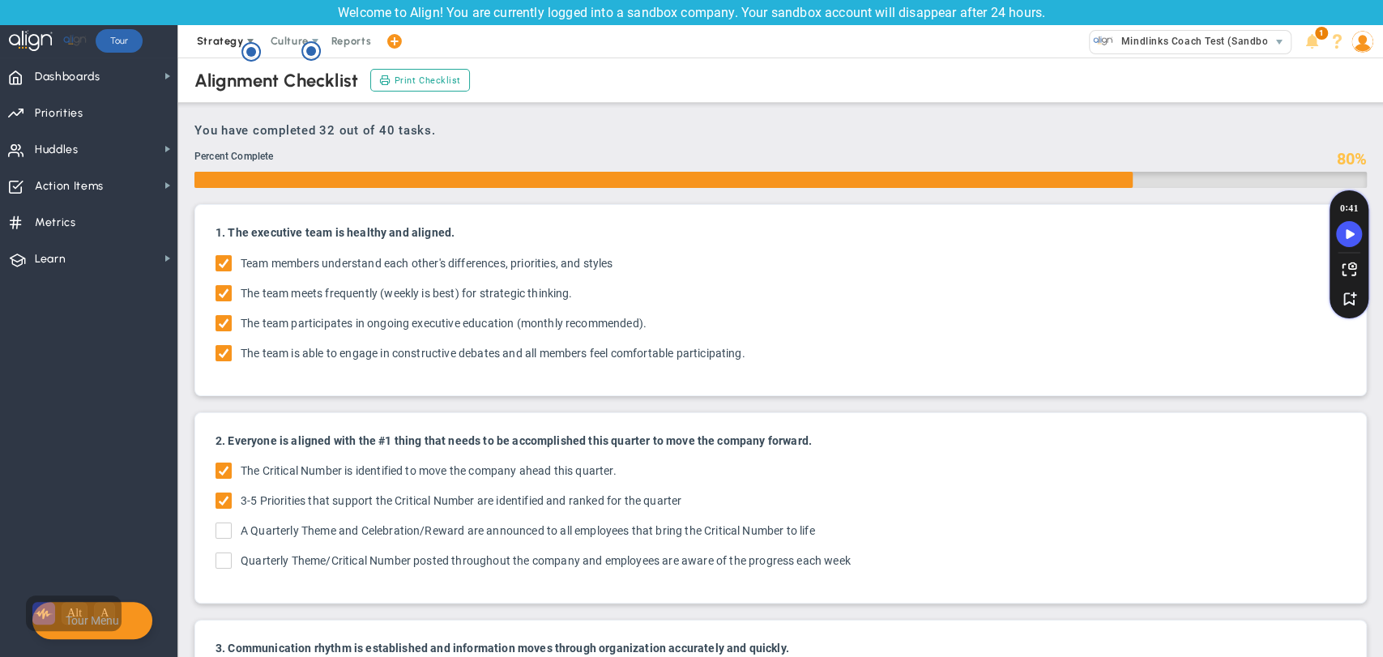
click at [220, 37] on span "Strategy" at bounding box center [220, 41] width 47 height 12
click at [221, 134] on h3 "You have completed 32 out of 40 tasks." at bounding box center [781, 130] width 1173 height 15
click at [227, 40] on span "Strategy" at bounding box center [220, 41] width 47 height 12
click at [229, 40] on span "Strategy" at bounding box center [220, 41] width 47 height 12
click at [224, 135] on span "4D Vision Summary" at bounding box center [260, 138] width 149 height 32
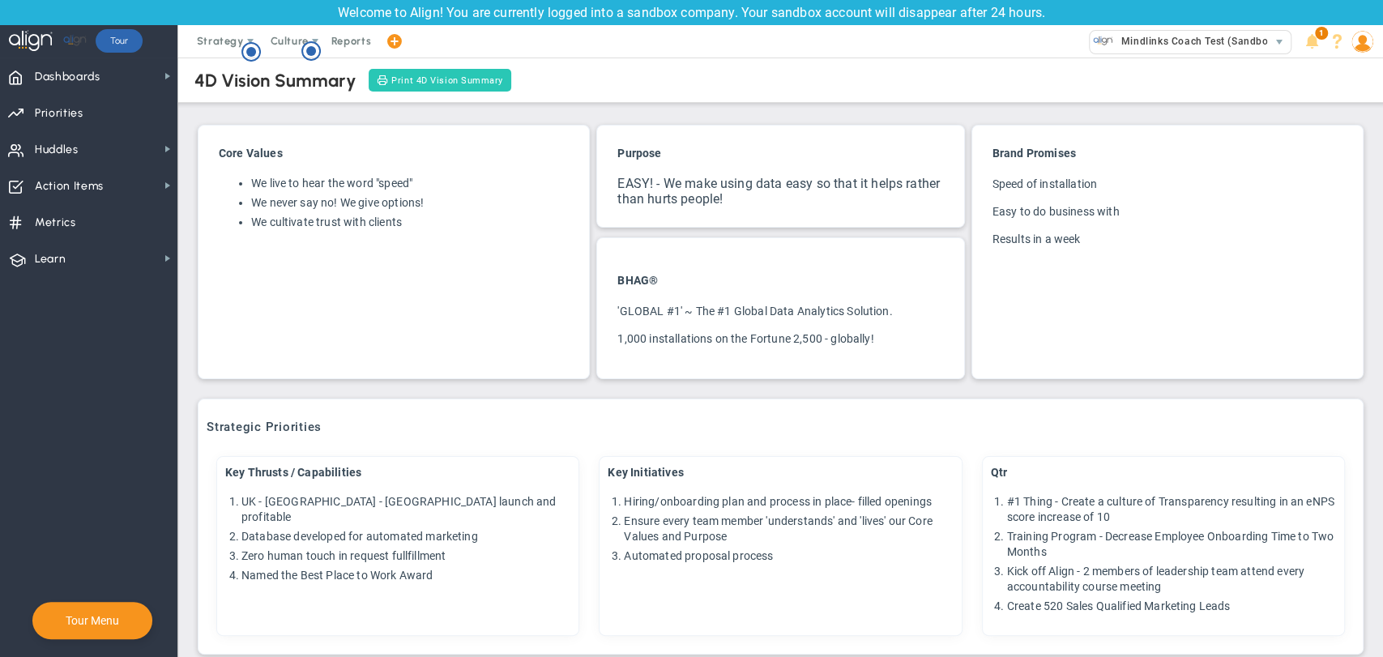
click at [432, 83] on span "Print 4D Vision Summary" at bounding box center [447, 81] width 112 height 14
click at [290, 36] on span "Culture" at bounding box center [290, 41] width 38 height 12
click at [289, 69] on span "Suggestions" at bounding box center [315, 74] width 113 height 32
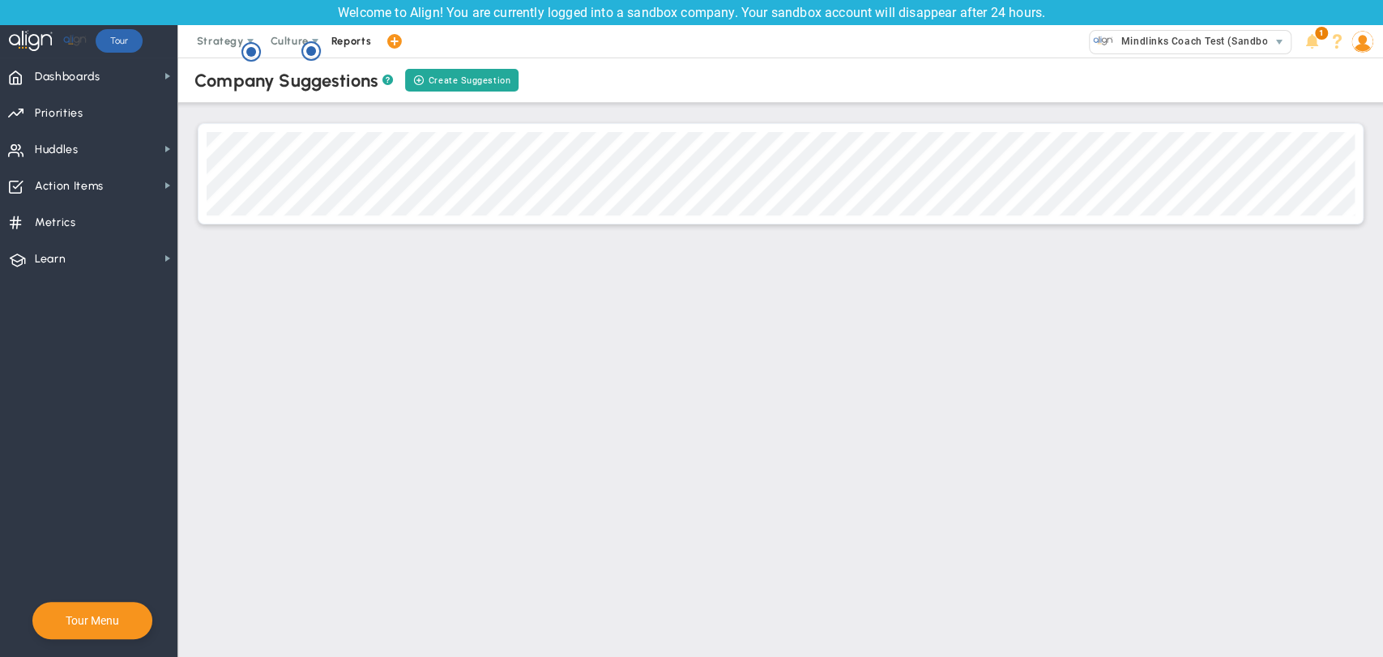
click at [350, 41] on span "Reports" at bounding box center [351, 41] width 57 height 32
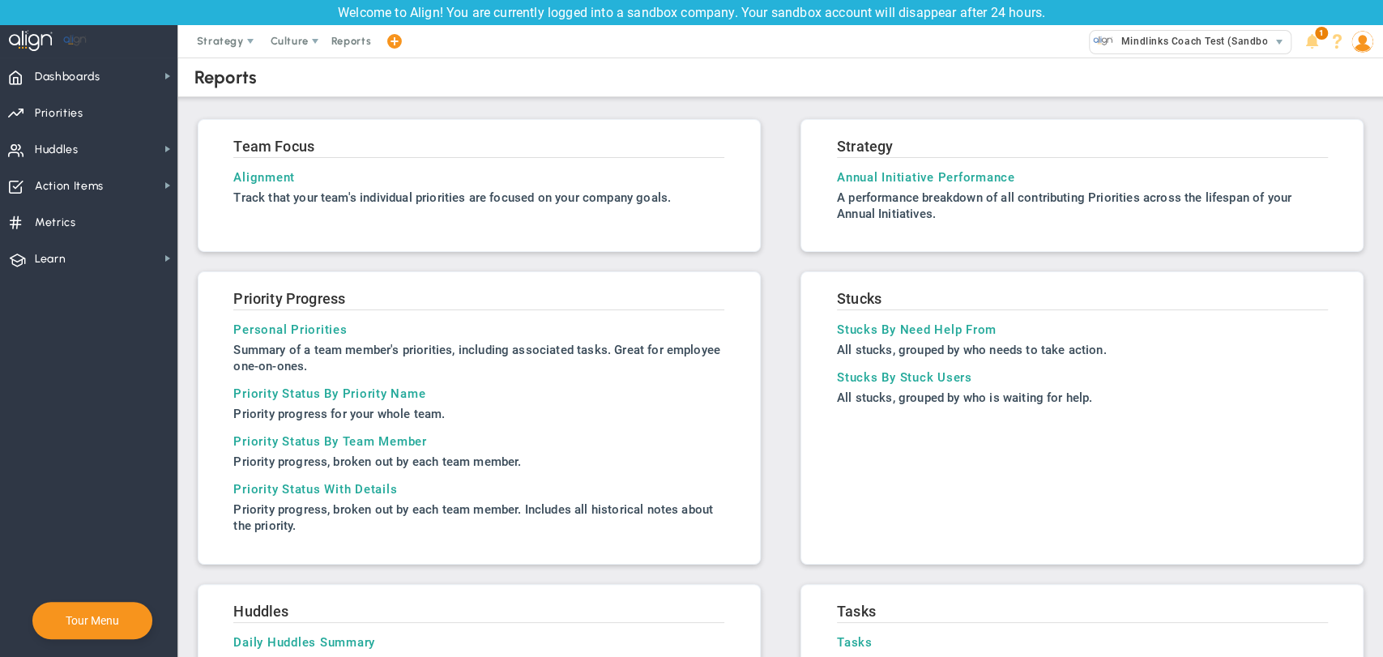
click at [284, 169] on div "Team Focus Alignment Track that your team's individual OKRs are focused on your…" at bounding box center [479, 185] width 563 height 133
click at [282, 179] on h3 "Alignment" at bounding box center [478, 177] width 491 height 15
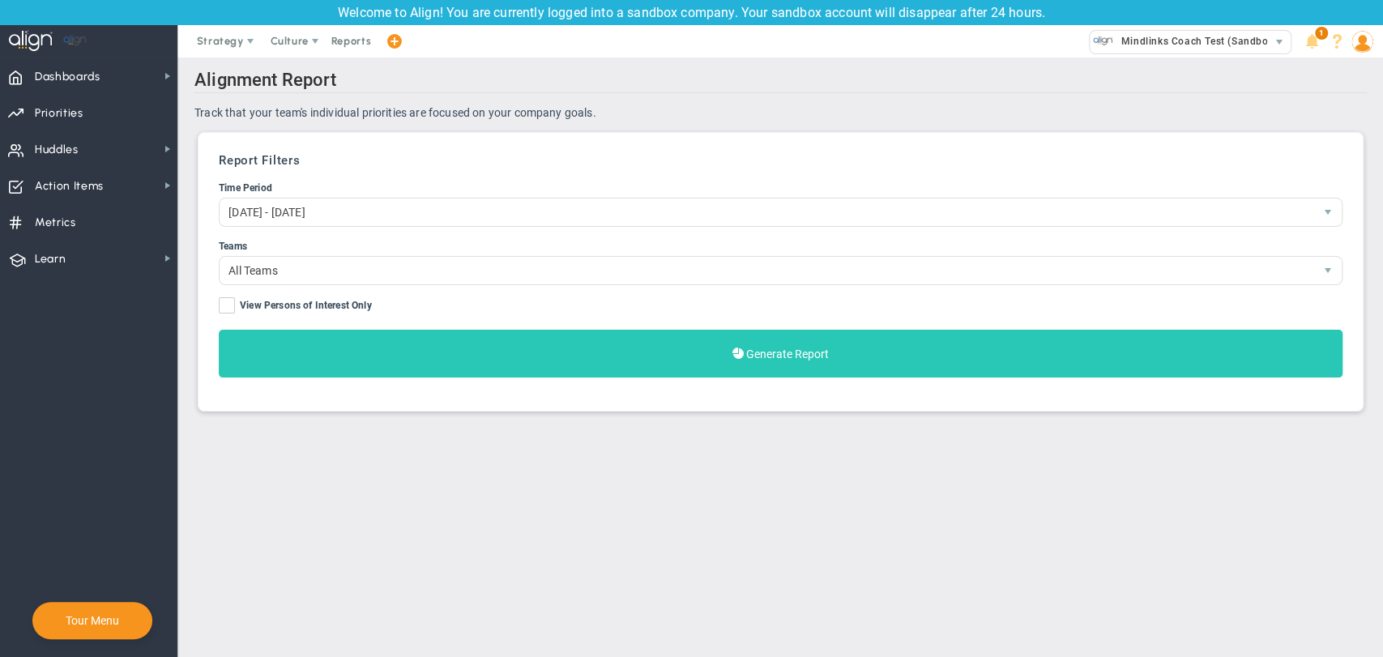
click at [363, 351] on button "Generate Report" at bounding box center [781, 354] width 1124 height 48
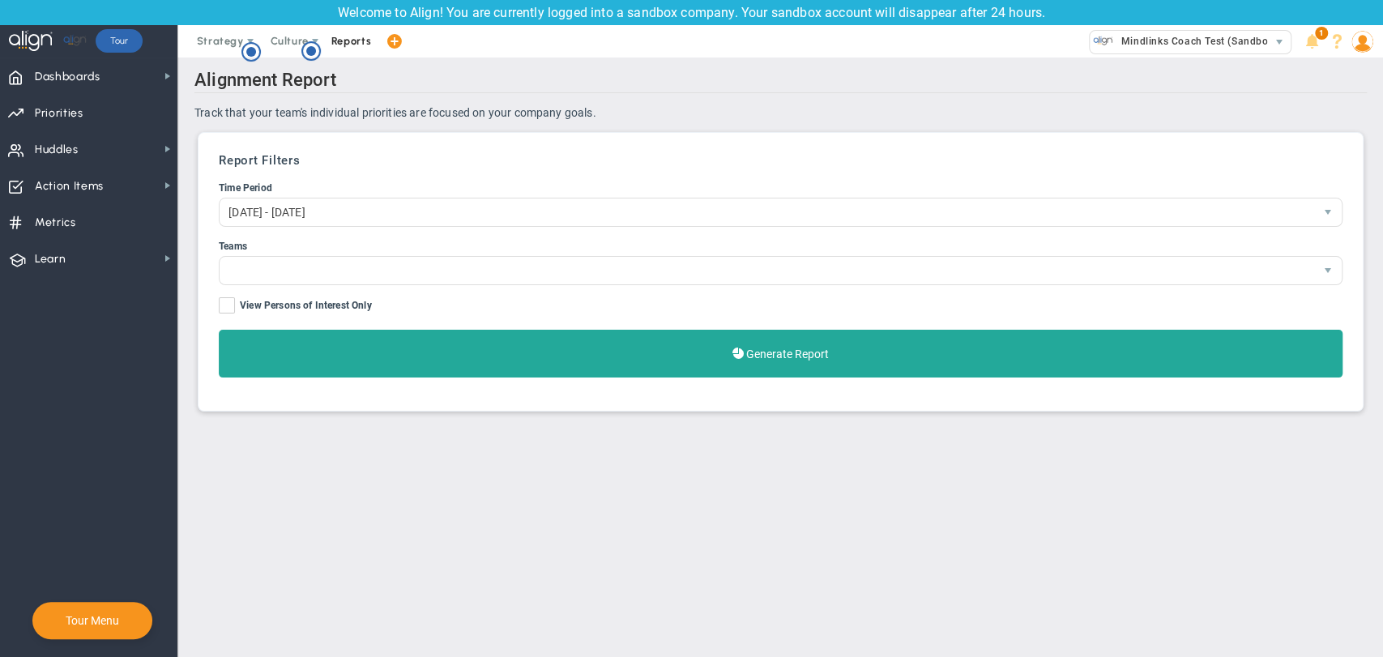
click at [353, 41] on span "Reports" at bounding box center [351, 41] width 57 height 32
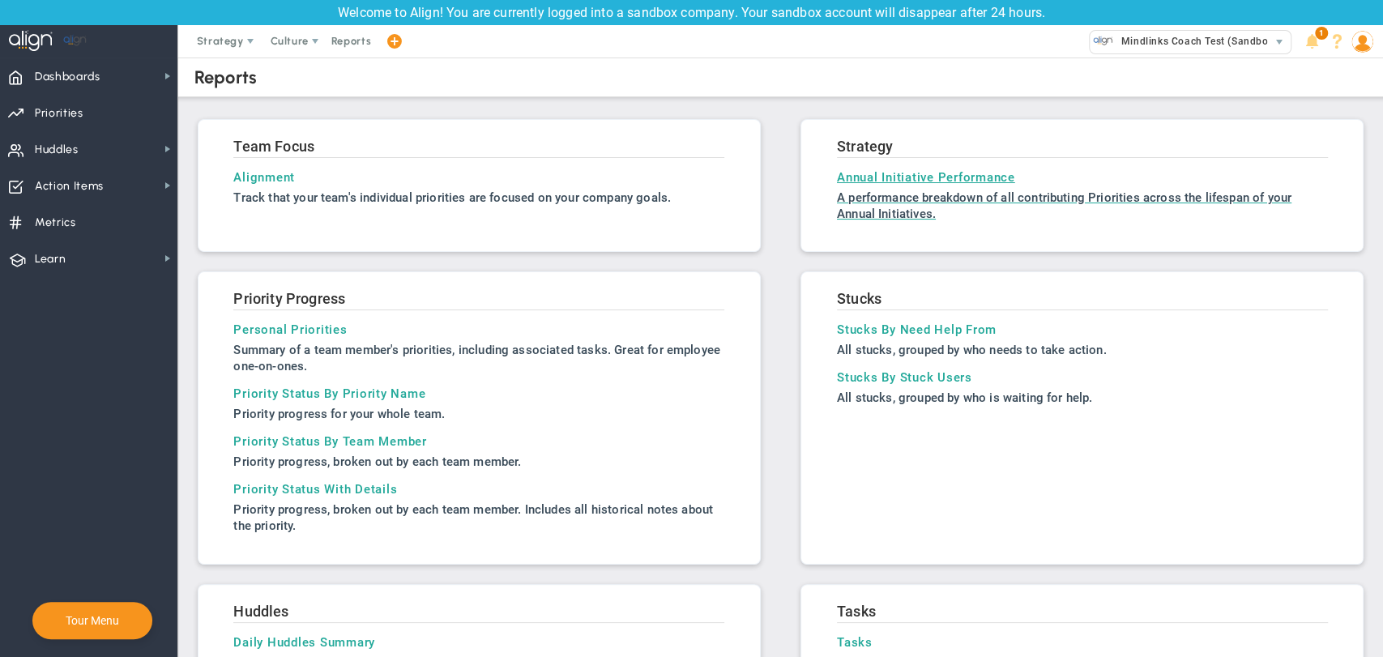
click at [891, 173] on h3 "Annual Initiative Performance" at bounding box center [1082, 177] width 491 height 15
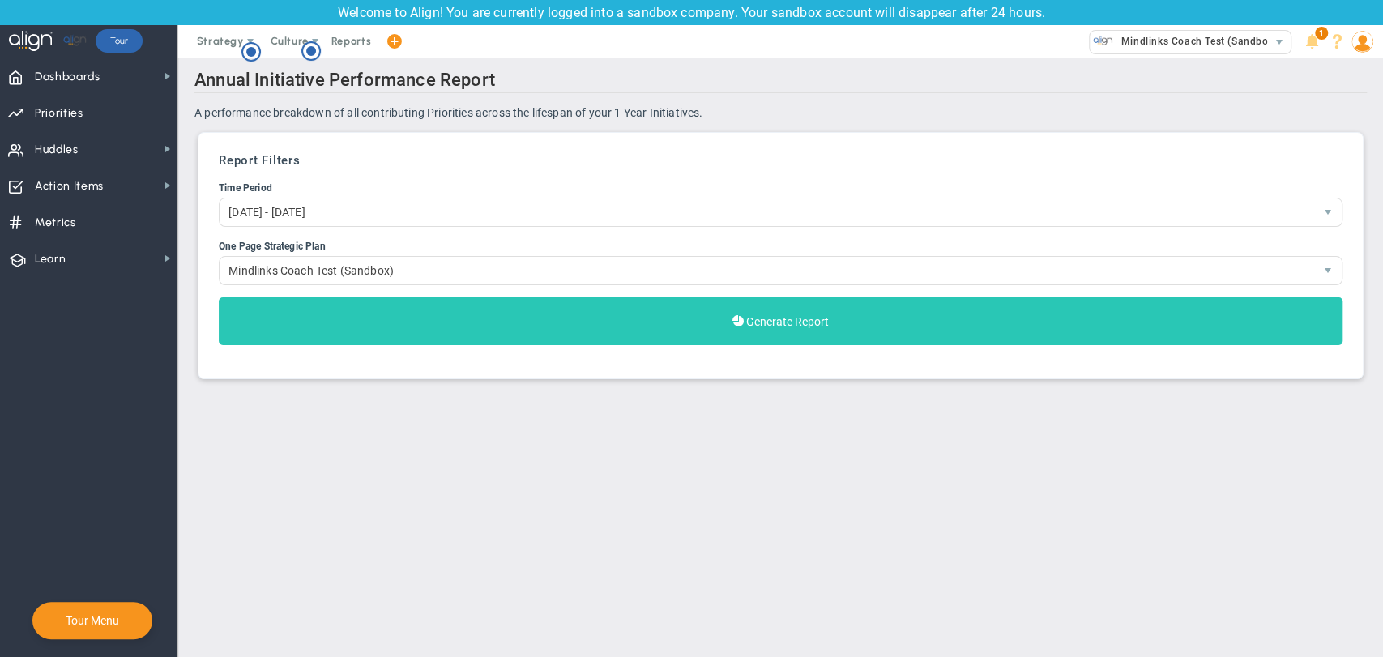
click at [519, 310] on button "Generate Report" at bounding box center [781, 321] width 1124 height 48
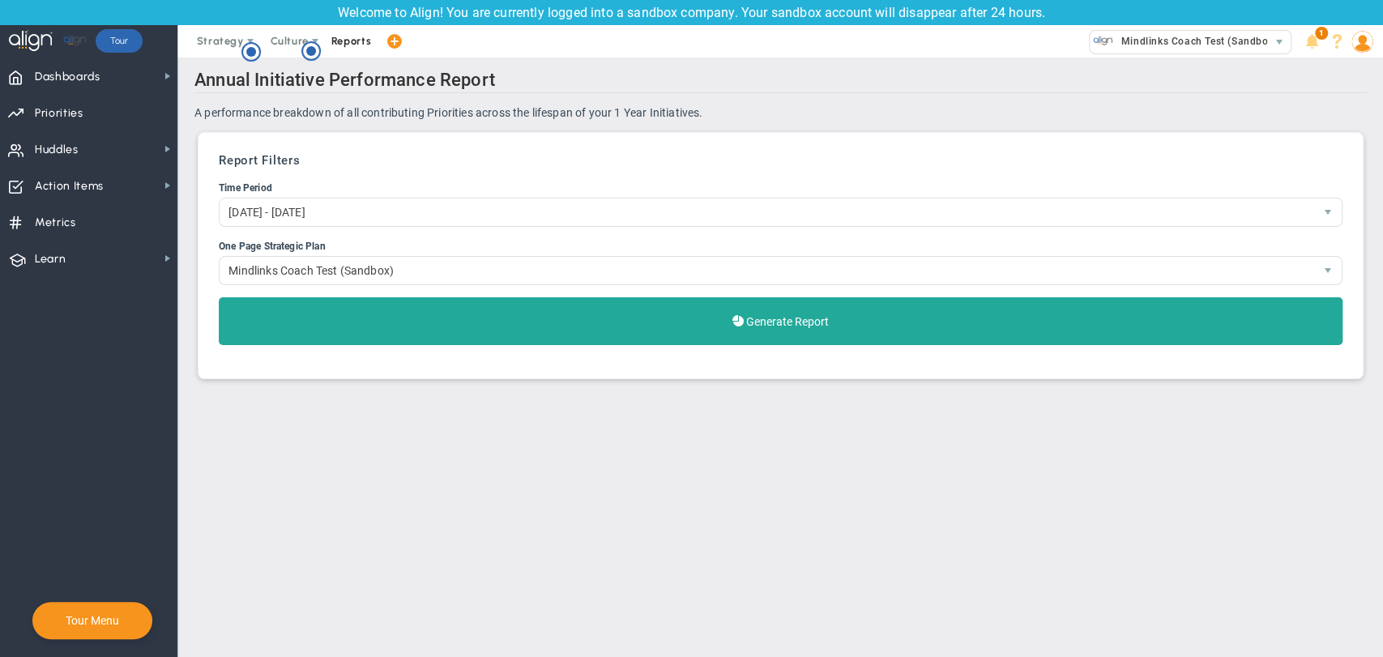
click at [348, 47] on span "Reports" at bounding box center [351, 41] width 57 height 32
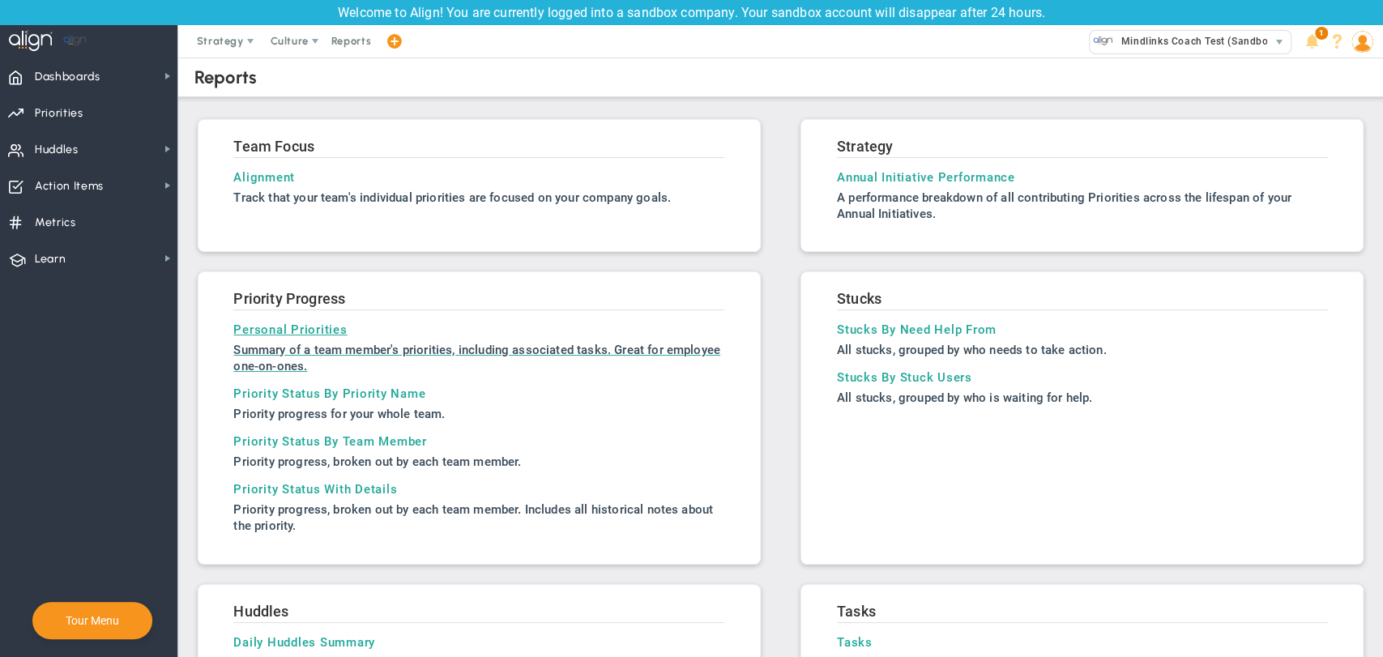
click at [289, 334] on h3 "Personal Priorities" at bounding box center [478, 330] width 491 height 15
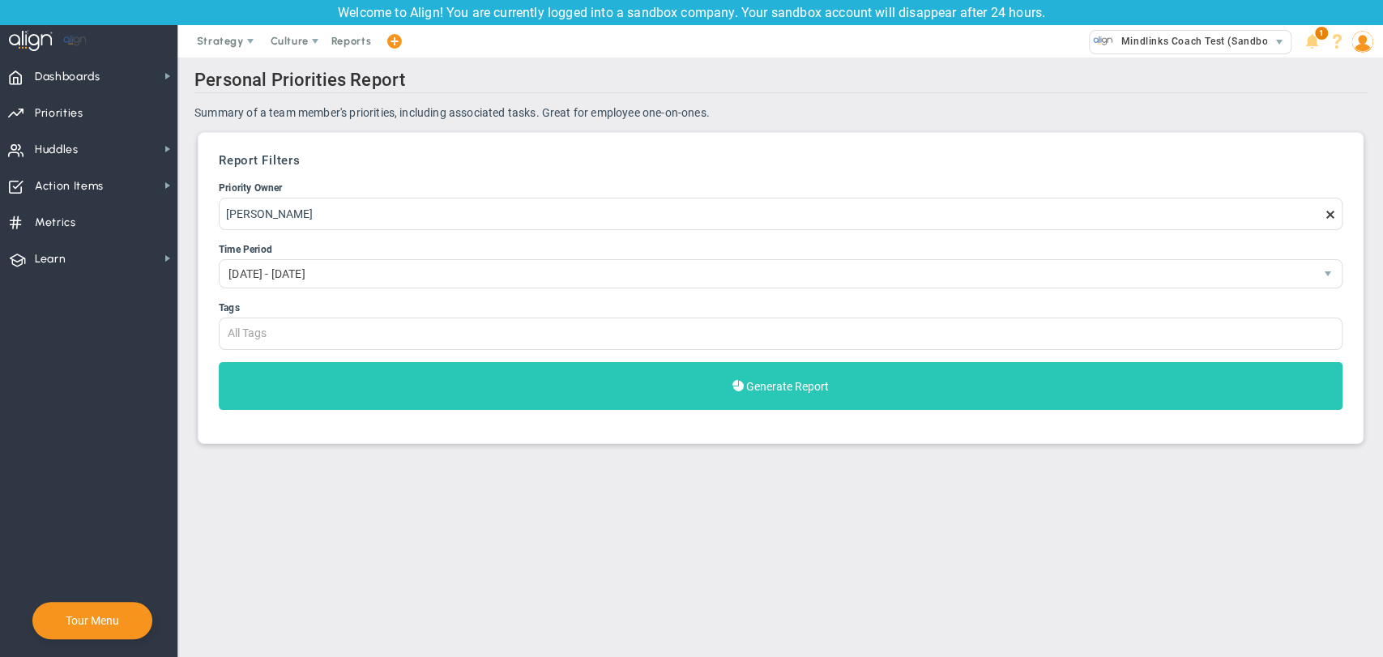
click at [314, 389] on button "Generate Report" at bounding box center [781, 386] width 1124 height 48
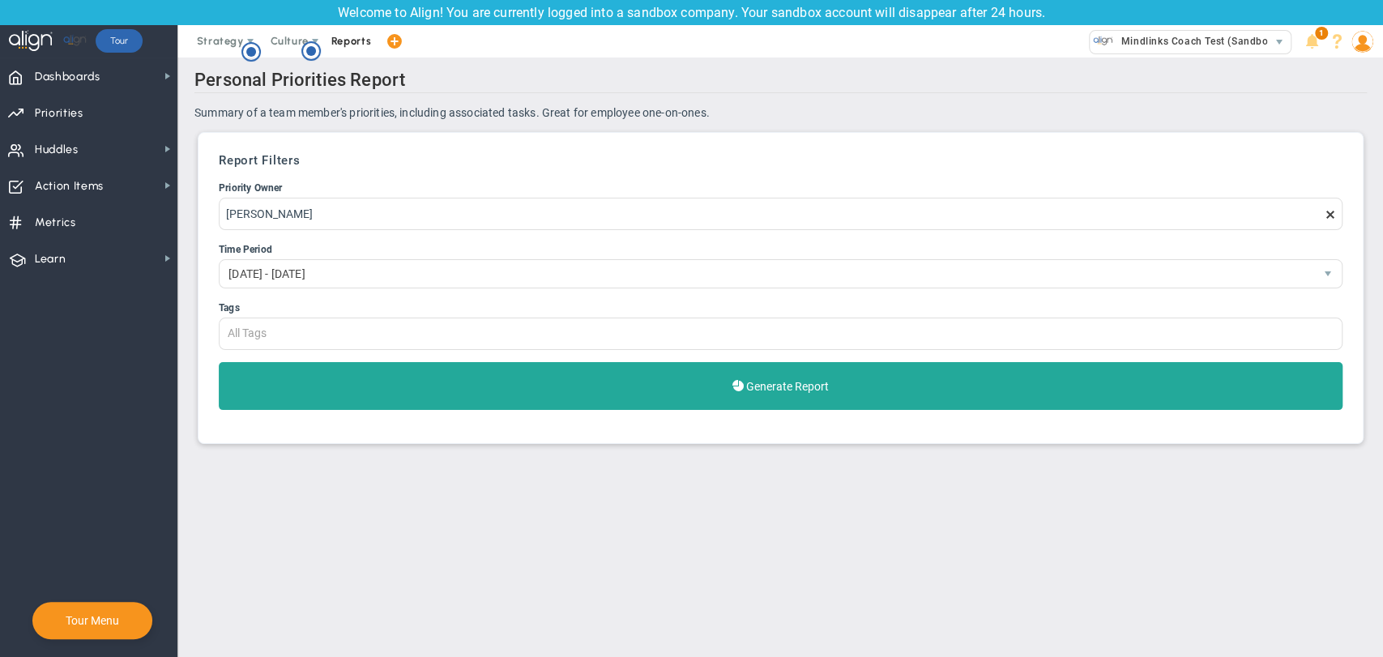
click at [349, 43] on span "Reports" at bounding box center [351, 41] width 57 height 32
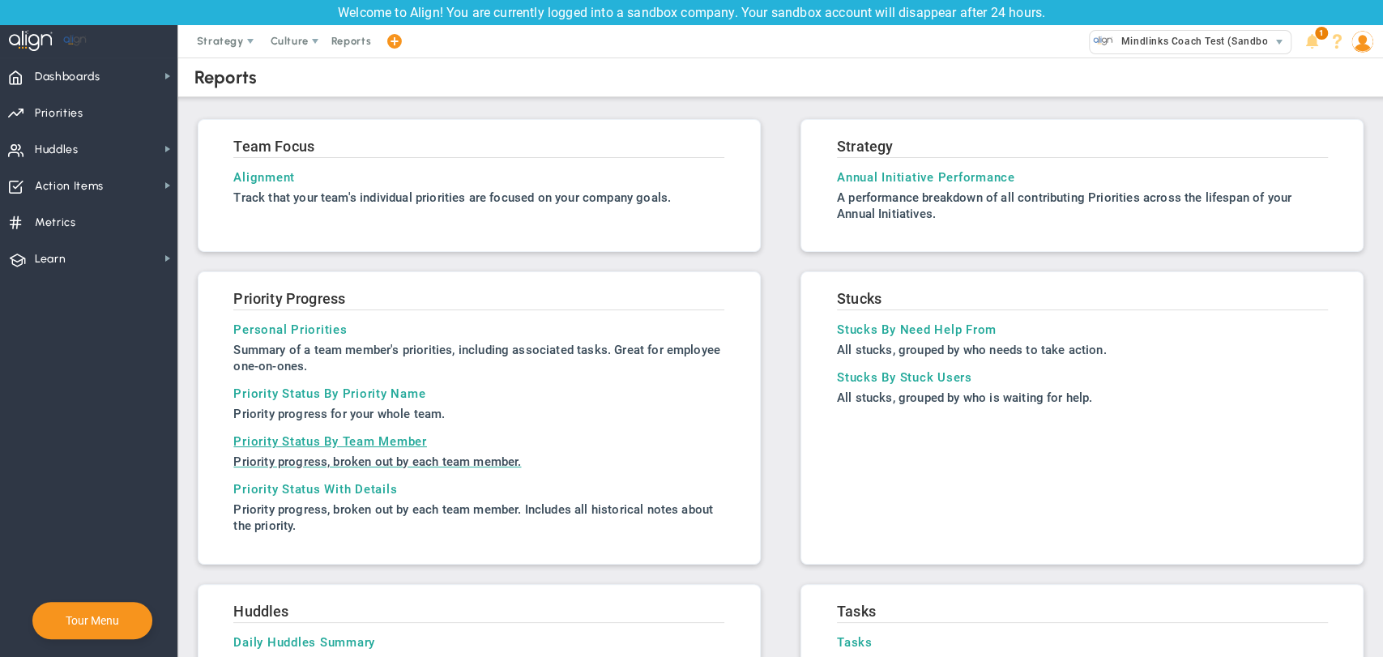
click at [311, 436] on h3 "Priority Status By Team Member" at bounding box center [478, 441] width 491 height 15
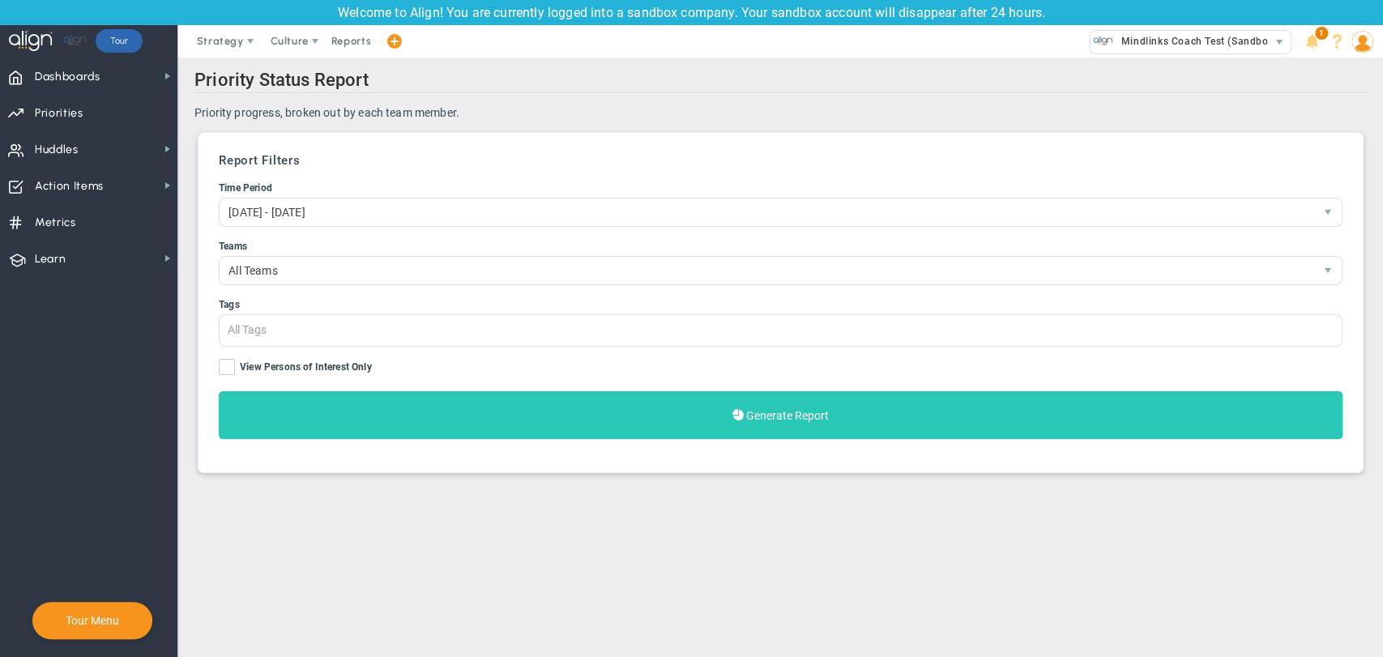
click at [388, 407] on button "Generate Report" at bounding box center [781, 415] width 1124 height 48
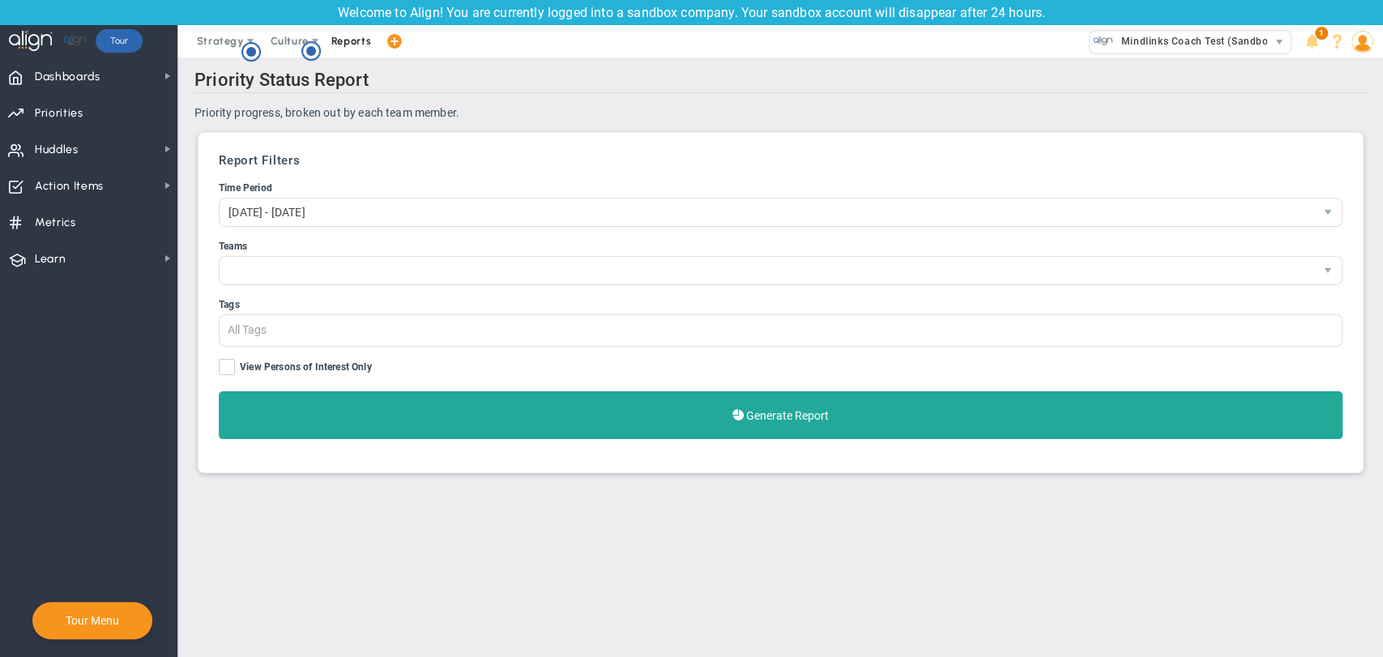
click at [363, 48] on span "Reports" at bounding box center [351, 41] width 57 height 32
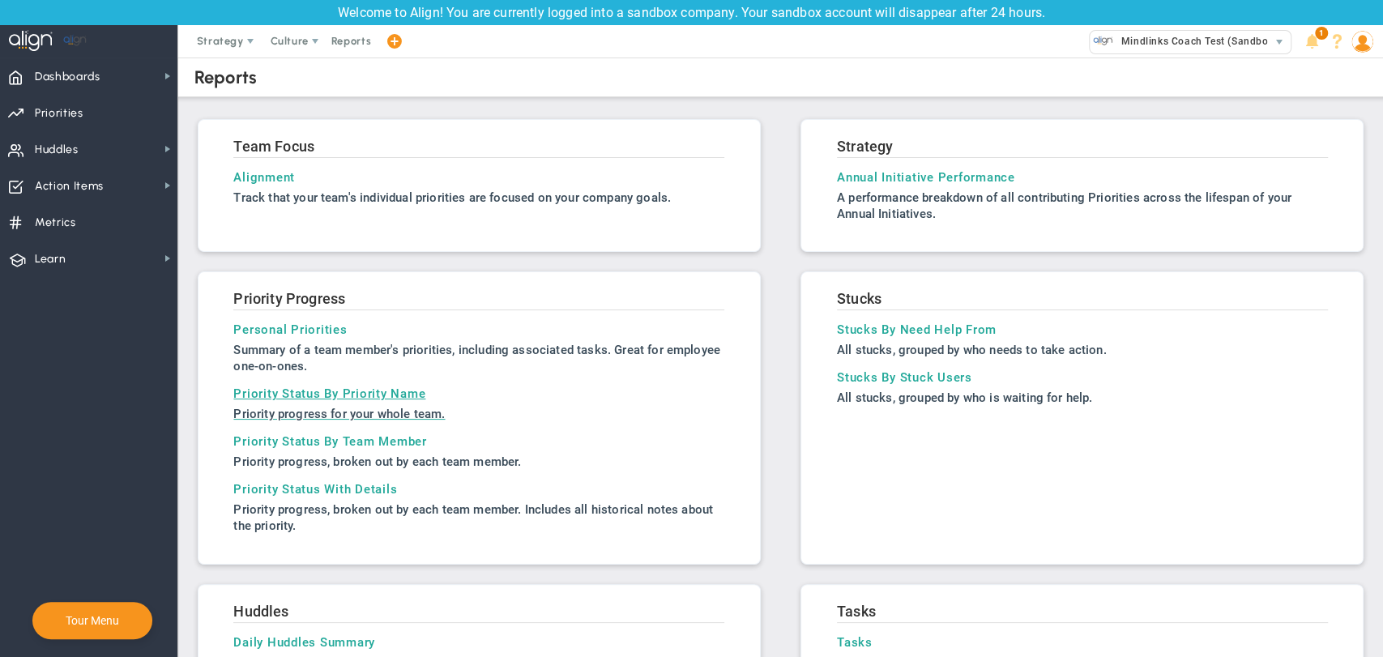
click at [305, 397] on h3 "Priority Status By Priority Name" at bounding box center [478, 394] width 491 height 15
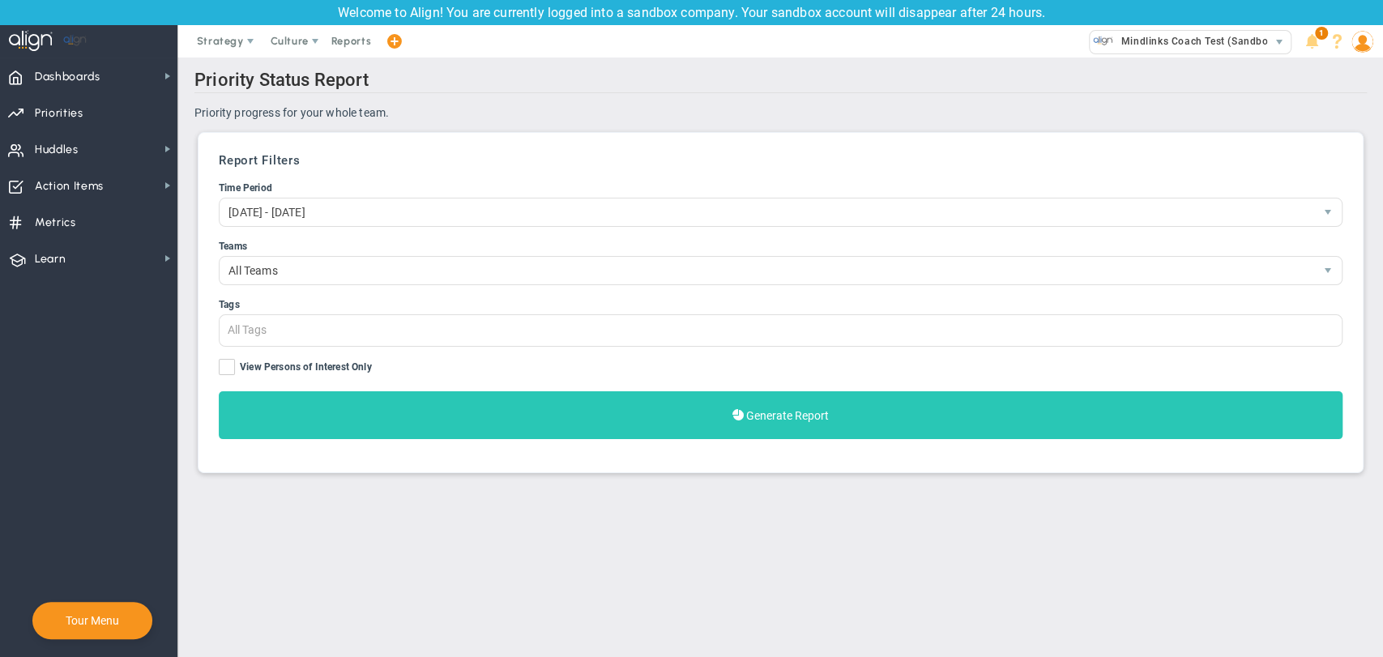
click at [456, 420] on button "Generate Report" at bounding box center [781, 415] width 1124 height 48
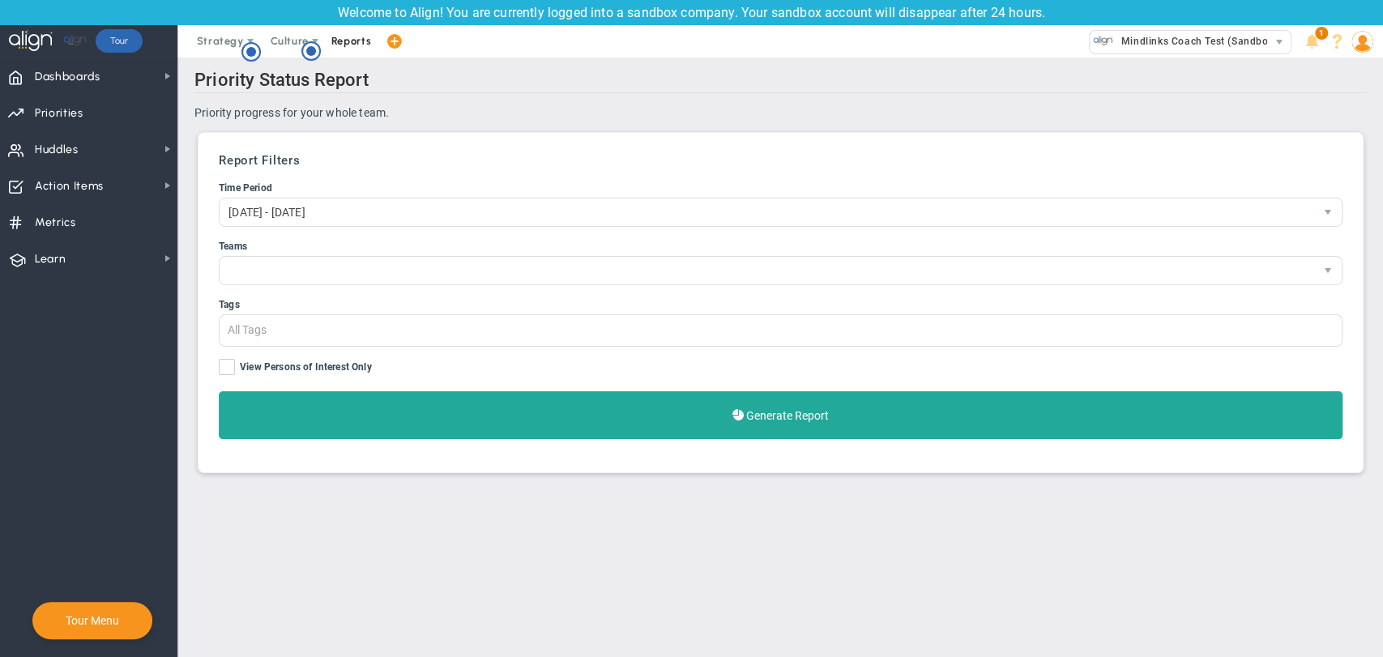
click at [339, 36] on span "Reports" at bounding box center [351, 41] width 57 height 32
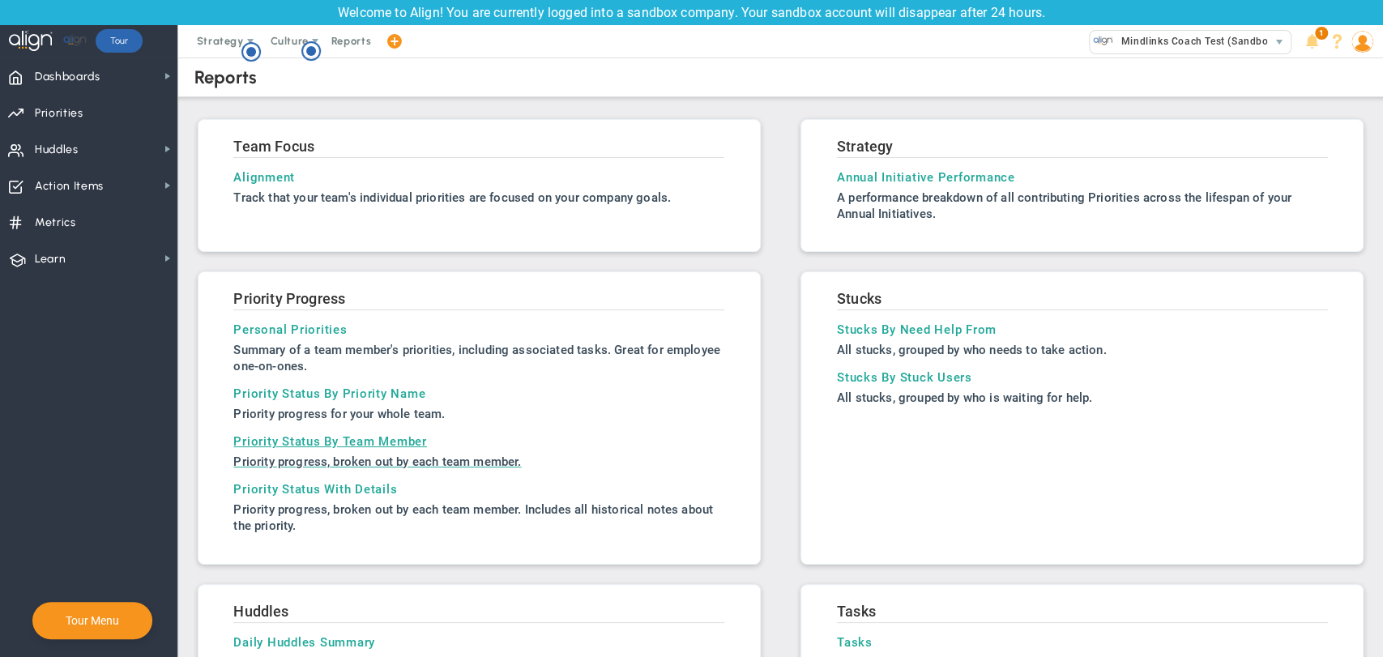
click at [311, 442] on h3 "Priority Status By Team Member" at bounding box center [478, 441] width 491 height 15
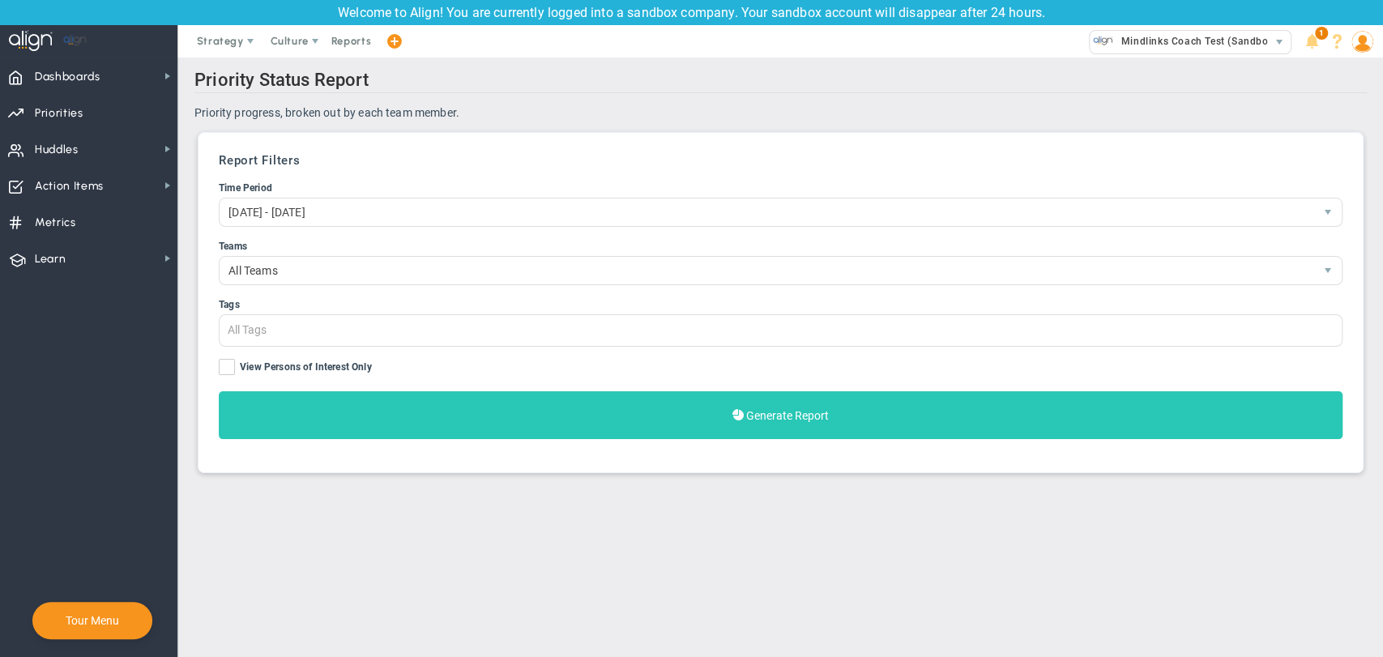
click at [419, 424] on button "Generate Report" at bounding box center [781, 415] width 1124 height 48
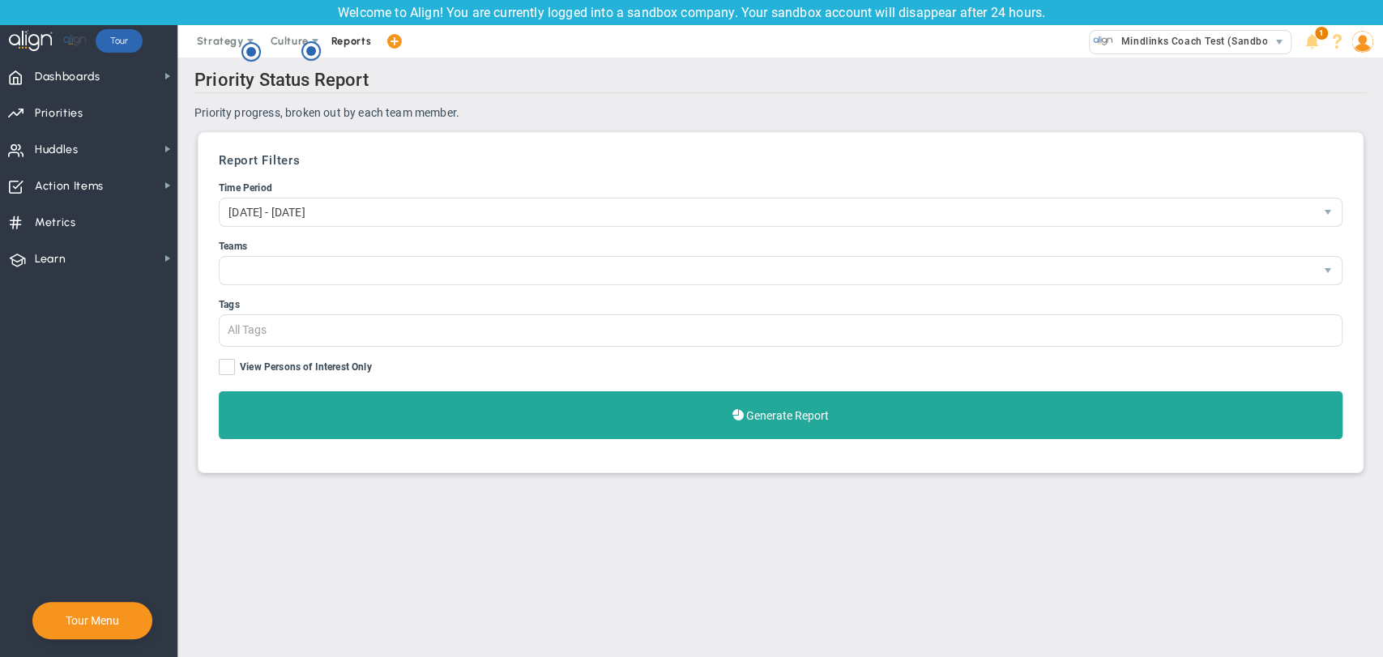
click at [344, 37] on span "Reports" at bounding box center [351, 41] width 57 height 32
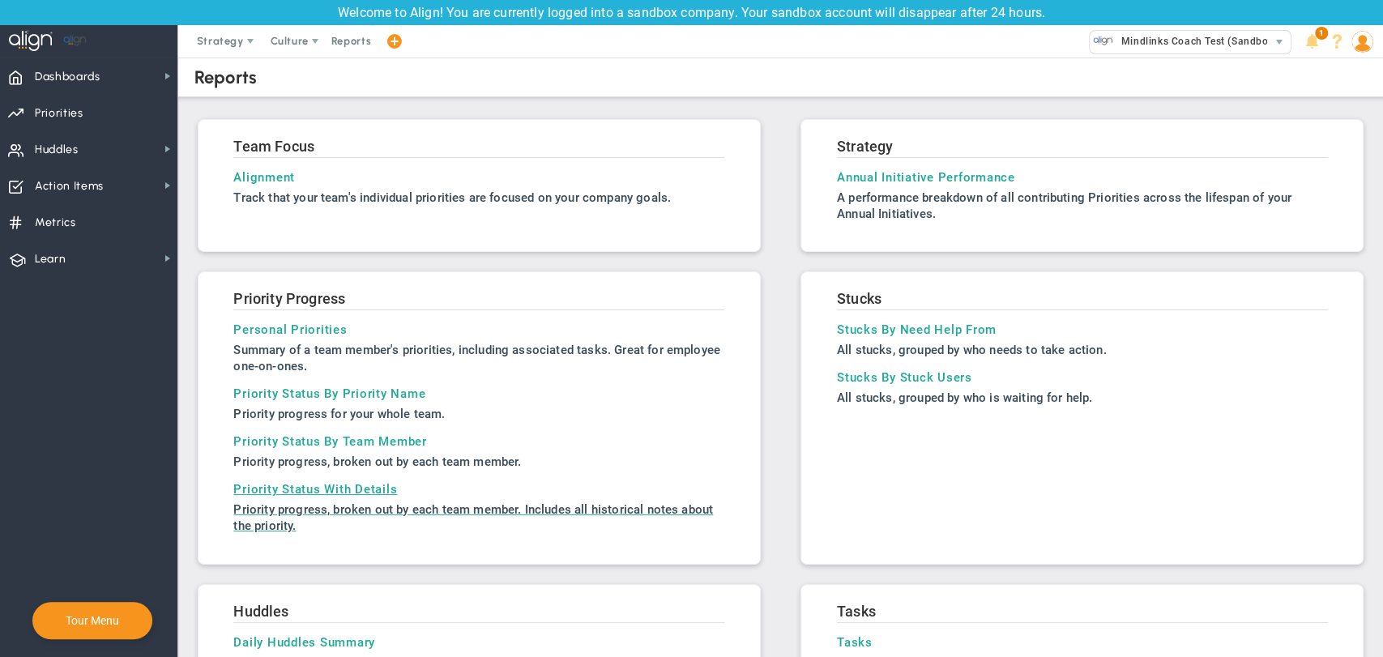
click at [340, 487] on h3 "Priority Status With Details" at bounding box center [478, 489] width 491 height 15
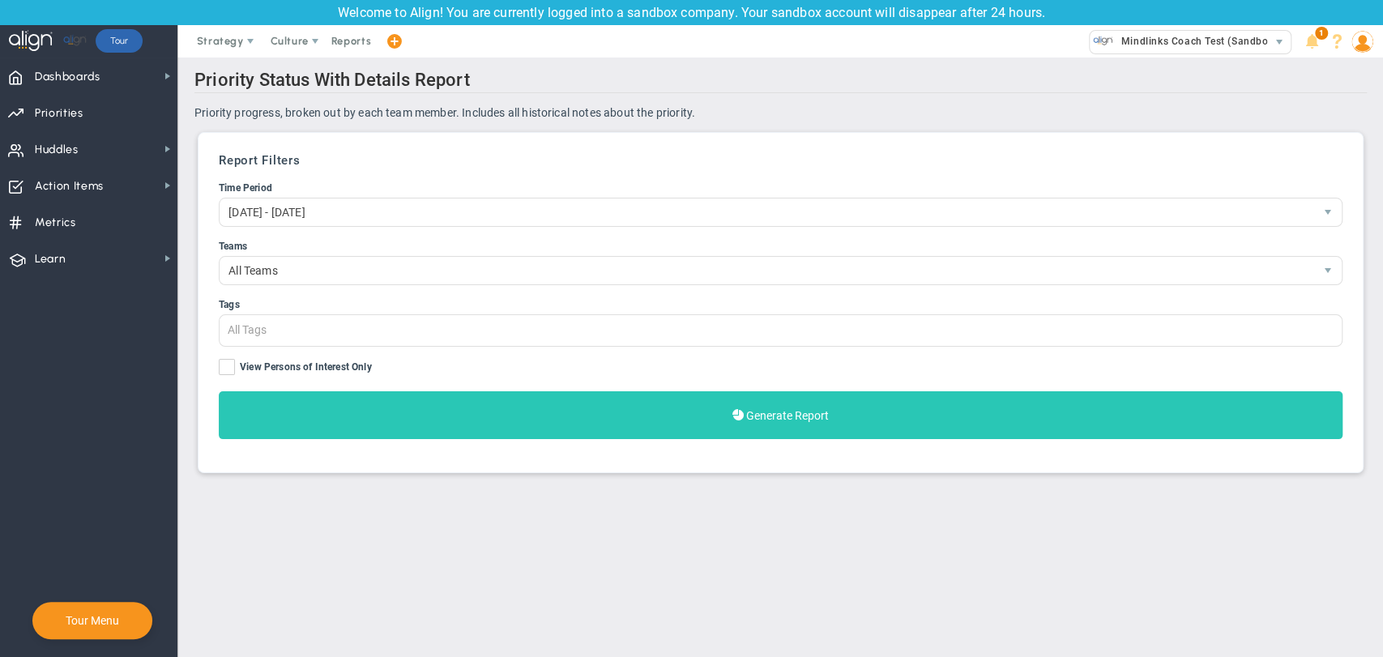
click at [468, 421] on button "Generate Report" at bounding box center [781, 415] width 1124 height 48
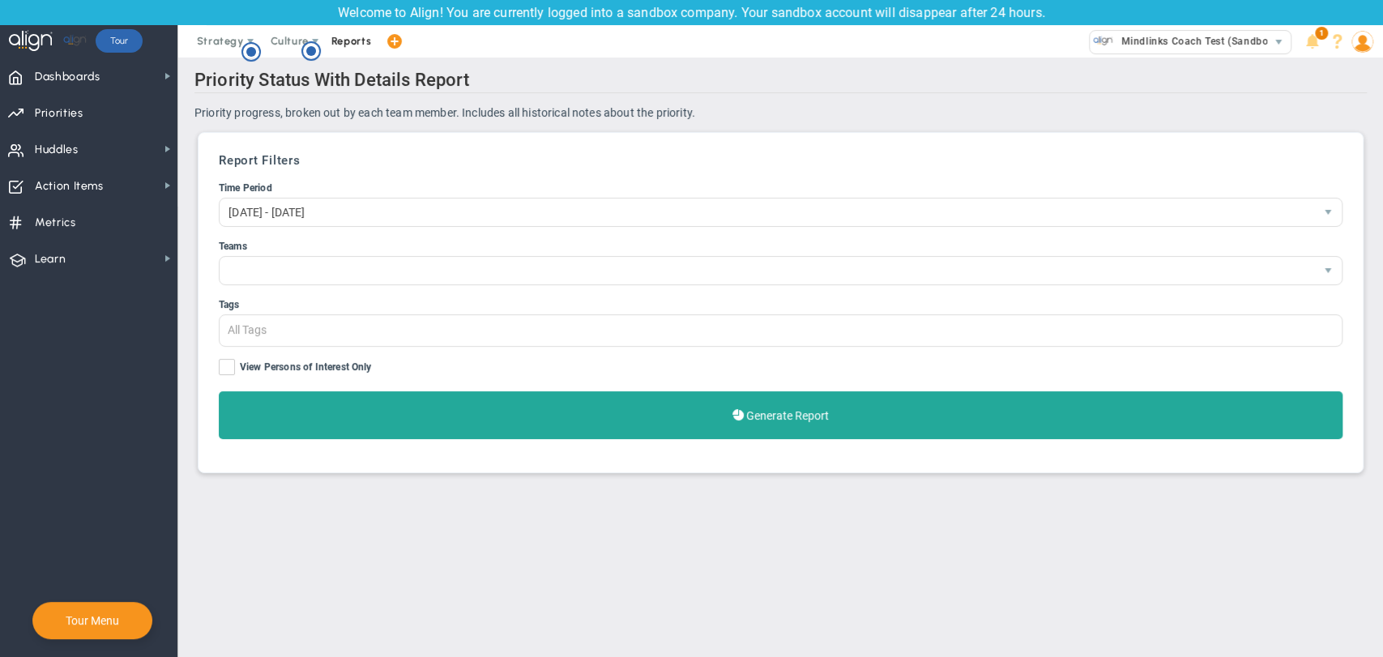
click at [370, 33] on span "Reports" at bounding box center [351, 41] width 57 height 32
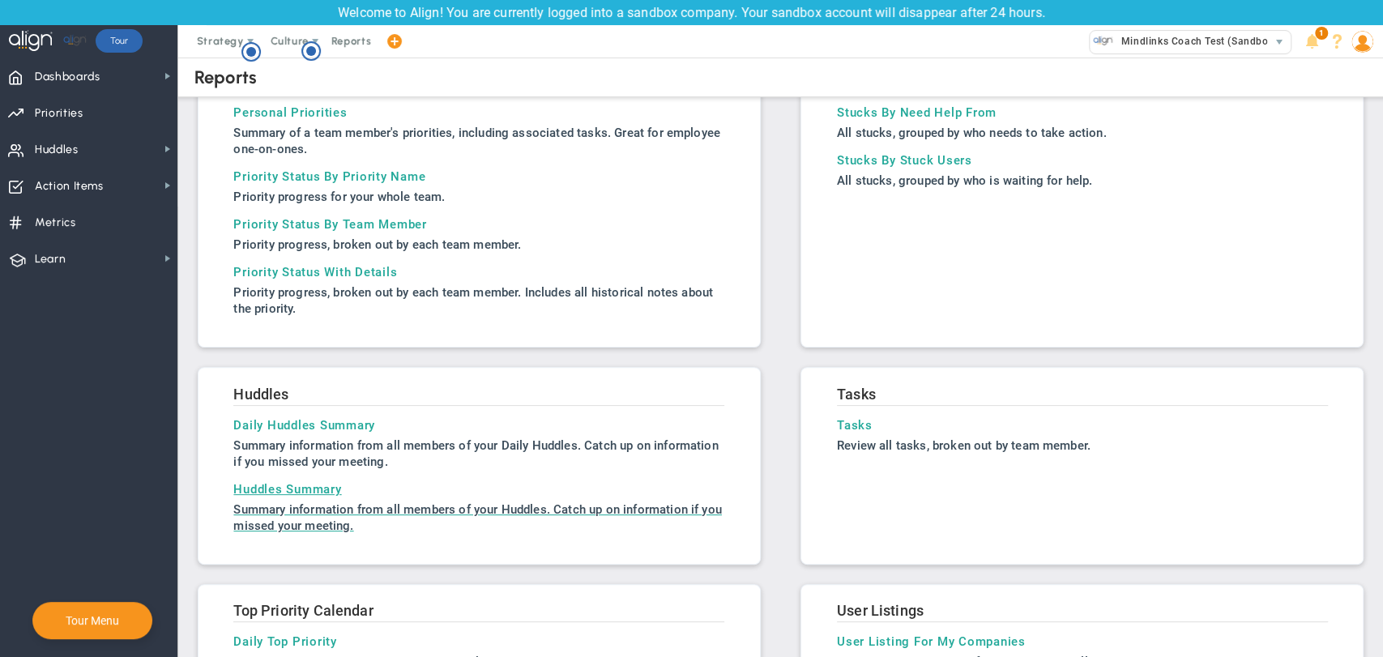
scroll to position [360, 0]
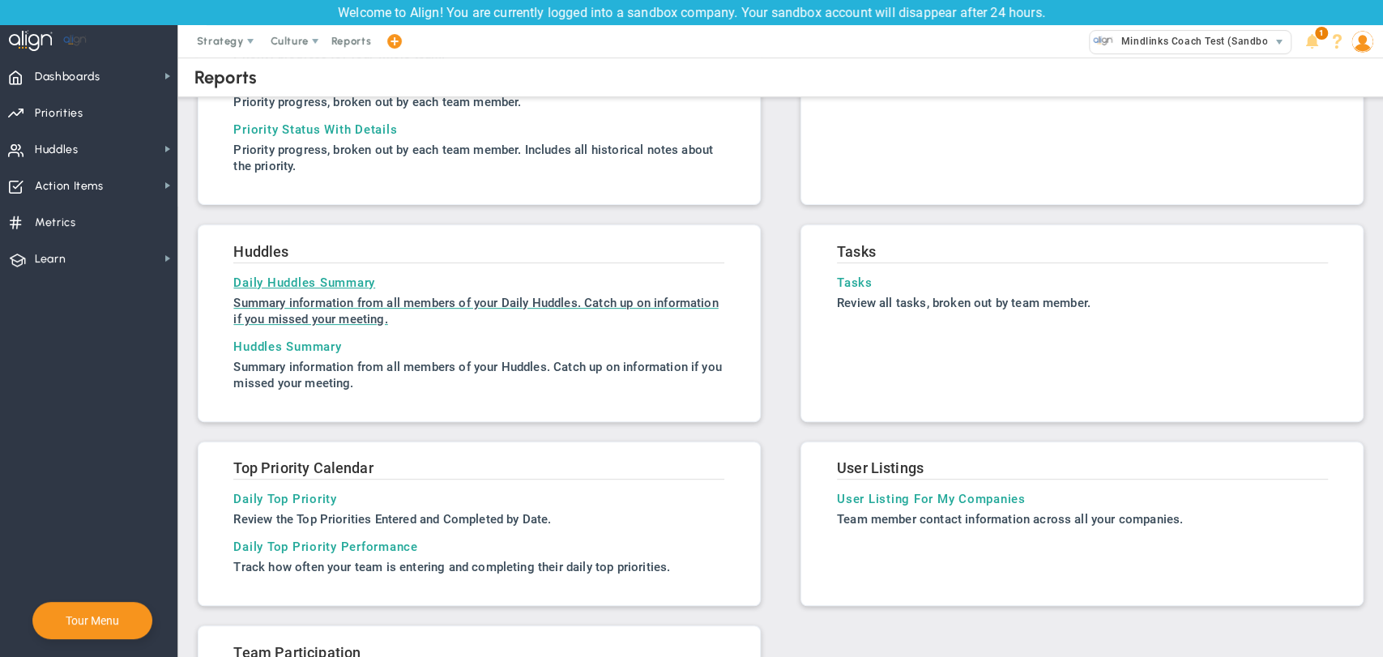
click at [328, 279] on h3 "Daily Huddles Summary" at bounding box center [478, 283] width 491 height 15
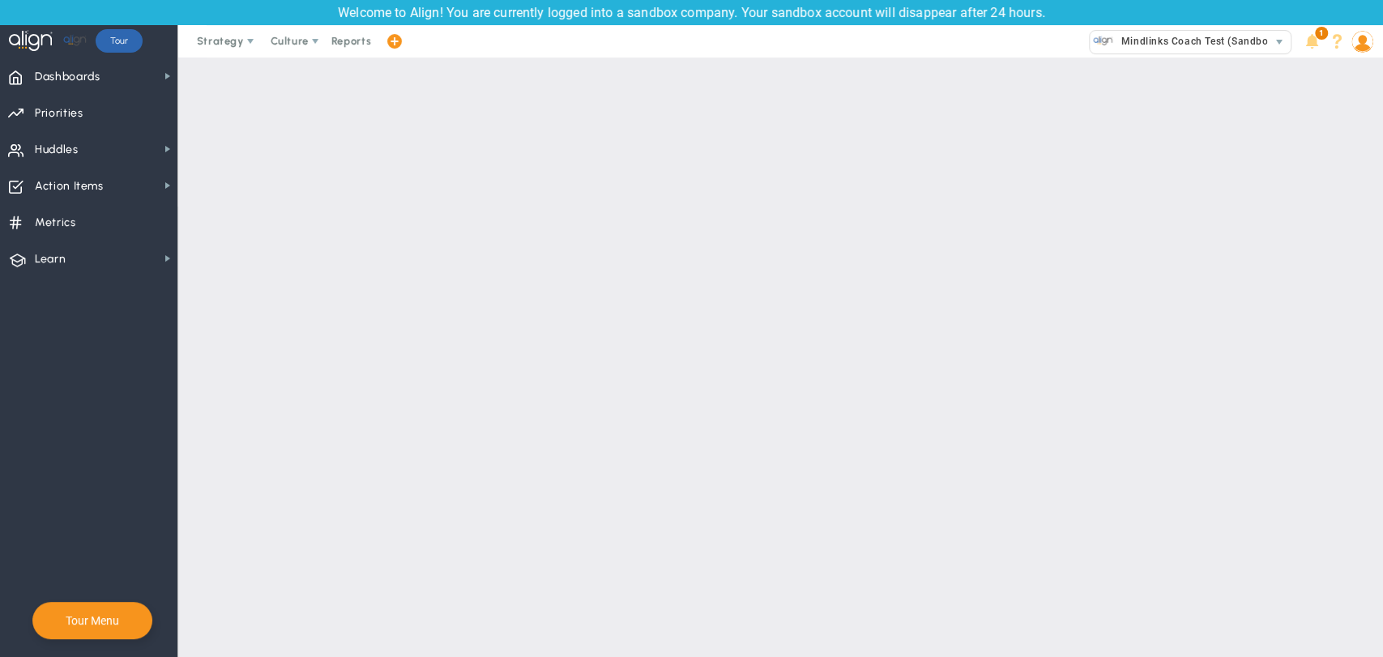
type input "[DATE]"
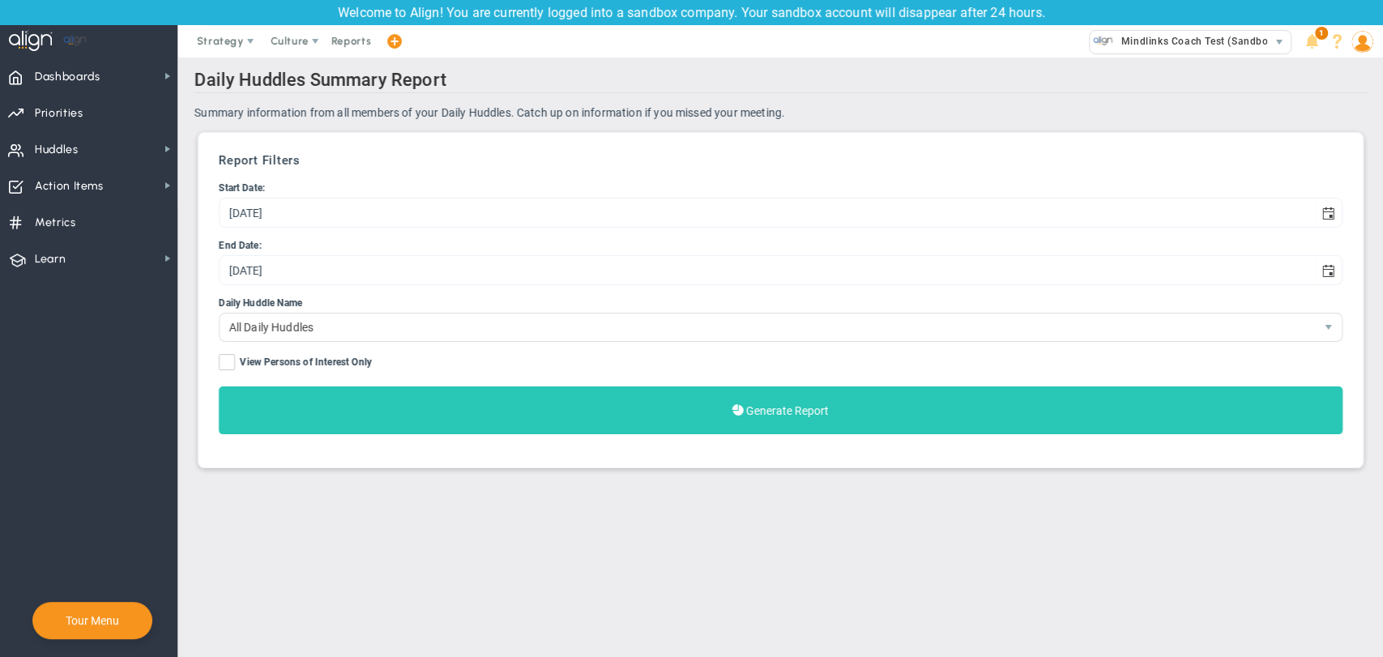
click at [494, 411] on button "Generate Report" at bounding box center [781, 411] width 1124 height 48
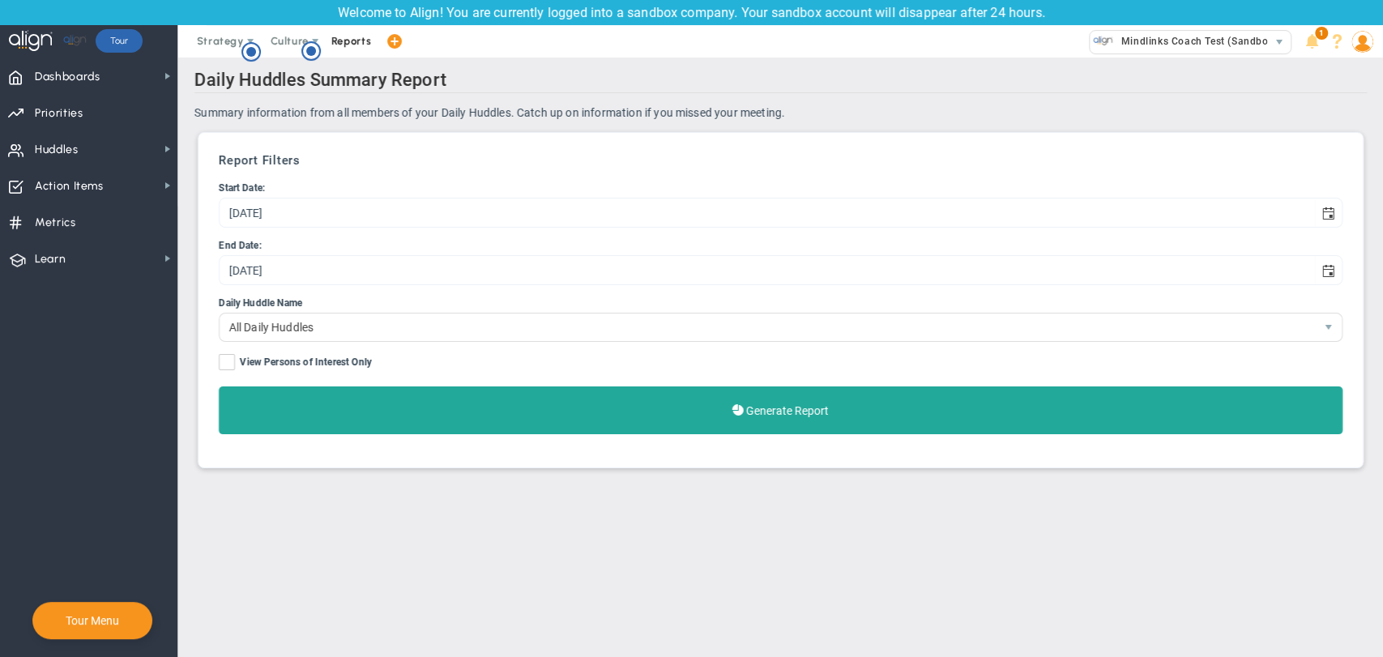
click at [340, 42] on span "Reports" at bounding box center [351, 41] width 57 height 32
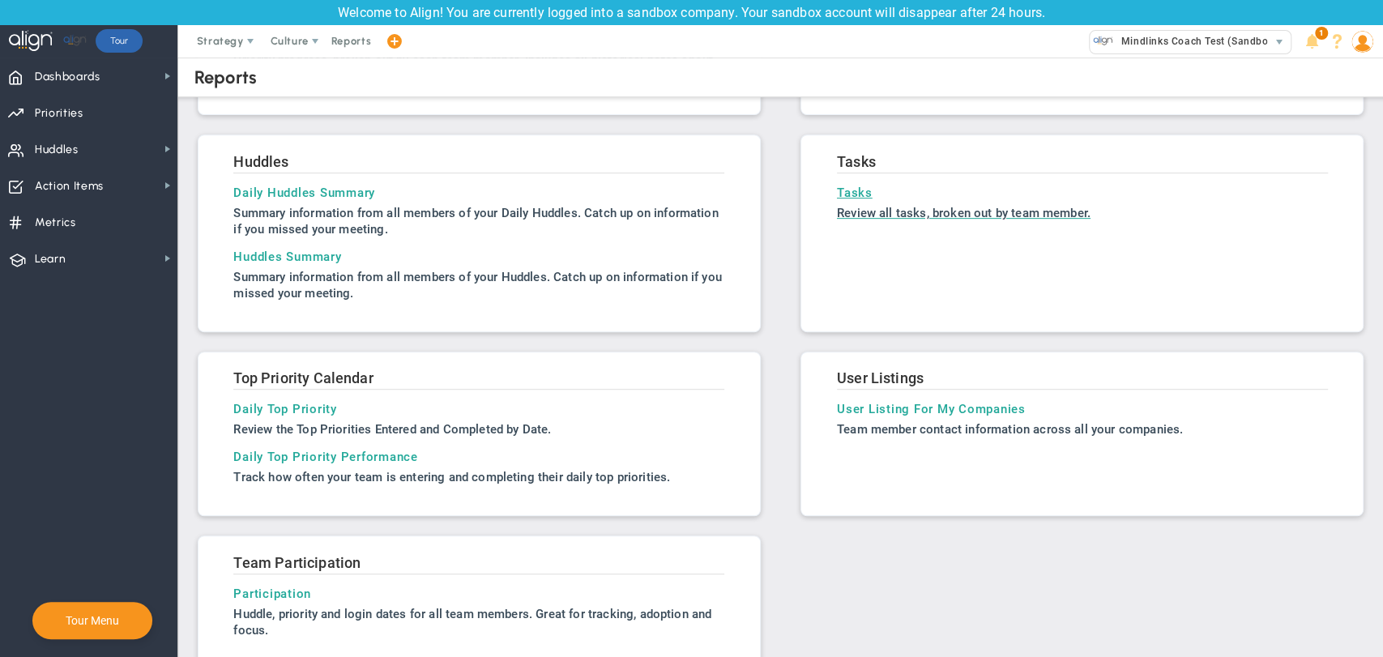
click at [851, 189] on h3 "Tasks" at bounding box center [1082, 193] width 491 height 15
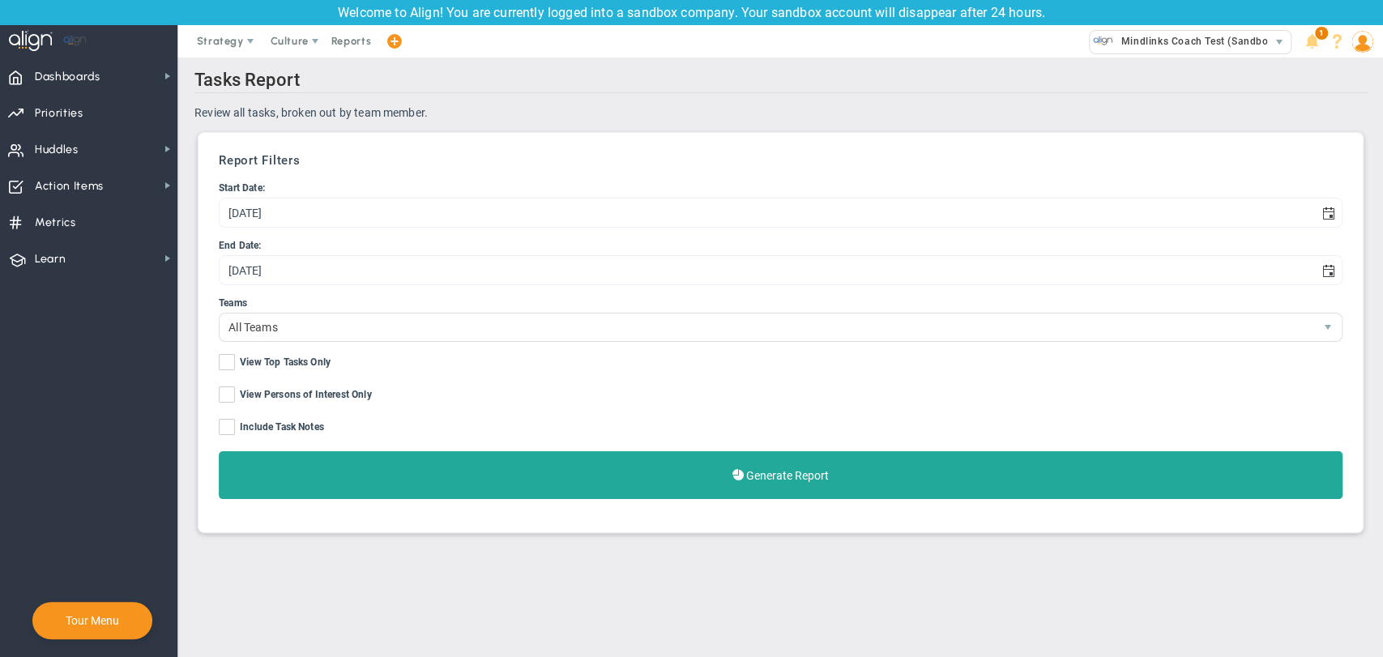
click at [576, 443] on ul "Start Date: [DATE] End Date: [DATE] Teams All Teams View Top Tasks Only" at bounding box center [781, 340] width 1124 height 319
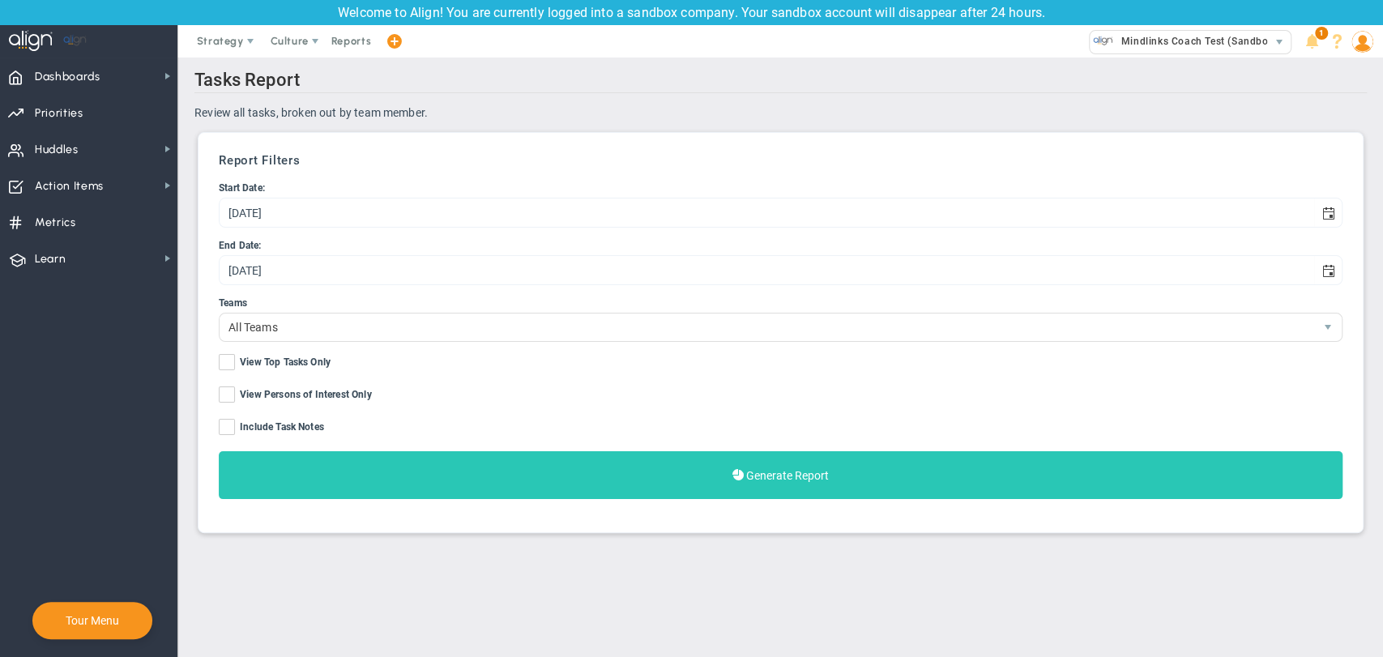
click at [567, 470] on button "Generate Report" at bounding box center [781, 475] width 1124 height 48
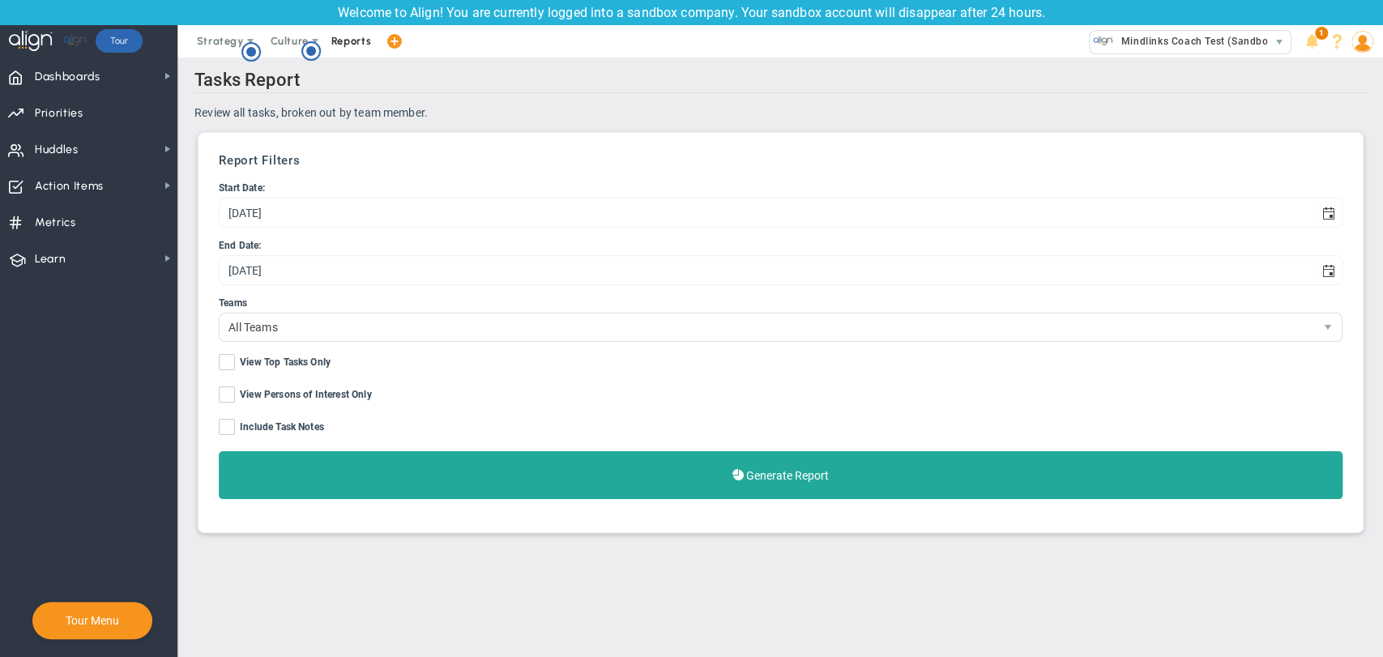
click at [345, 41] on span "Reports" at bounding box center [351, 41] width 57 height 32
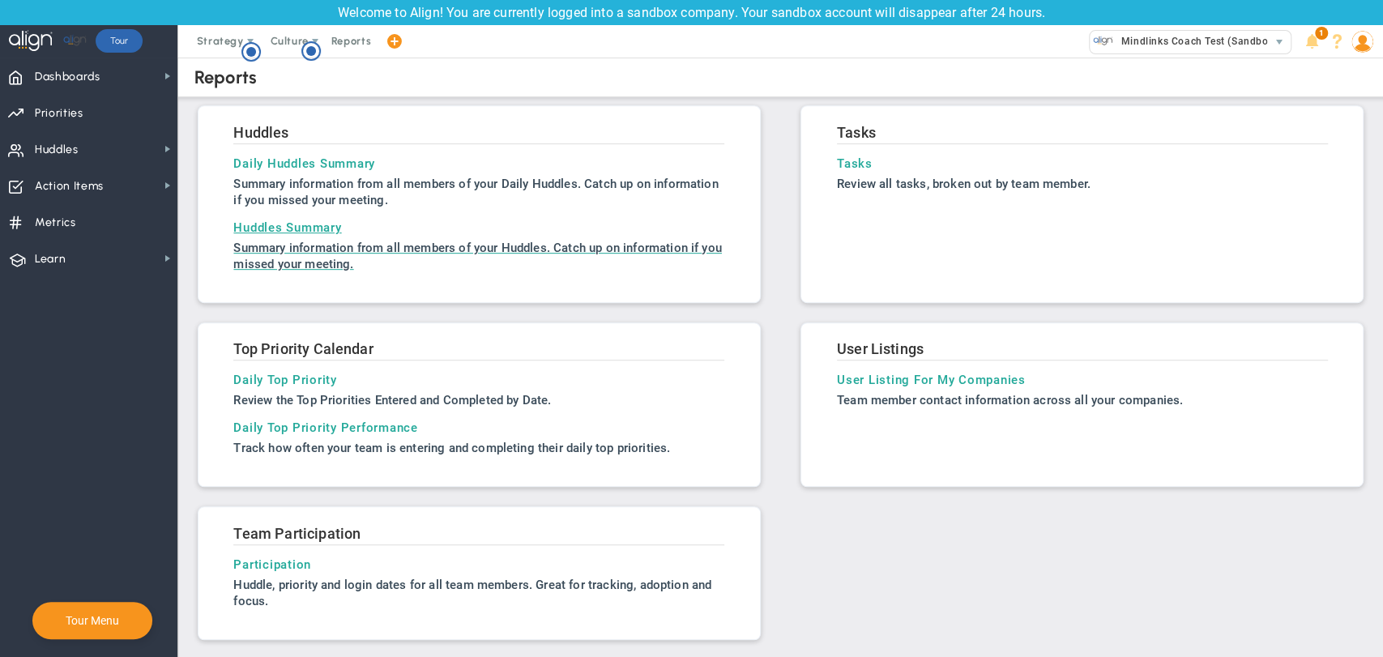
click at [272, 221] on h3 "Huddles Summary" at bounding box center [478, 227] width 491 height 15
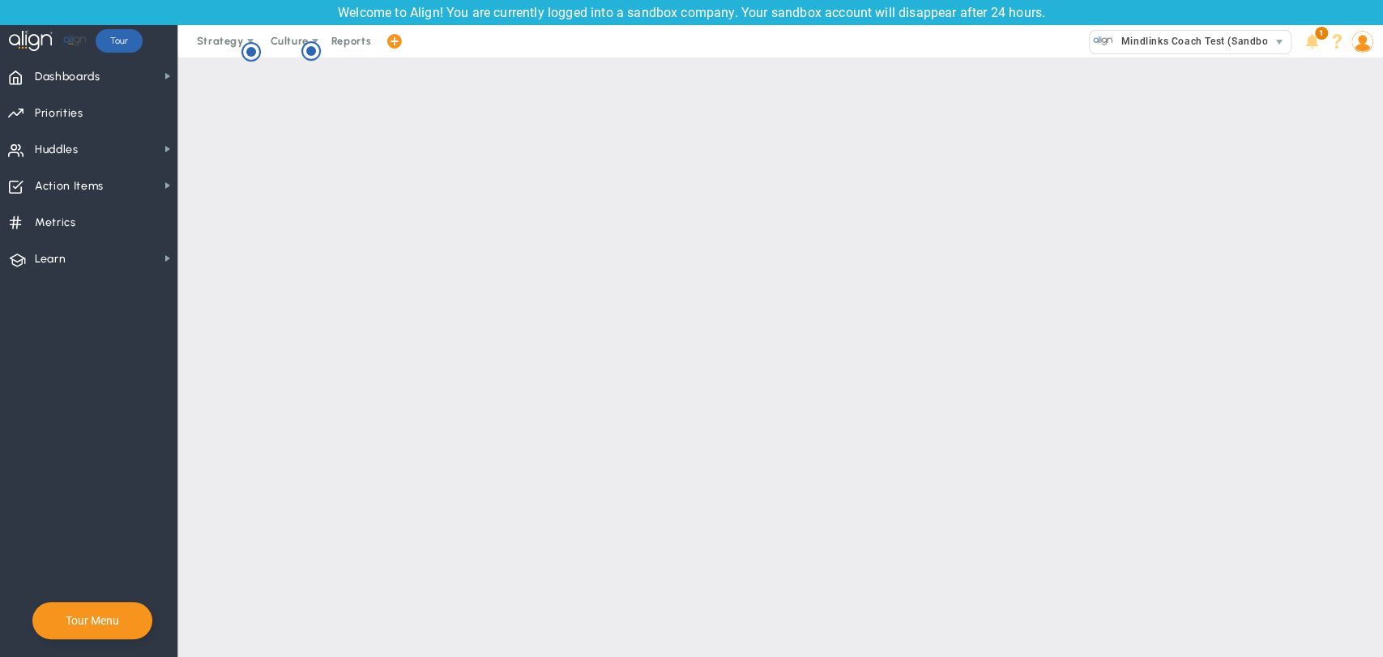
type input "[DATE]"
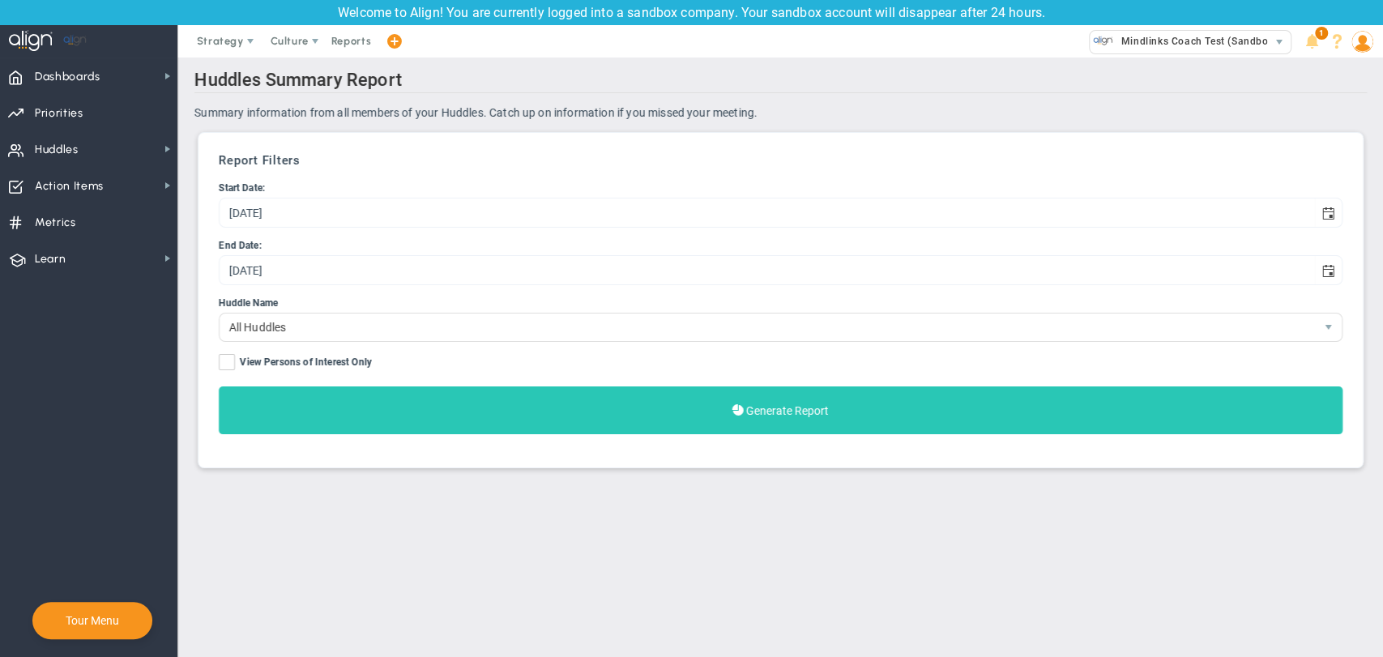
click at [748, 403] on button "Generate Report" at bounding box center [781, 411] width 1124 height 48
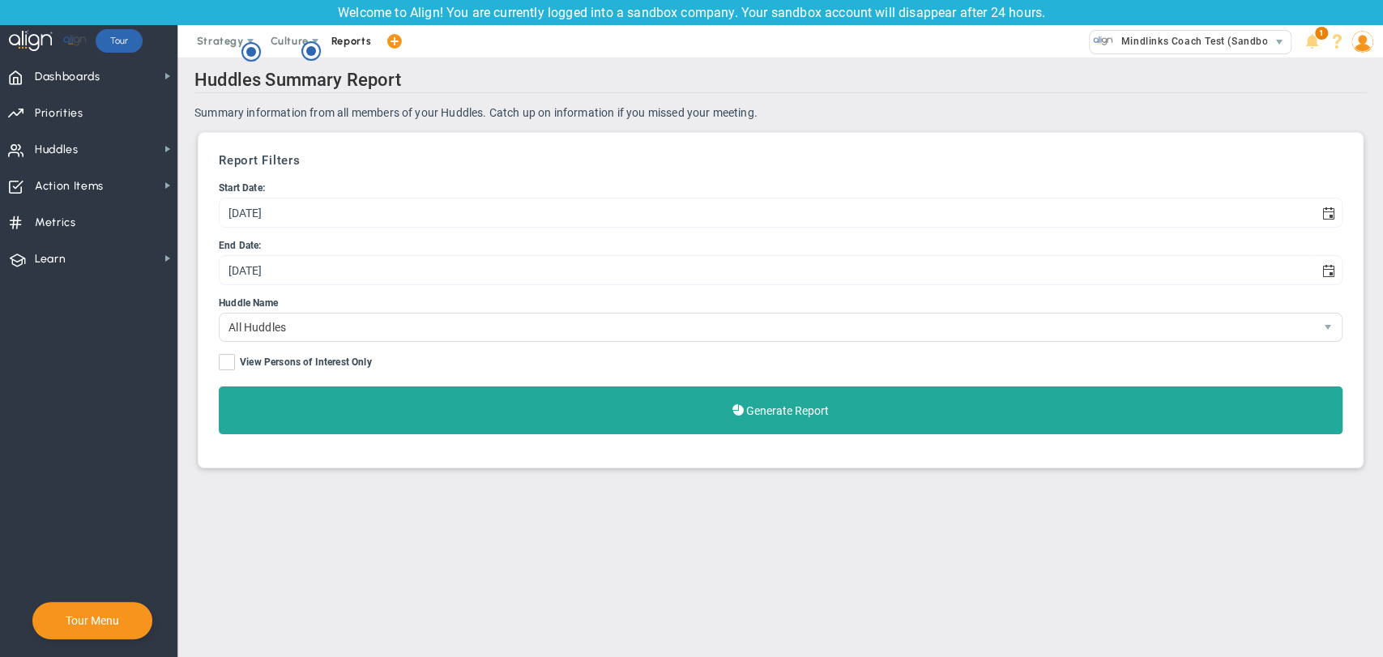
click at [355, 41] on span "Reports" at bounding box center [351, 41] width 57 height 32
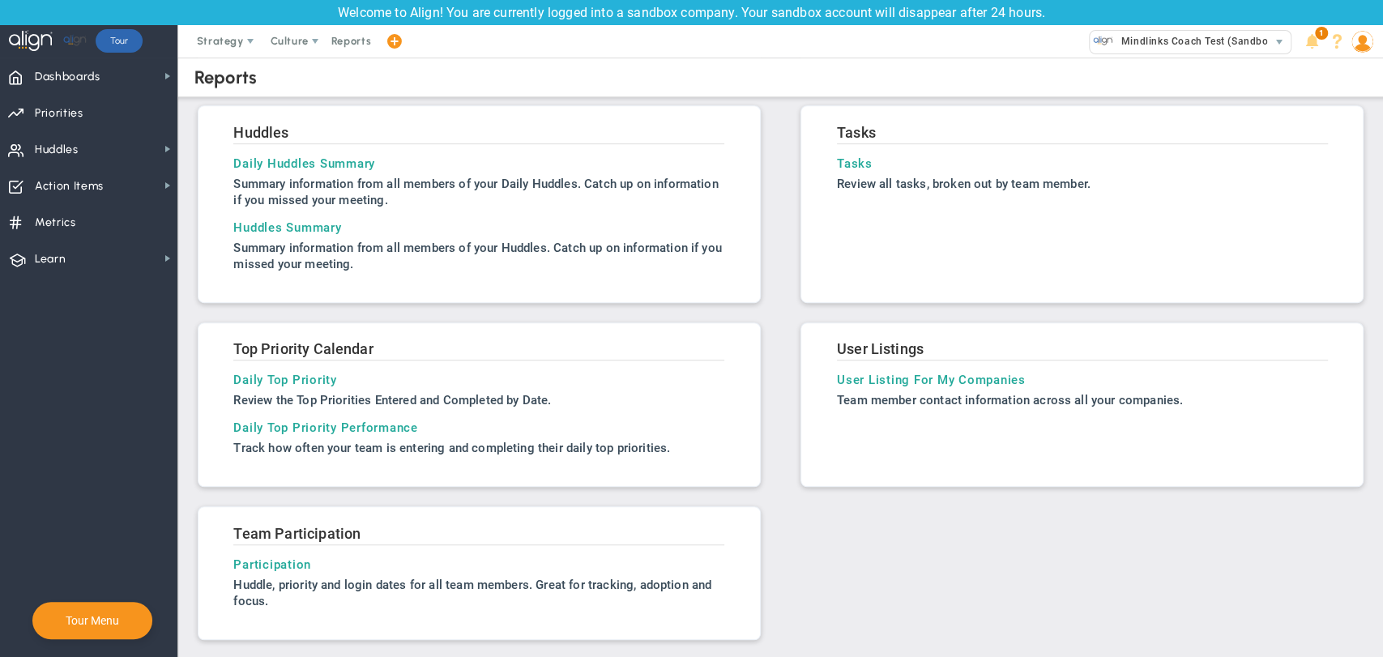
click at [273, 571] on link "Participation Huddle, OKR and login dates for all team members. Great for track…" at bounding box center [478, 584] width 491 height 52
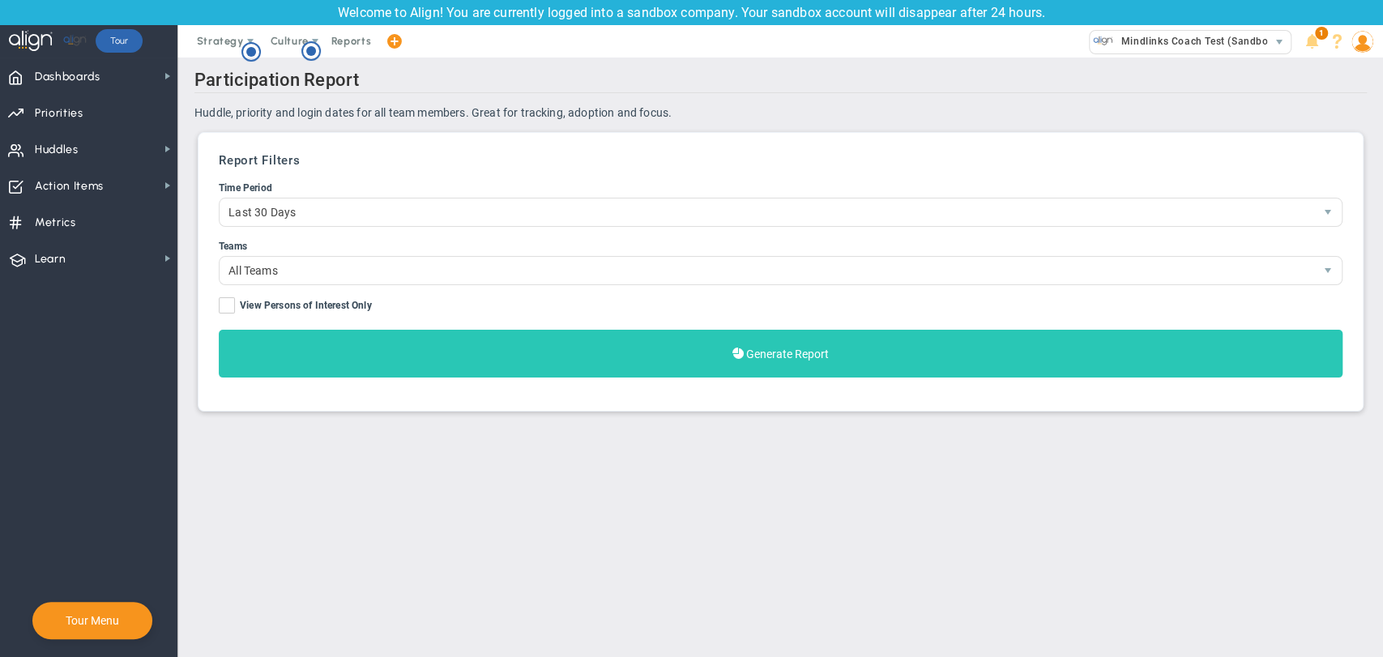
click at [768, 358] on span "Generate Report" at bounding box center [787, 354] width 83 height 13
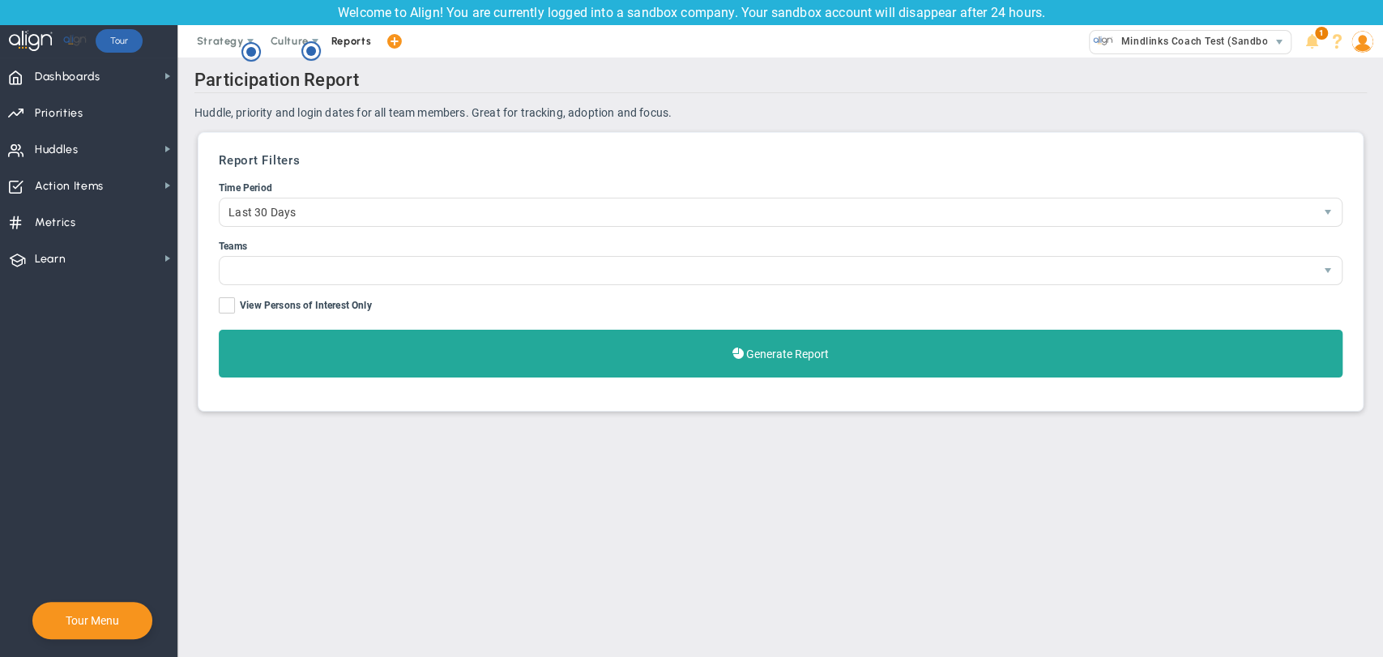
click at [347, 42] on span "Reports" at bounding box center [351, 41] width 57 height 32
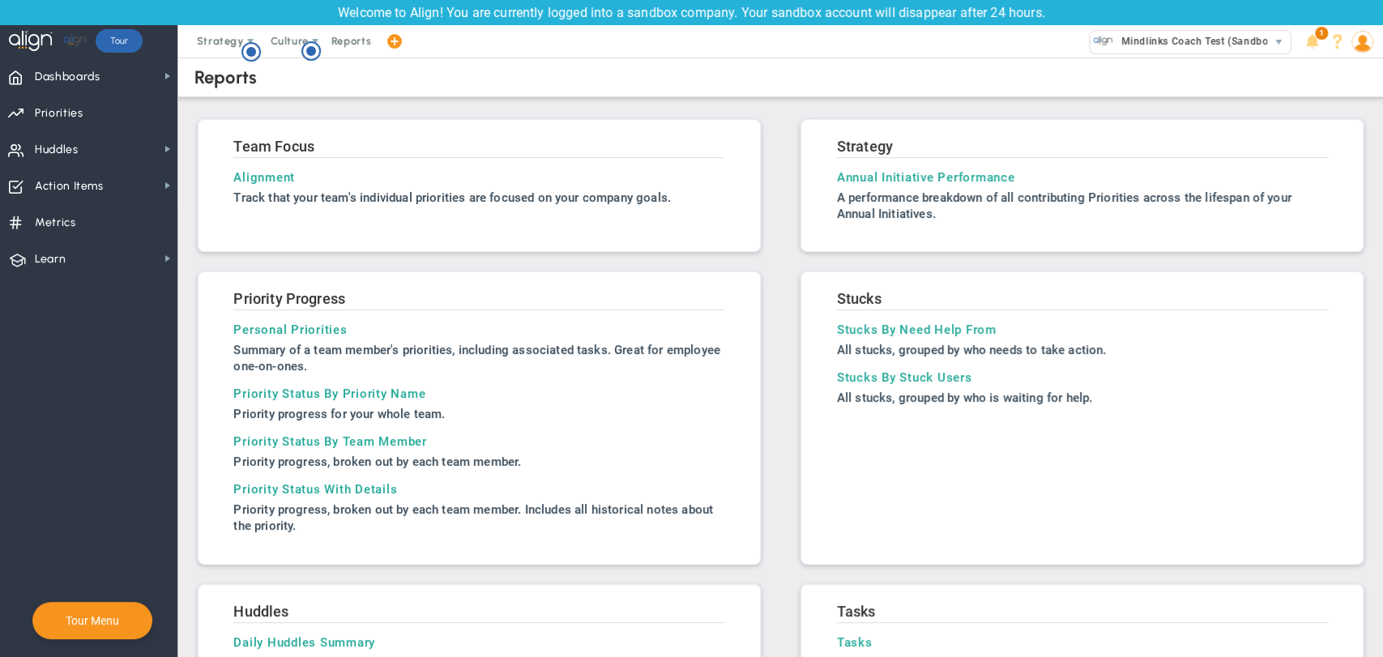
click at [383, 46] on span at bounding box center [393, 41] width 29 height 32
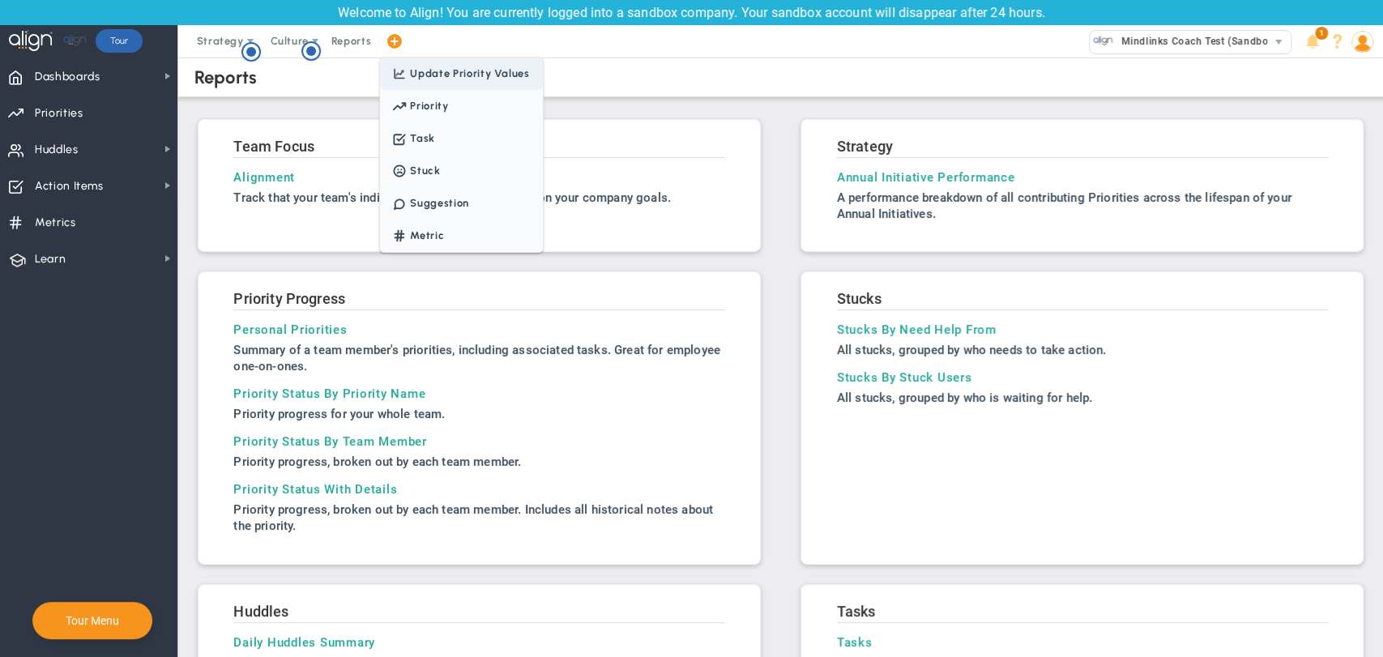
click at [396, 71] on span at bounding box center [399, 74] width 22 height 15
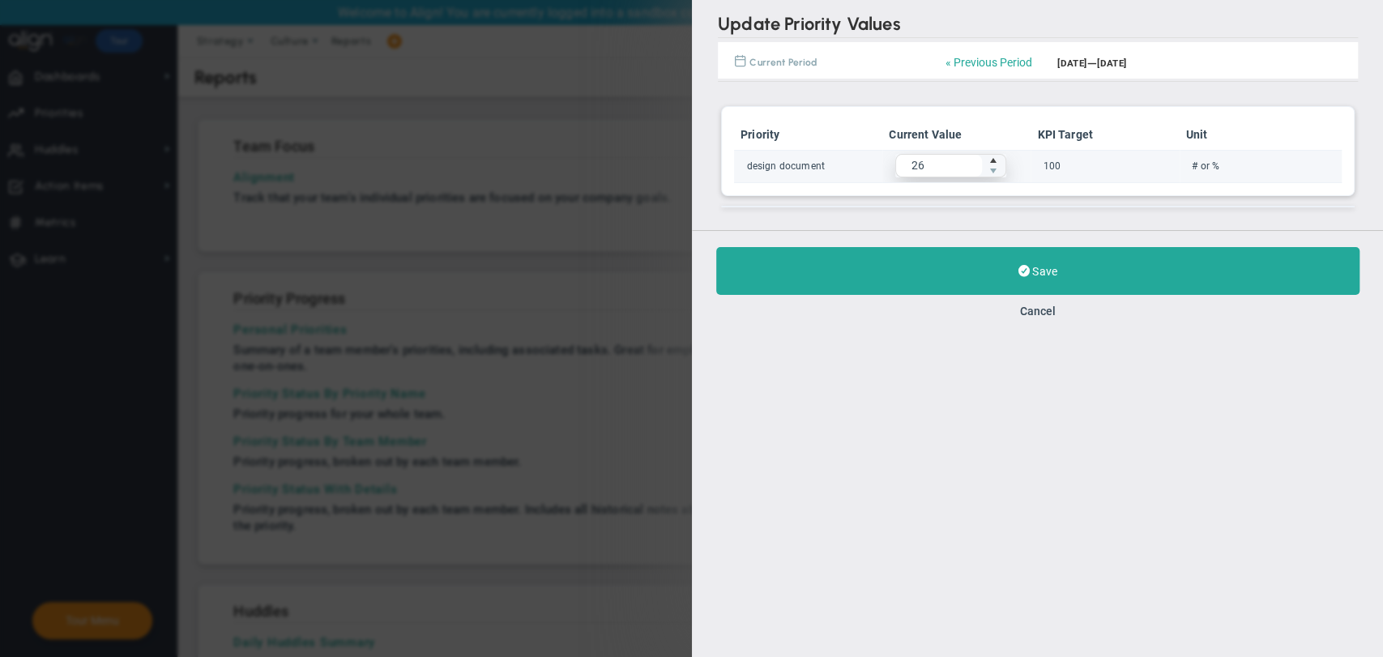
click at [998, 158] on span "Increase value" at bounding box center [993, 160] width 13 height 11
type input "29"
click at [998, 158] on span "Increase value" at bounding box center [993, 160] width 13 height 11
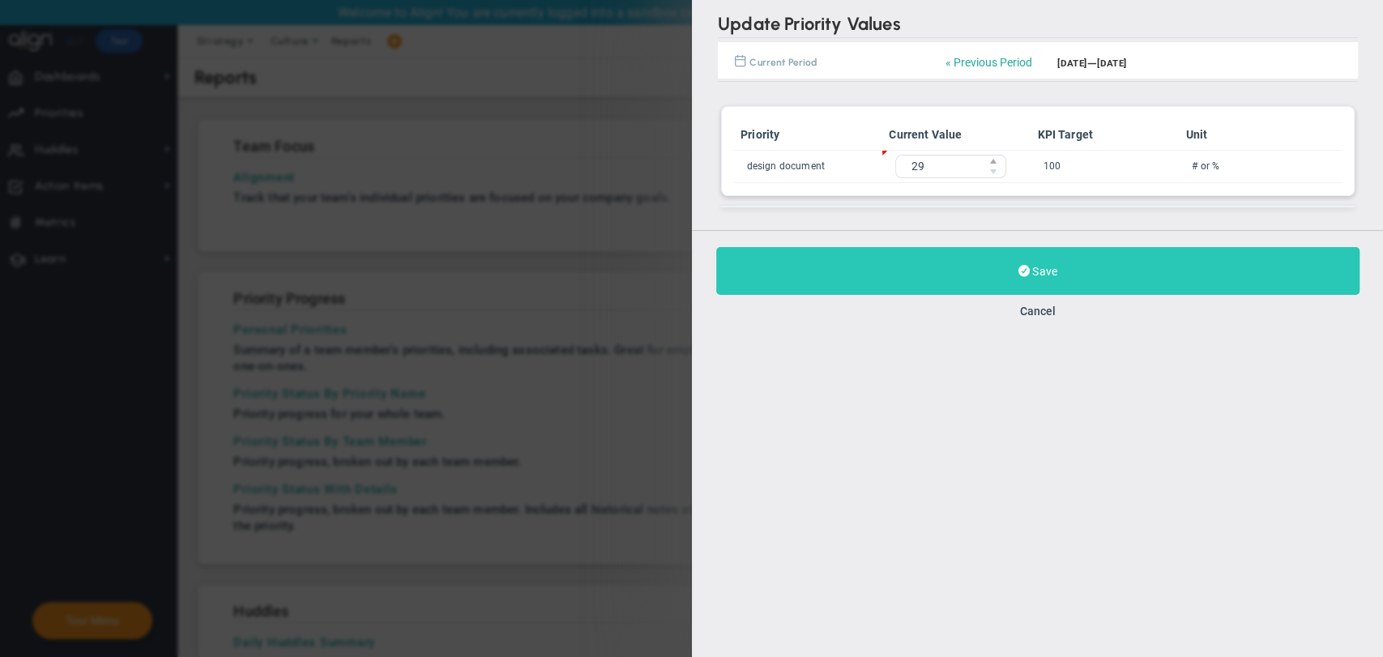
click at [1001, 261] on button "Save" at bounding box center [1038, 271] width 644 height 48
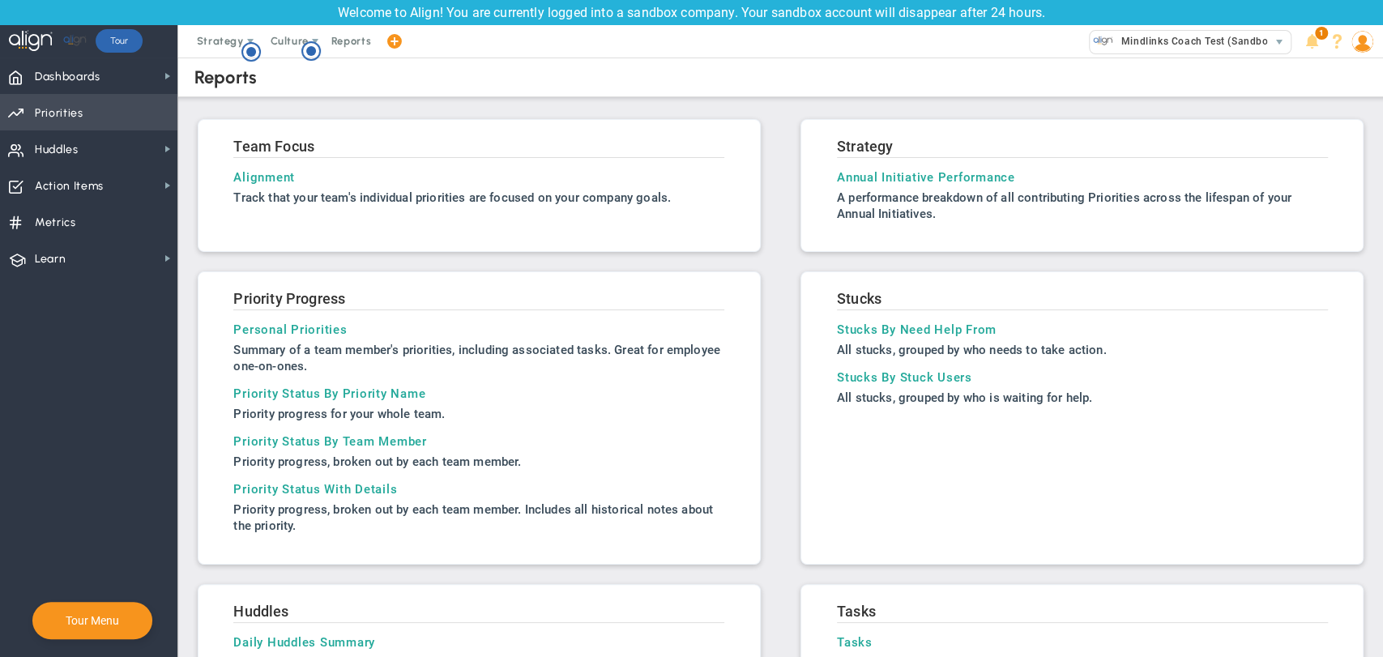
click at [65, 115] on span "Priorities" at bounding box center [59, 113] width 49 height 34
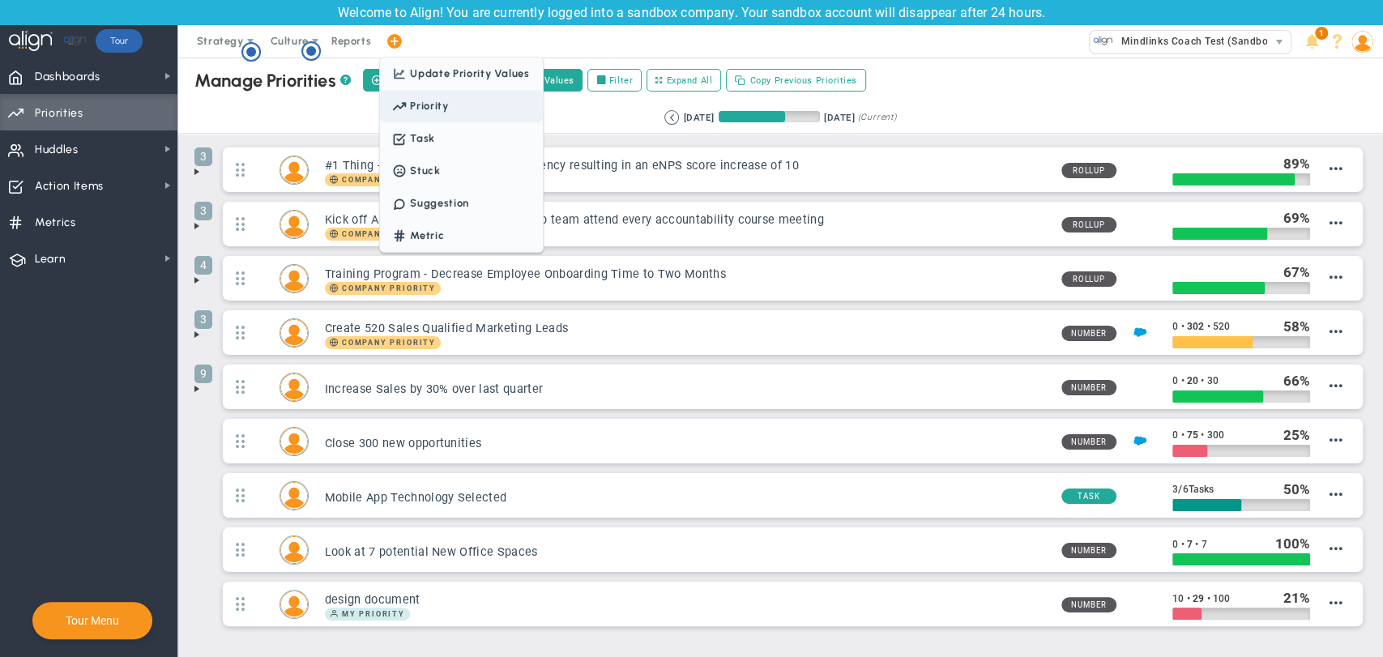
click at [416, 105] on span "Priority" at bounding box center [429, 106] width 38 height 12
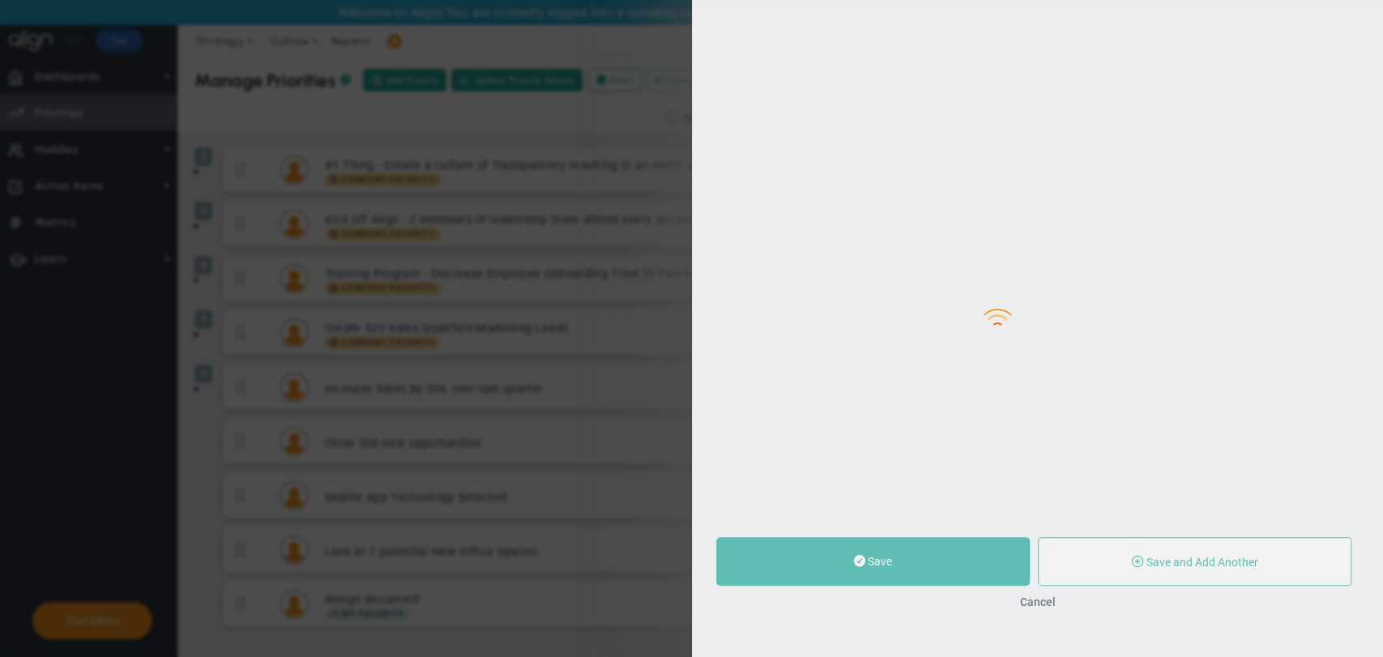
type input "0"
radio input "true"
type input "[PERSON_NAME]"
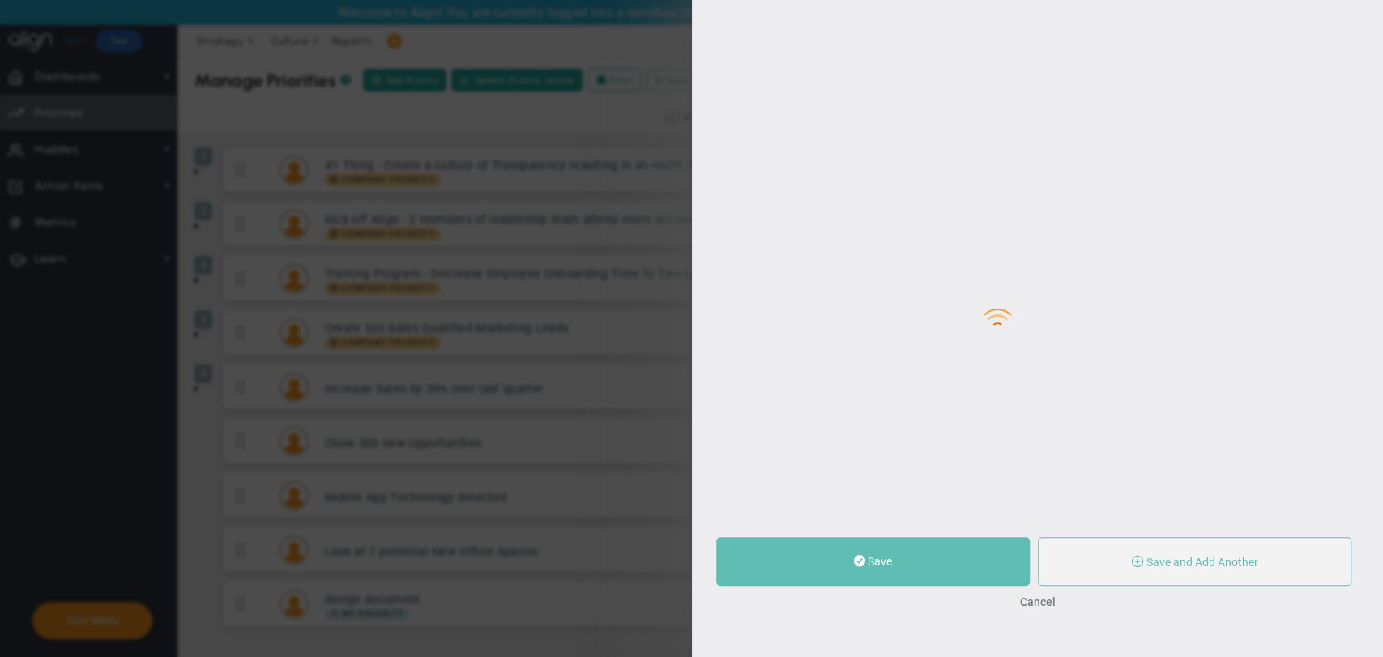
type input "0"
radio input "true"
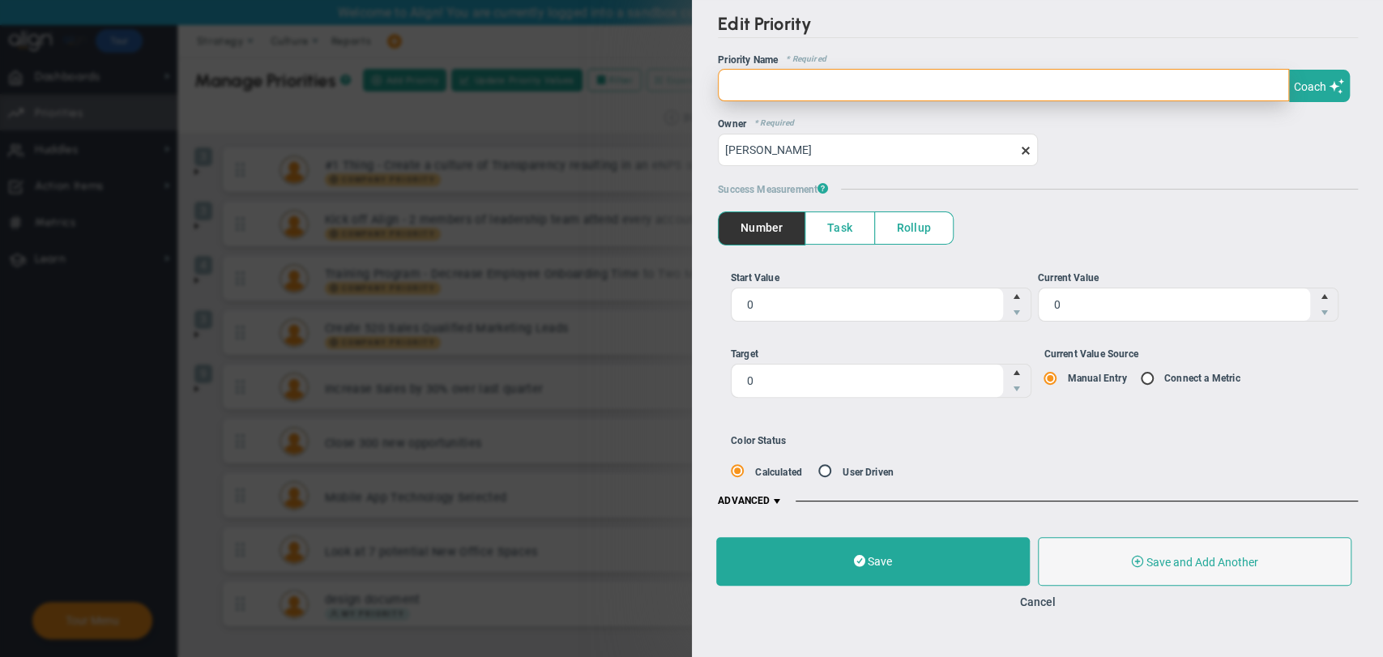
click at [870, 83] on input "text" at bounding box center [1003, 85] width 571 height 32
type input "priority on left side"
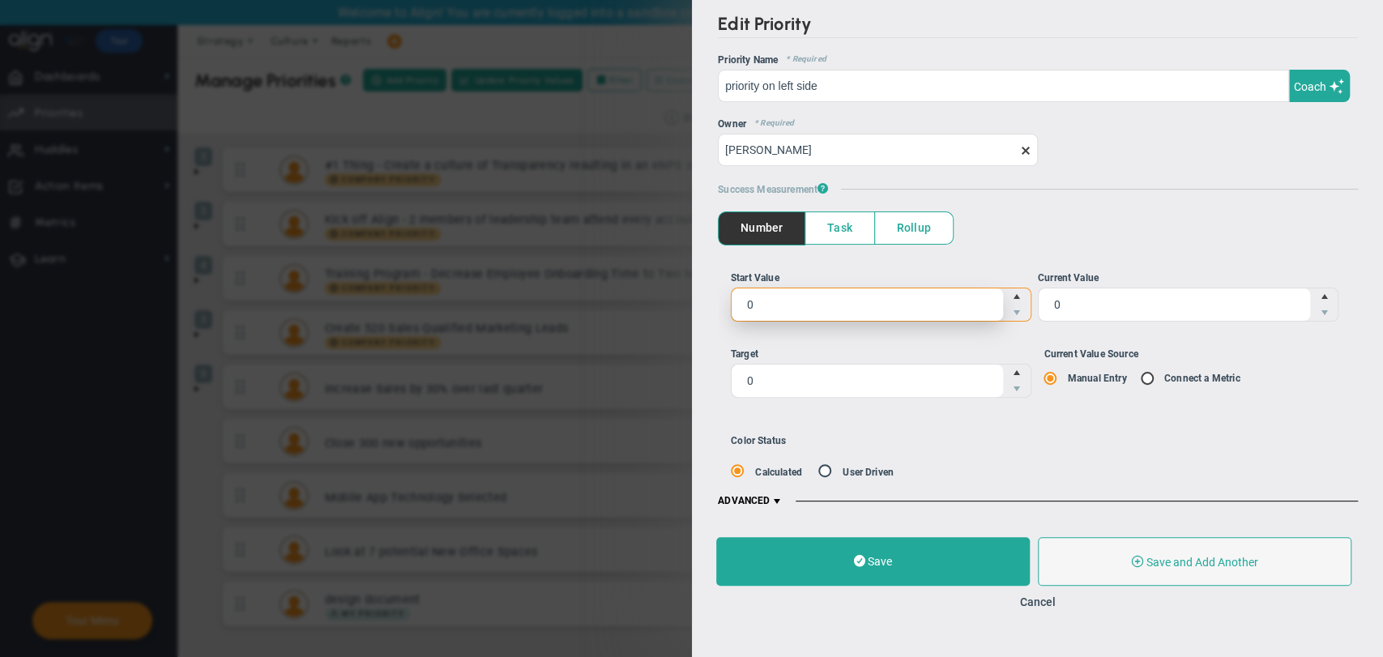
drag, startPoint x: 819, startPoint y: 292, endPoint x: 695, endPoint y: 296, distance: 124.1
click at [695, 296] on div "Edit Priority OKR Name Priority Name priority on left side Coach AI Coach prior…" at bounding box center [1038, 260] width 692 height 521
type input "10"
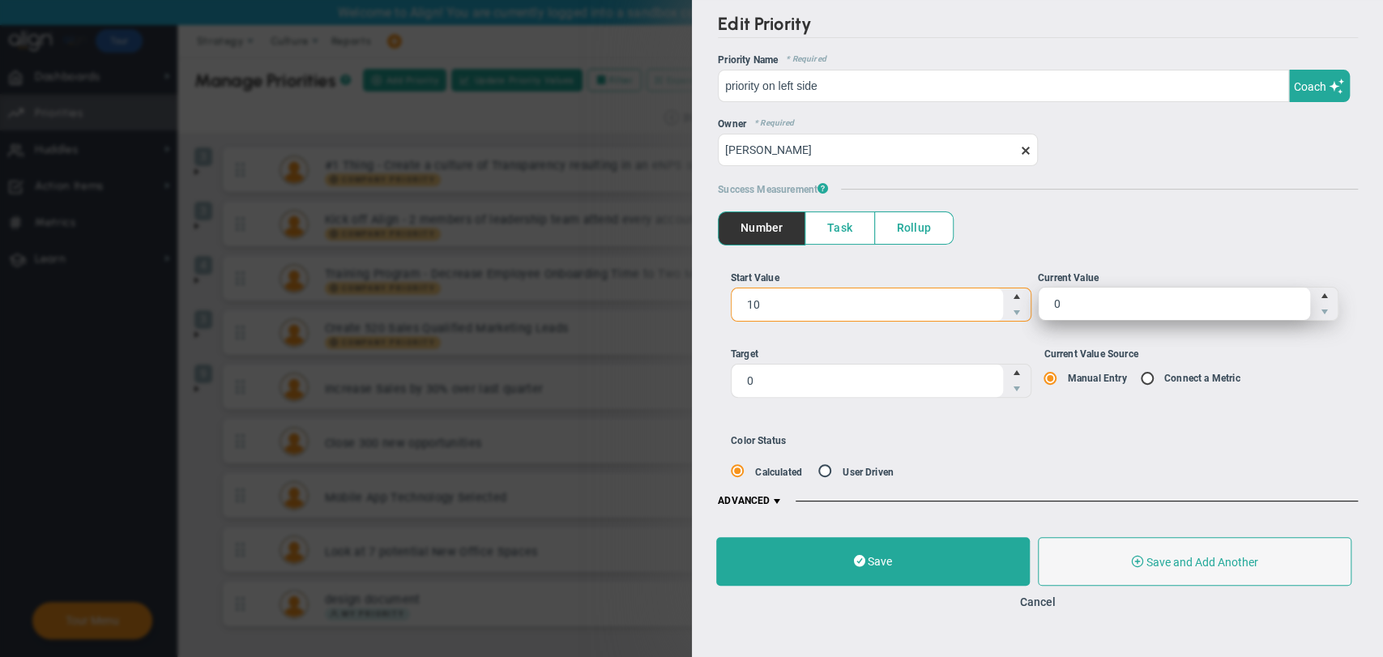
type input "10"
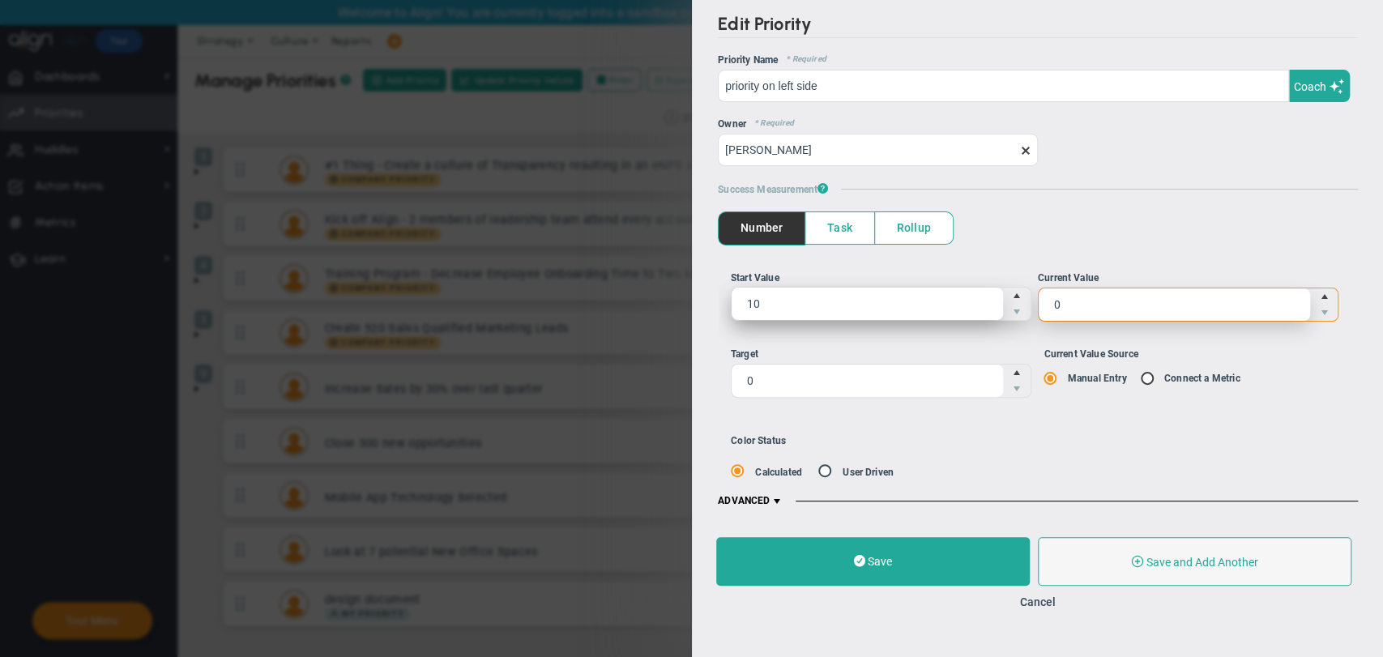
drag, startPoint x: 1104, startPoint y: 300, endPoint x: 997, endPoint y: 290, distance: 107.4
click at [997, 290] on ul "Start Value 10 10 Current Value 0 0" at bounding box center [1037, 302] width 614 height 63
type input "20"
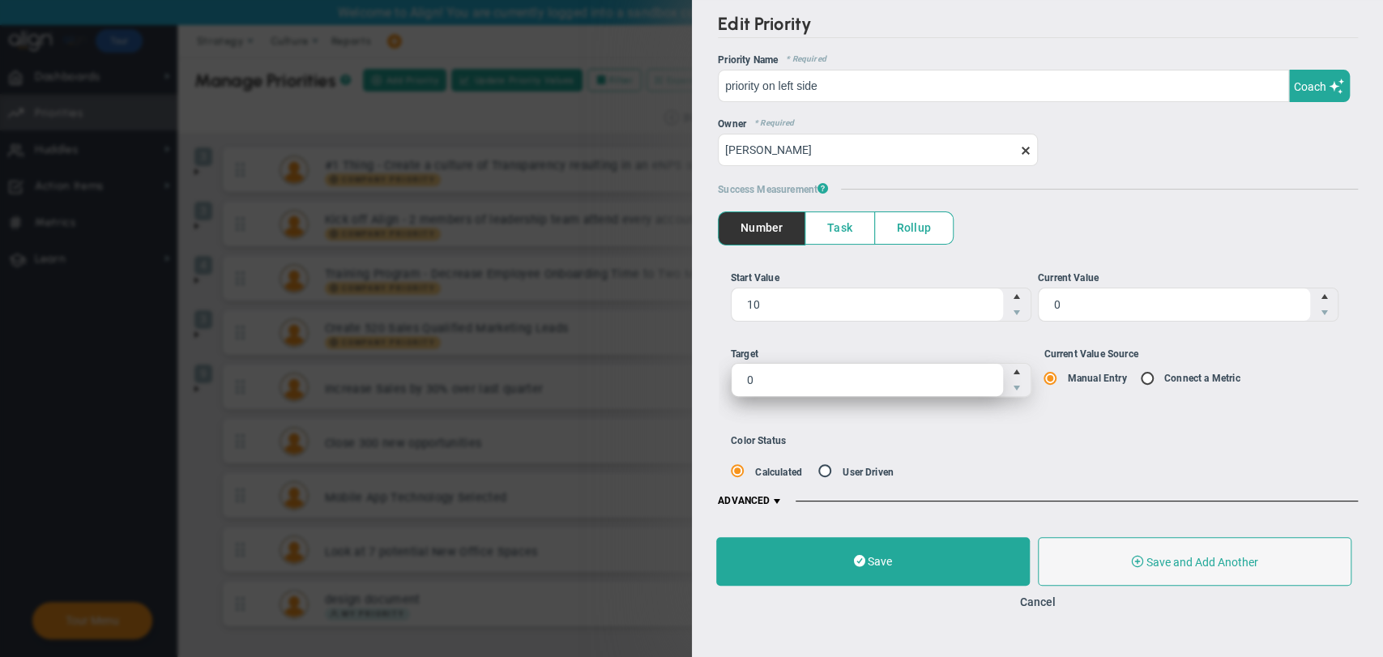
type input "20"
drag, startPoint x: 875, startPoint y: 378, endPoint x: 479, endPoint y: 378, distance: 396.3
click at [479, 378] on div "Edit Priority OKR Name Priority Name priority on left side Coach AI Coach prior…" at bounding box center [691, 328] width 1383 height 657
type input "100"
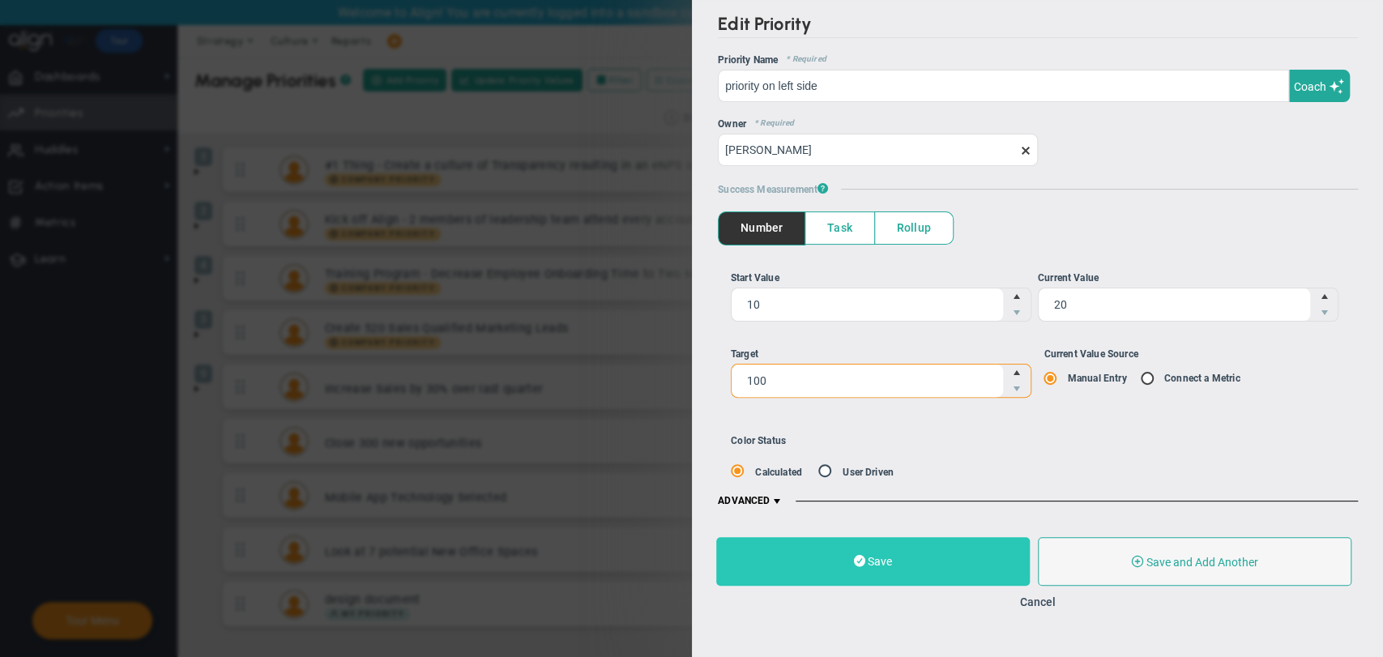
type input "100"
click at [819, 567] on button "Save" at bounding box center [873, 561] width 314 height 49
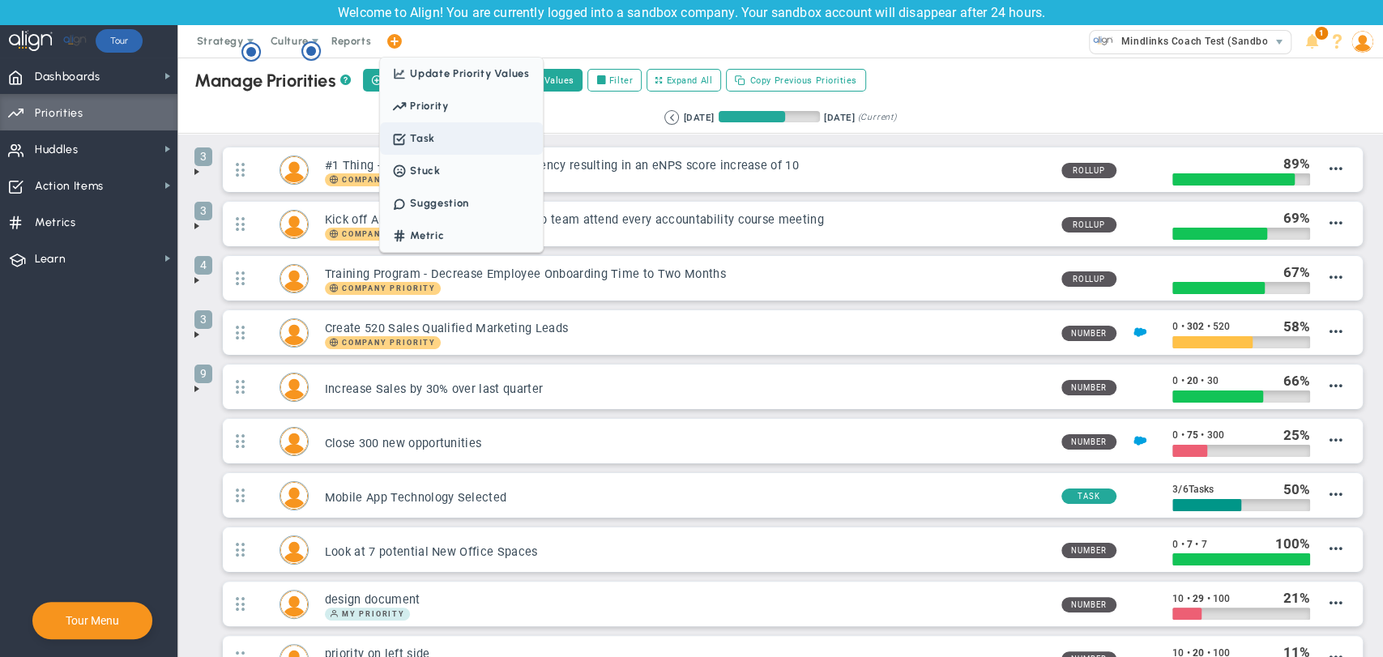
click at [409, 129] on span "Task" at bounding box center [461, 138] width 162 height 32
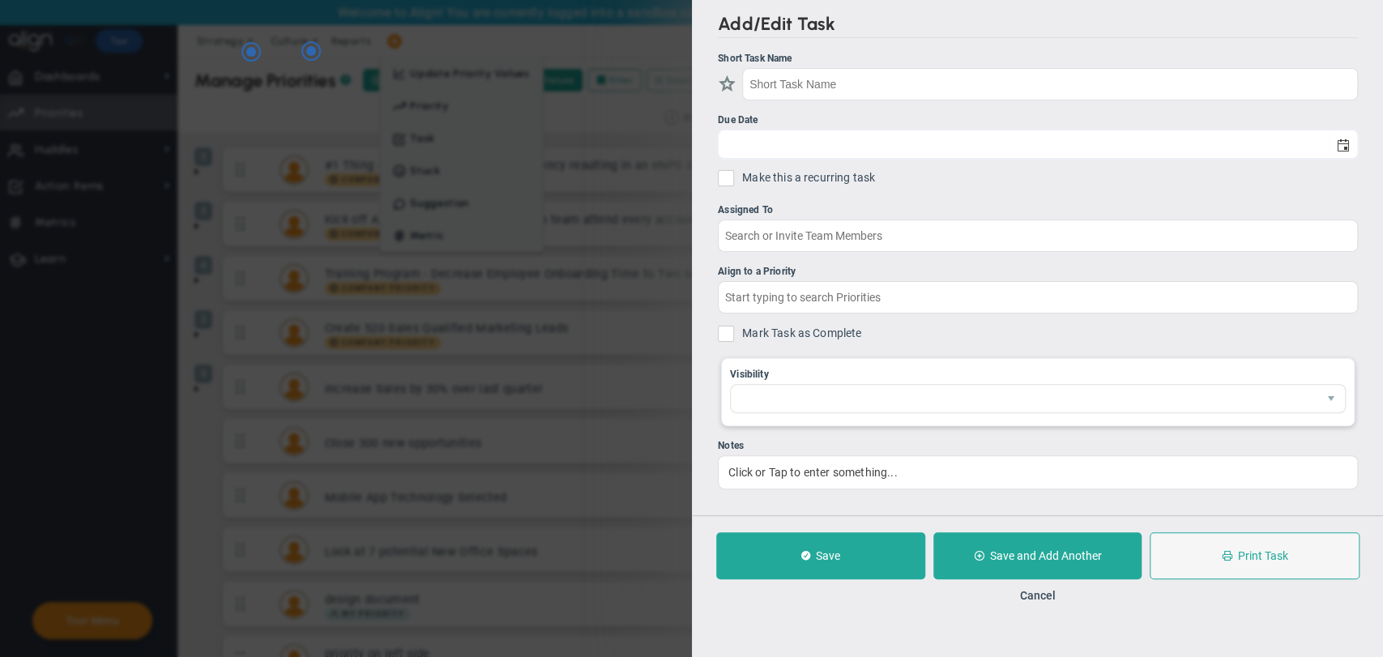
checkbox input "false"
type input "[DATE]"
checkbox input "false"
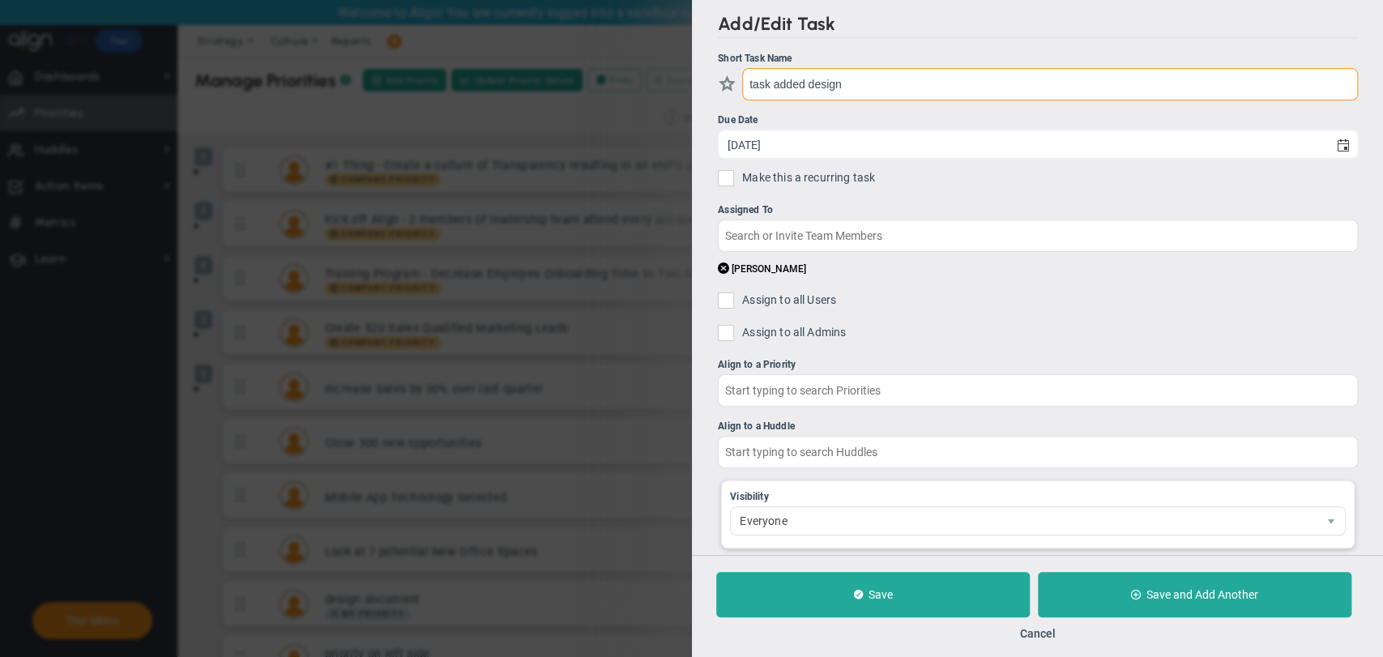
type input "task added design"
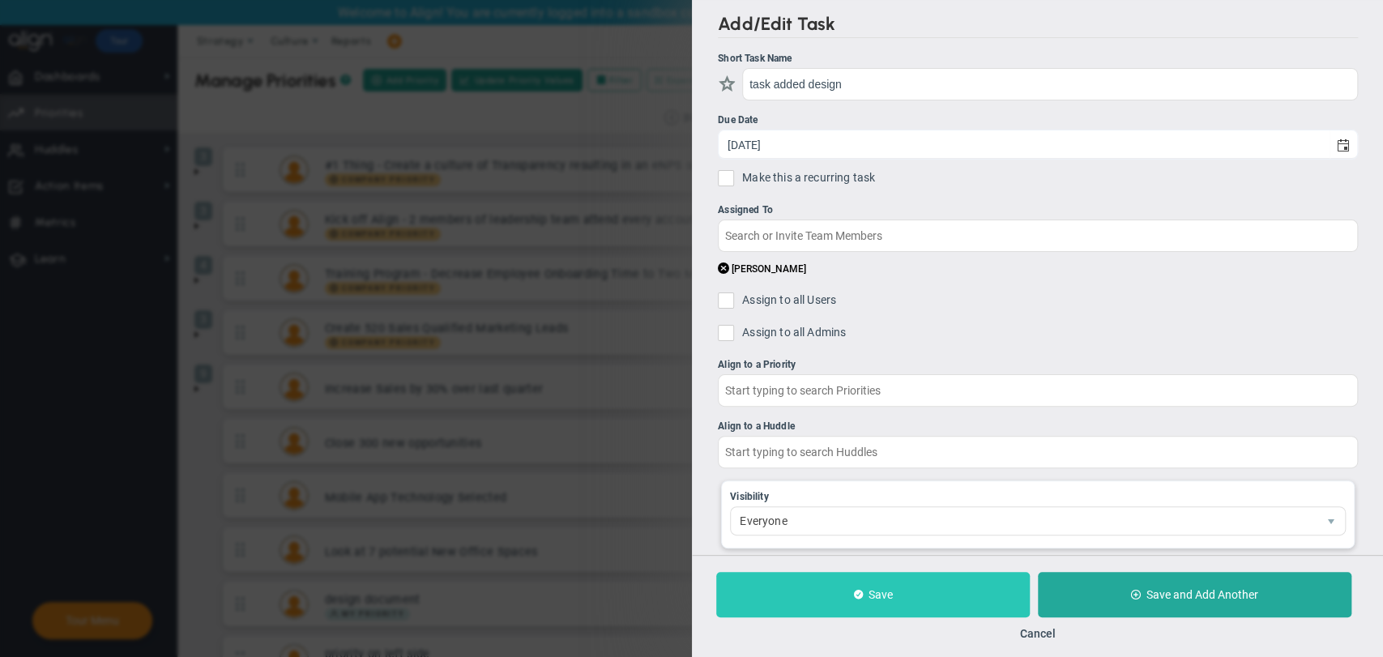
click at [862, 583] on button "Save" at bounding box center [873, 594] width 314 height 45
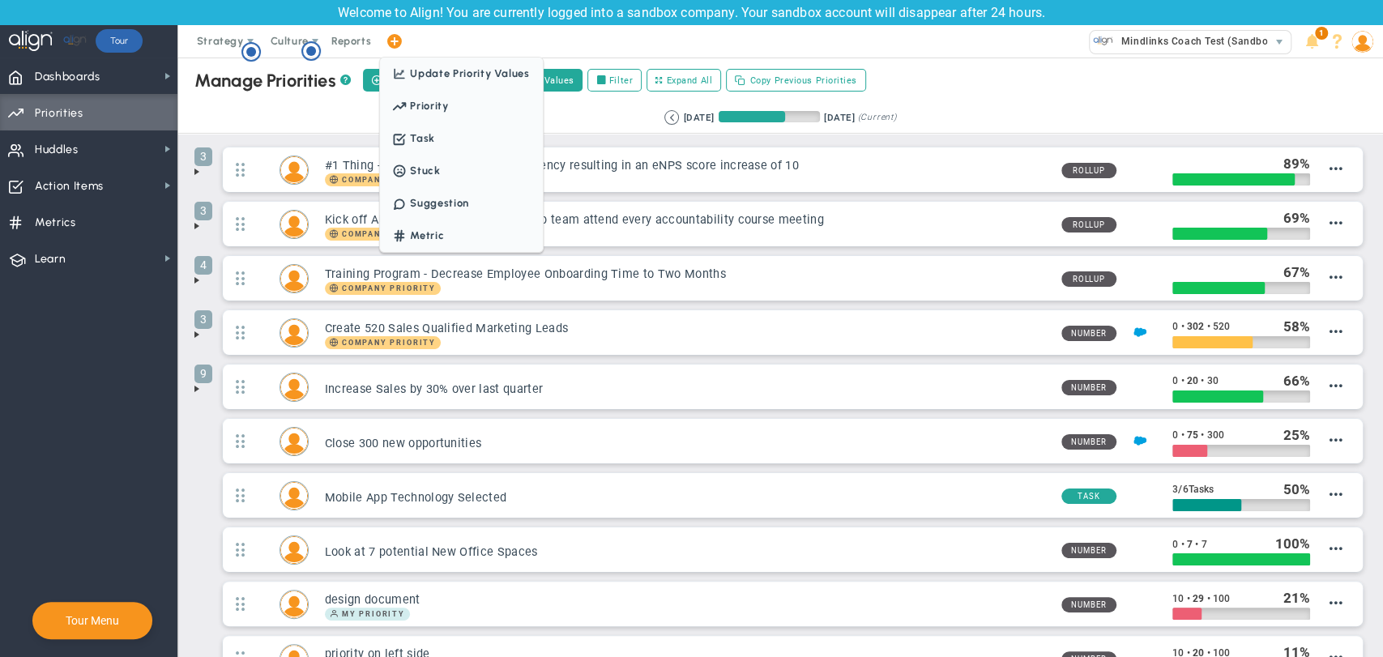
click at [393, 39] on span at bounding box center [393, 42] width 13 height 22
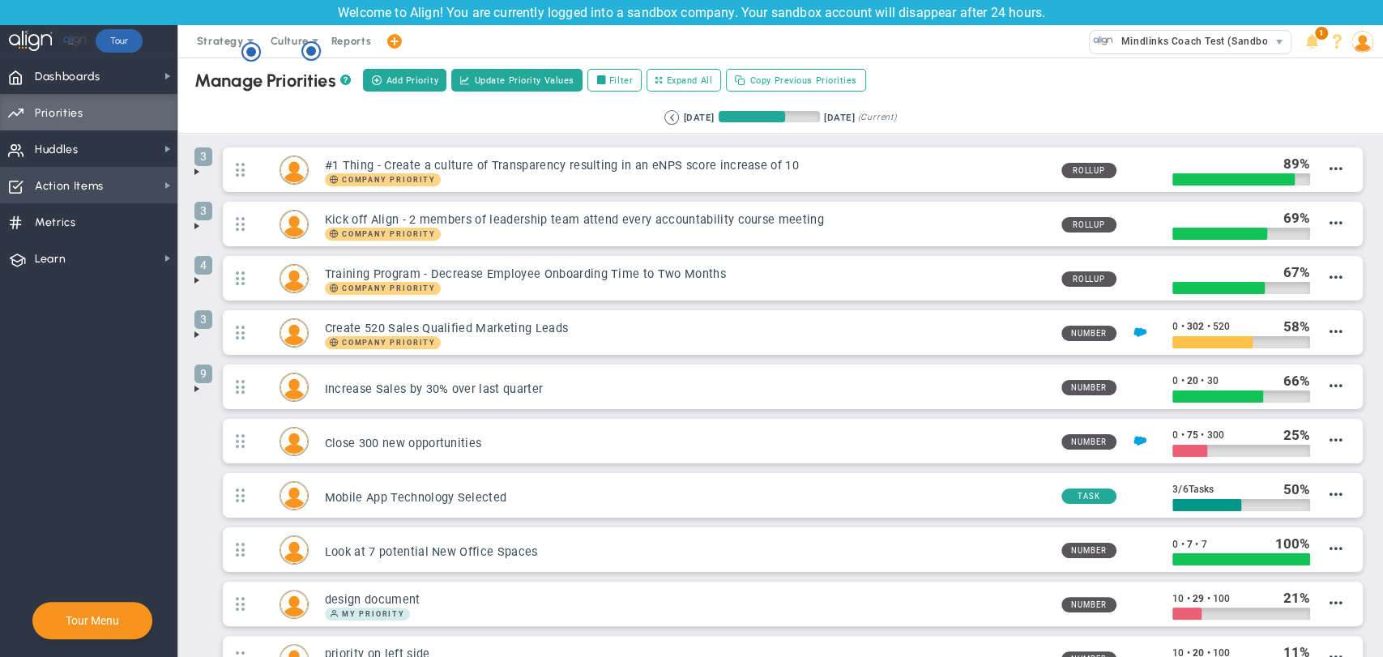
click at [97, 181] on span "Action Items" at bounding box center [69, 186] width 69 height 34
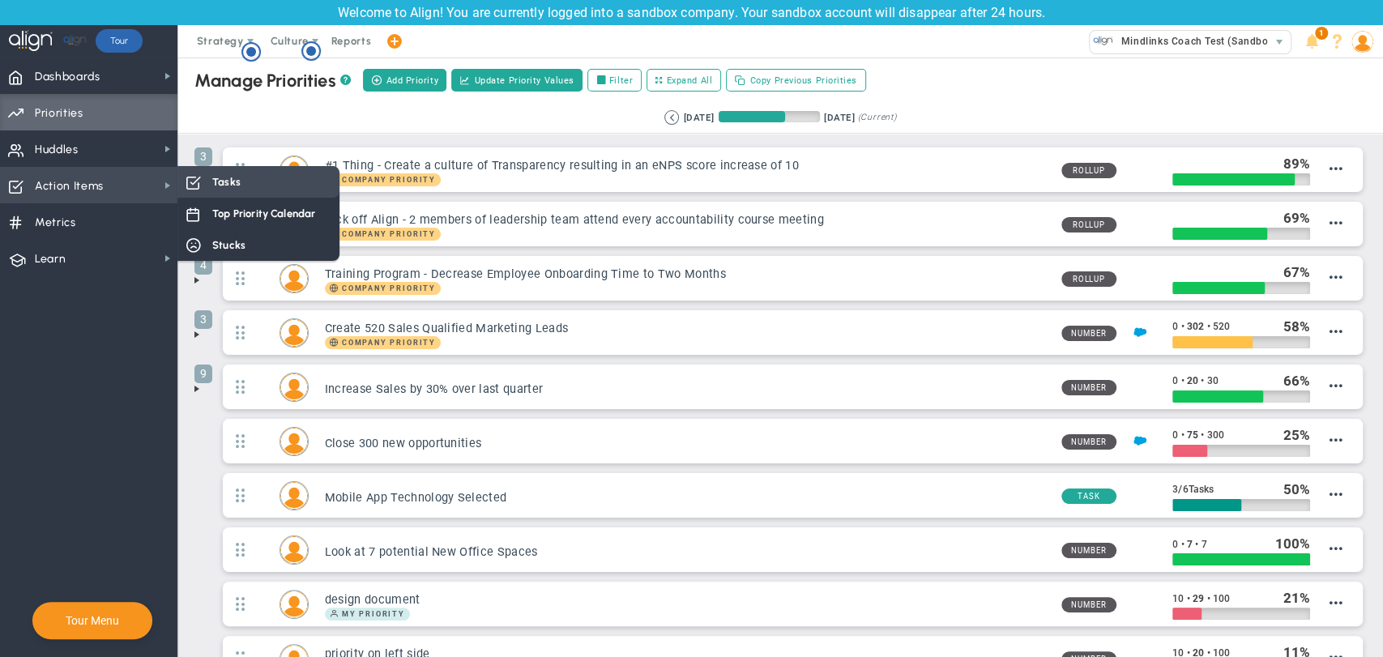
click at [208, 179] on div "Tasks" at bounding box center [258, 182] width 162 height 32
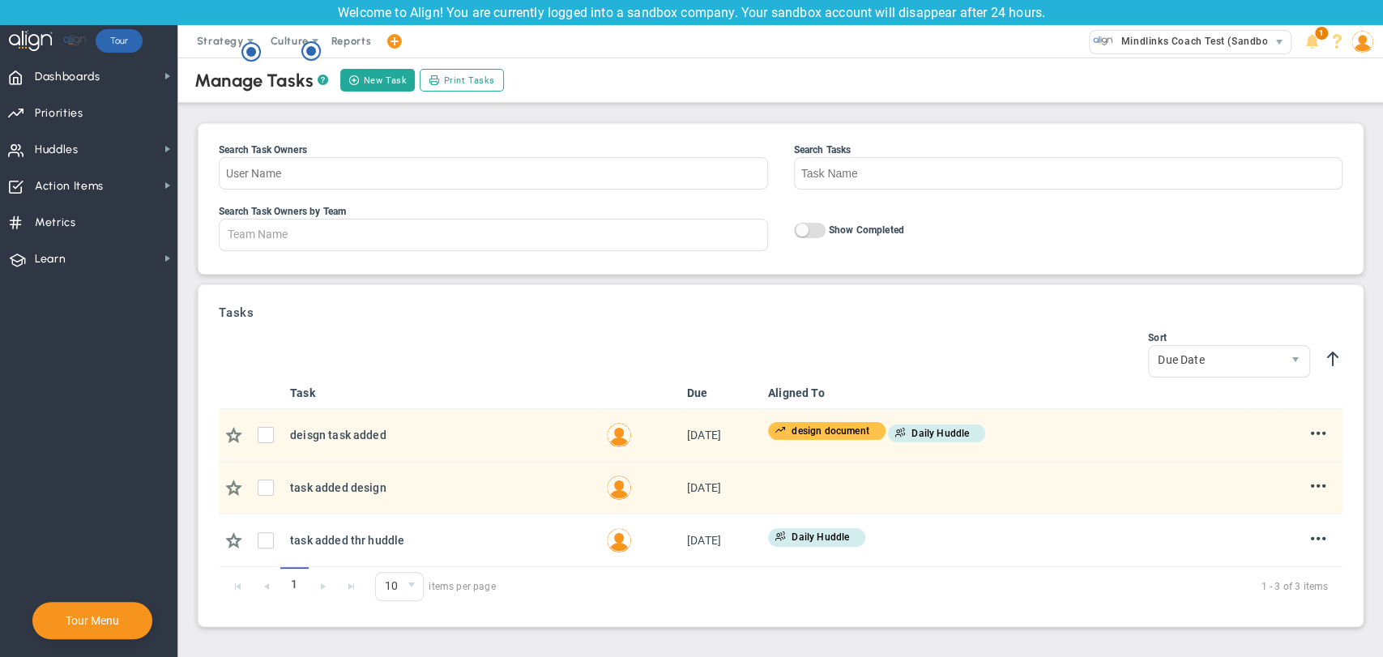
click at [396, 51] on span at bounding box center [393, 42] width 13 height 22
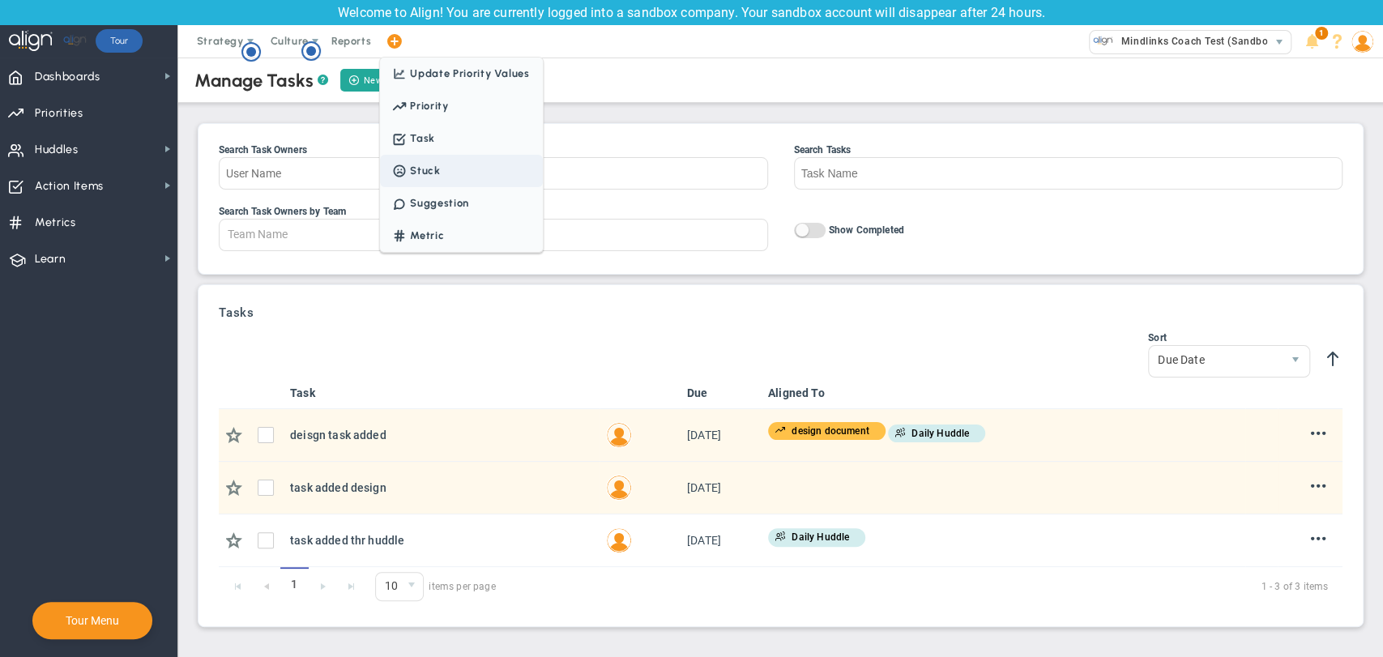
click at [404, 181] on span "Stuck" at bounding box center [461, 171] width 162 height 32
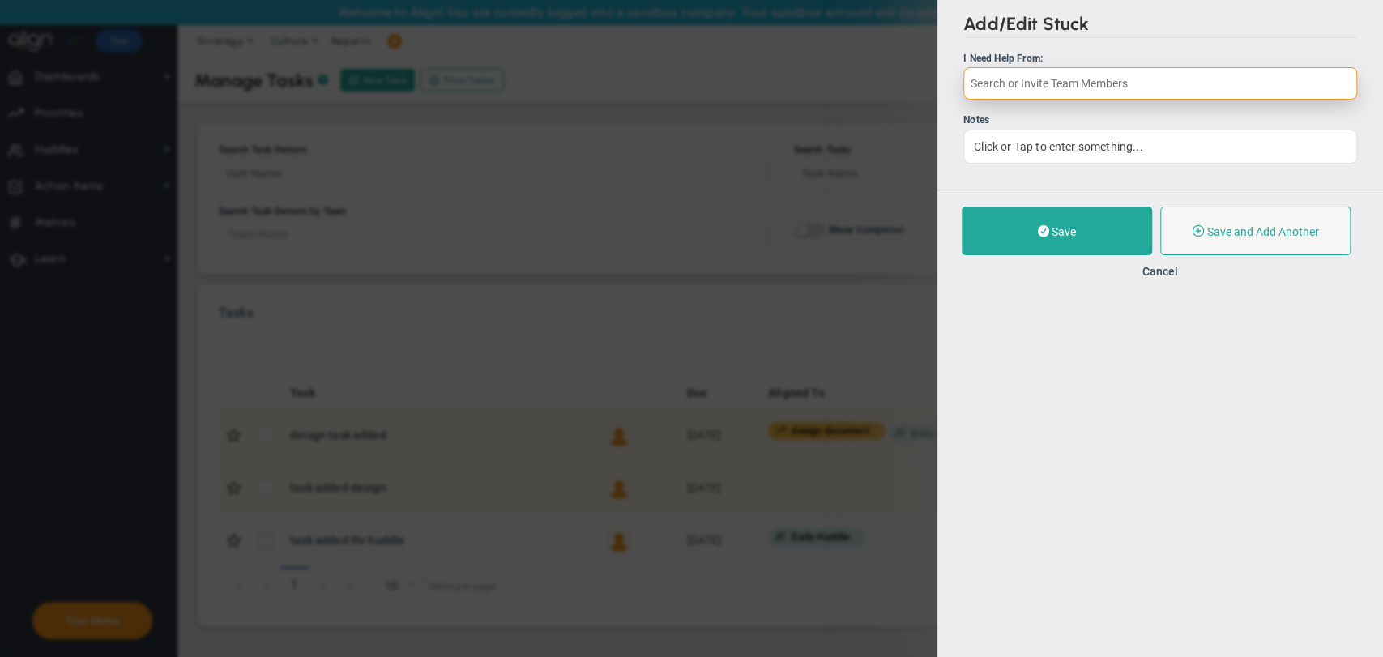
click at [991, 77] on input "text" at bounding box center [1161, 83] width 394 height 32
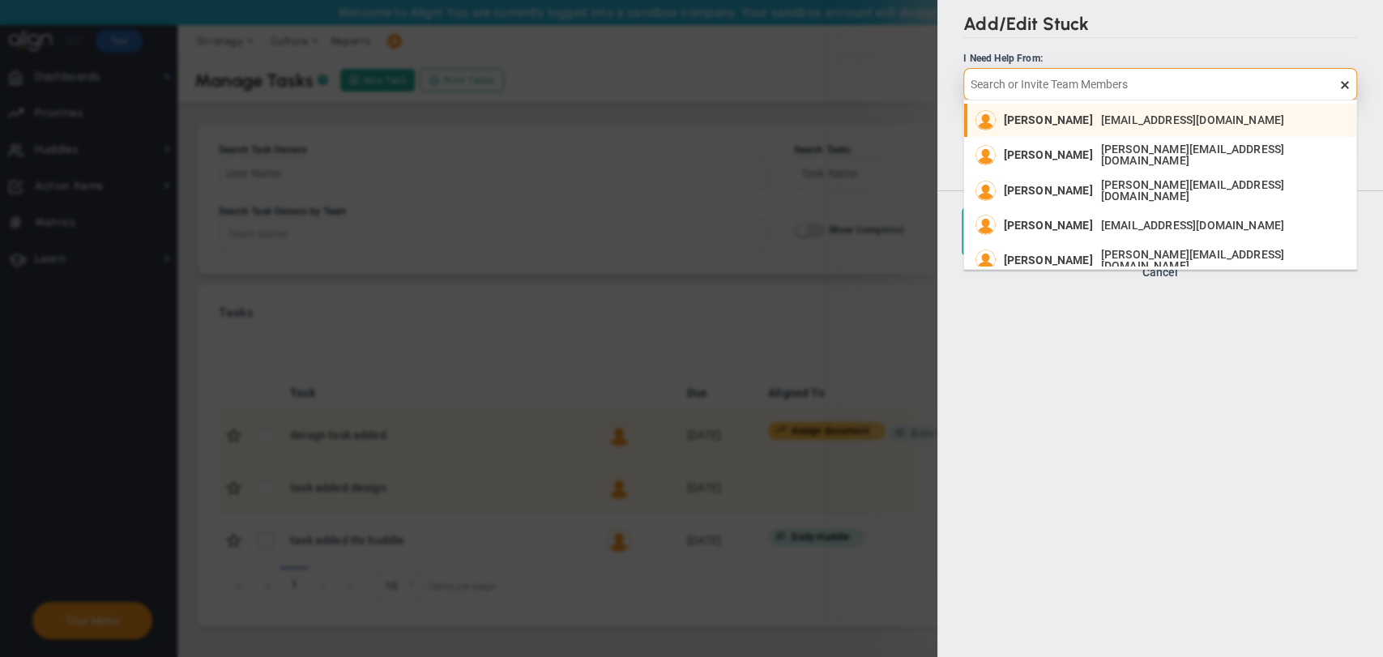
click at [1020, 118] on span "[PERSON_NAME]" at bounding box center [1048, 119] width 89 height 11
type input "[PERSON_NAME]"
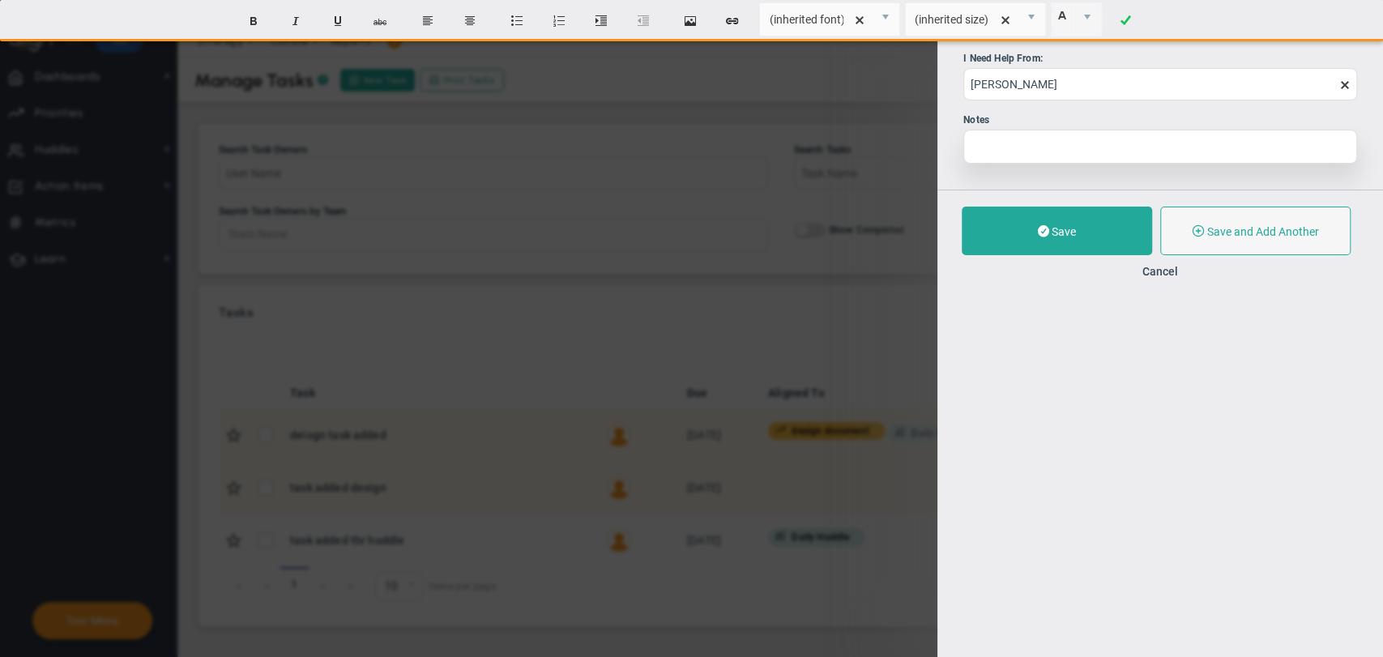
click at [1012, 152] on div at bounding box center [1161, 147] width 394 height 34
click at [1050, 274] on div "Cancel" at bounding box center [1160, 270] width 397 height 15
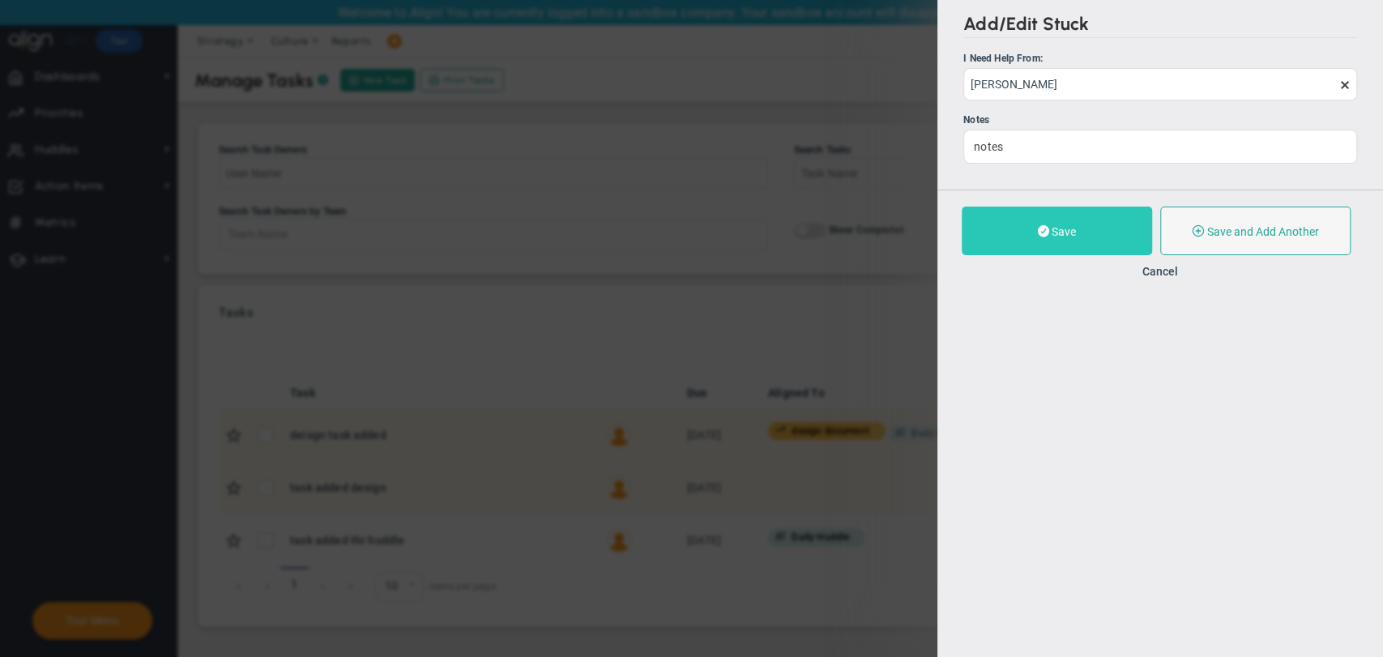
click at [1057, 236] on span "Save" at bounding box center [1064, 231] width 24 height 13
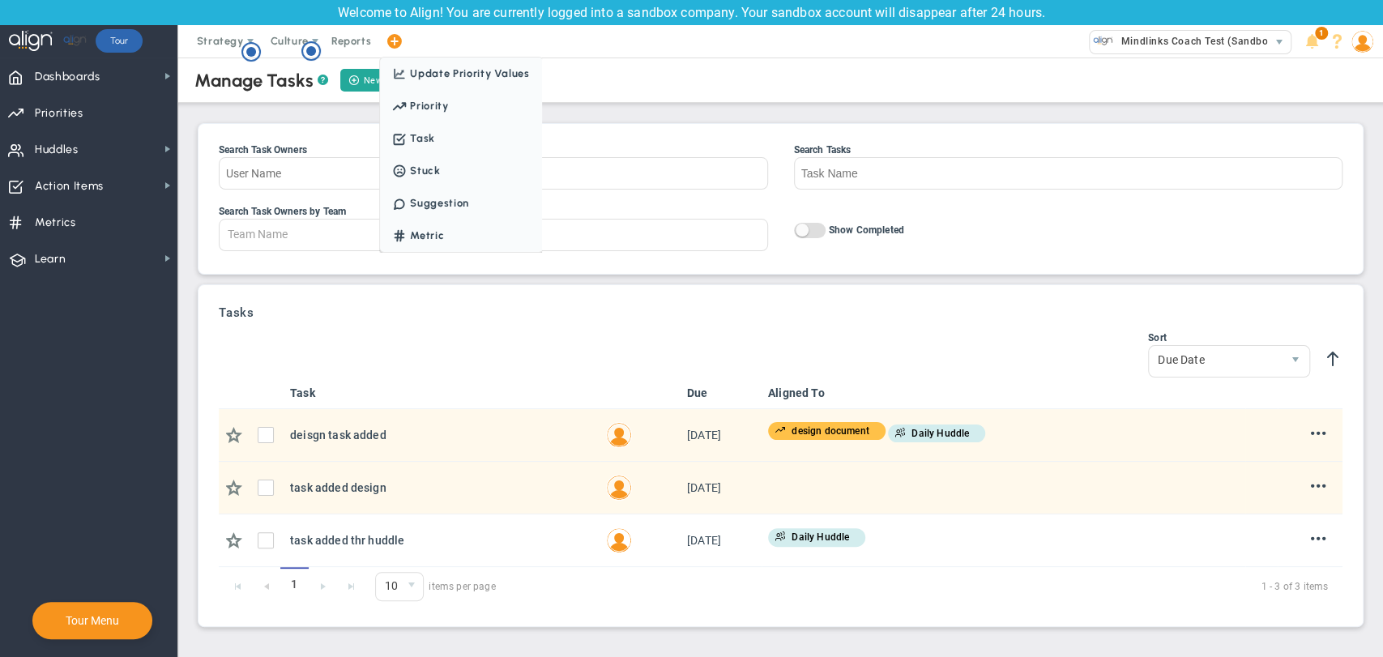
click at [396, 41] on span at bounding box center [393, 42] width 13 height 22
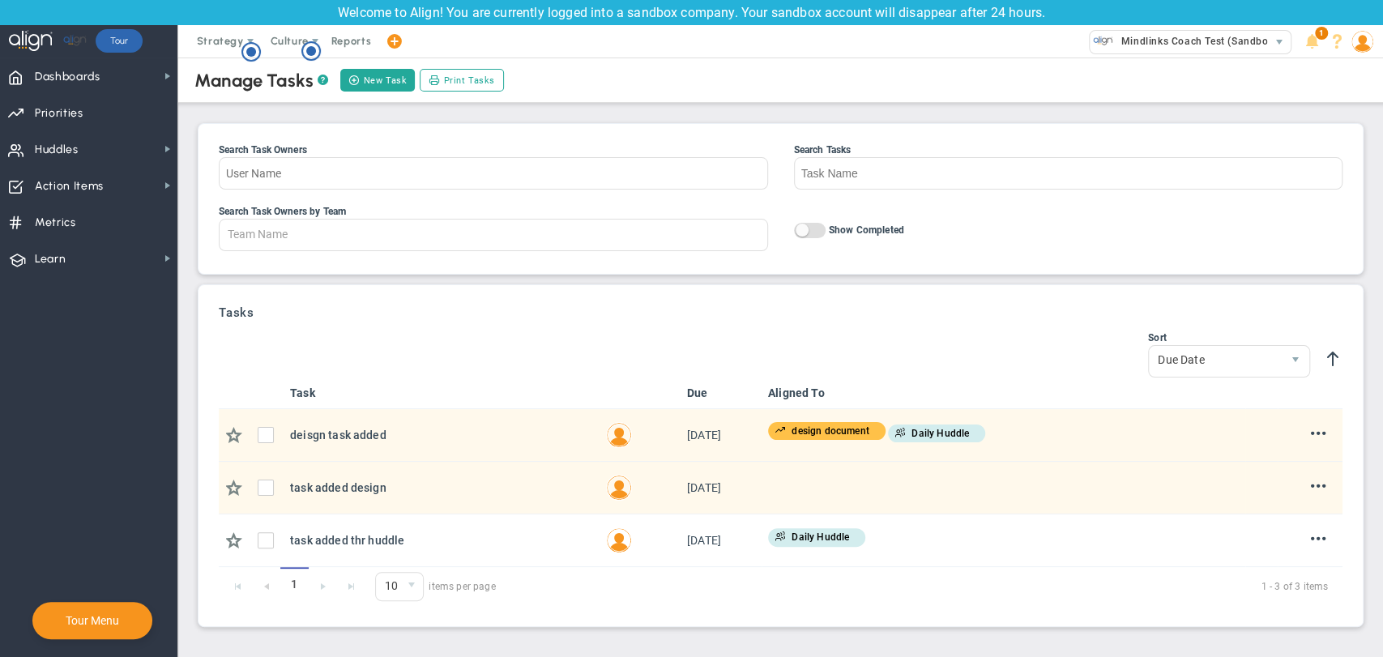
click at [396, 41] on span at bounding box center [393, 42] width 13 height 22
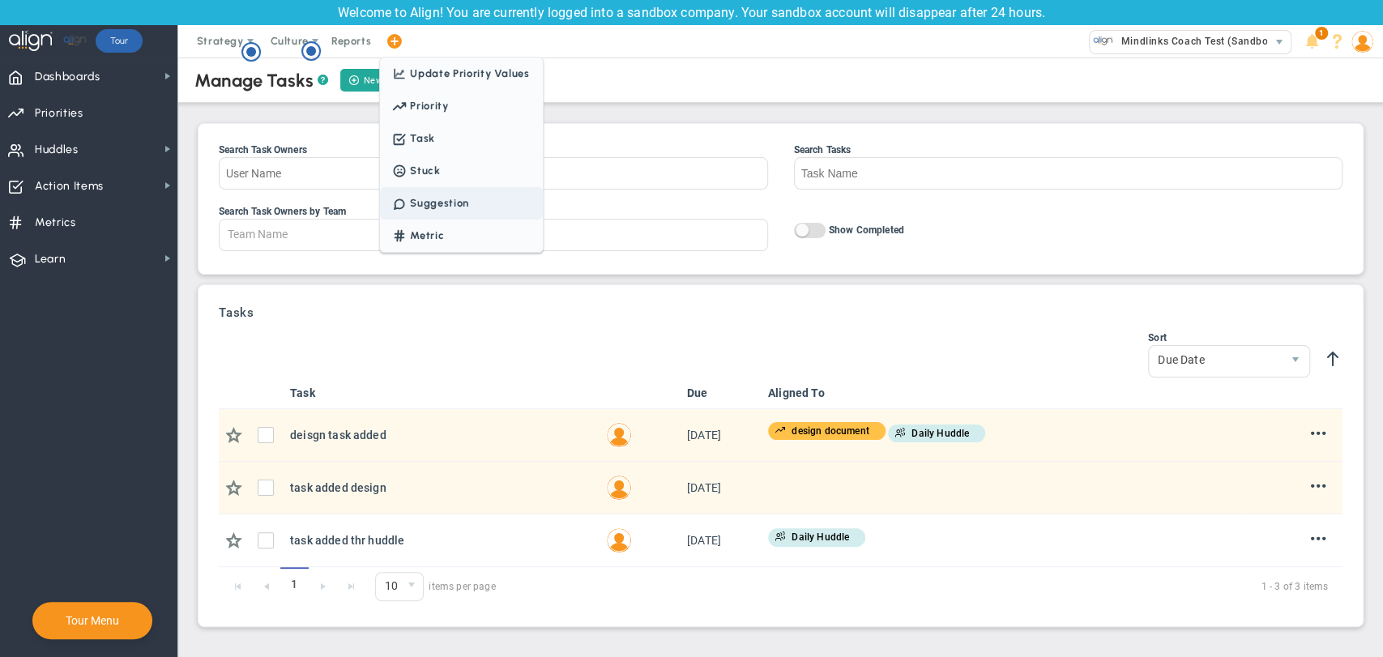
click at [429, 202] on span "Suggestion" at bounding box center [461, 203] width 162 height 32
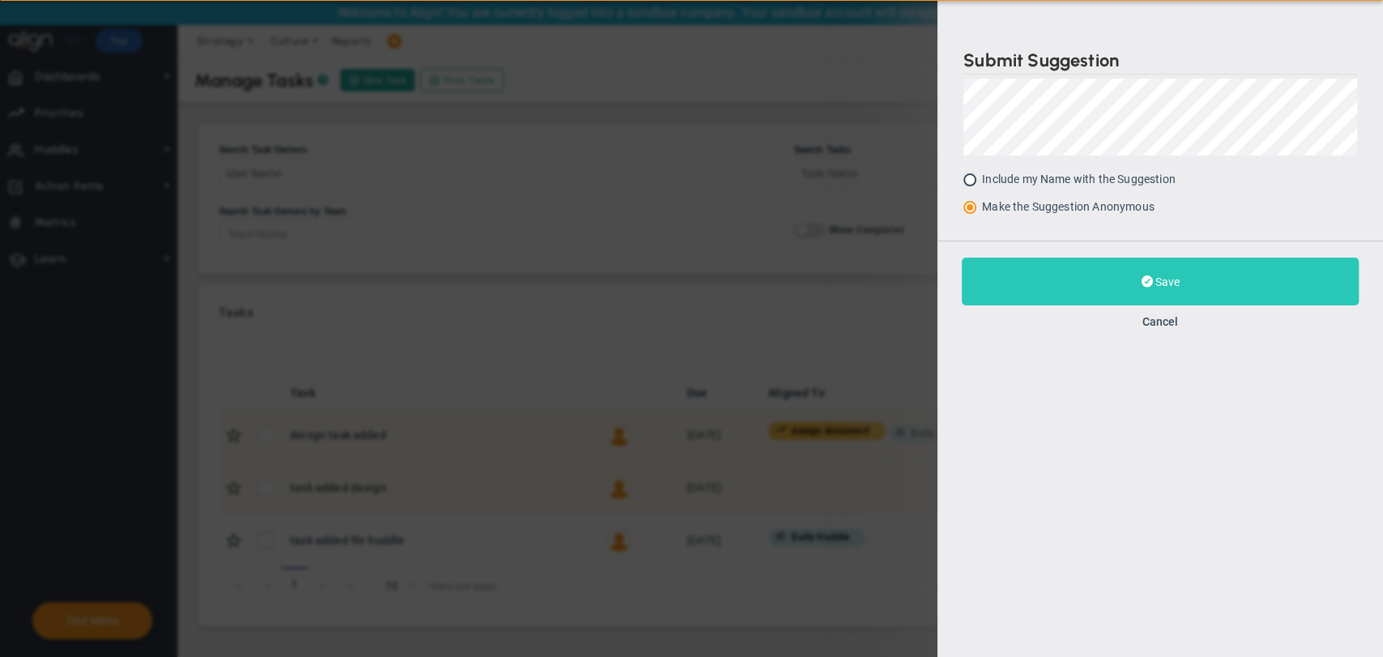
click at [1131, 268] on button "Save" at bounding box center [1160, 282] width 397 height 48
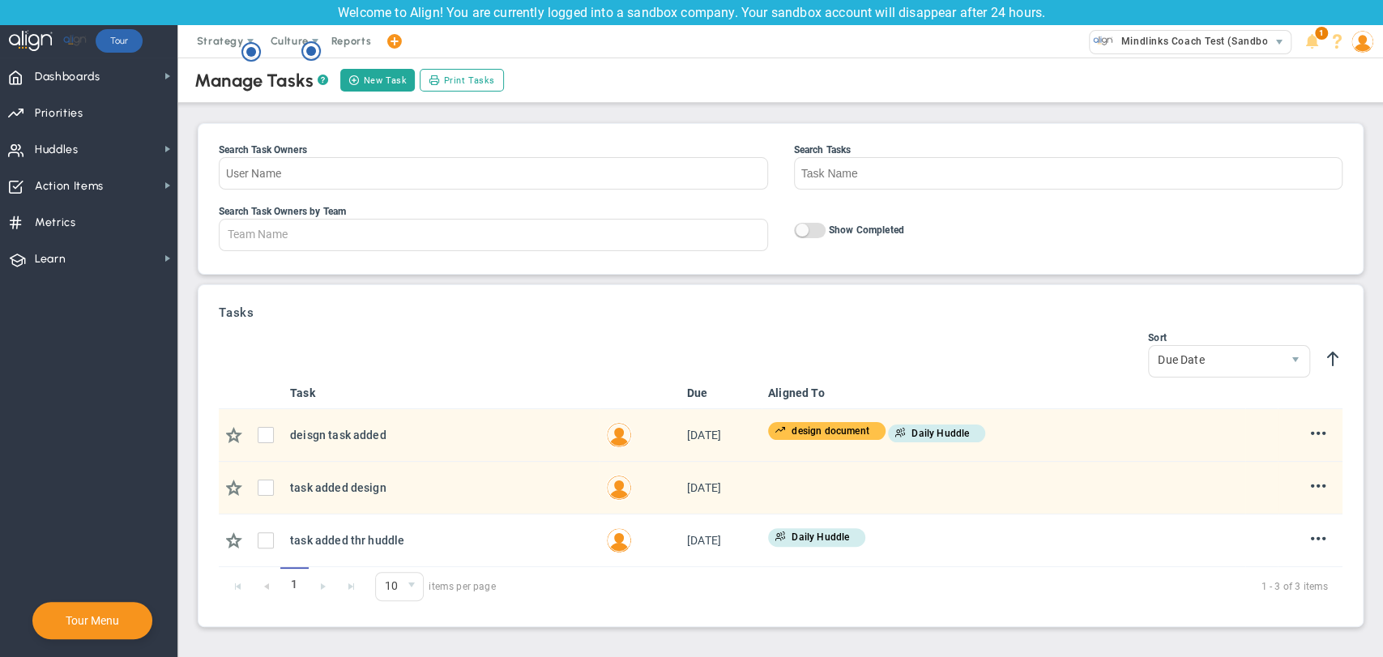
click at [399, 44] on span at bounding box center [393, 42] width 13 height 22
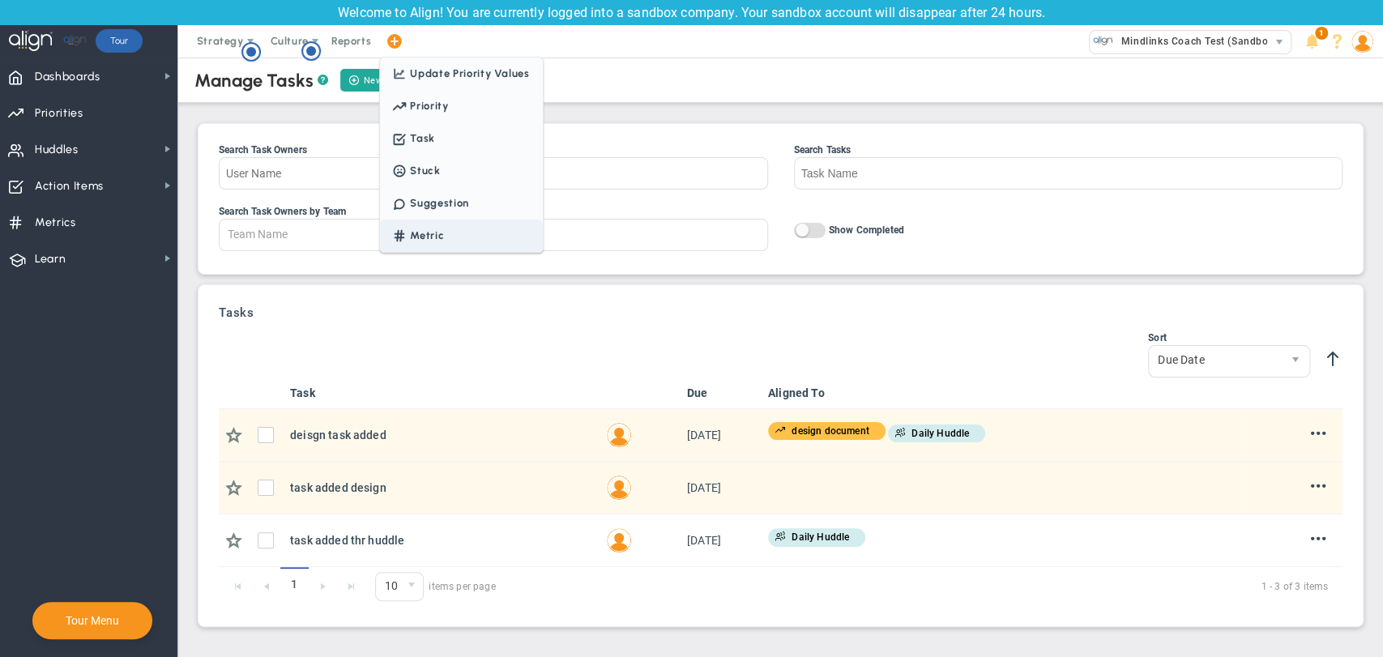
click at [415, 237] on span "Metric" at bounding box center [461, 236] width 162 height 32
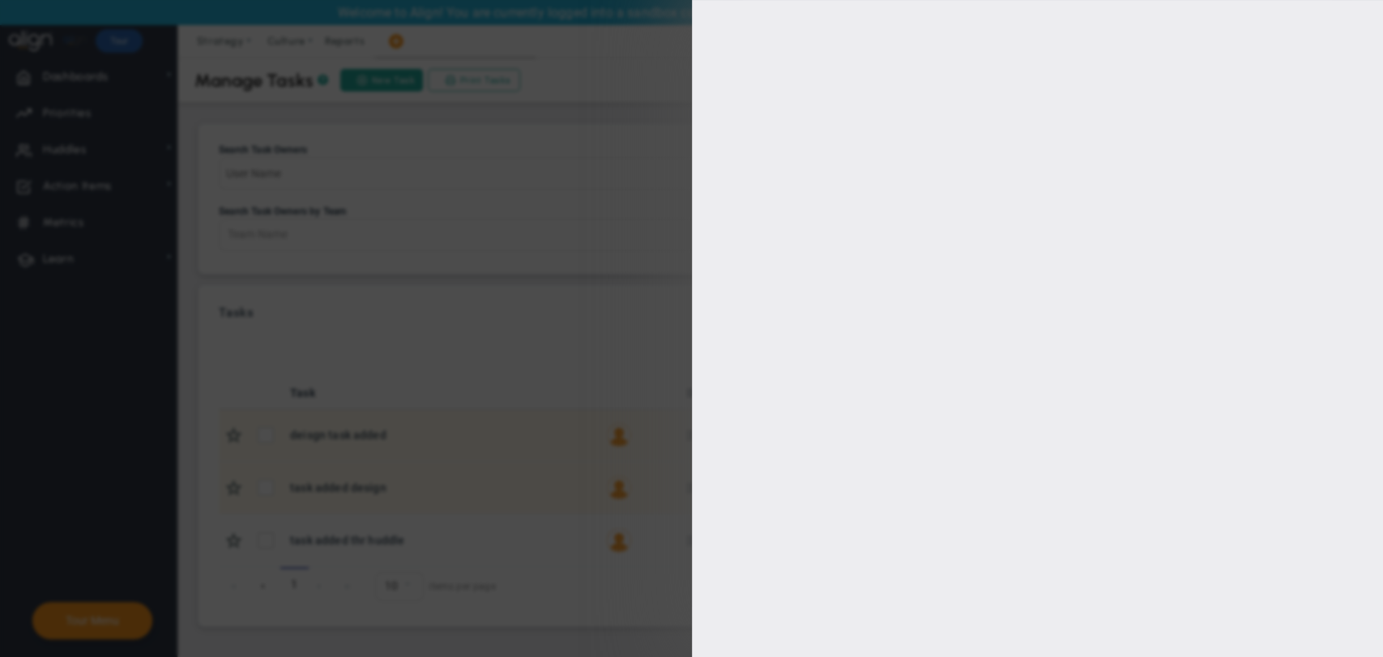
type input "[PERSON_NAME]"
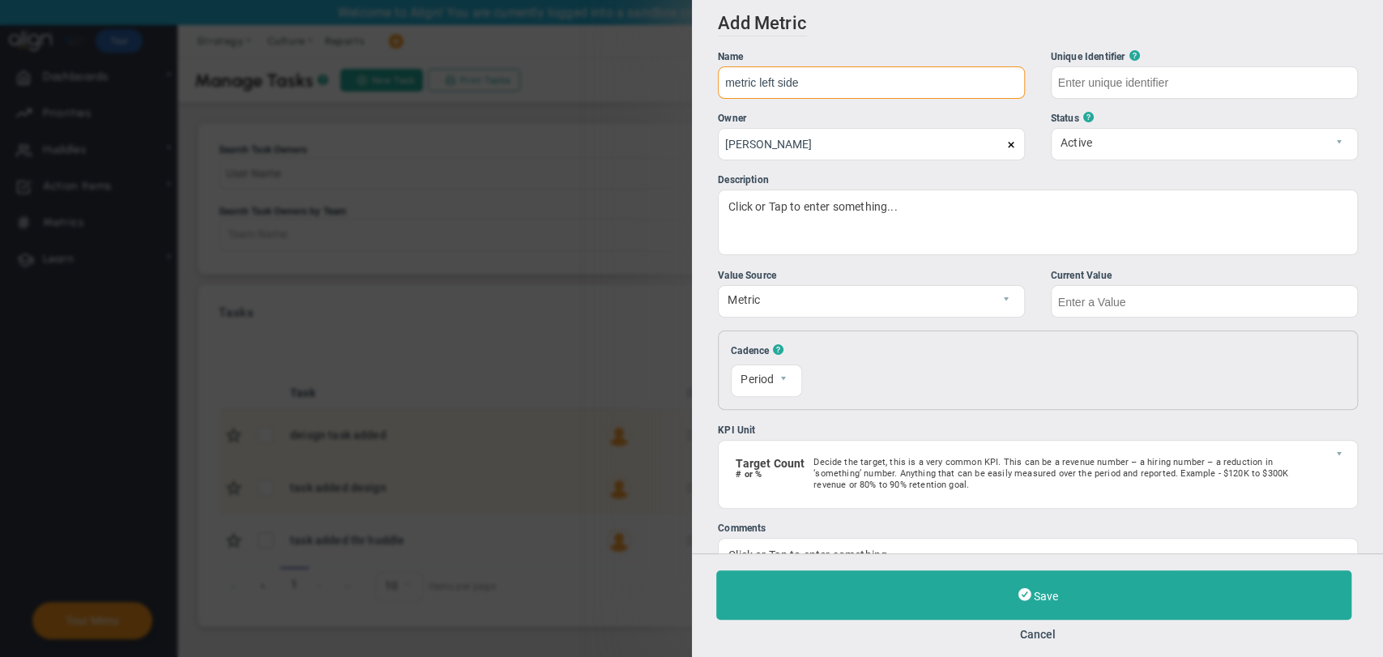
type input "metric left side"
click at [1154, 81] on input "text" at bounding box center [1203, 82] width 307 height 32
type input "metric-left-side"
click at [1075, 301] on input "text" at bounding box center [1203, 301] width 307 height 32
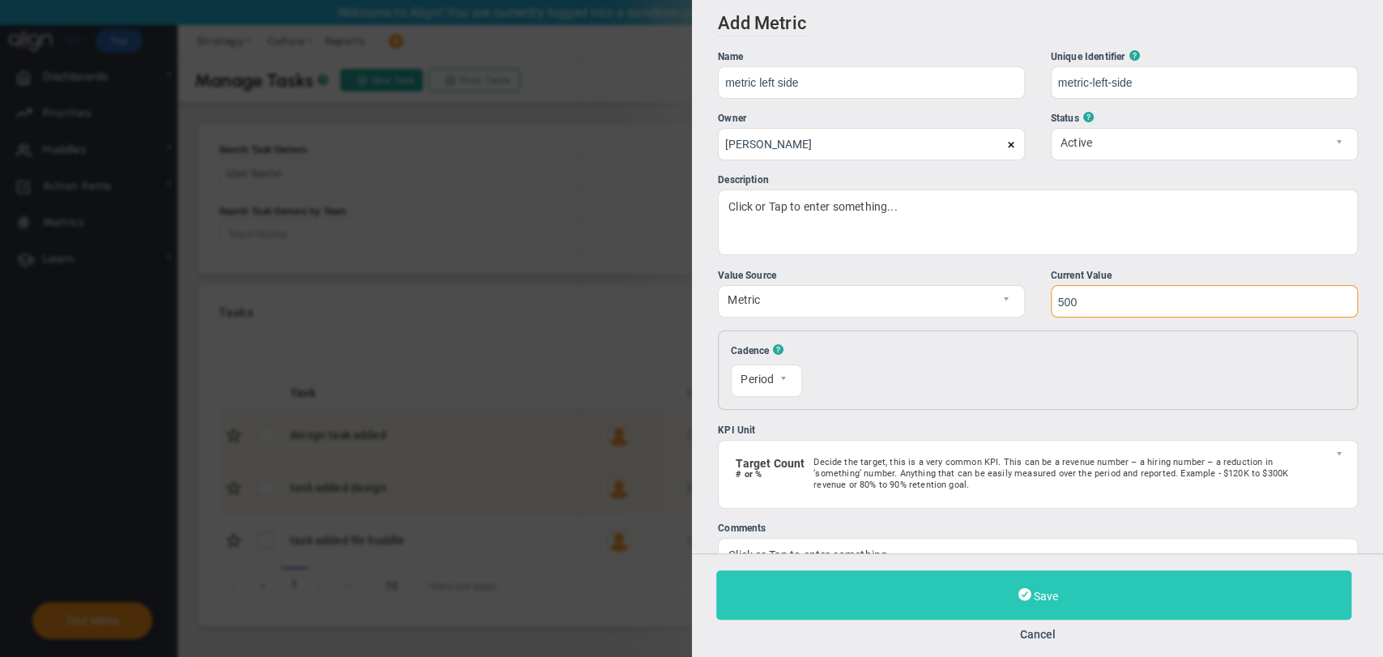
type input "500"
click at [1038, 591] on span "Save" at bounding box center [1045, 596] width 24 height 13
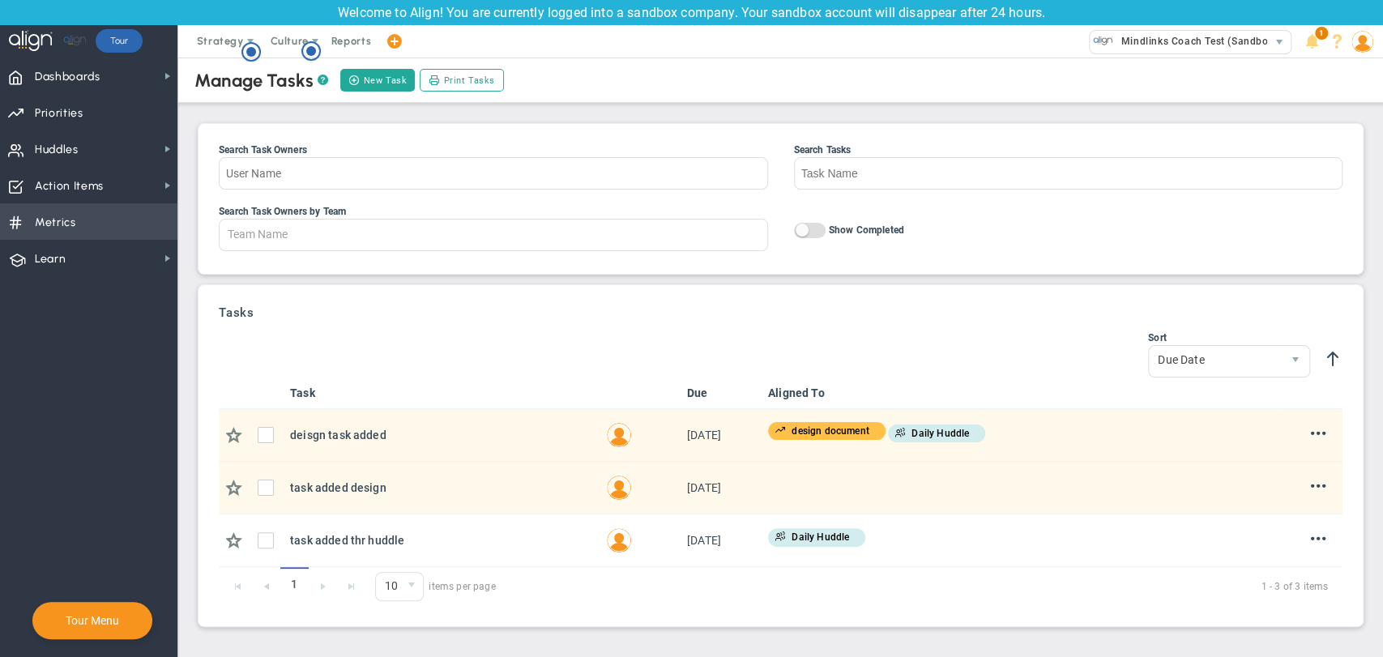
click at [70, 224] on span "Metrics" at bounding box center [55, 223] width 41 height 34
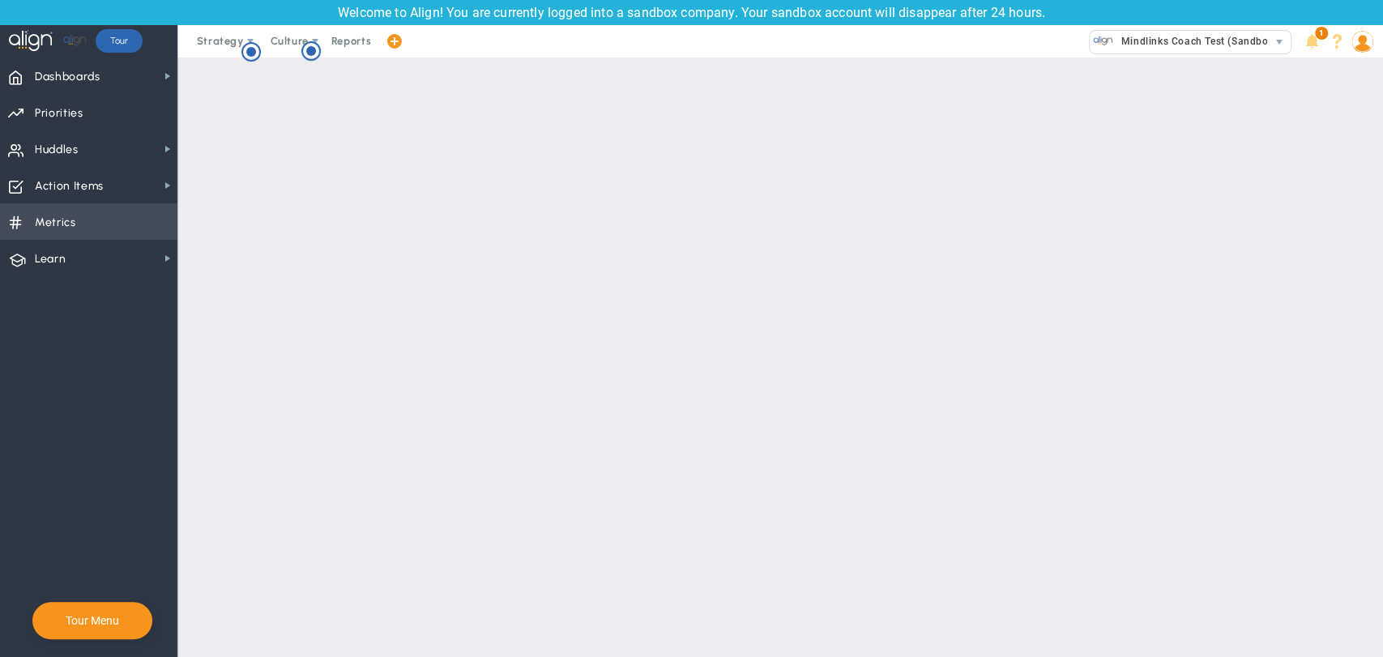
checkbox input "false"
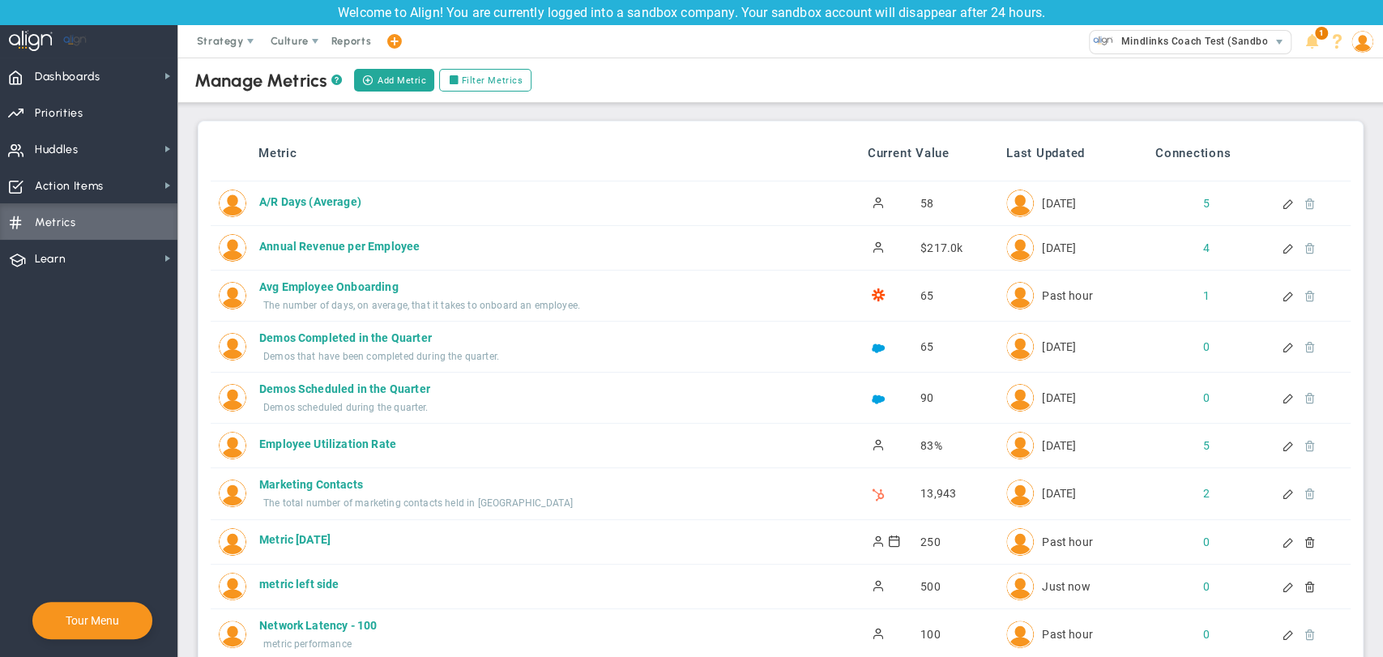
click at [1283, 591] on div at bounding box center [1290, 586] width 14 height 11
click at [1297, 585] on div at bounding box center [1304, 586] width 14 height 11
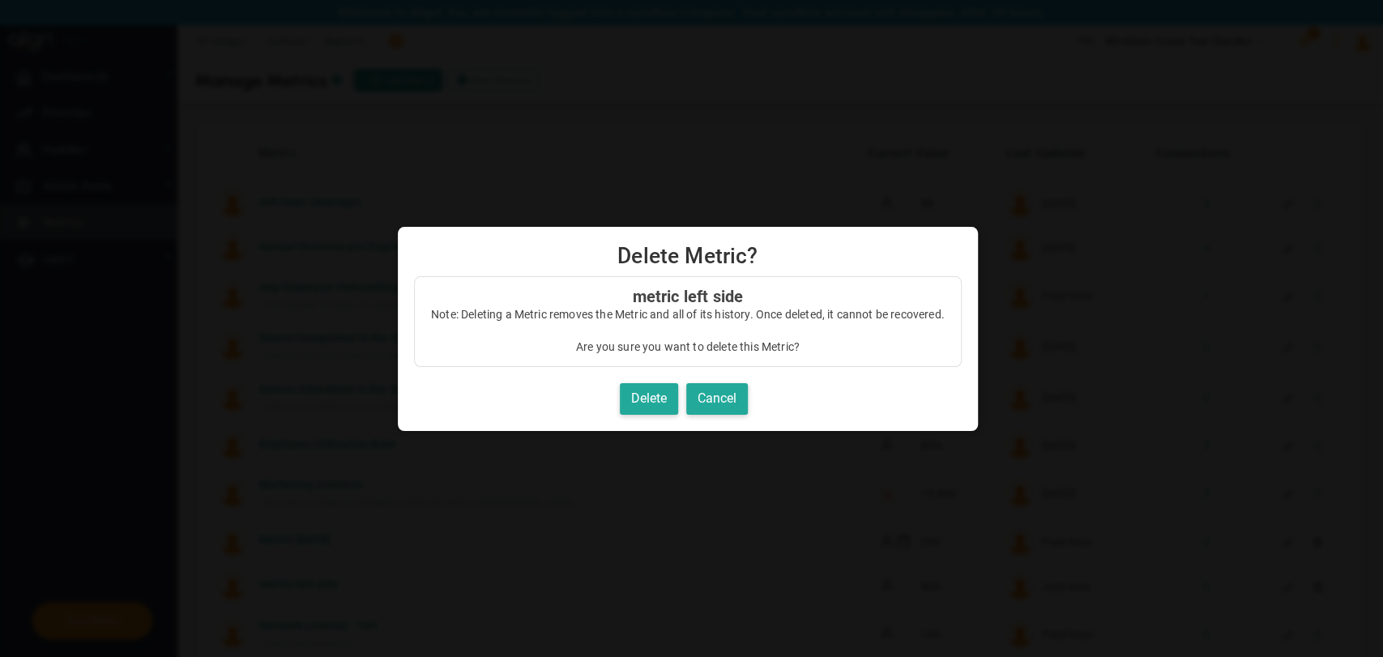
click at [714, 396] on div "metric left side Note: Deleting a Metric removes the Metric and all of its hist…" at bounding box center [688, 353] width 580 height 155
radio input "true"
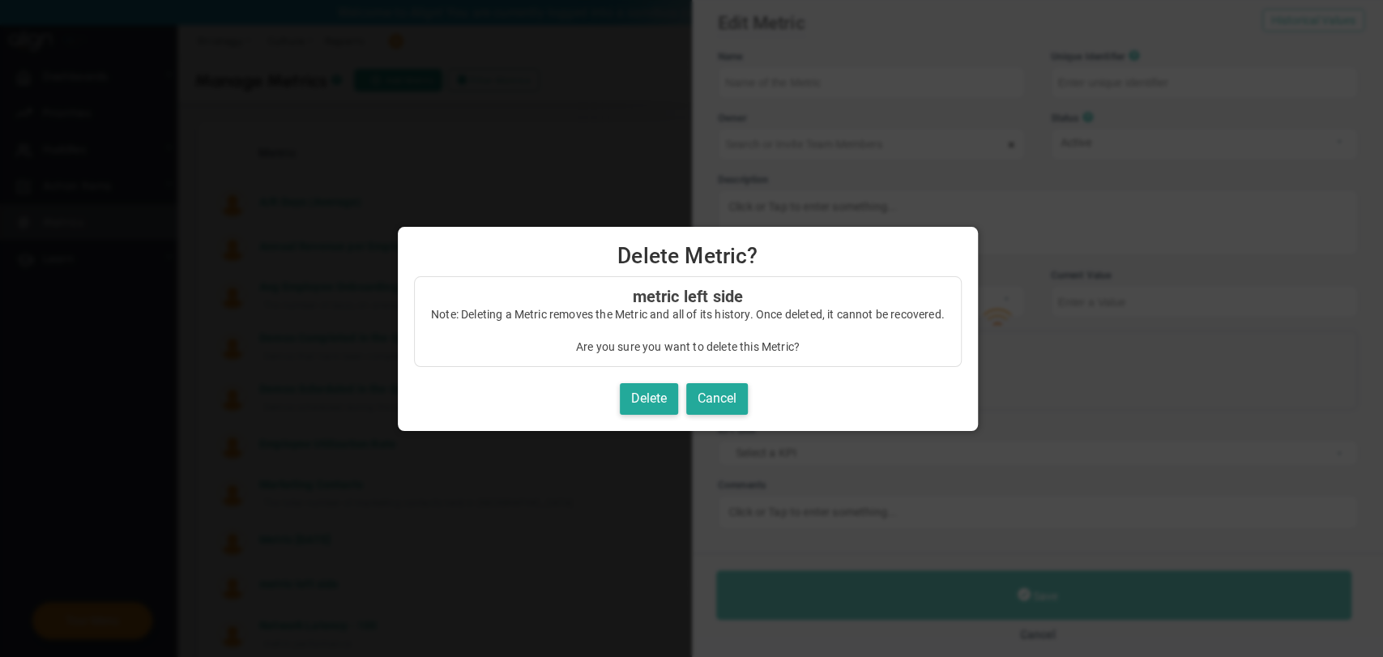
type input "metric left side"
type input "metric-left-side"
type input "500"
type input "[PERSON_NAME]"
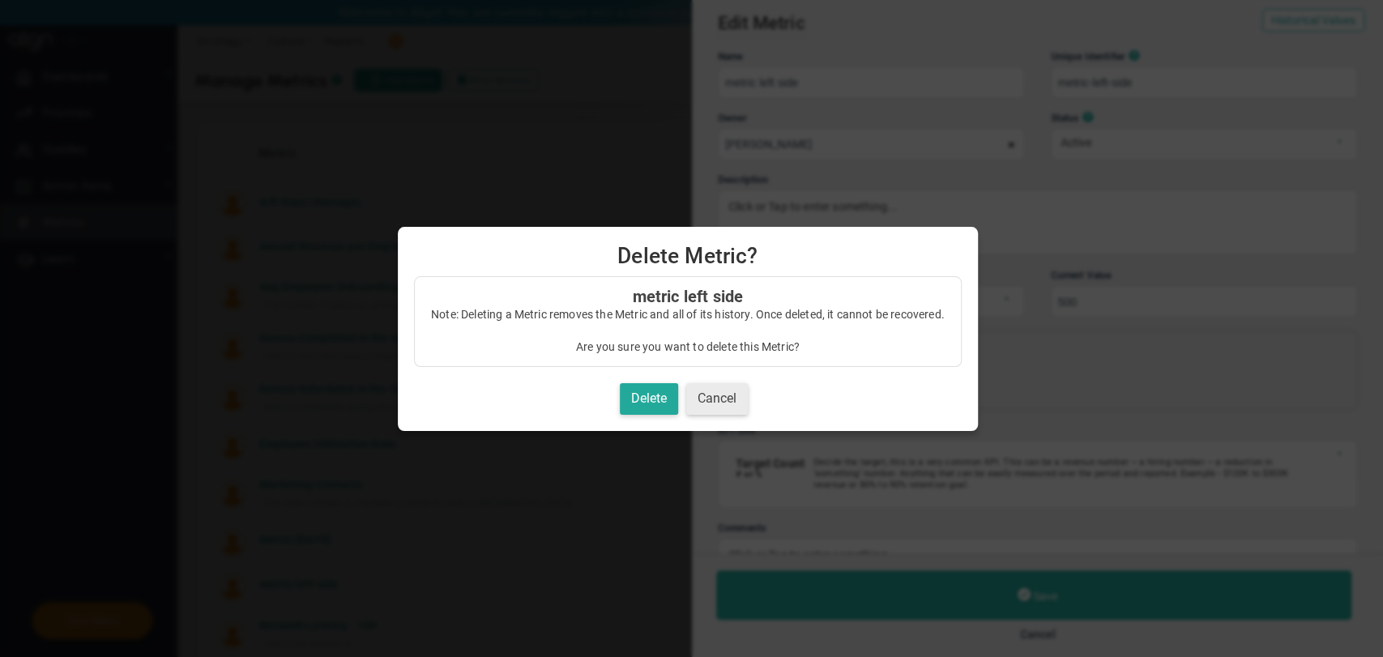
click at [714, 396] on button "Cancel" at bounding box center [717, 399] width 62 height 32
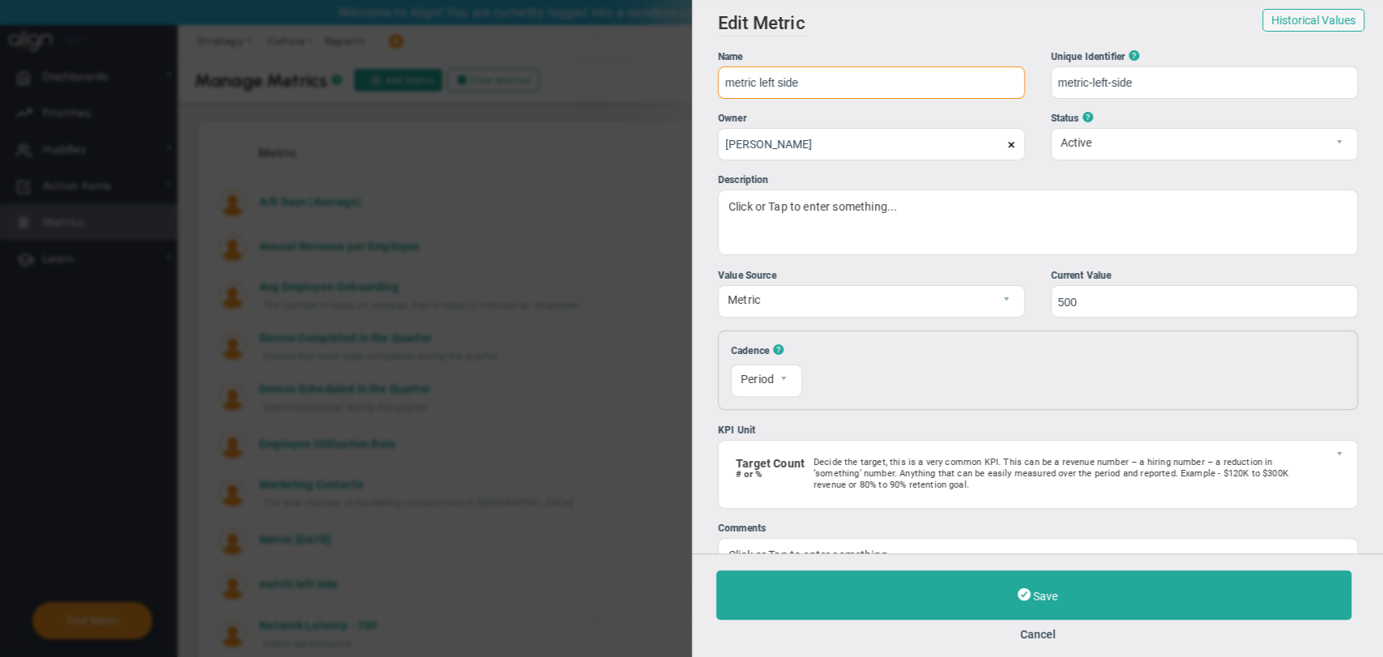
click at [823, 87] on input "metric left side" at bounding box center [871, 82] width 307 height 32
type input "metric left side"
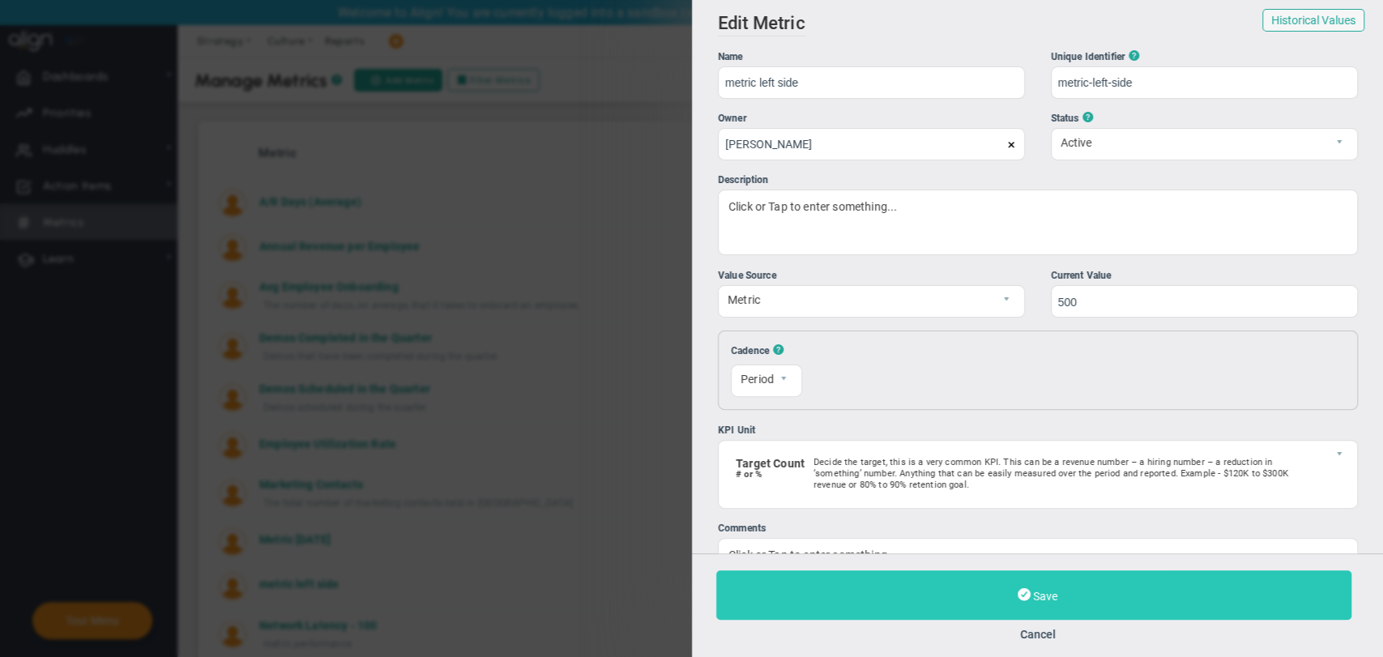
click at [1080, 598] on button "Save" at bounding box center [1033, 595] width 635 height 49
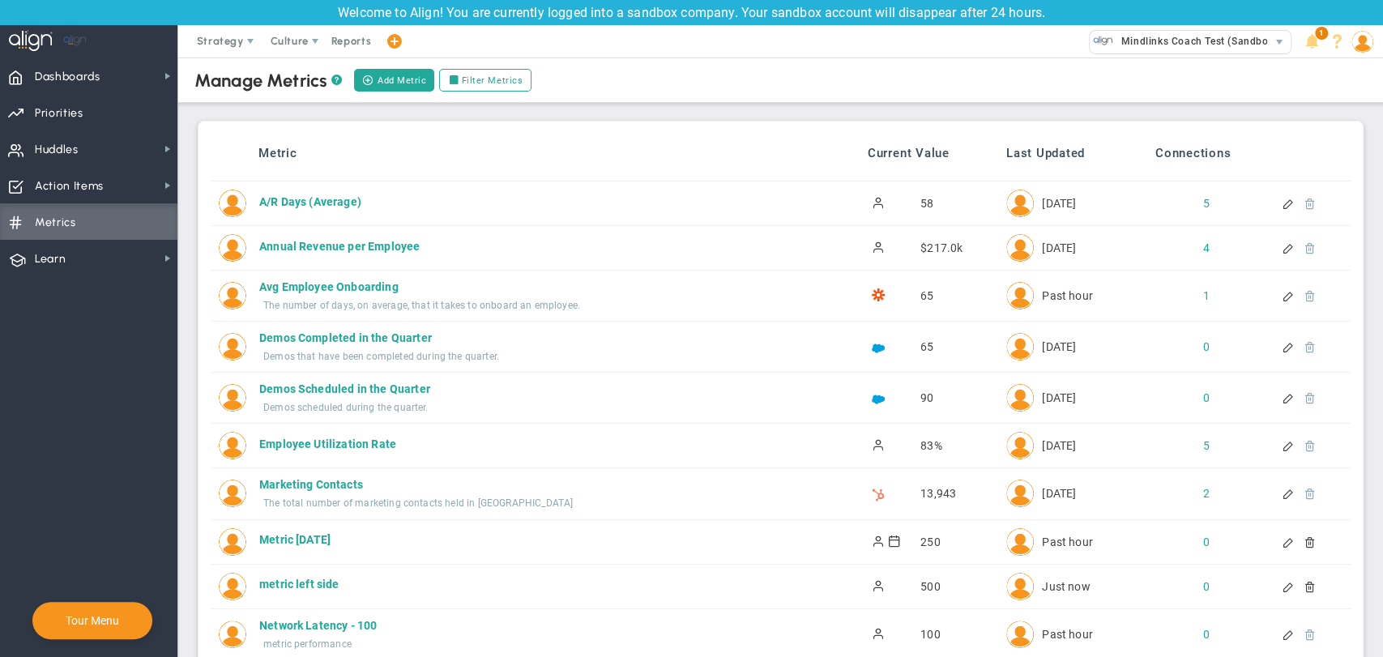
click at [1283, 581] on div at bounding box center [1290, 586] width 14 height 11
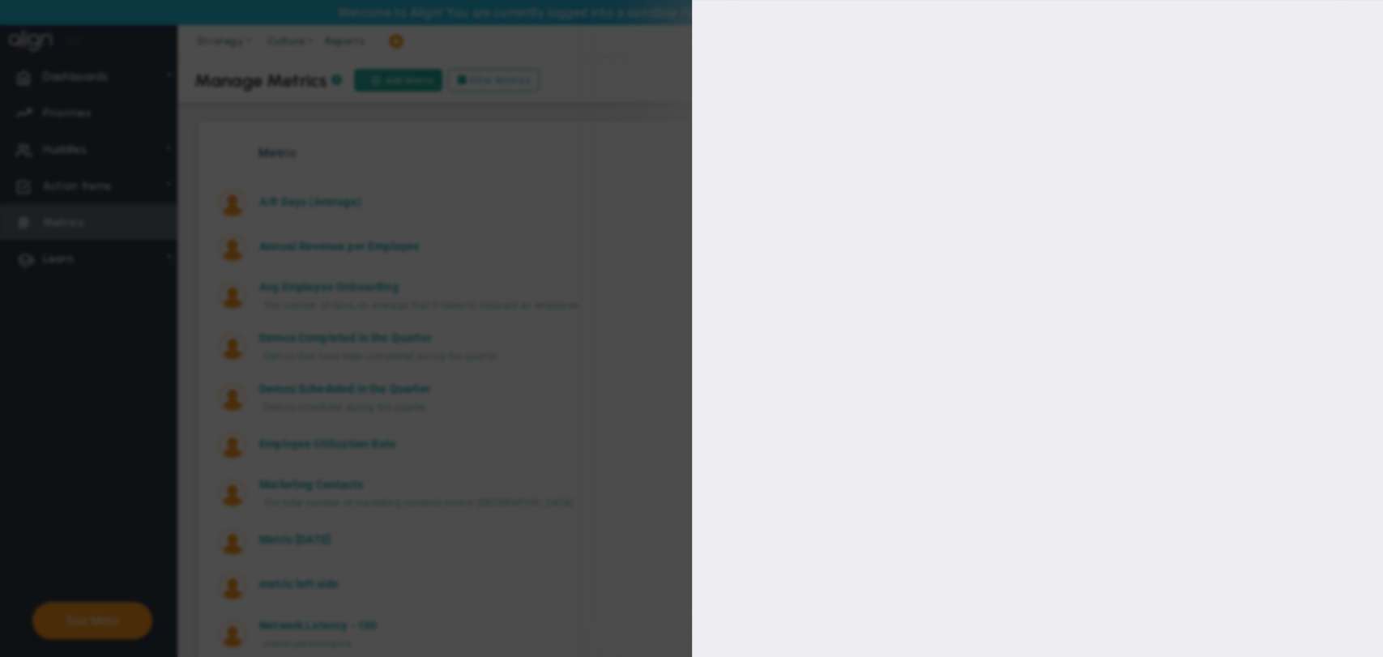
type input "metric left side"
type input "metric-left-side"
type input "500"
type input "[PERSON_NAME]"
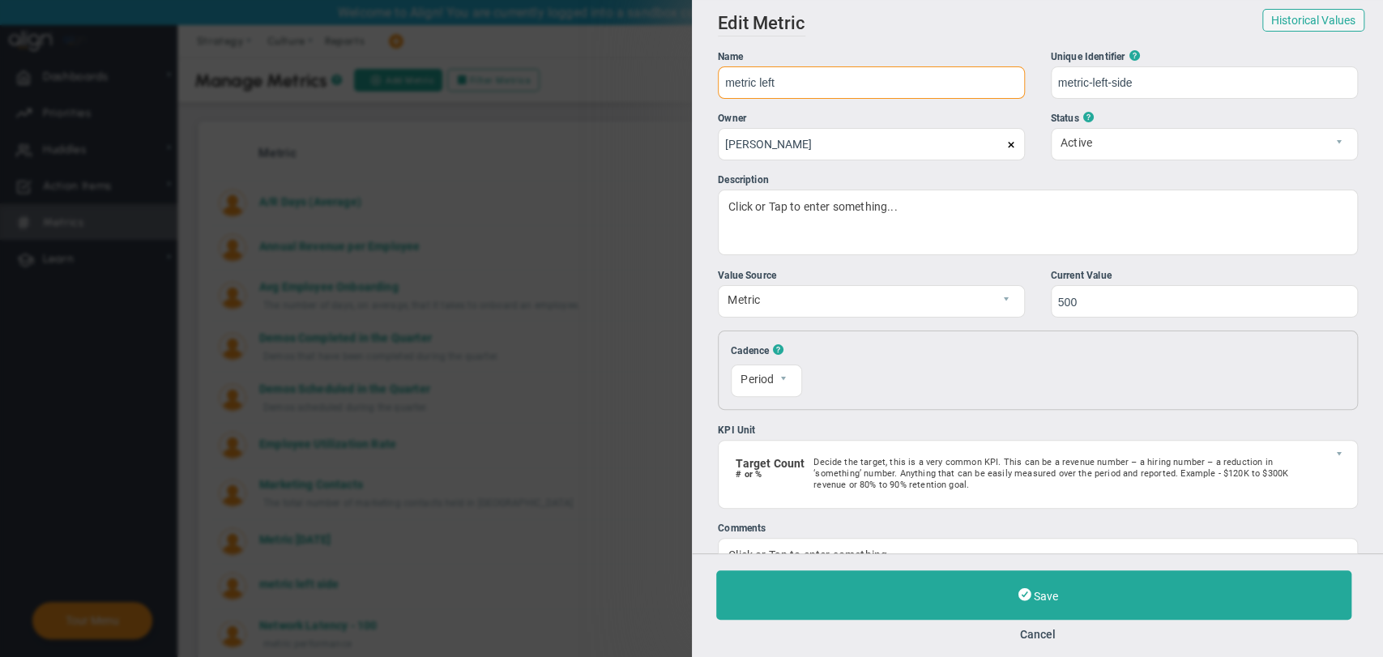
click at [823, 83] on input "metric left" at bounding box center [871, 82] width 307 height 32
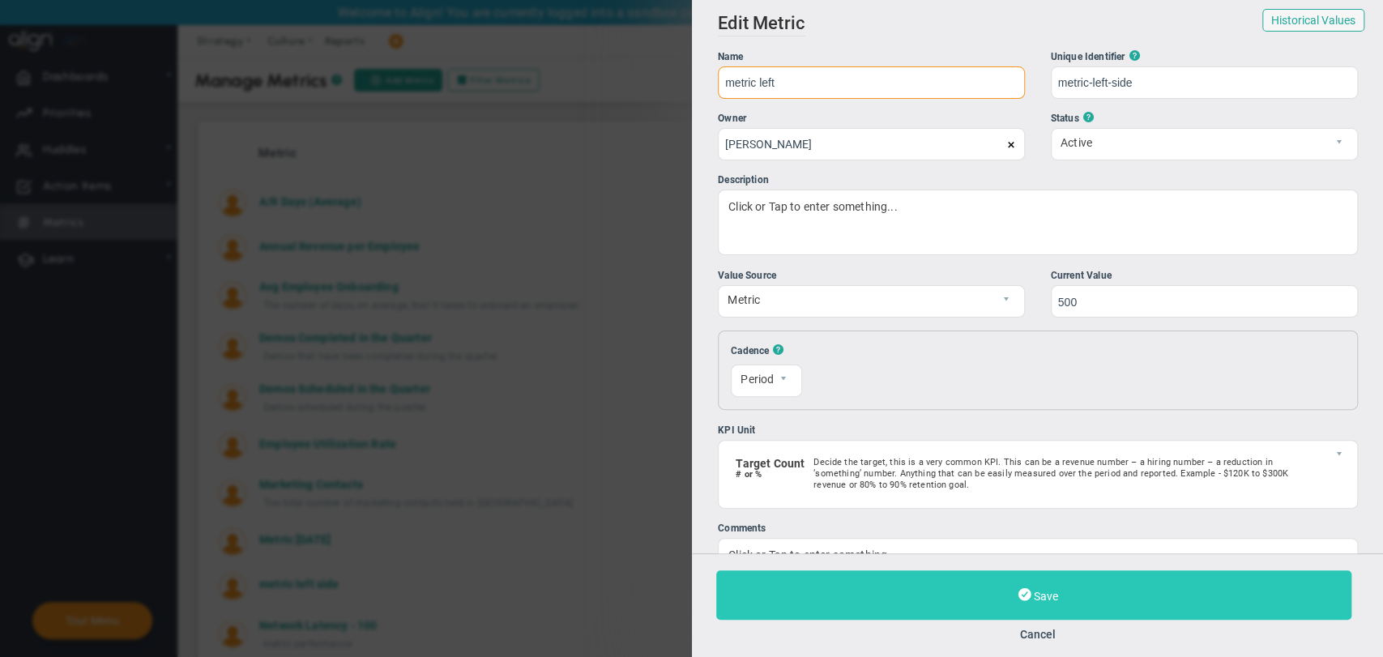
type input "metric left"
click at [1013, 586] on button "Save" at bounding box center [1033, 595] width 635 height 49
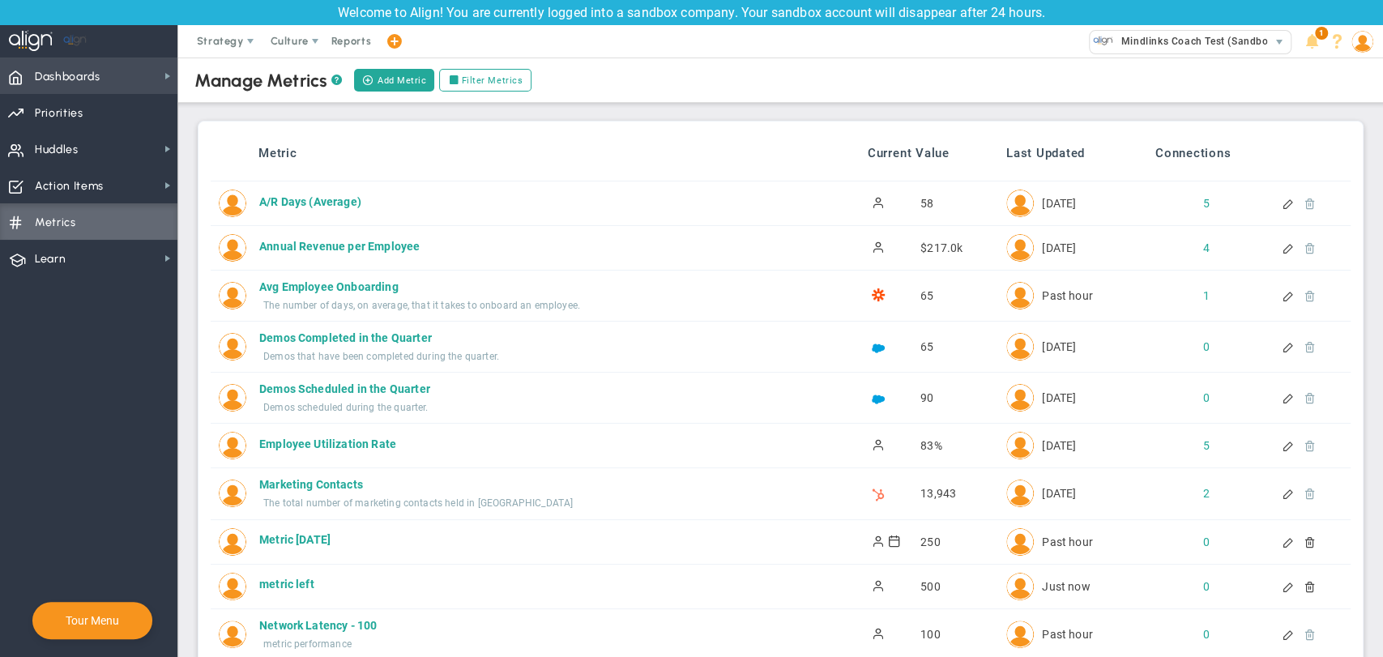
click at [144, 79] on span "Dashboards Dashboards" at bounding box center [88, 76] width 177 height 36
click at [724, 59] on div "Manage Metrics ? Add Metric Filter Metrics Bulk Create" at bounding box center [781, 80] width 1238 height 45
